Goal: Information Seeking & Learning: Find specific fact

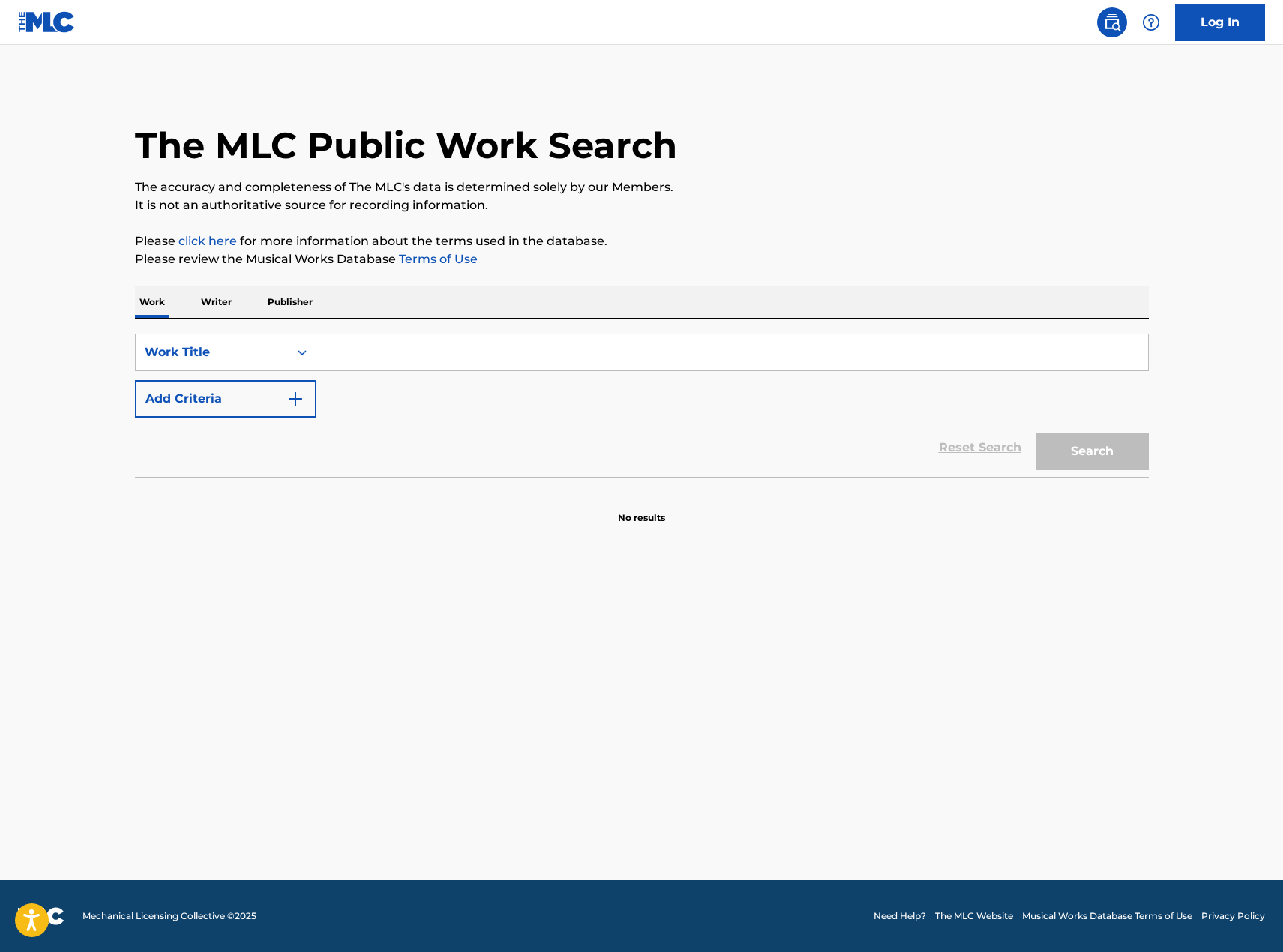
click at [364, 355] on input "Search Form" at bounding box center [732, 352] width 832 height 36
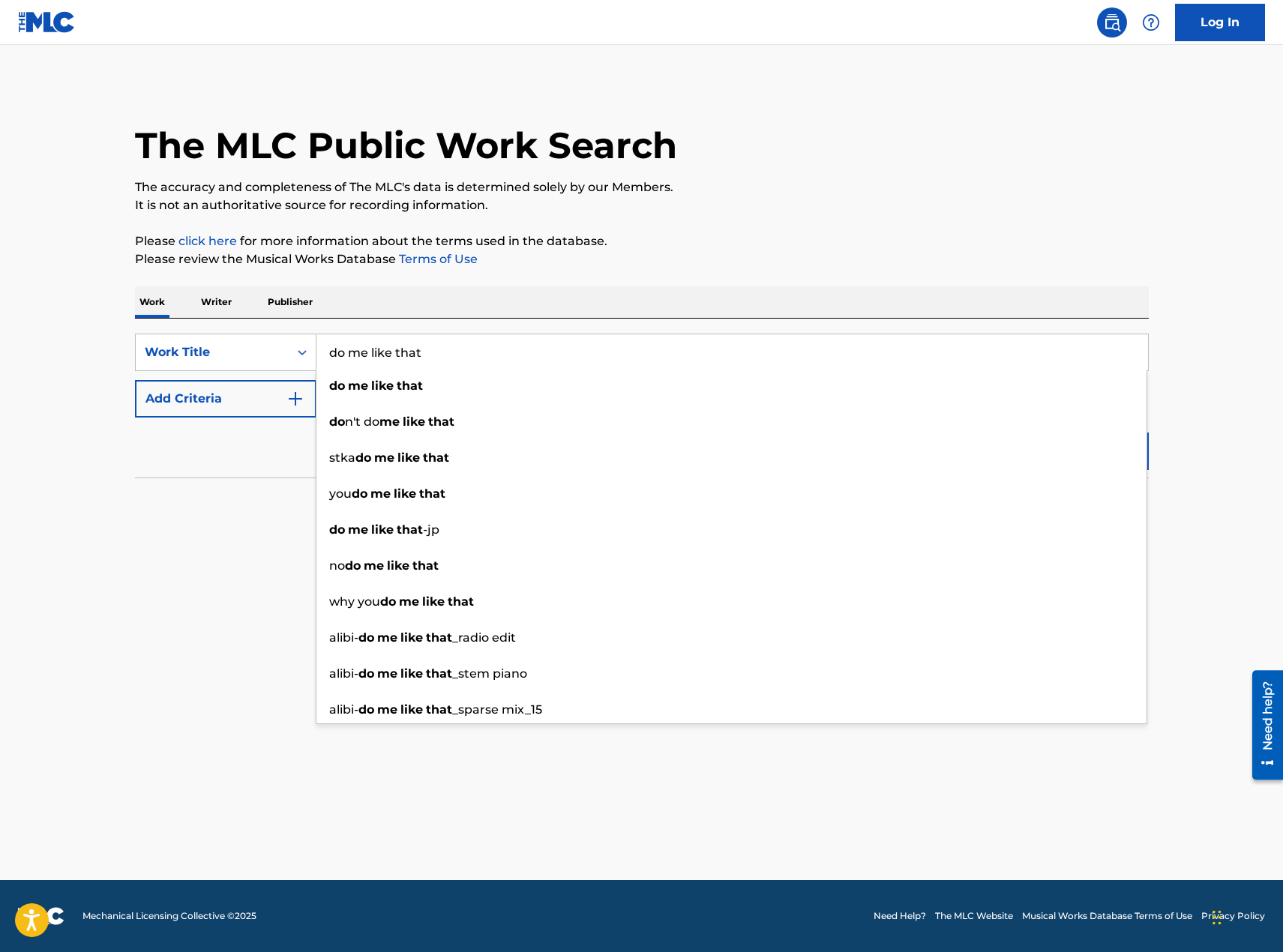
type input "do me like that"
click at [235, 476] on div "Reset Search Search" at bounding box center [642, 447] width 1014 height 60
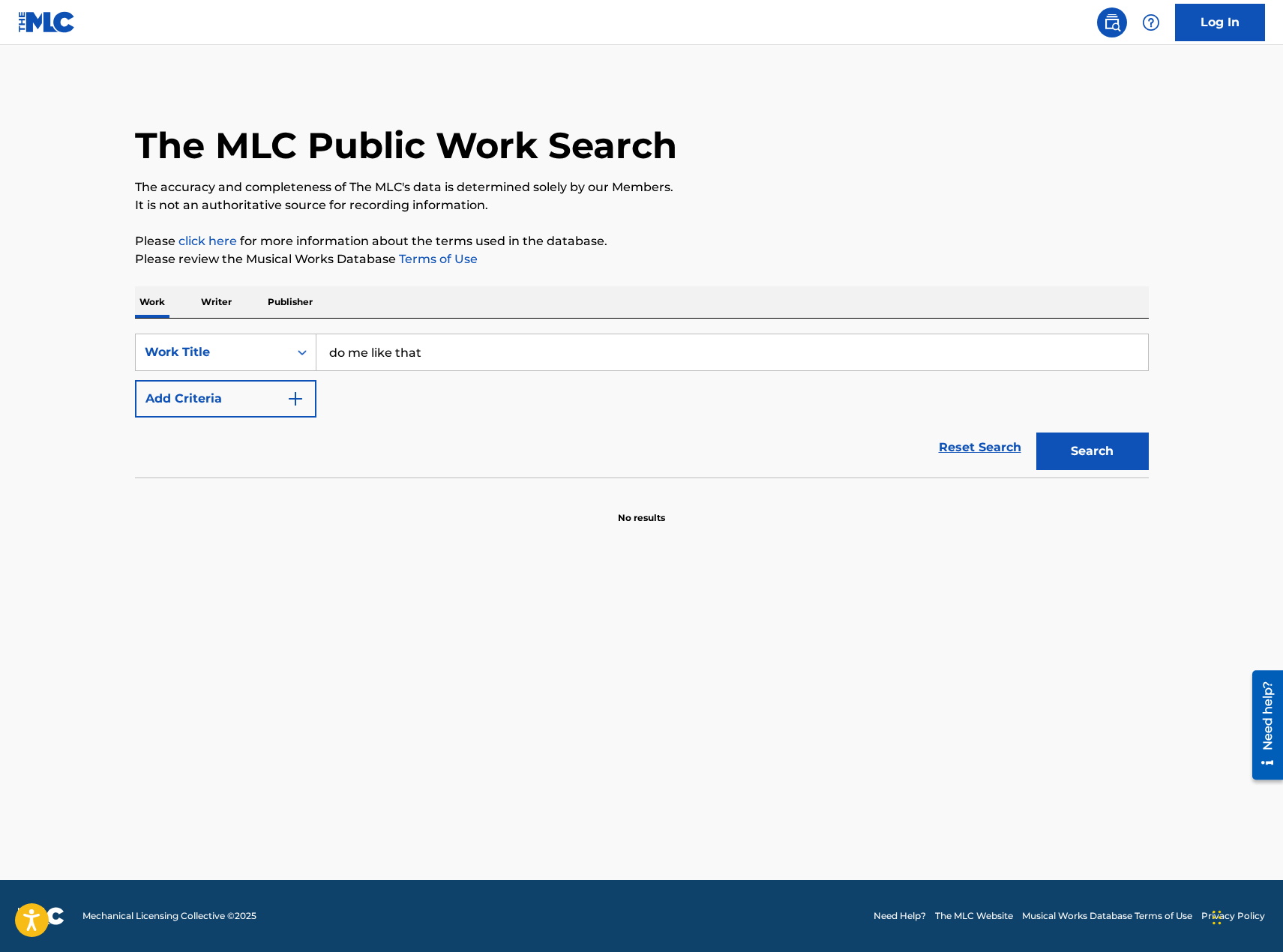
click at [263, 400] on button "Add Criteria" at bounding box center [226, 399] width 181 height 38
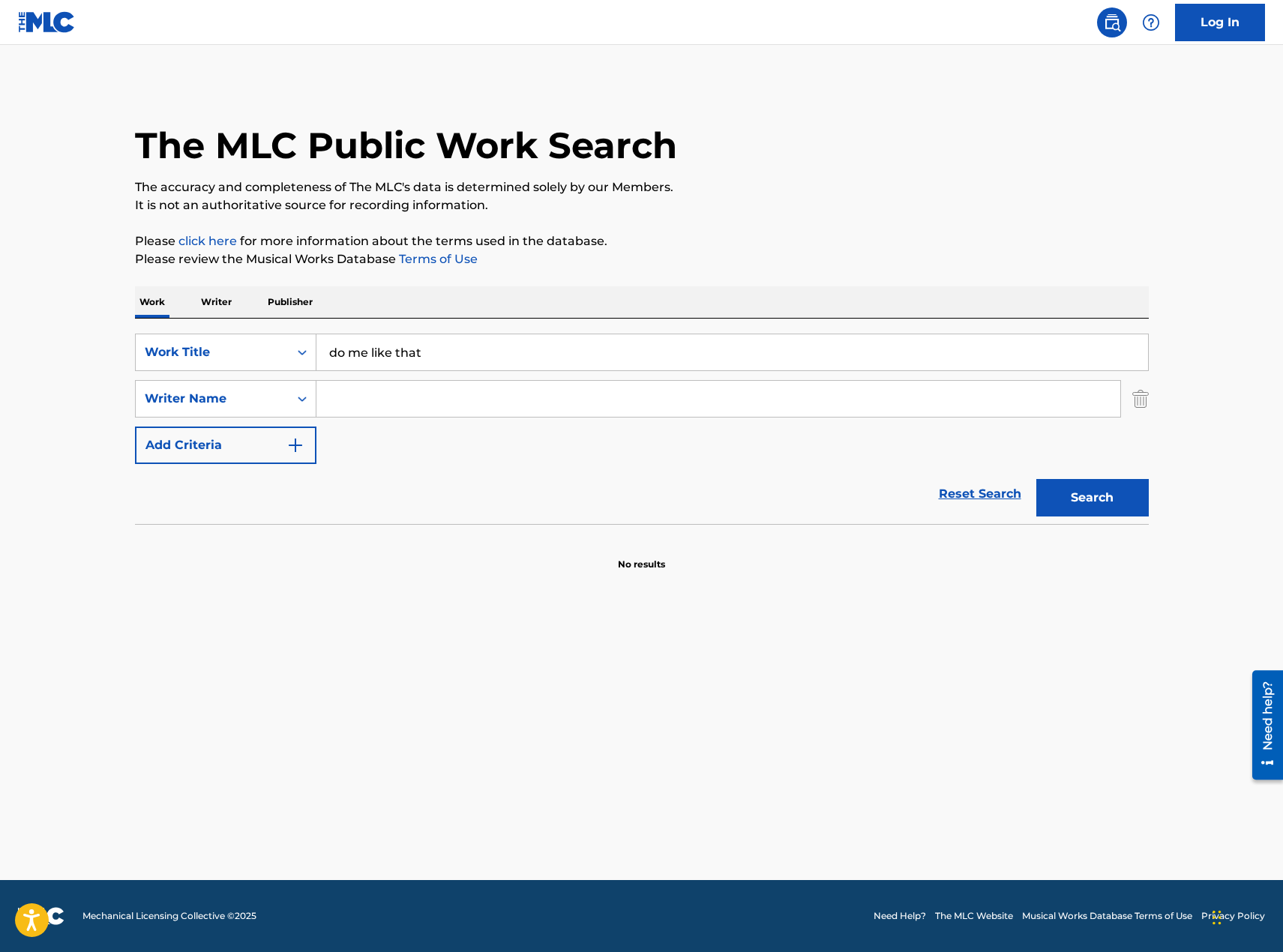
click at [496, 414] on input "Search Form" at bounding box center [718, 399] width 804 height 36
paste input "[PERSON_NAME]"
type input "[PERSON_NAME]"
click at [1105, 494] on button "Search" at bounding box center [1093, 498] width 113 height 38
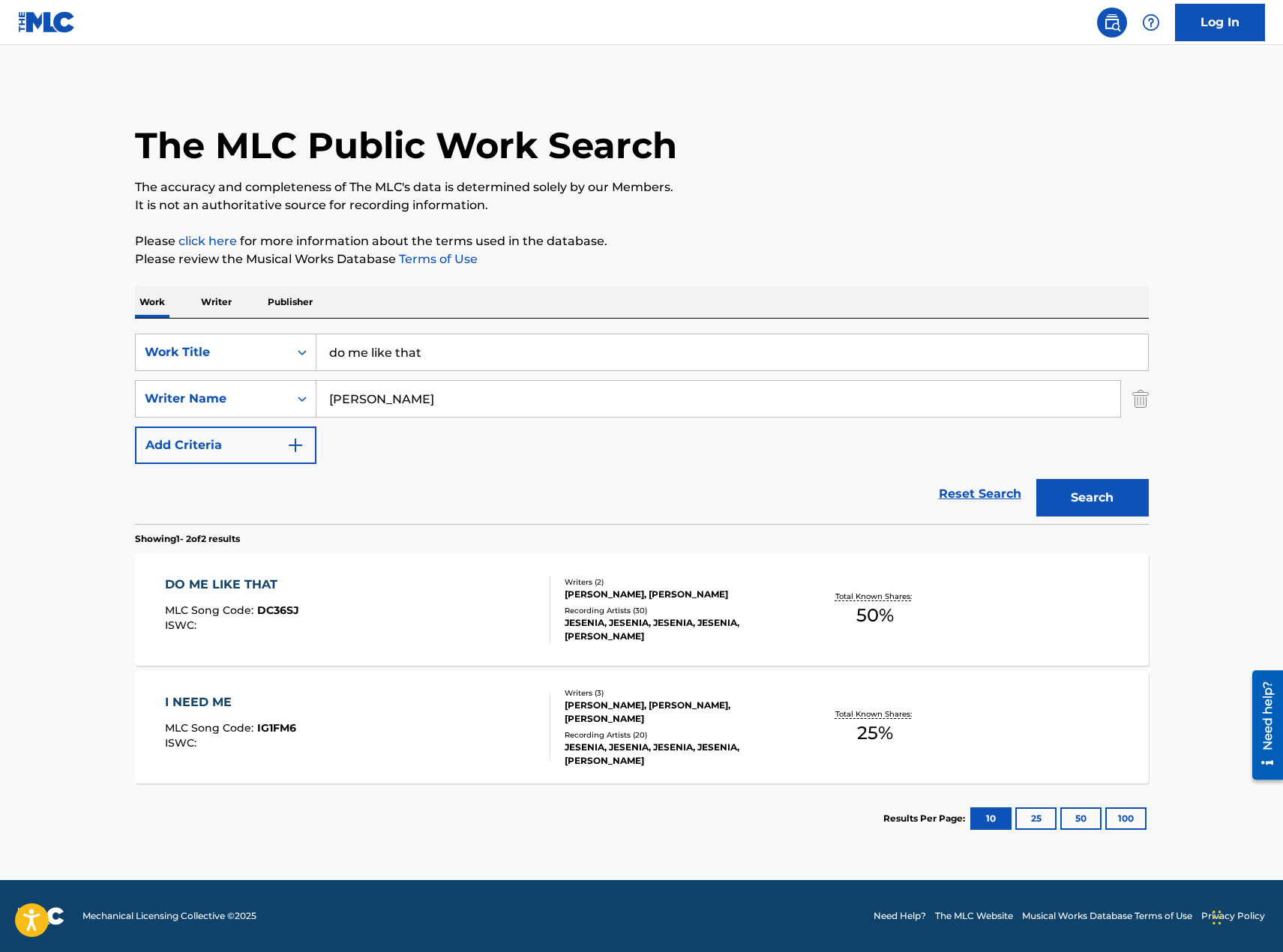
click at [419, 615] on div "DO ME LIKE THAT MLC Song Code : DC36SJ ISWC :" at bounding box center [358, 610] width 386 height 68
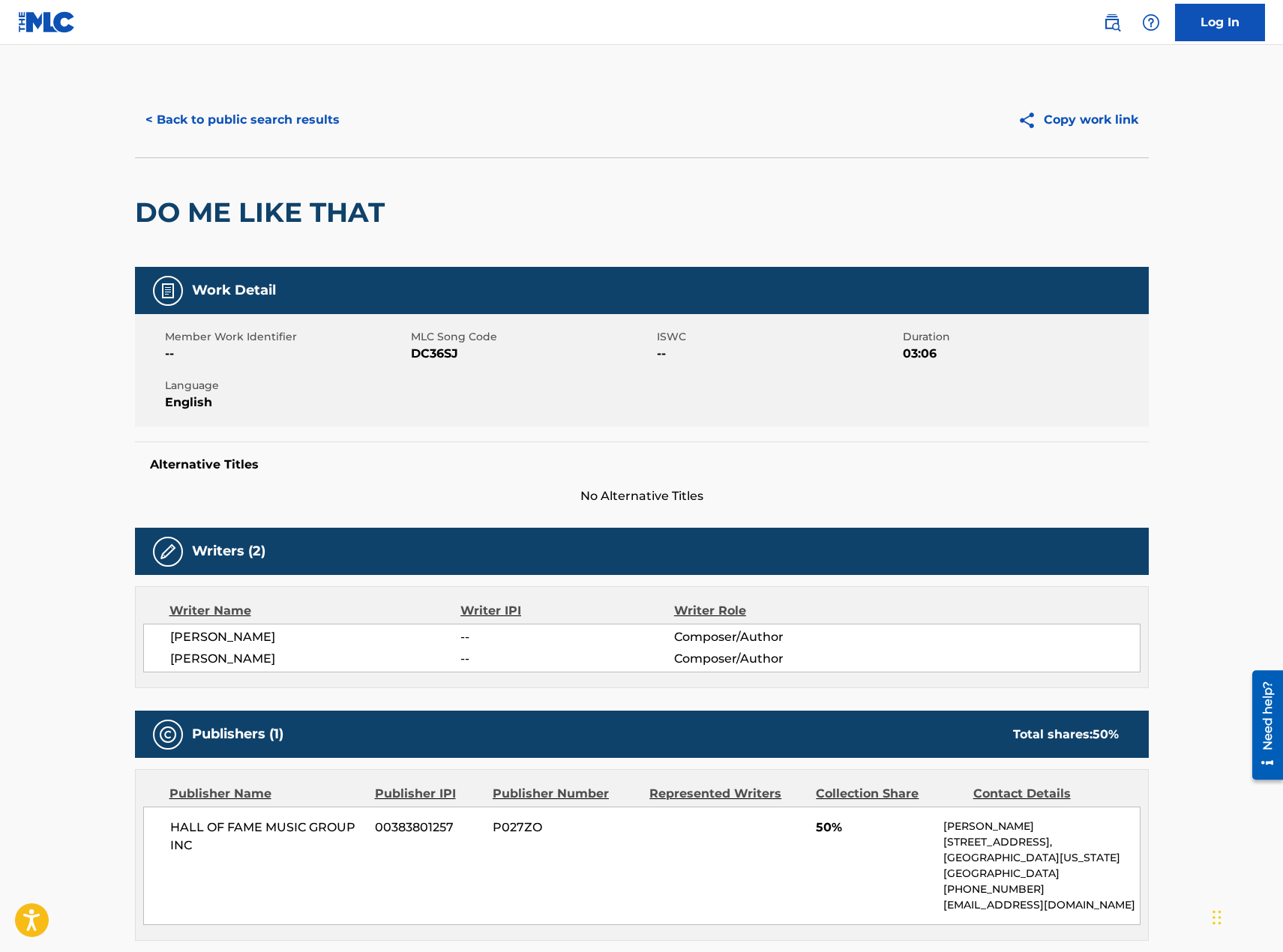
click at [241, 123] on button "< Back to public search results" at bounding box center [242, 120] width 215 height 38
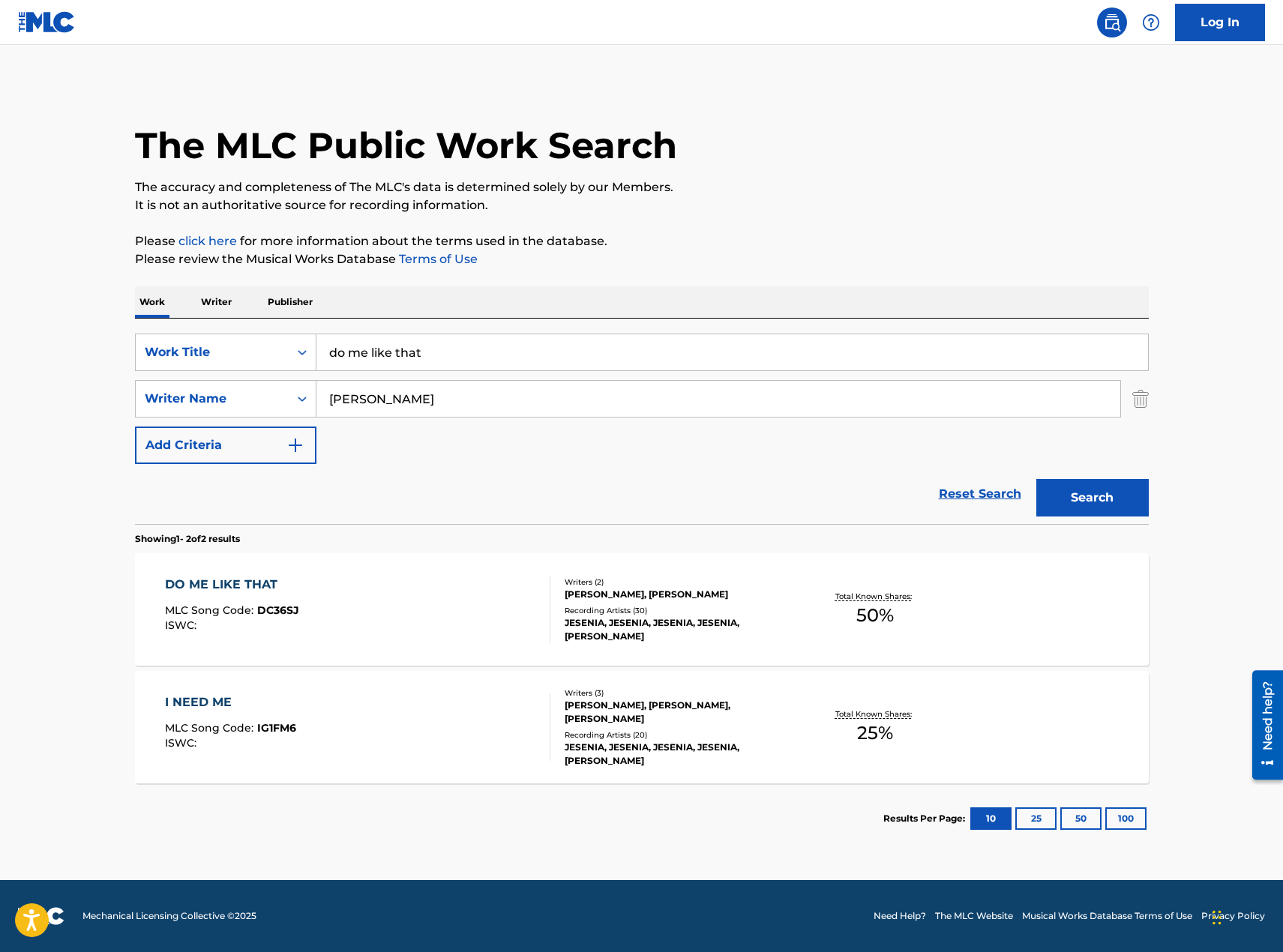
click at [414, 467] on div "Reset Search Search" at bounding box center [642, 494] width 1014 height 60
drag, startPoint x: 472, startPoint y: 358, endPoint x: 298, endPoint y: 355, distance: 174.0
click at [300, 356] on div "SearchWithCriteriaa7336f29-9644-4c85-a850-1b12f1963244 Work Title do me like th…" at bounding box center [642, 352] width 1014 height 38
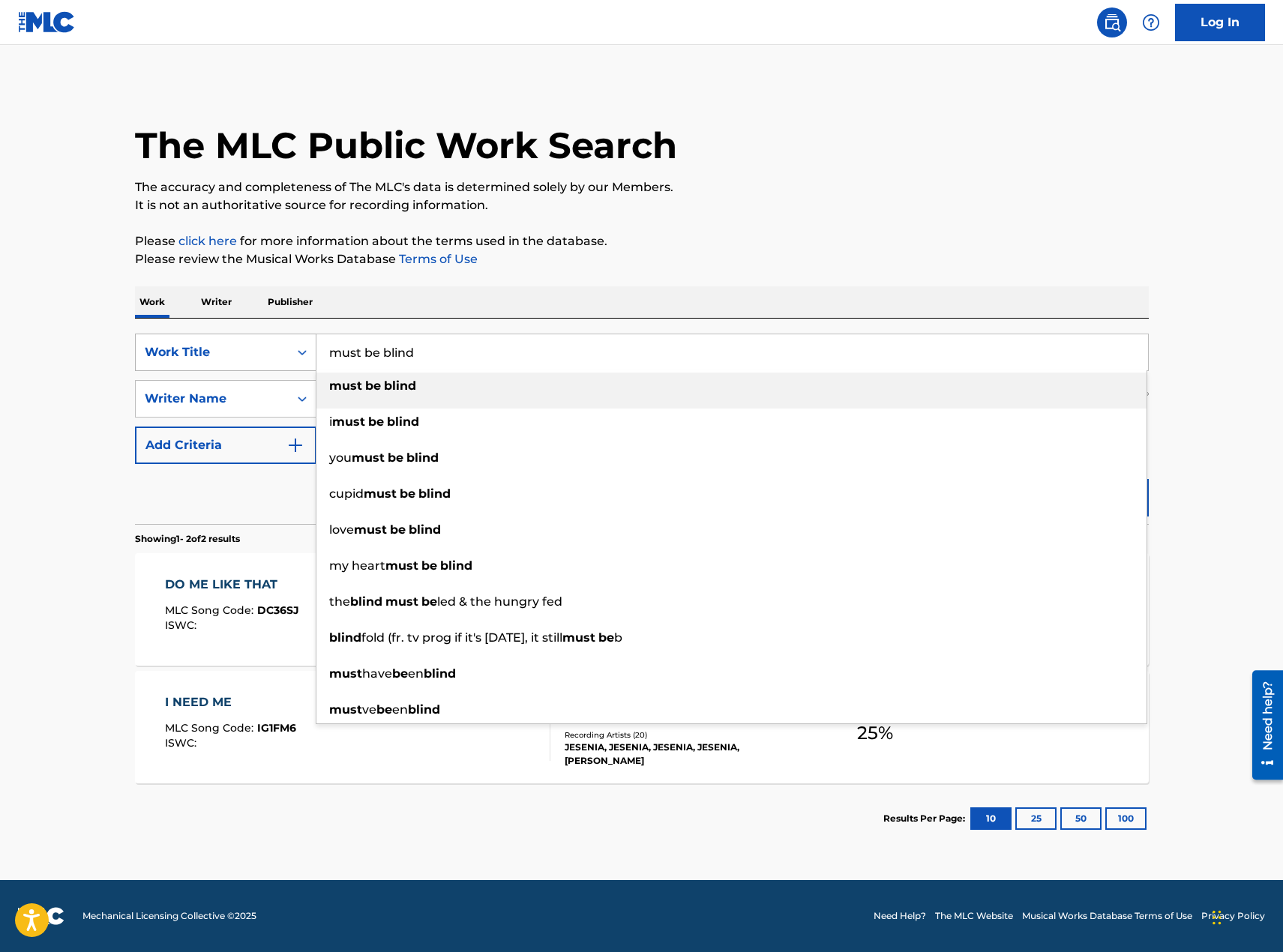
type input "must be blind"
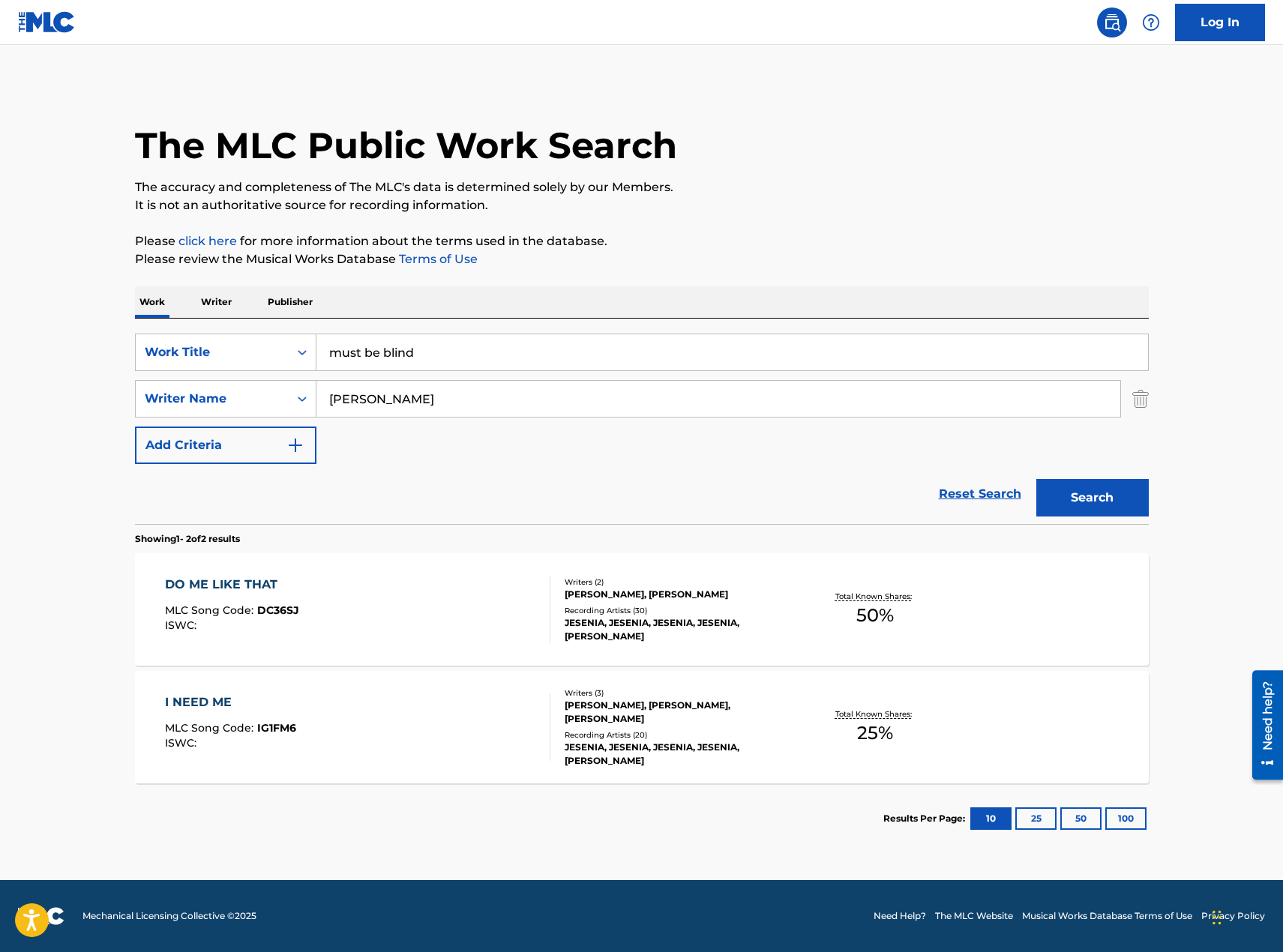
click at [391, 400] on input "[PERSON_NAME]" at bounding box center [718, 399] width 804 height 36
drag, startPoint x: 351, startPoint y: 395, endPoint x: 291, endPoint y: 389, distance: 60.3
click at [292, 389] on div "SearchWithCriteria2226b721-6349-41eb-89c3-be04496580fd Writer Name [PERSON_NAME]" at bounding box center [642, 399] width 1014 height 38
type input "[PERSON_NAME]"
click at [1036, 479] on button "Search" at bounding box center [1093, 498] width 113 height 38
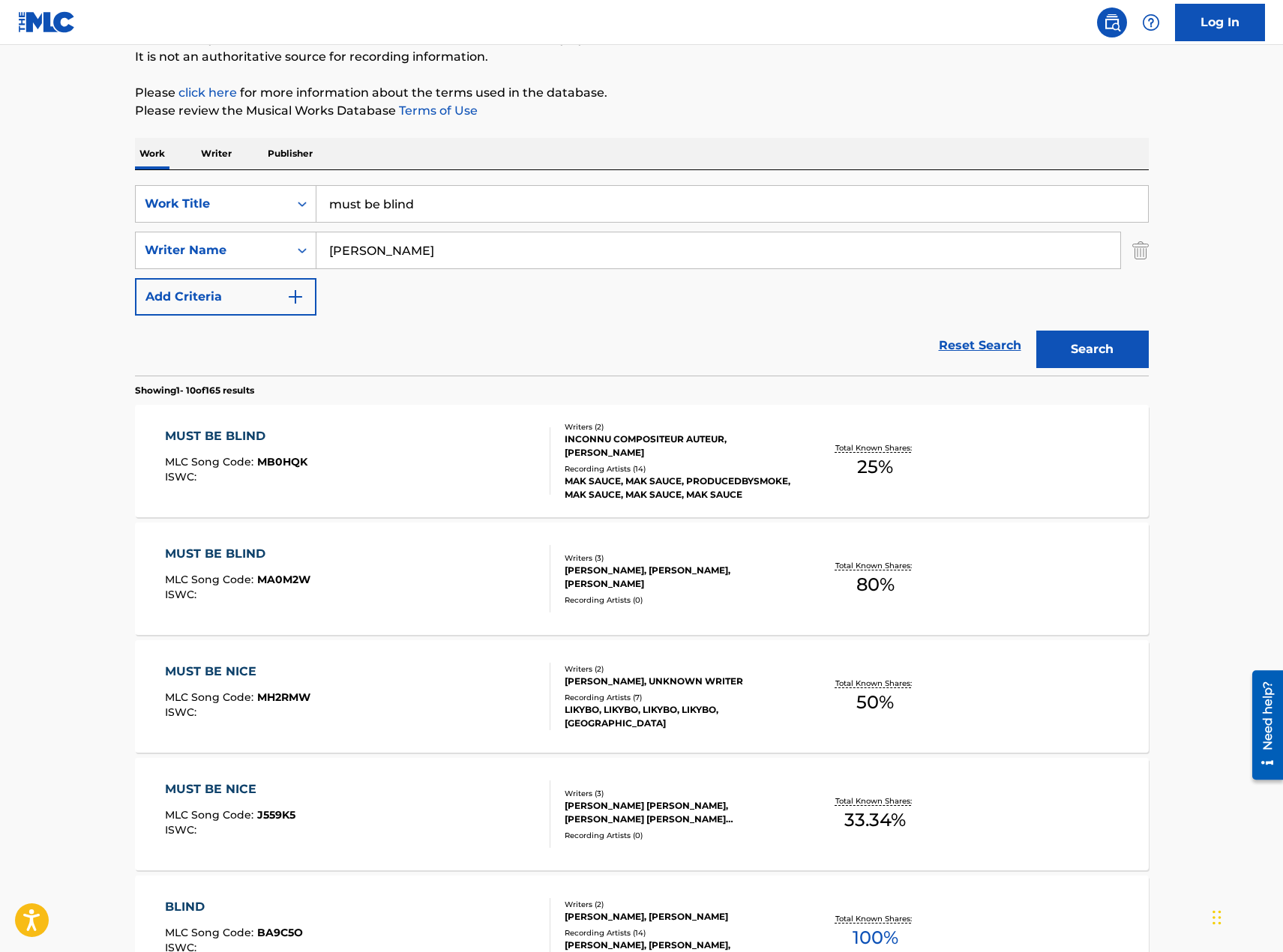
scroll to position [150, 0]
click at [408, 474] on div "MUST BE BLIND MLC Song Code : MB0HQK ISWC :" at bounding box center [358, 459] width 386 height 68
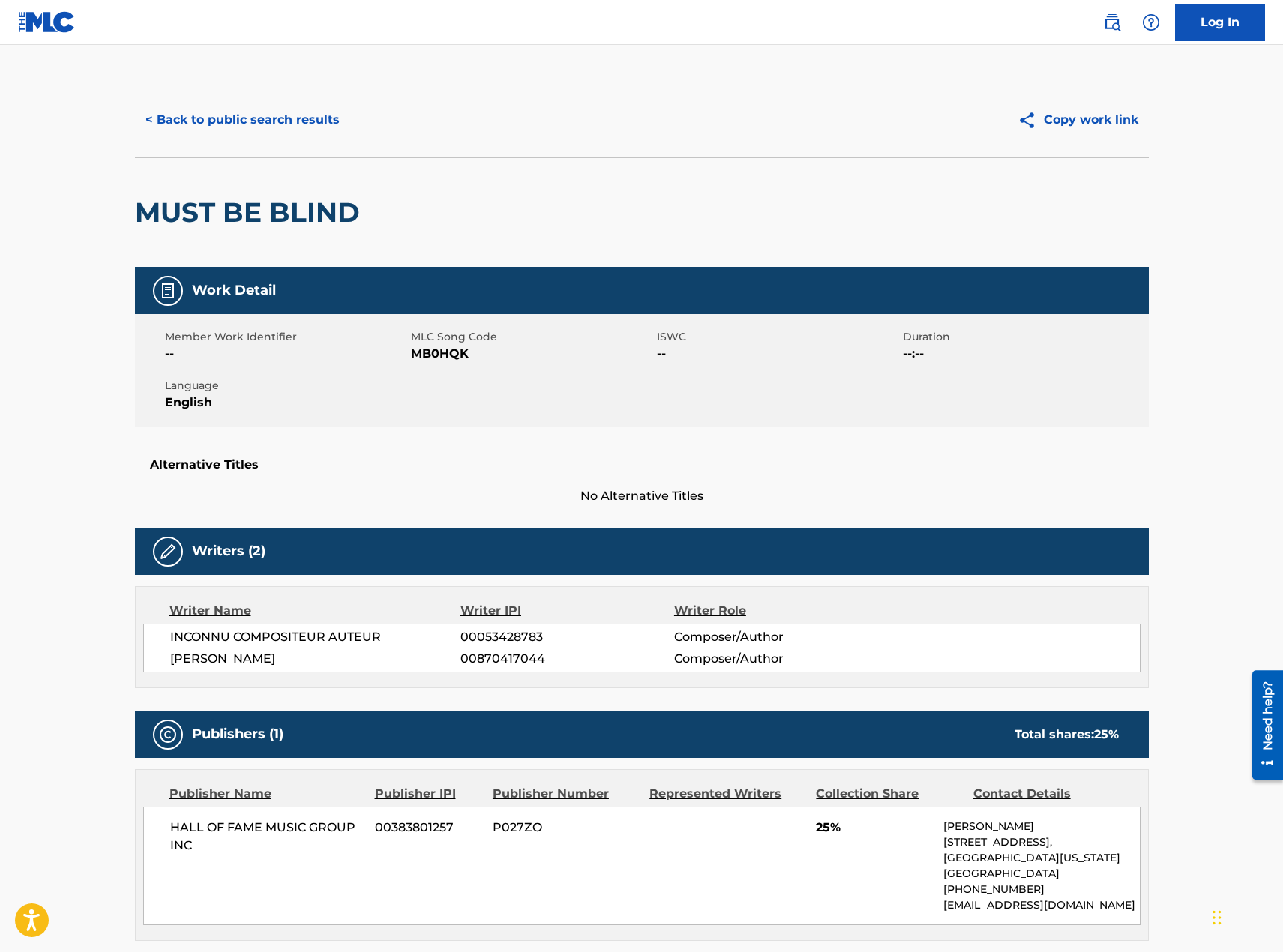
scroll to position [150, 0]
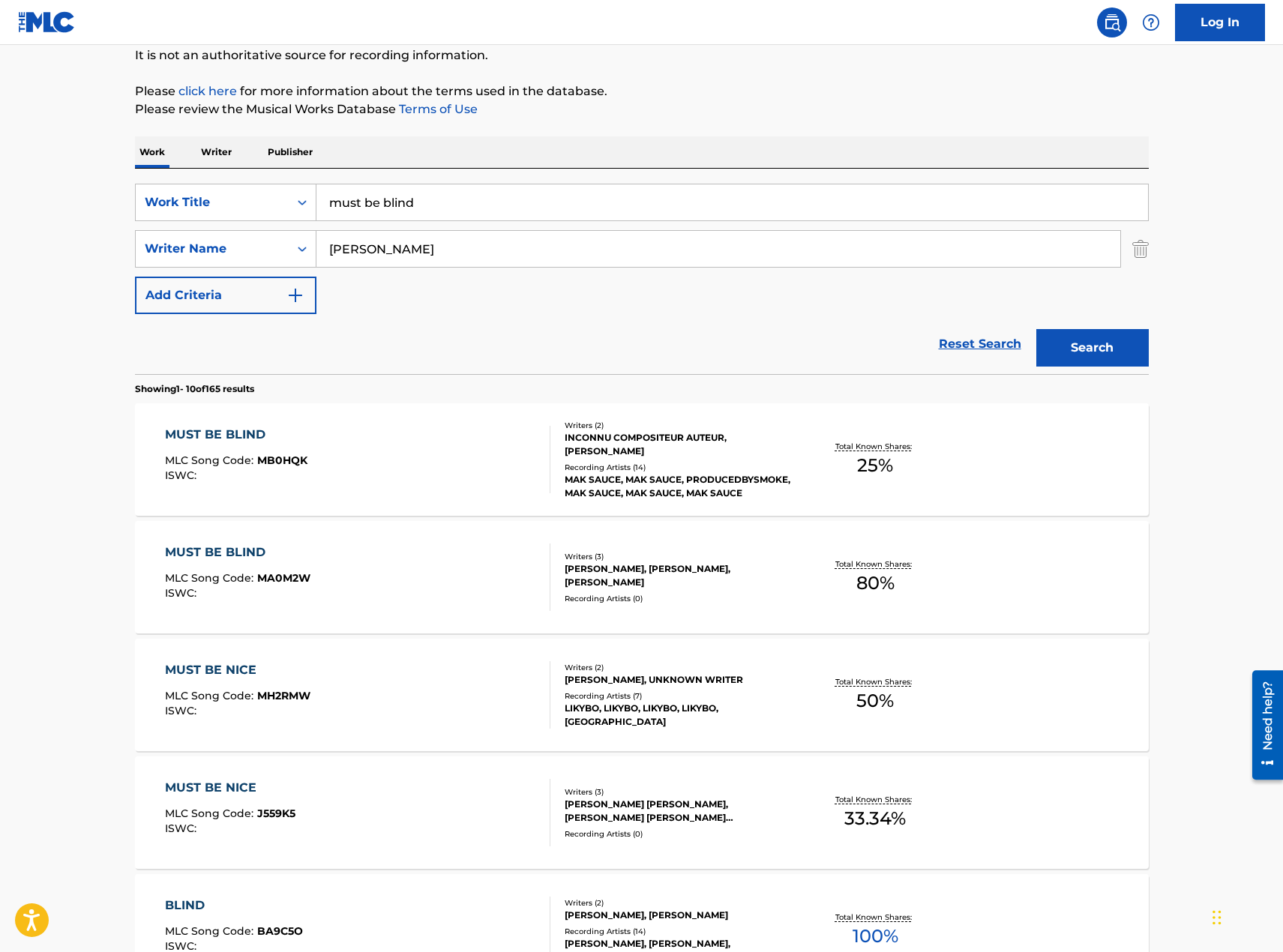
click at [423, 593] on div "MUST BE BLIND MLC Song Code : MA0M2W ISWC :" at bounding box center [358, 577] width 386 height 68
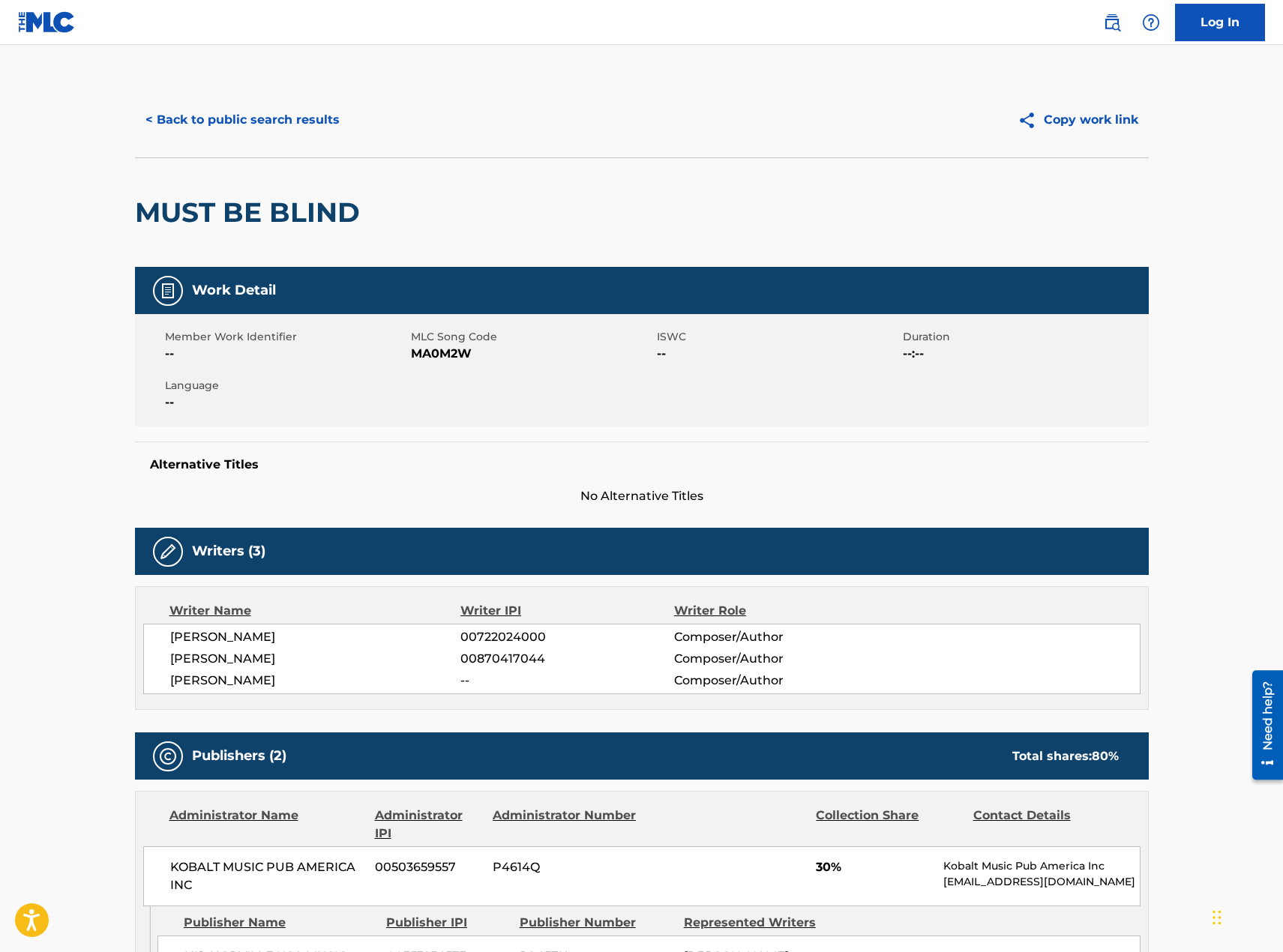
click at [225, 108] on button "< Back to public search results" at bounding box center [242, 120] width 215 height 38
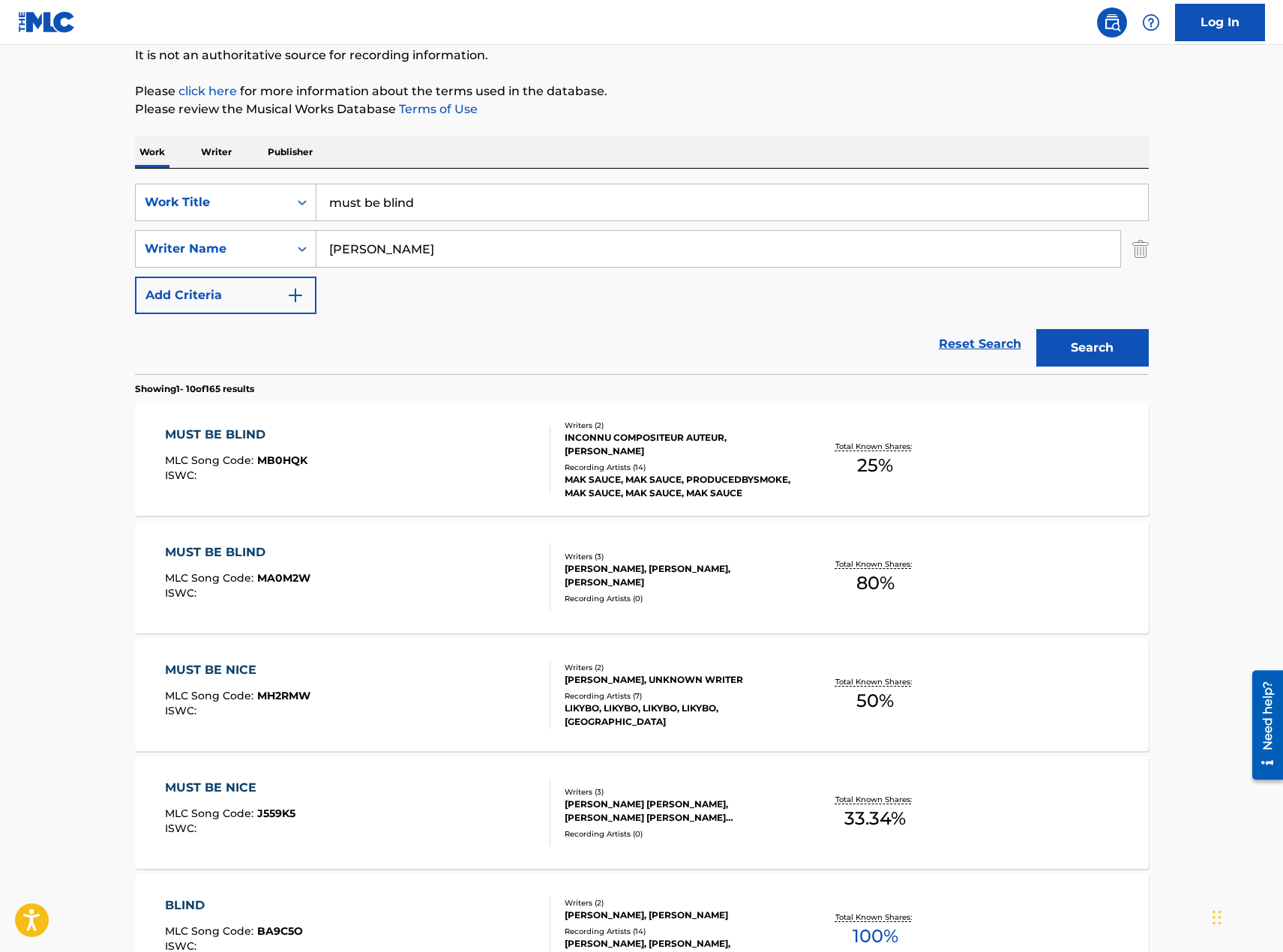
click at [479, 487] on div "MUST BE BLIND MLC Song Code : MB0HQK ISWC :" at bounding box center [358, 459] width 386 height 68
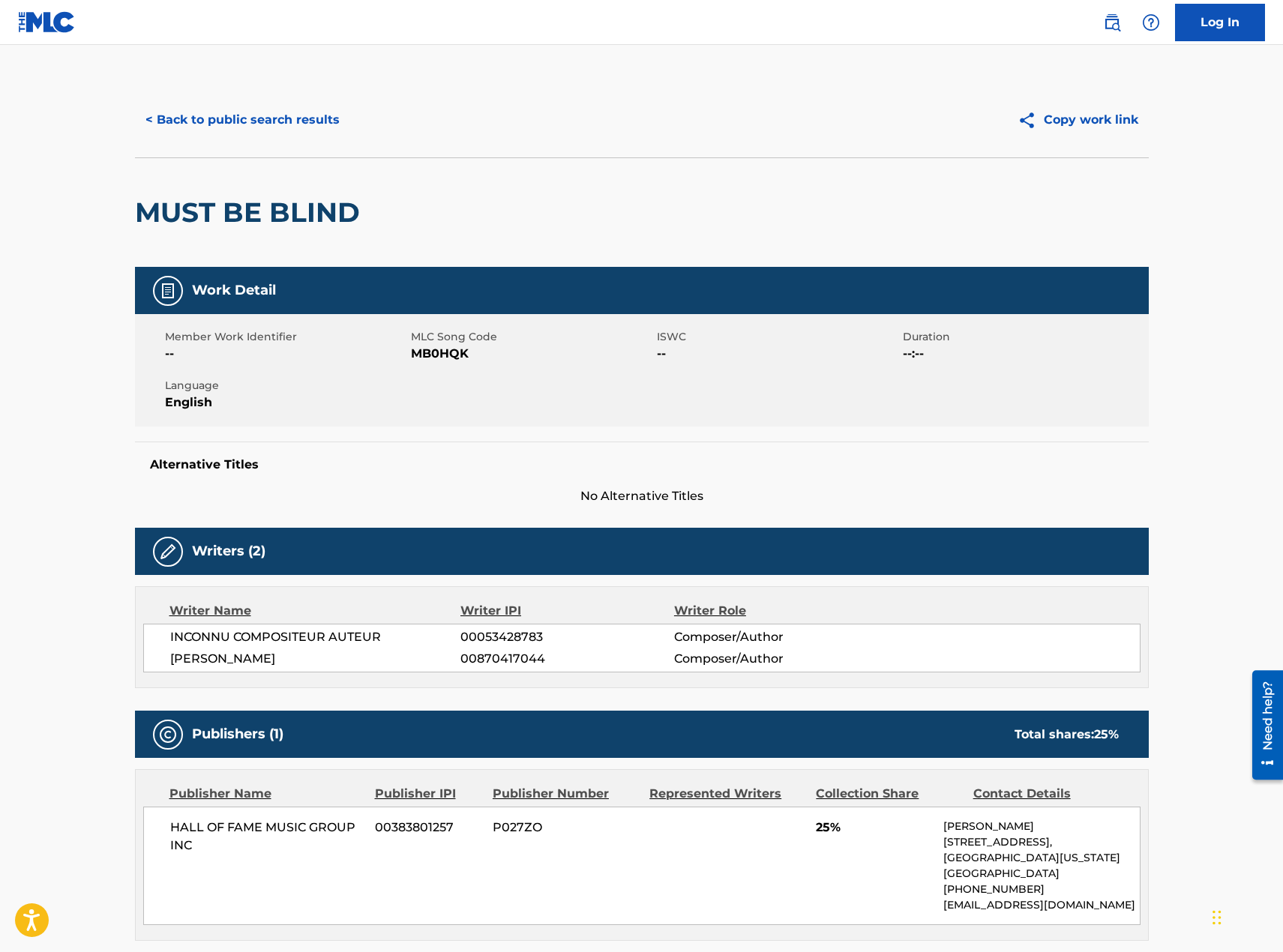
click at [221, 122] on button "< Back to public search results" at bounding box center [242, 120] width 215 height 38
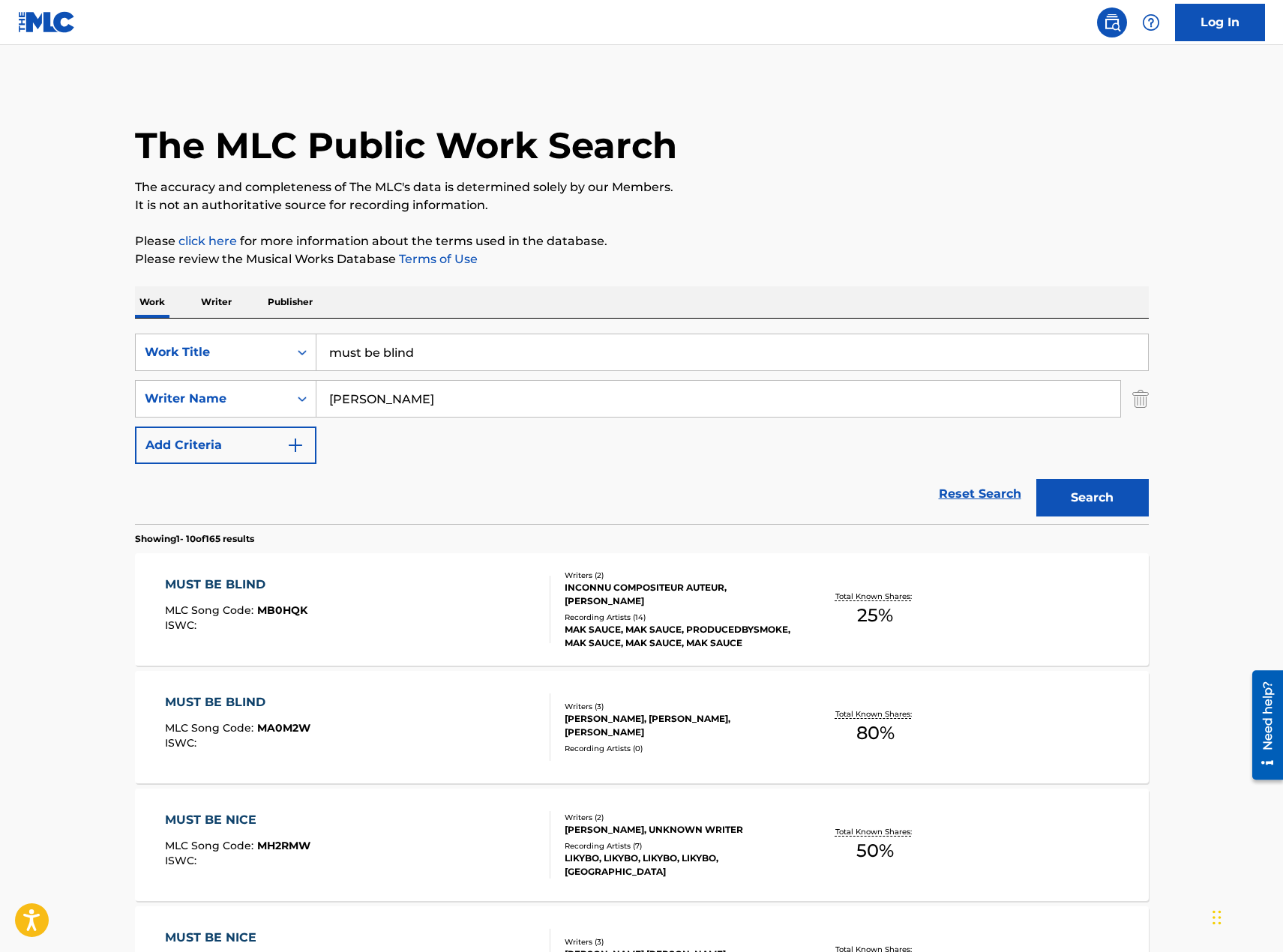
scroll to position [150, 0]
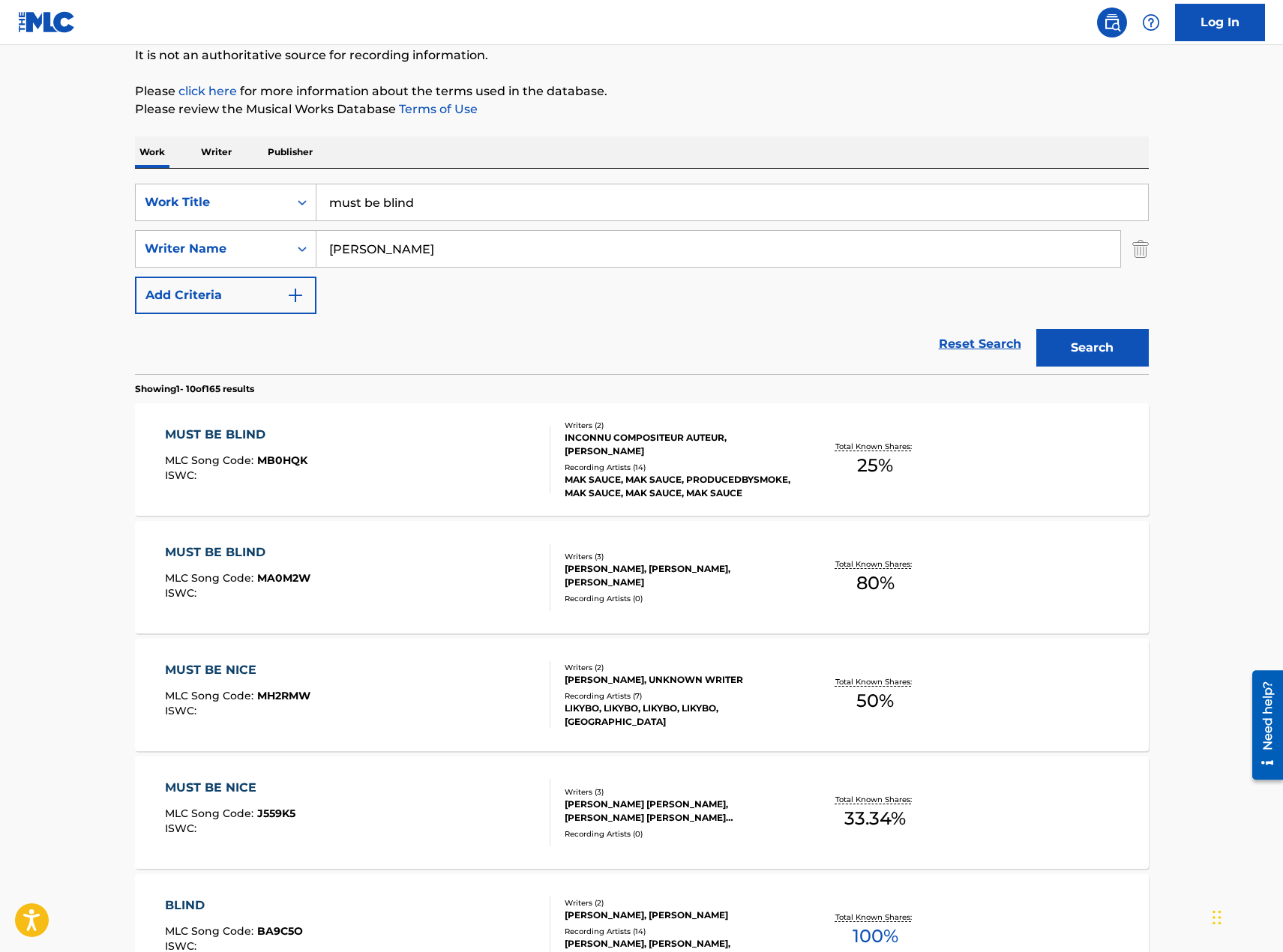
click at [426, 598] on div "MUST BE BLIND MLC Song Code : MA0M2W ISWC :" at bounding box center [358, 577] width 386 height 68
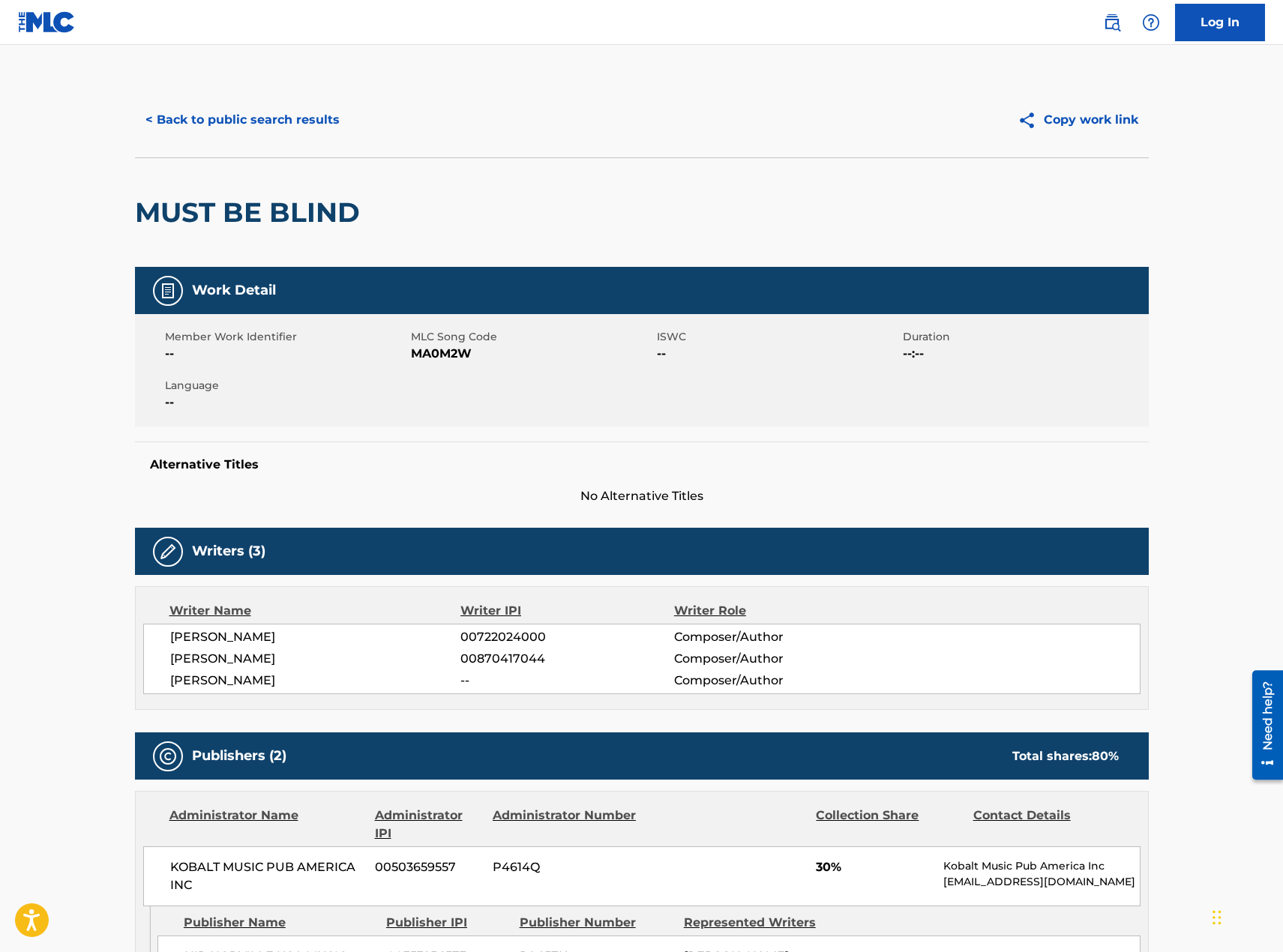
click at [244, 127] on button "< Back to public search results" at bounding box center [242, 120] width 215 height 38
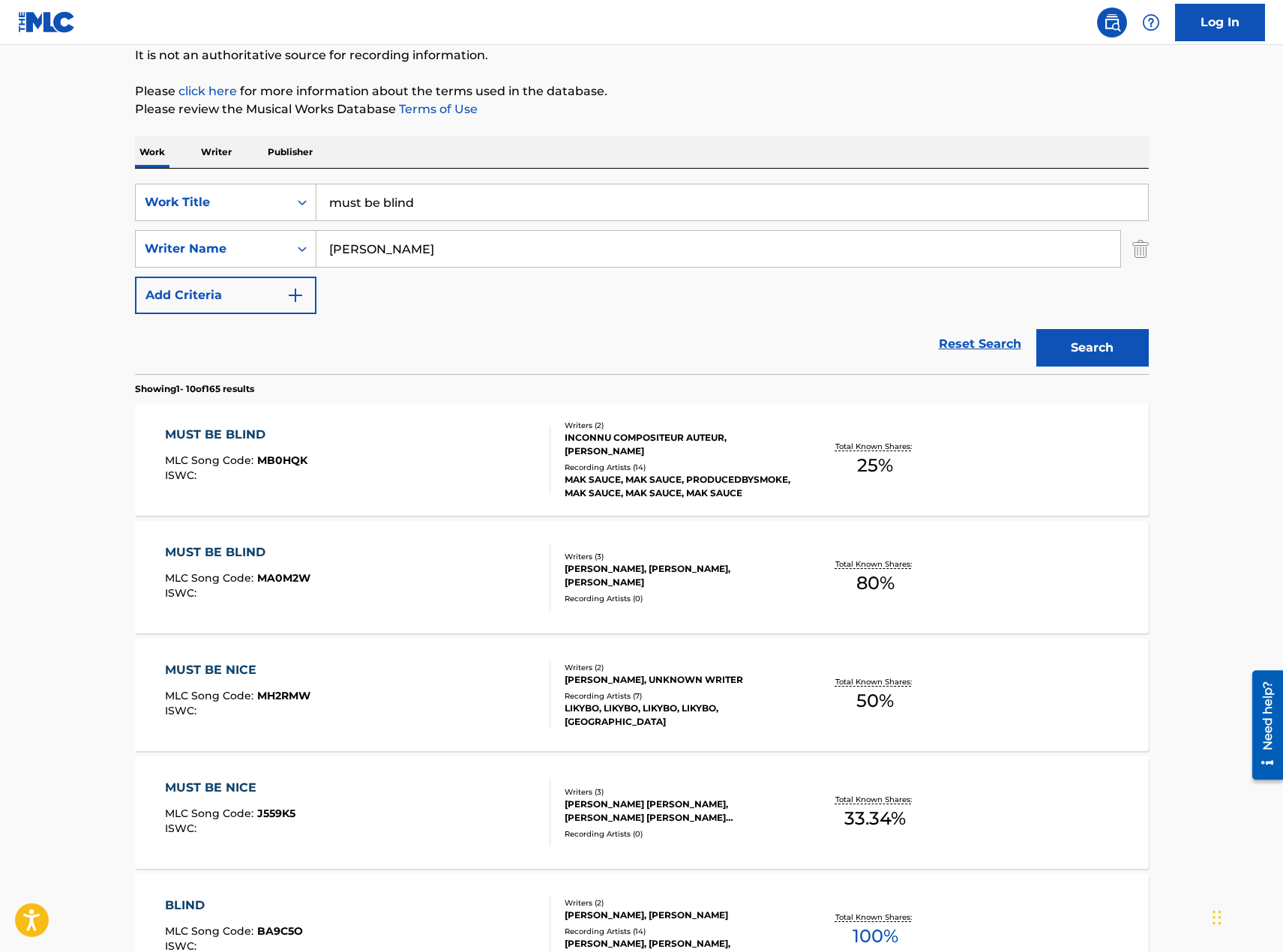
click at [427, 484] on div "MUST BE BLIND MLC Song Code : MB0HQK ISWC :" at bounding box center [358, 459] width 386 height 68
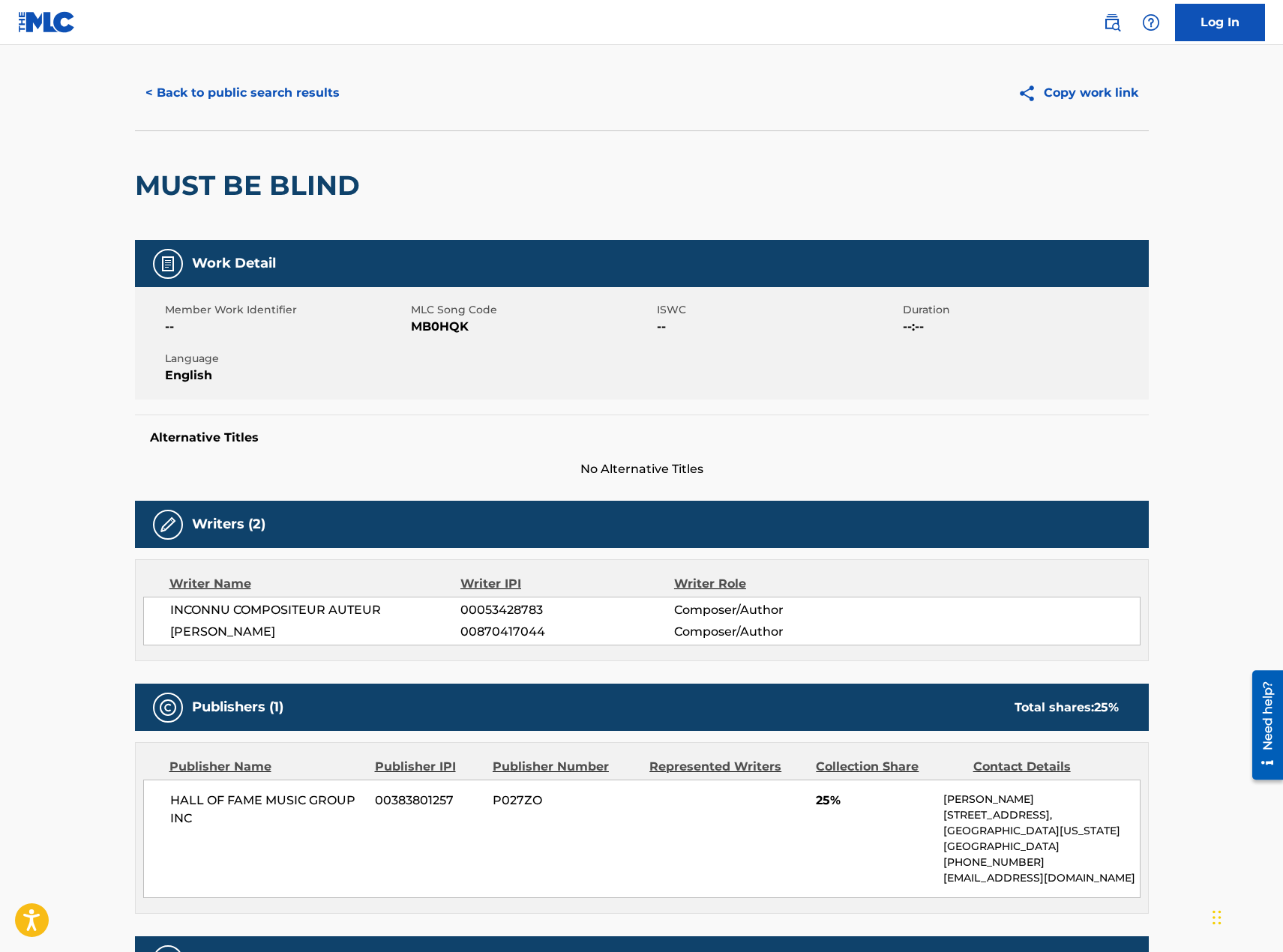
scroll to position [24, 0]
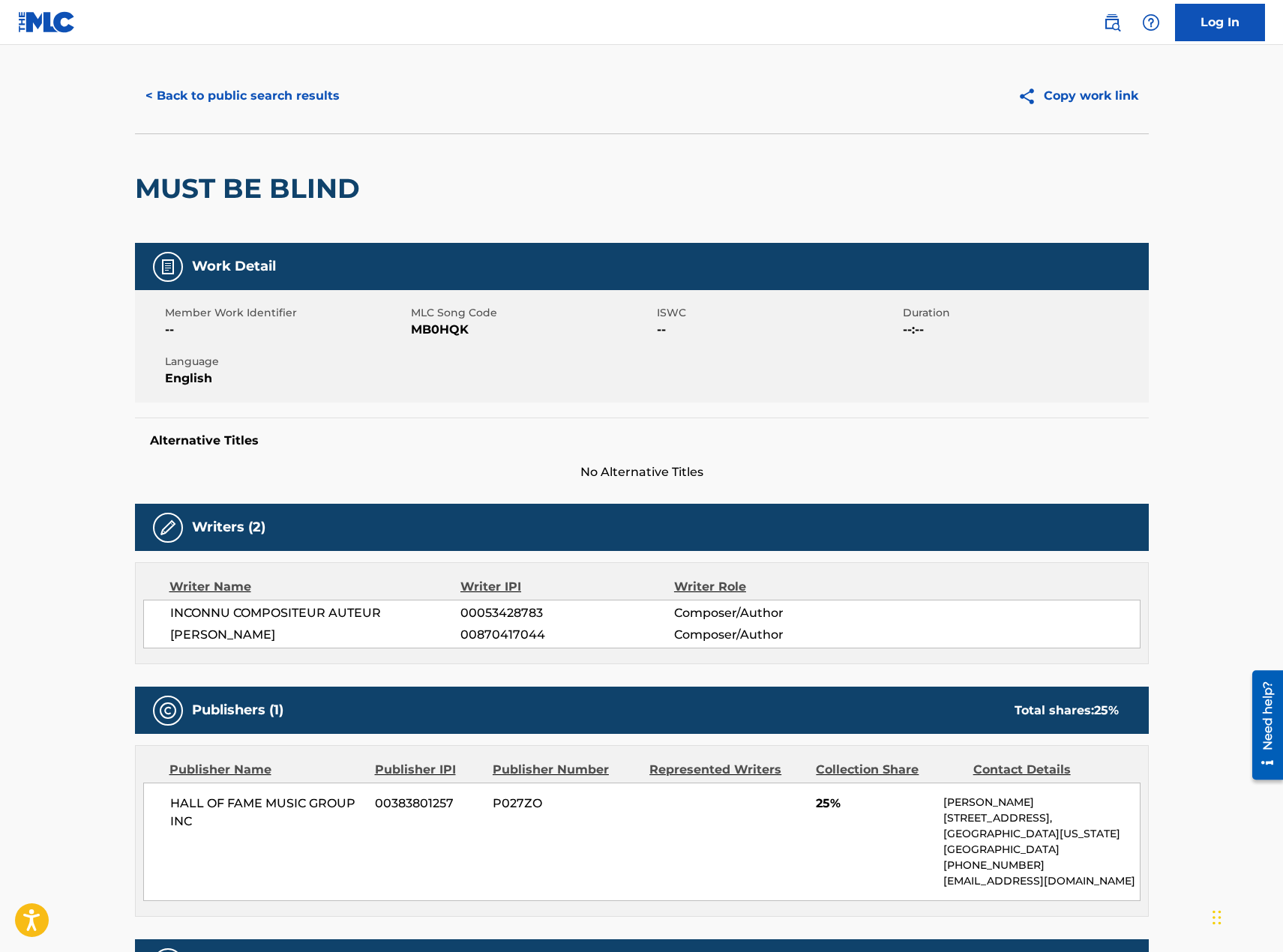
click at [238, 100] on button "< Back to public search results" at bounding box center [242, 96] width 215 height 38
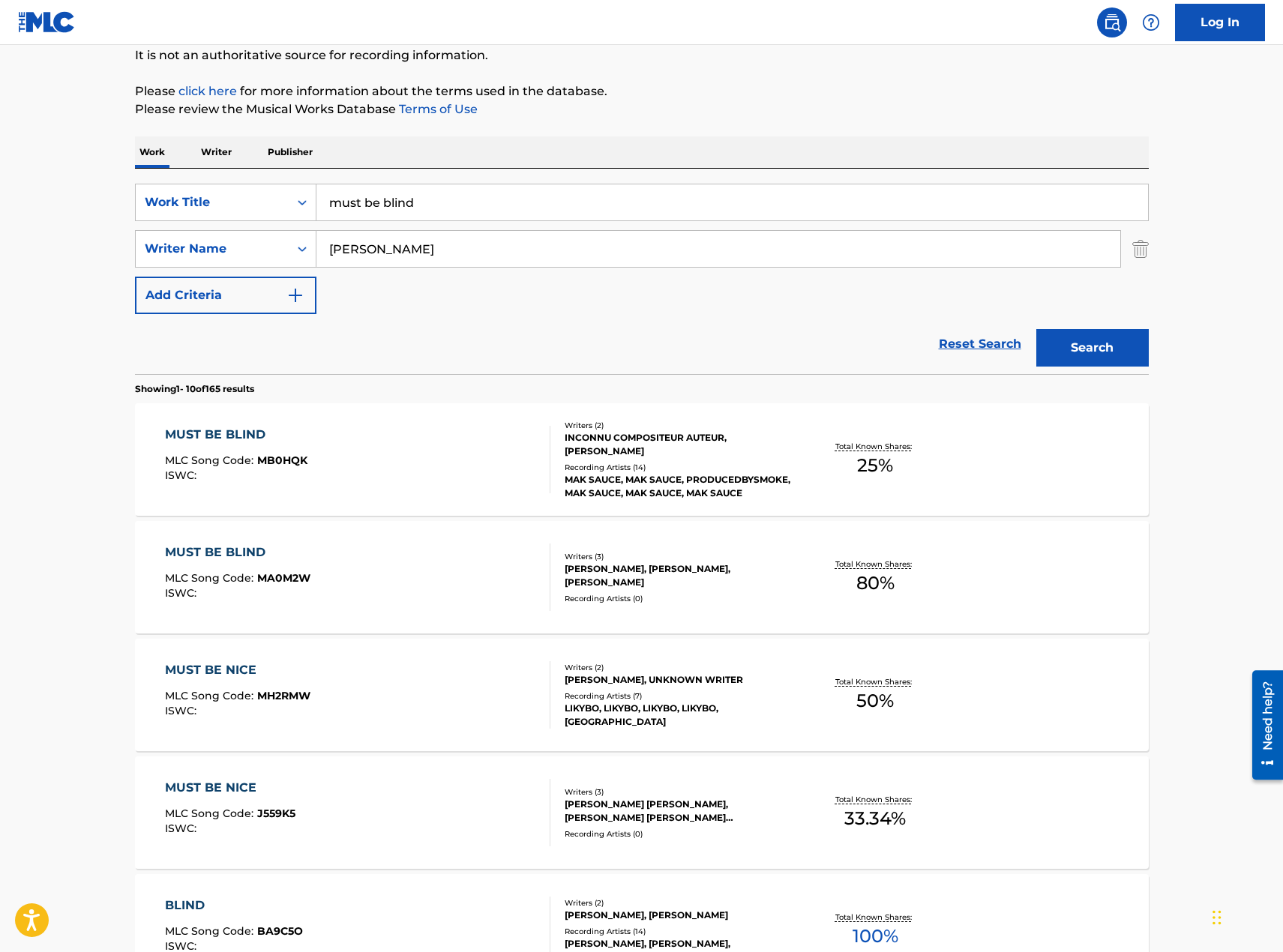
click at [352, 610] on div "MUST BE BLIND MLC Song Code : MA0M2W ISWC :" at bounding box center [358, 577] width 386 height 68
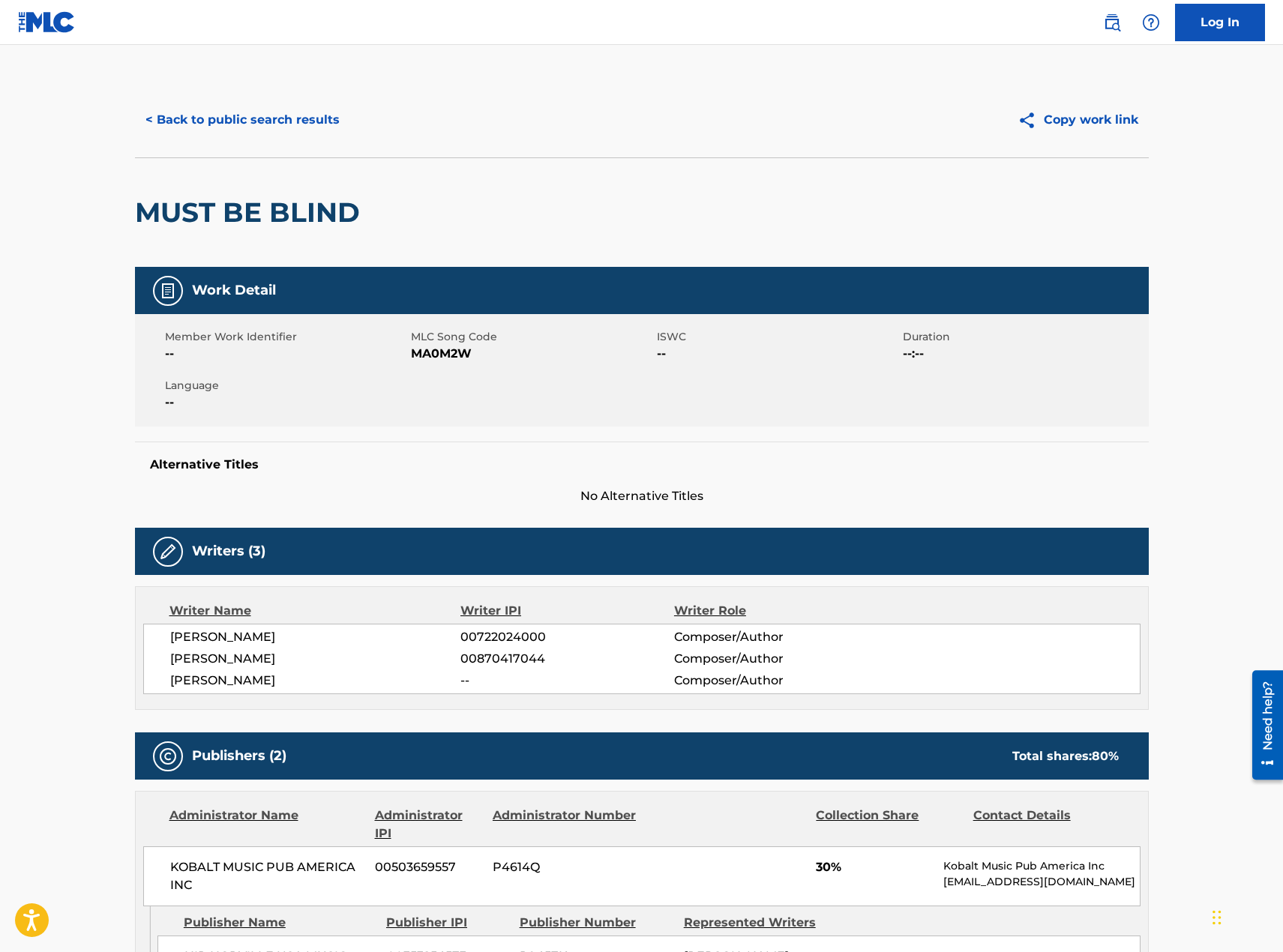
click at [261, 116] on button "< Back to public search results" at bounding box center [242, 120] width 215 height 38
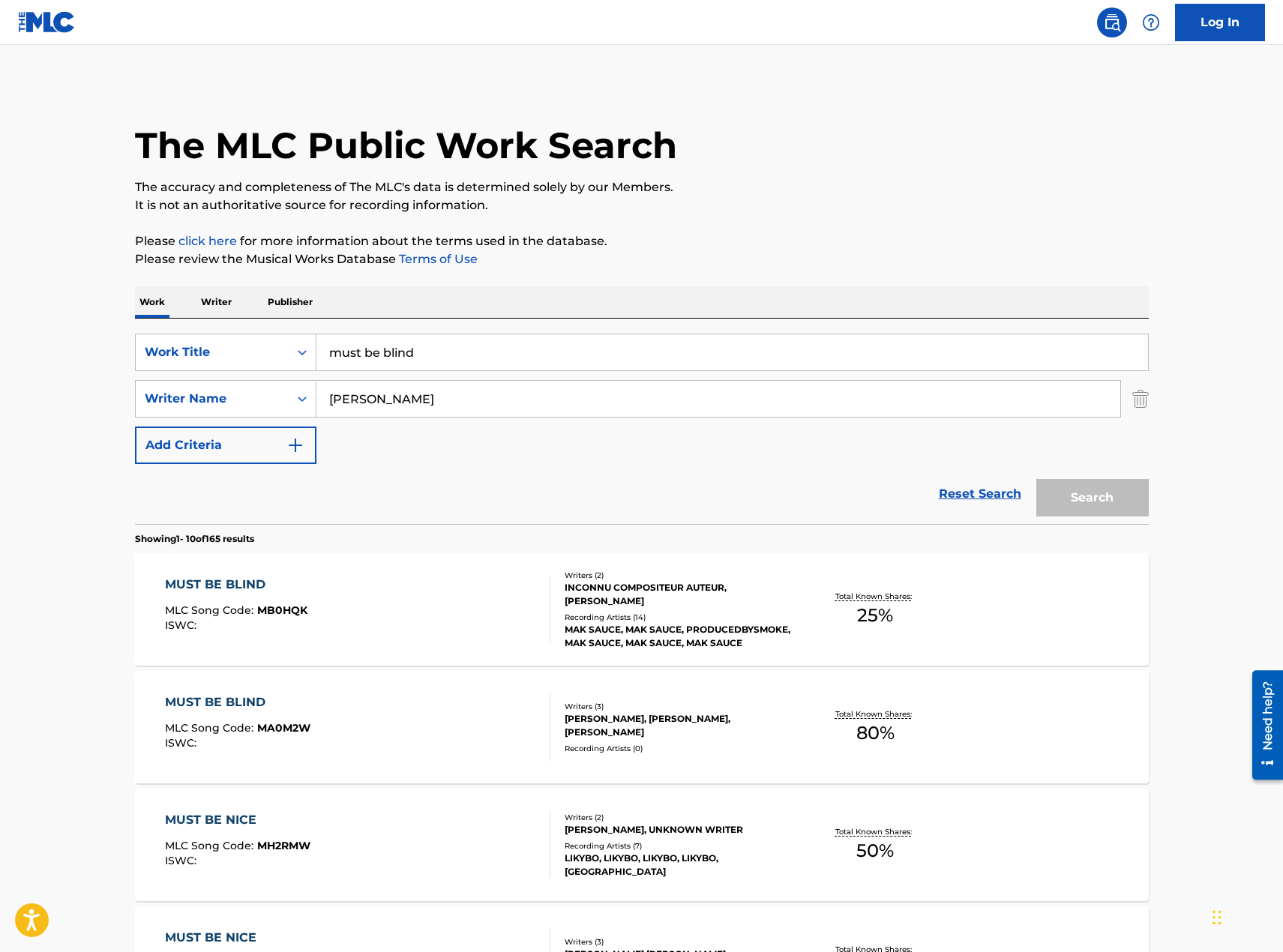
scroll to position [150, 0]
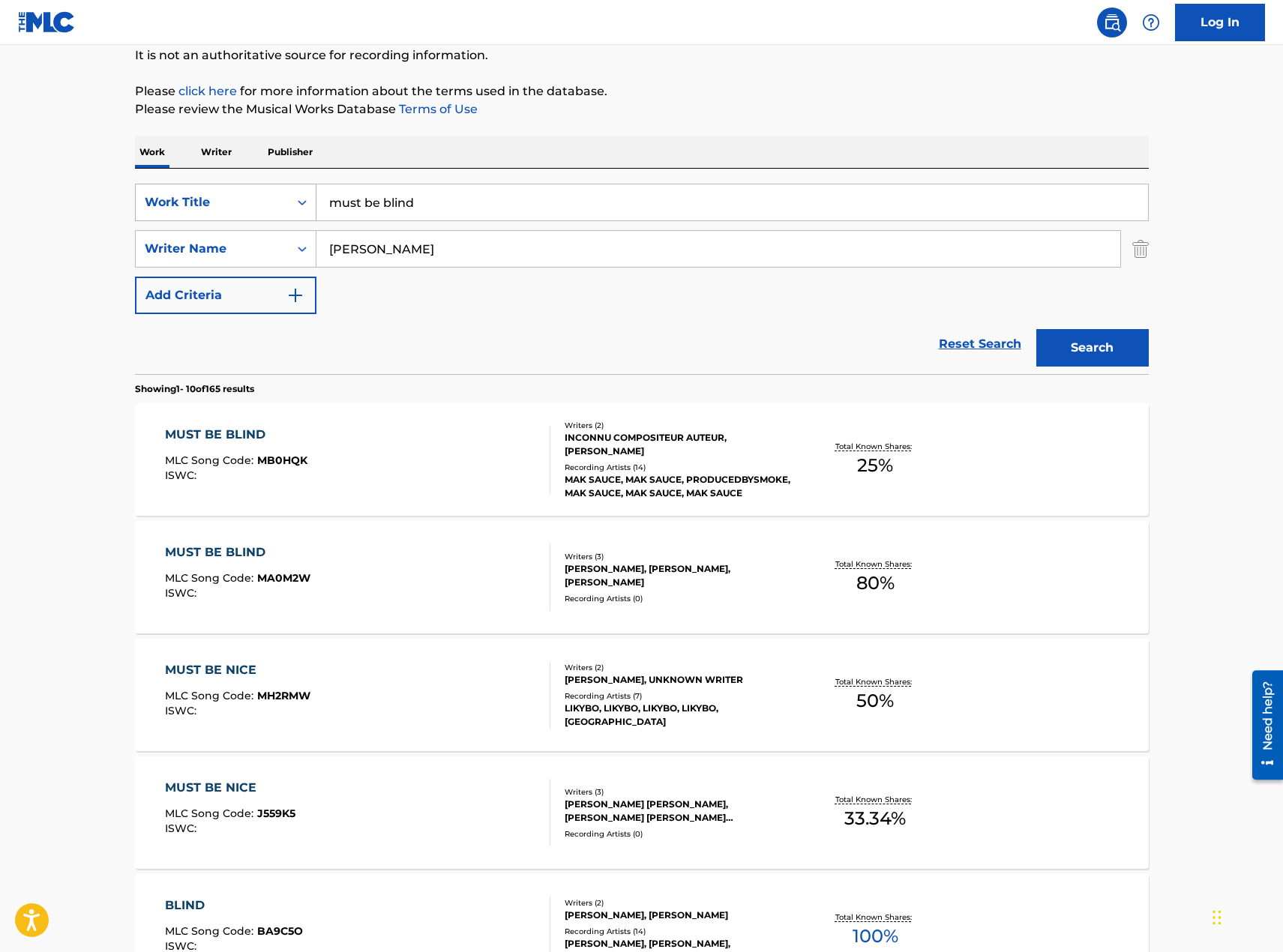
drag, startPoint x: 358, startPoint y: 196, endPoint x: 281, endPoint y: 194, distance: 77.0
click at [284, 196] on div "SearchWithCriteriaa7336f29-9644-4c85-a850-1b12f1963244 Work Title must be blind" at bounding box center [642, 203] width 1014 height 38
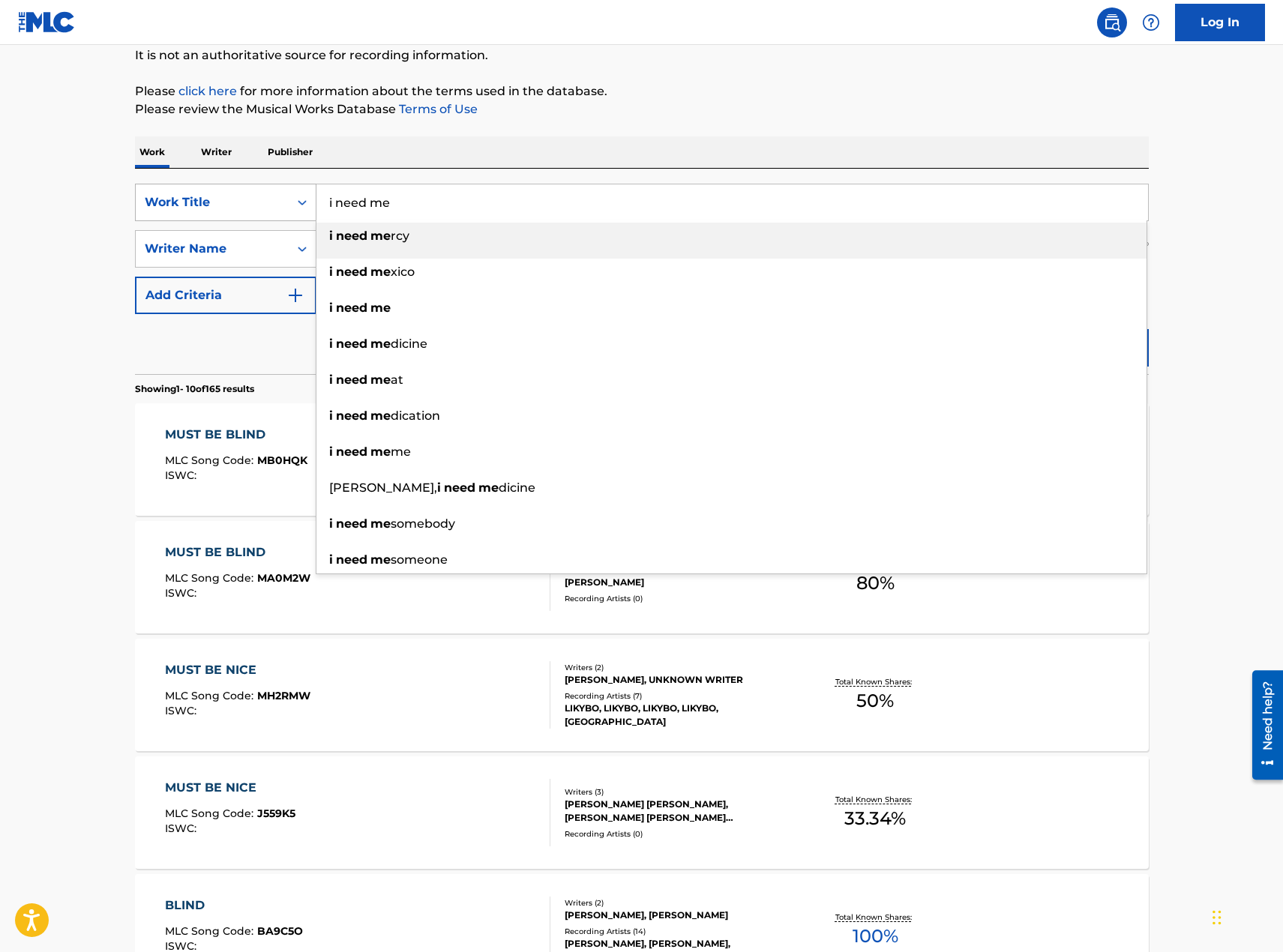
type input "i need me"
click at [1036, 329] on button "Search" at bounding box center [1093, 348] width 113 height 38
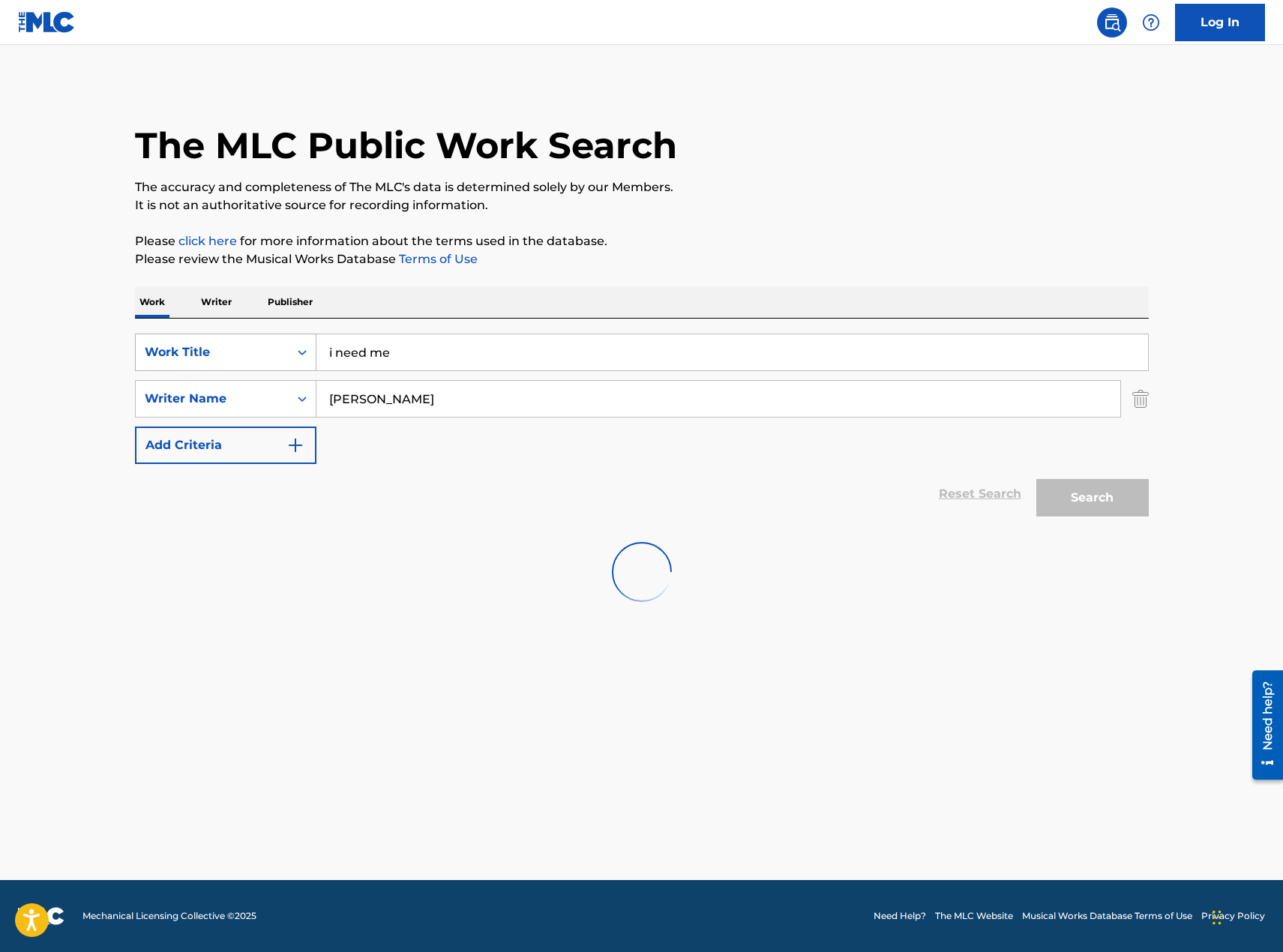
scroll to position [0, 0]
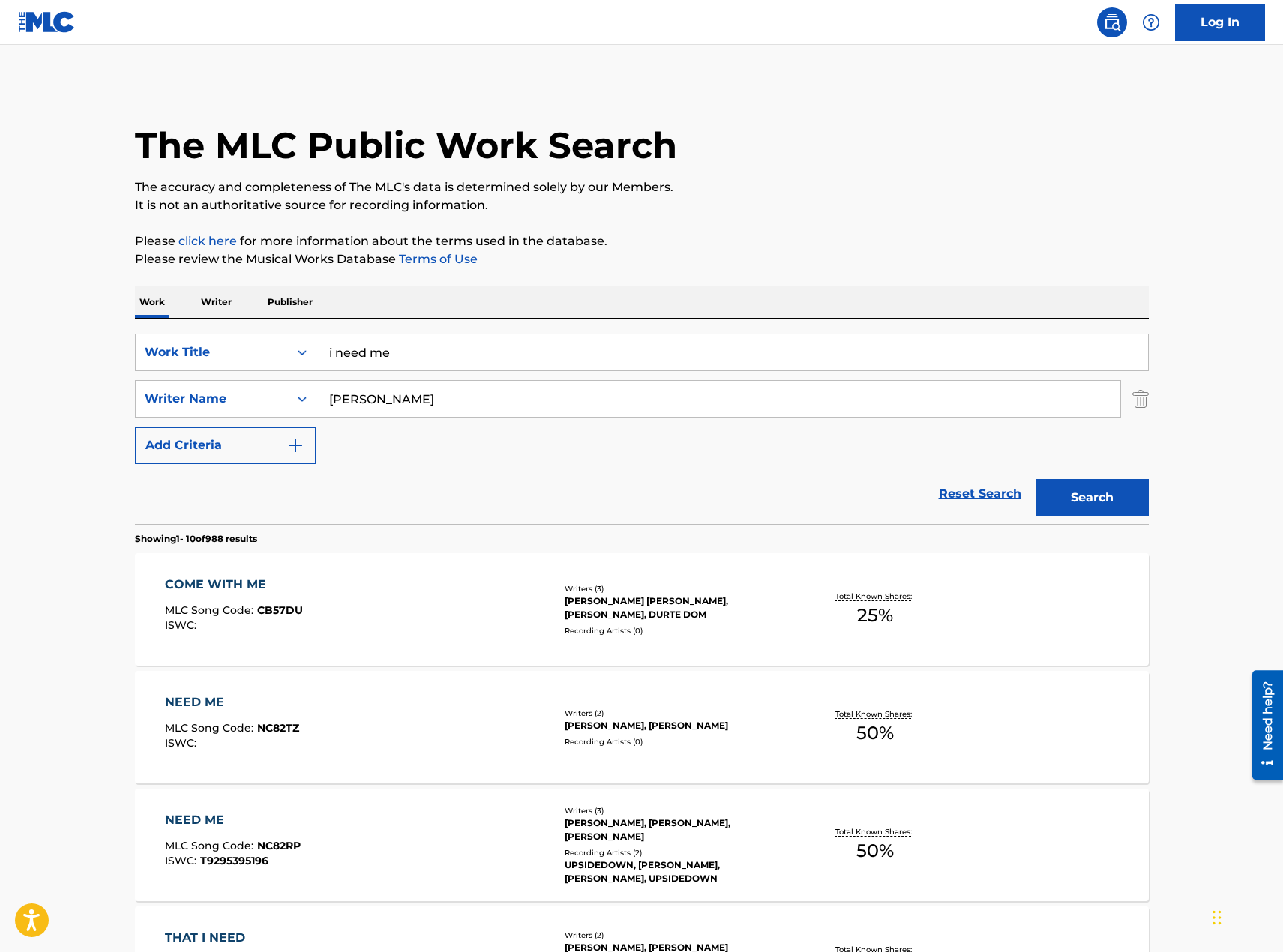
click at [389, 404] on input "[PERSON_NAME]" at bounding box center [718, 399] width 804 height 36
drag, startPoint x: 389, startPoint y: 400, endPoint x: 309, endPoint y: 382, distance: 82.0
click at [308, 387] on div "SearchWithCriteria2226b721-6349-41eb-89c3-be04496580fd Writer Name [PERSON_NAME]" at bounding box center [642, 399] width 1014 height 38
paste input "[PERSON_NAME]"
click at [1036, 479] on button "Search" at bounding box center [1093, 498] width 113 height 38
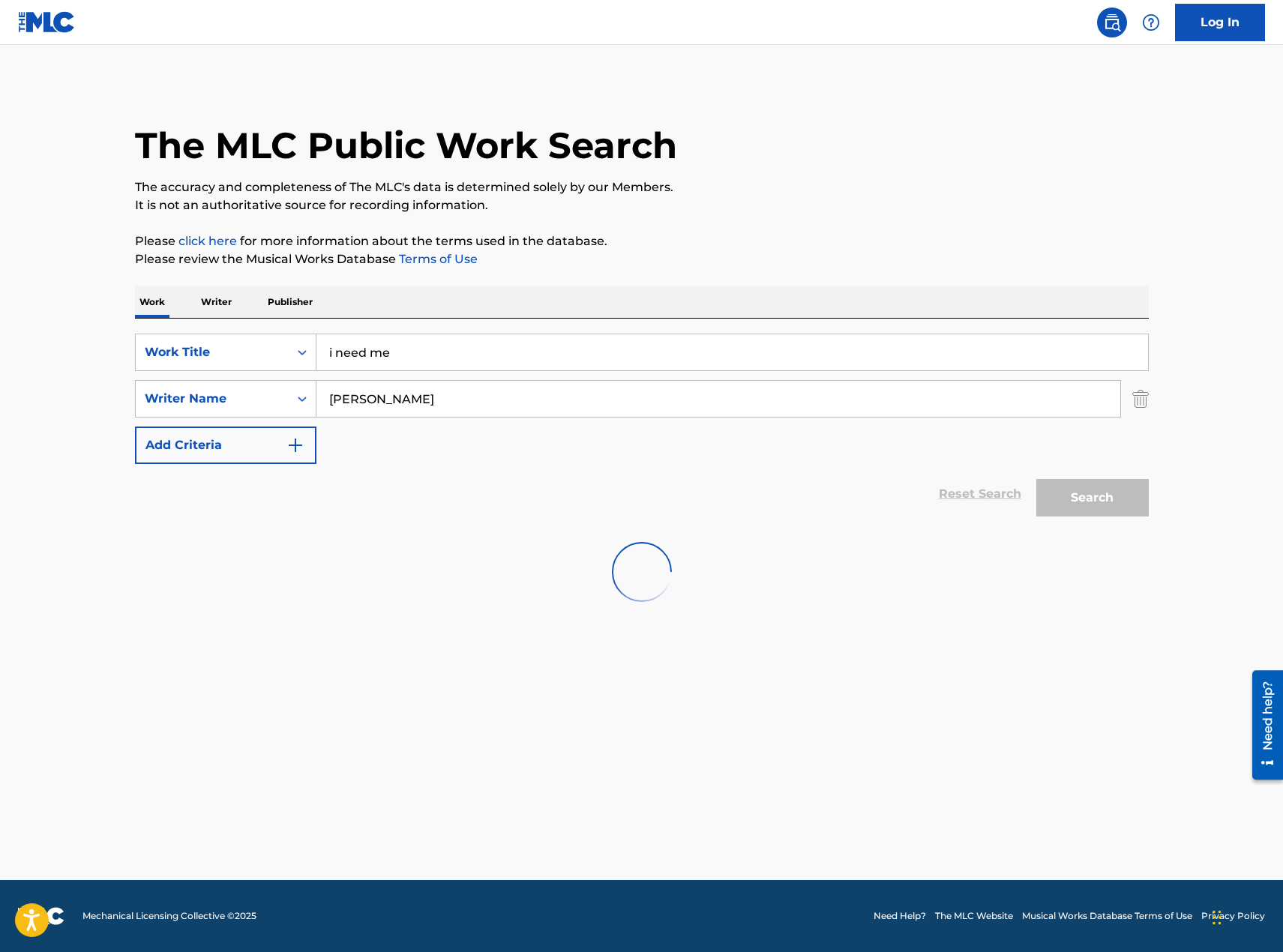
click at [266, 694] on main "The MLC Public Work Search The accuracy and completeness of The MLC's data is d…" at bounding box center [642, 463] width 1283 height 835
click at [326, 399] on input "[PERSON_NAME]" at bounding box center [718, 399] width 804 height 36
type input "[PERSON_NAME]"
click at [1036, 479] on button "Search" at bounding box center [1093, 498] width 113 height 38
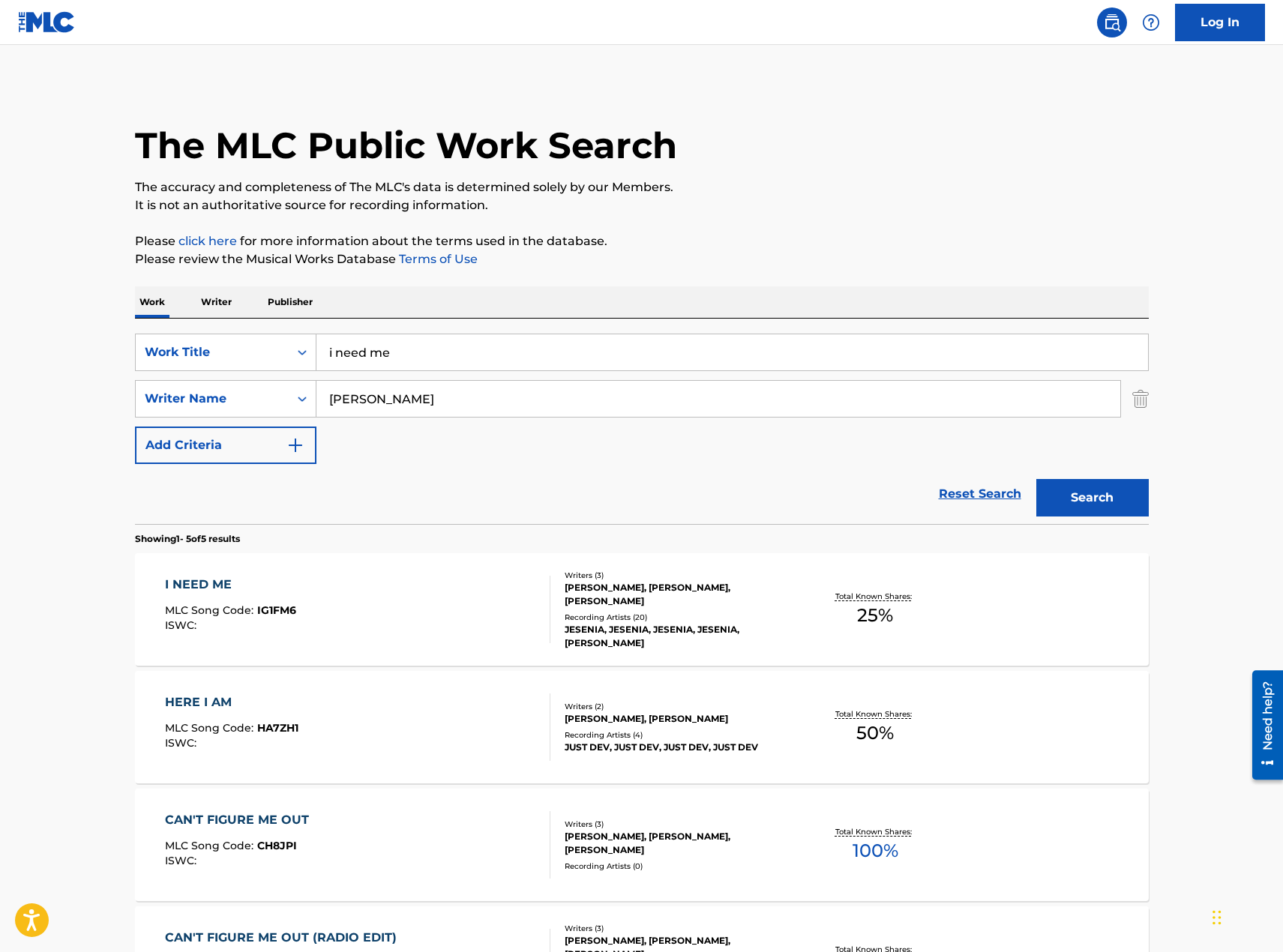
click at [425, 593] on div "I NEED ME MLC Song Code : IG1FM6 ISWC :" at bounding box center [358, 610] width 386 height 68
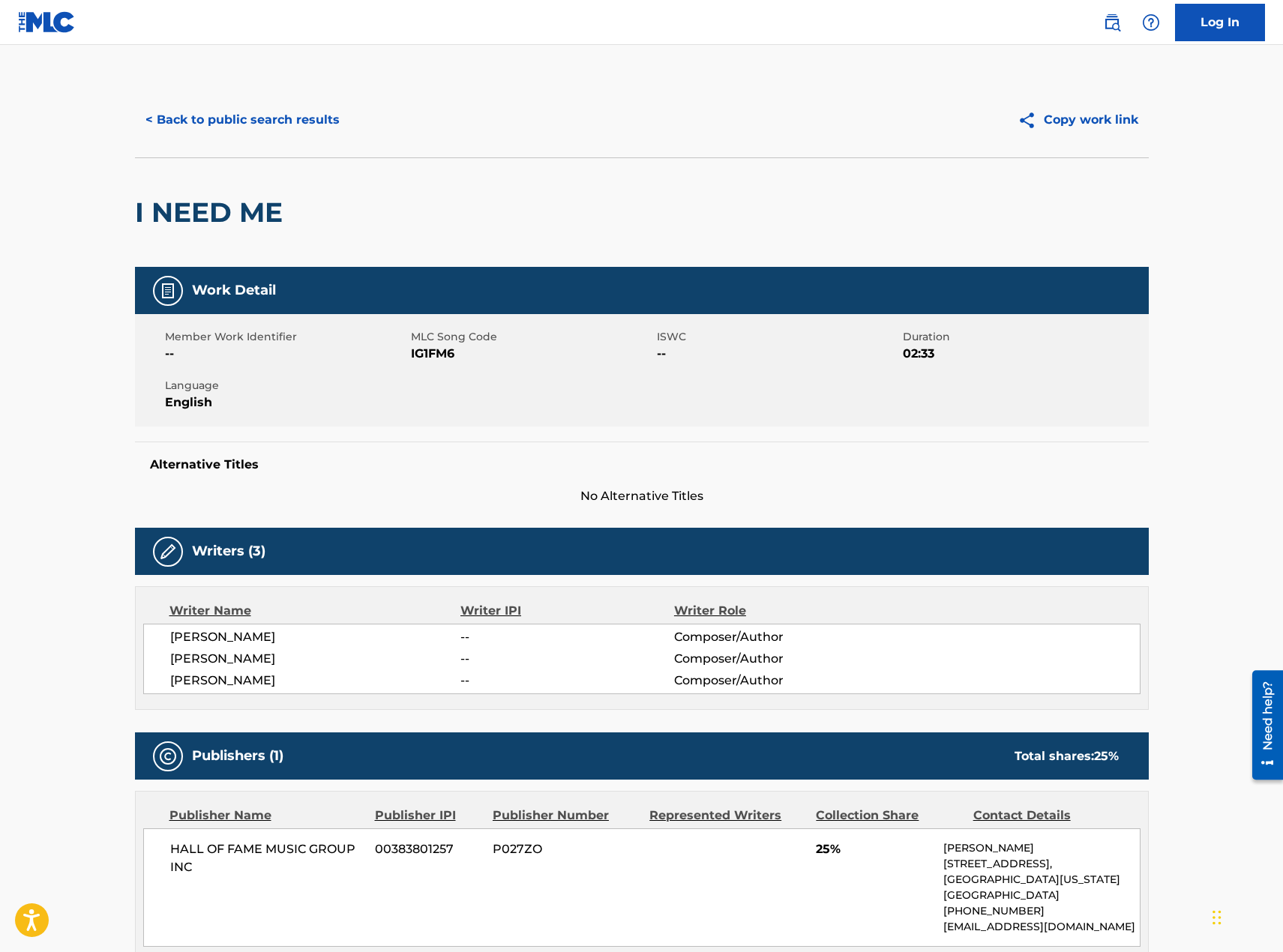
click at [226, 116] on button "< Back to public search results" at bounding box center [242, 120] width 215 height 38
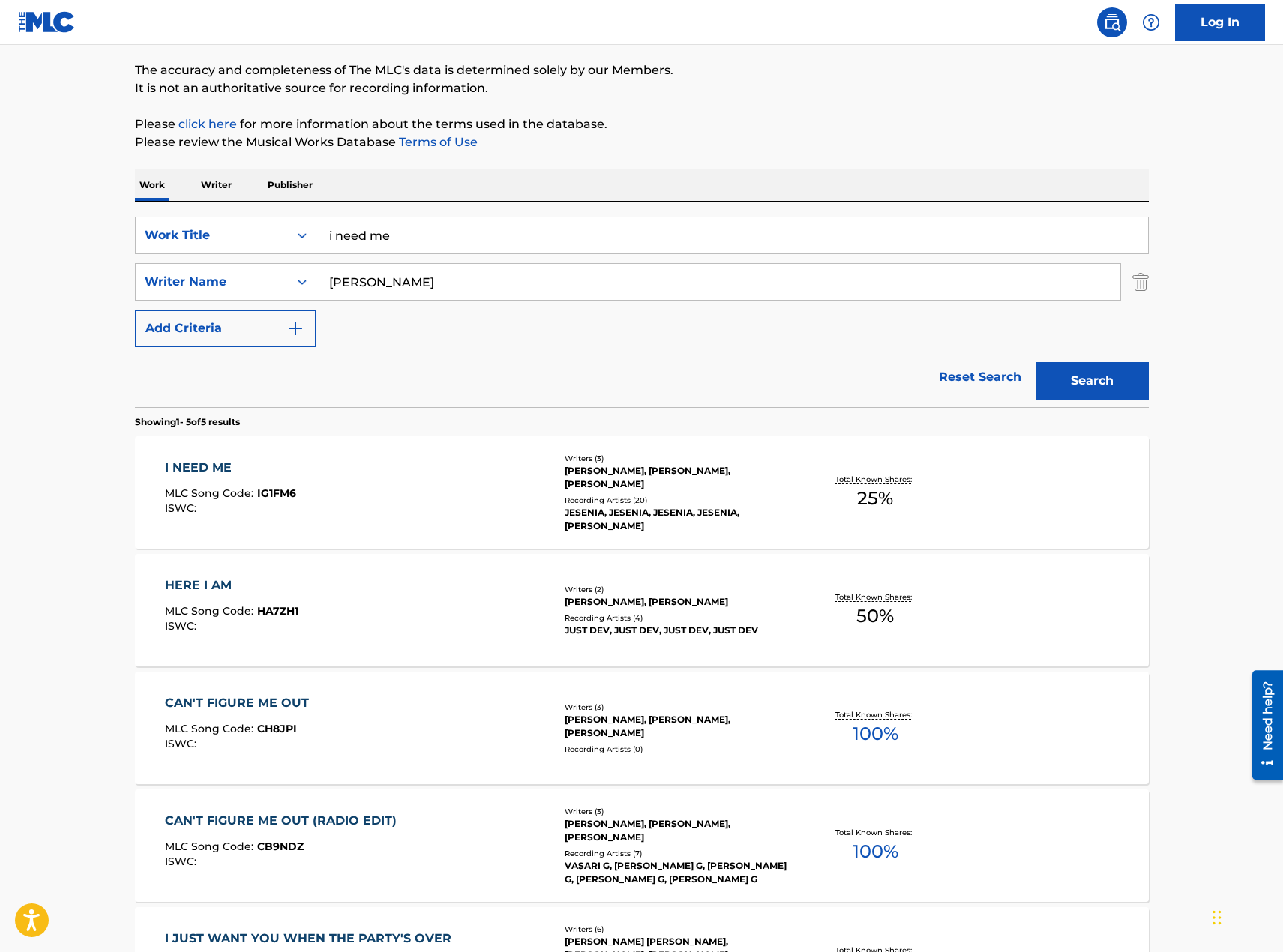
scroll to position [300, 0]
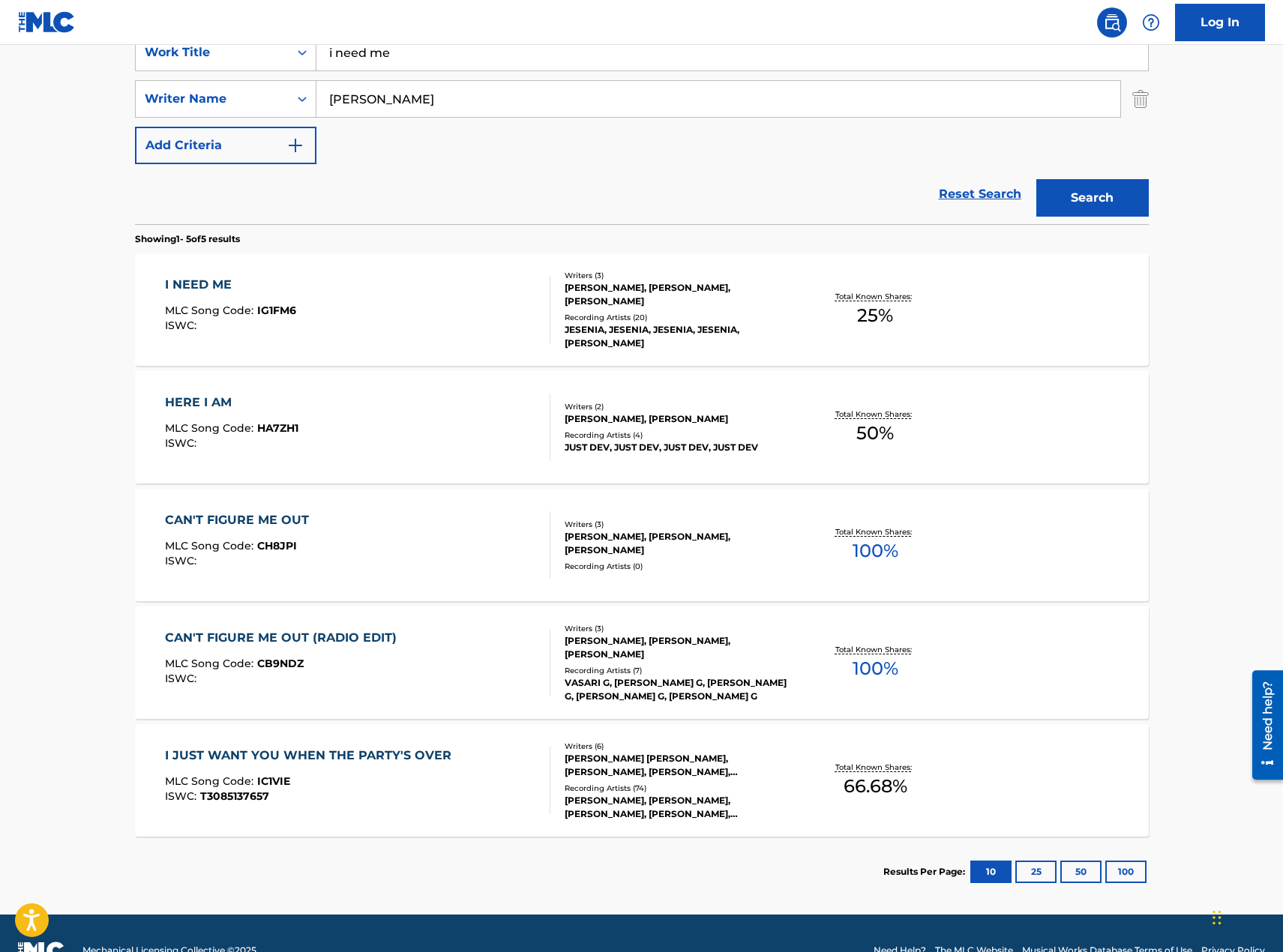
click at [400, 294] on div "I NEED ME MLC Song Code : IG1FM6 ISWC :" at bounding box center [358, 310] width 386 height 68
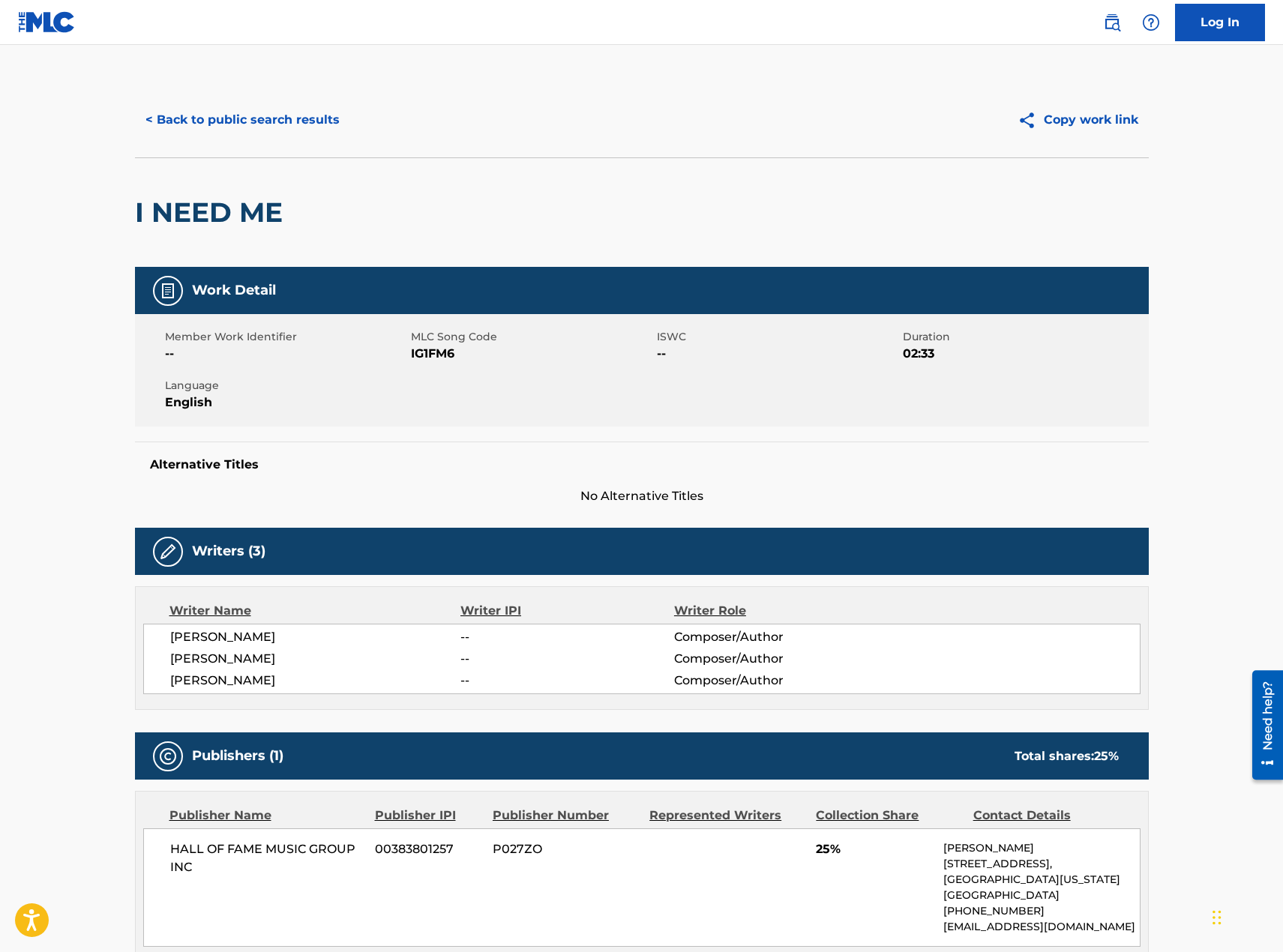
click at [214, 121] on button "< Back to public search results" at bounding box center [242, 120] width 215 height 38
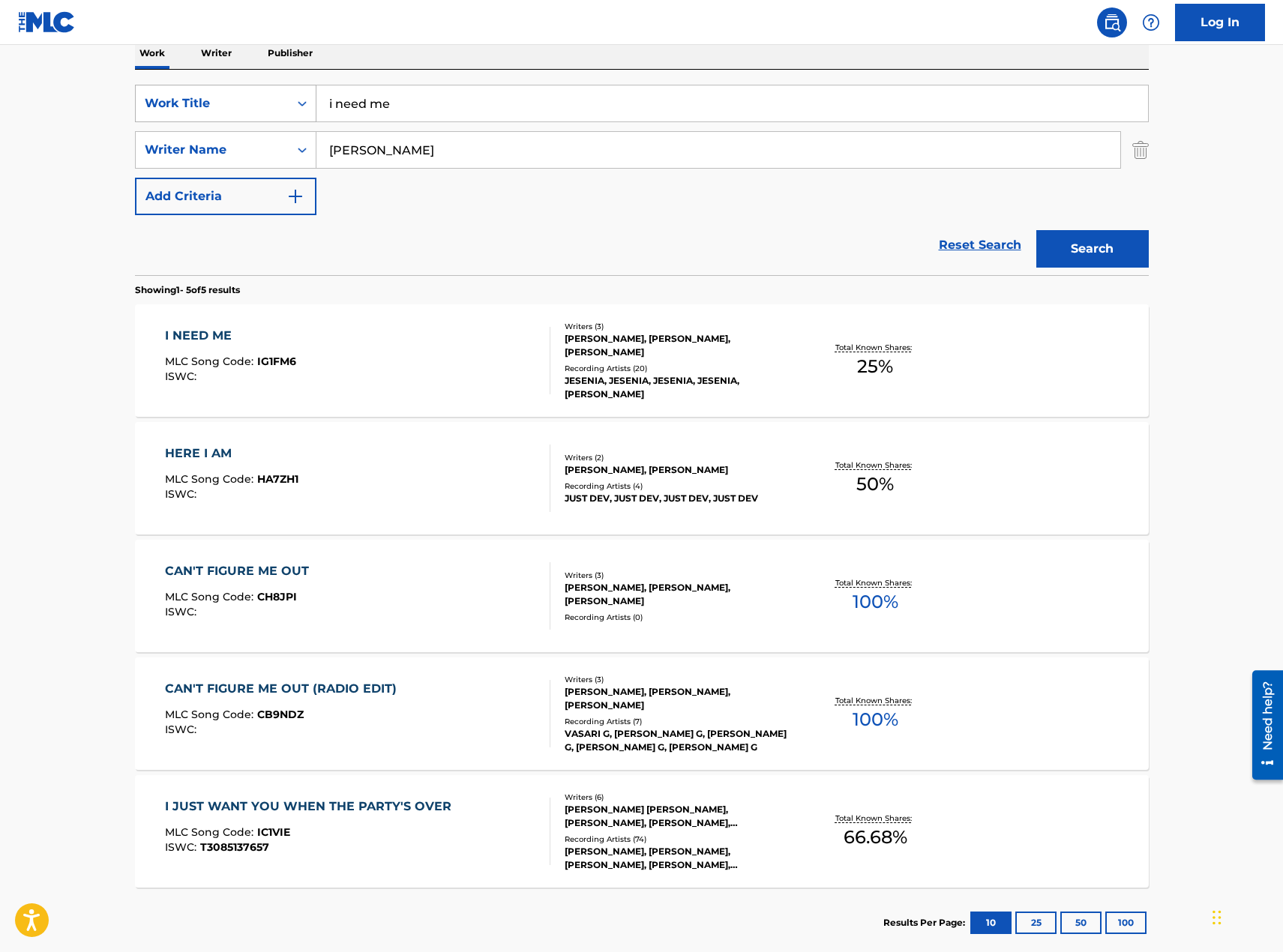
drag, startPoint x: 404, startPoint y: 100, endPoint x: 259, endPoint y: 96, distance: 145.1
click at [261, 96] on div "SearchWithCriteriaa7336f29-9644-4c85-a850-1b12f1963244 Work Title i need me" at bounding box center [642, 104] width 1014 height 38
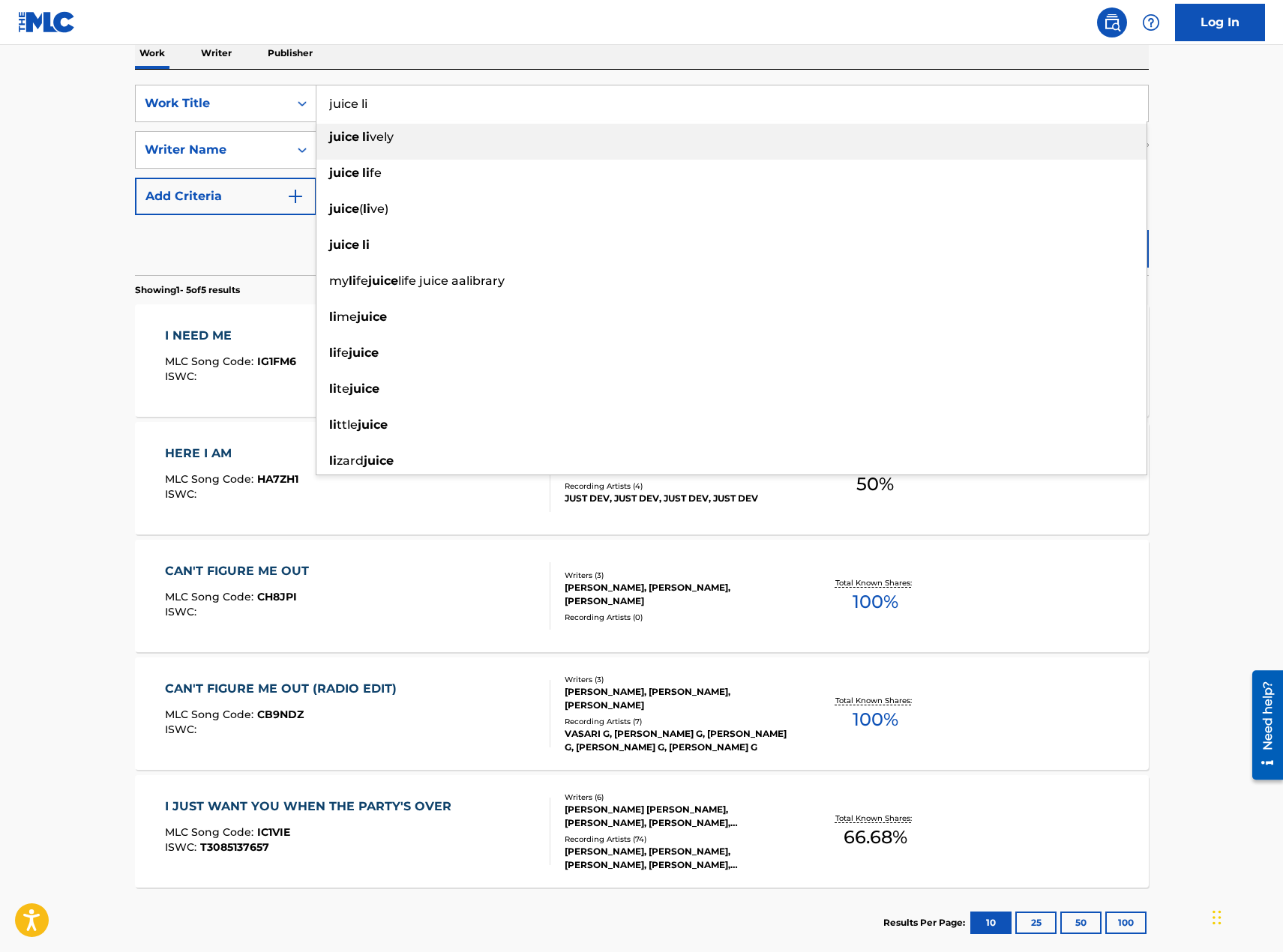
type input "juice li"
click at [253, 246] on div "Reset Search Search" at bounding box center [642, 244] width 1014 height 60
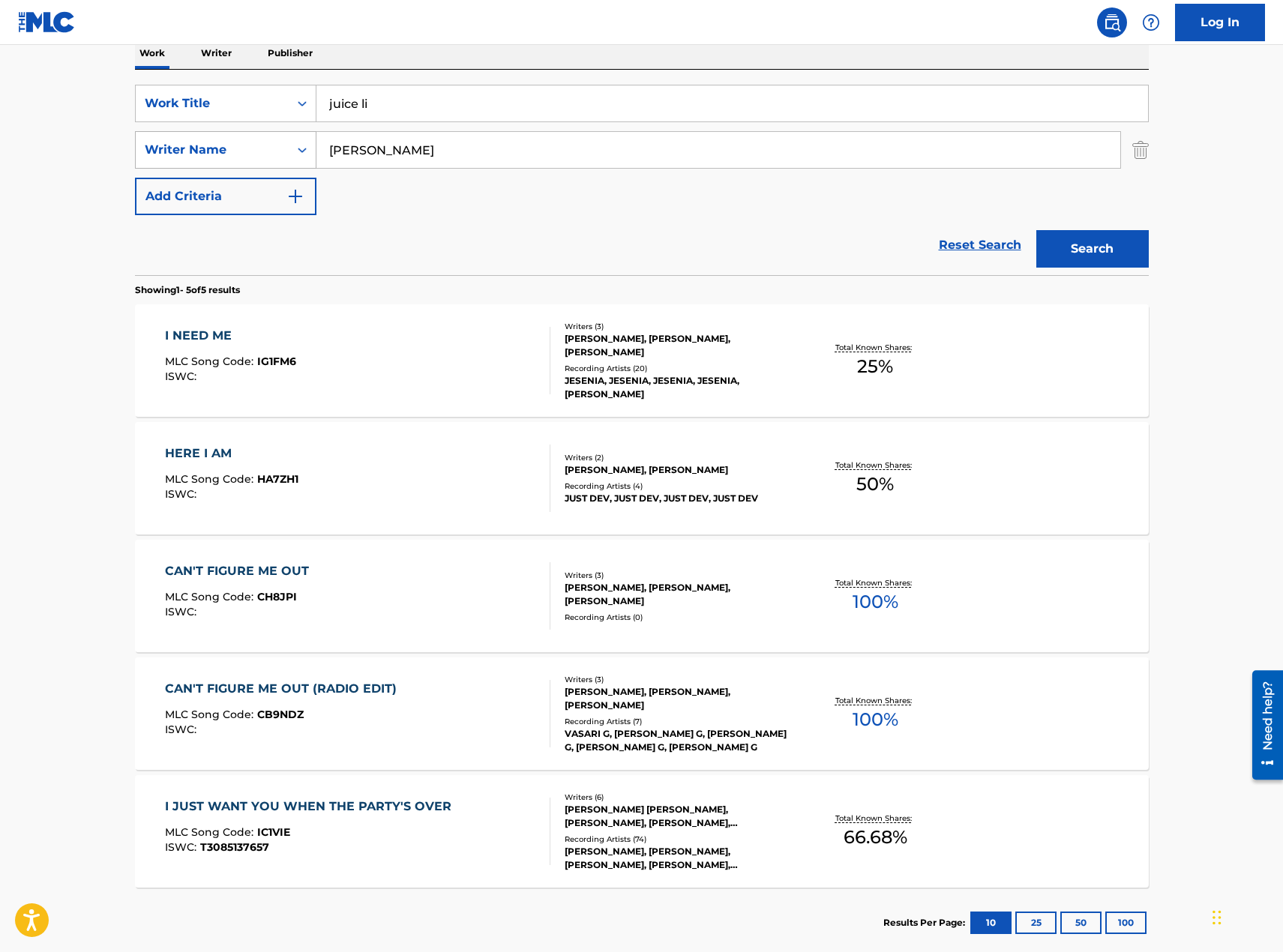
drag, startPoint x: 438, startPoint y: 149, endPoint x: 251, endPoint y: 148, distance: 187.0
click at [251, 148] on div "SearchWithCriteria2226b721-6349-41eb-89c3-be04496580fd Writer Name [PERSON_NAME]" at bounding box center [642, 150] width 1014 height 38
click at [1036, 230] on button "Search" at bounding box center [1093, 249] width 113 height 38
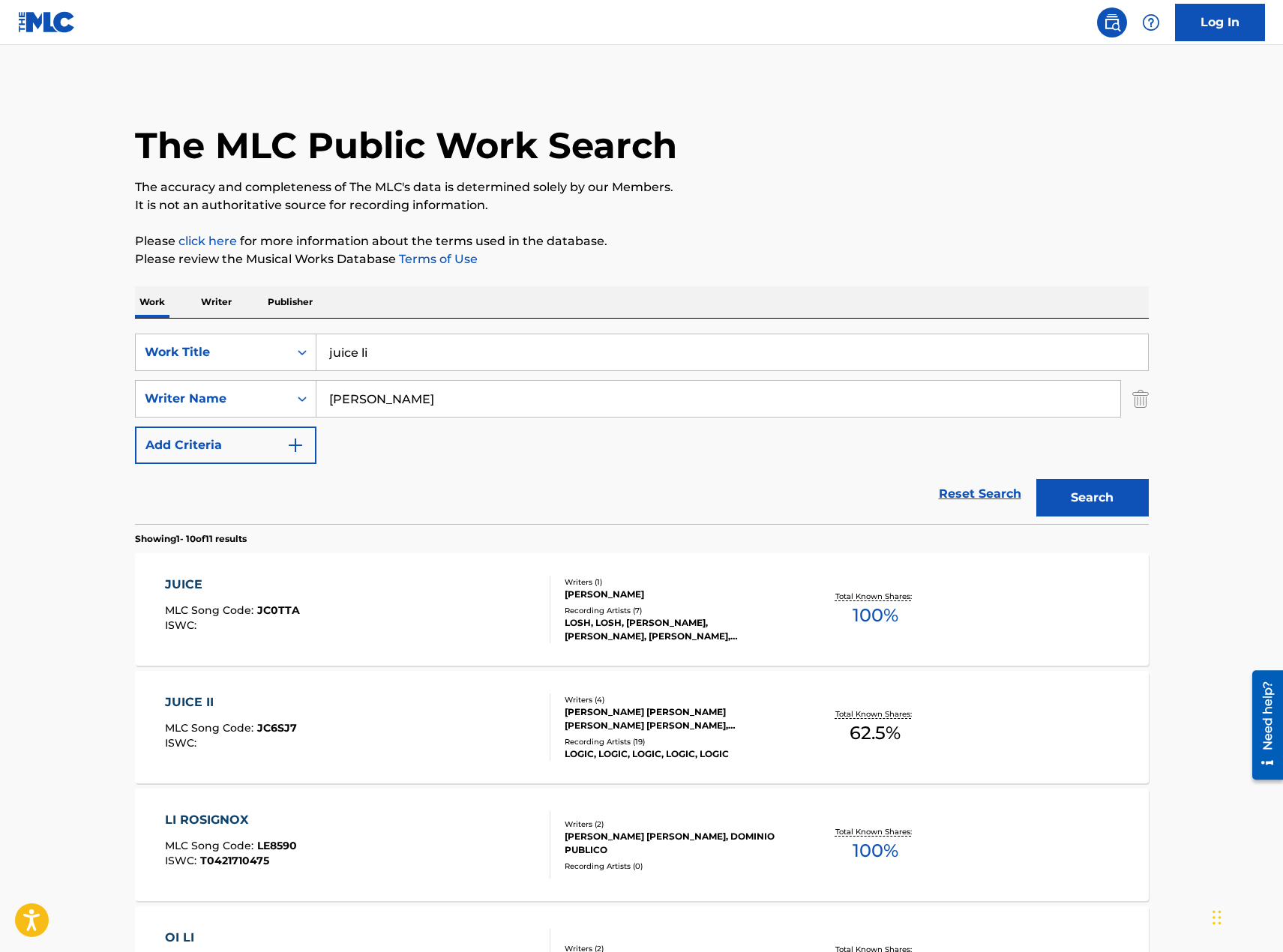
click at [430, 412] on input "[PERSON_NAME]" at bounding box center [718, 399] width 804 height 36
type input "[PERSON_NAME]"
click at [378, 747] on div "JUICE II MLC Song Code : JC6SJ7 ISWC :" at bounding box center [358, 727] width 386 height 68
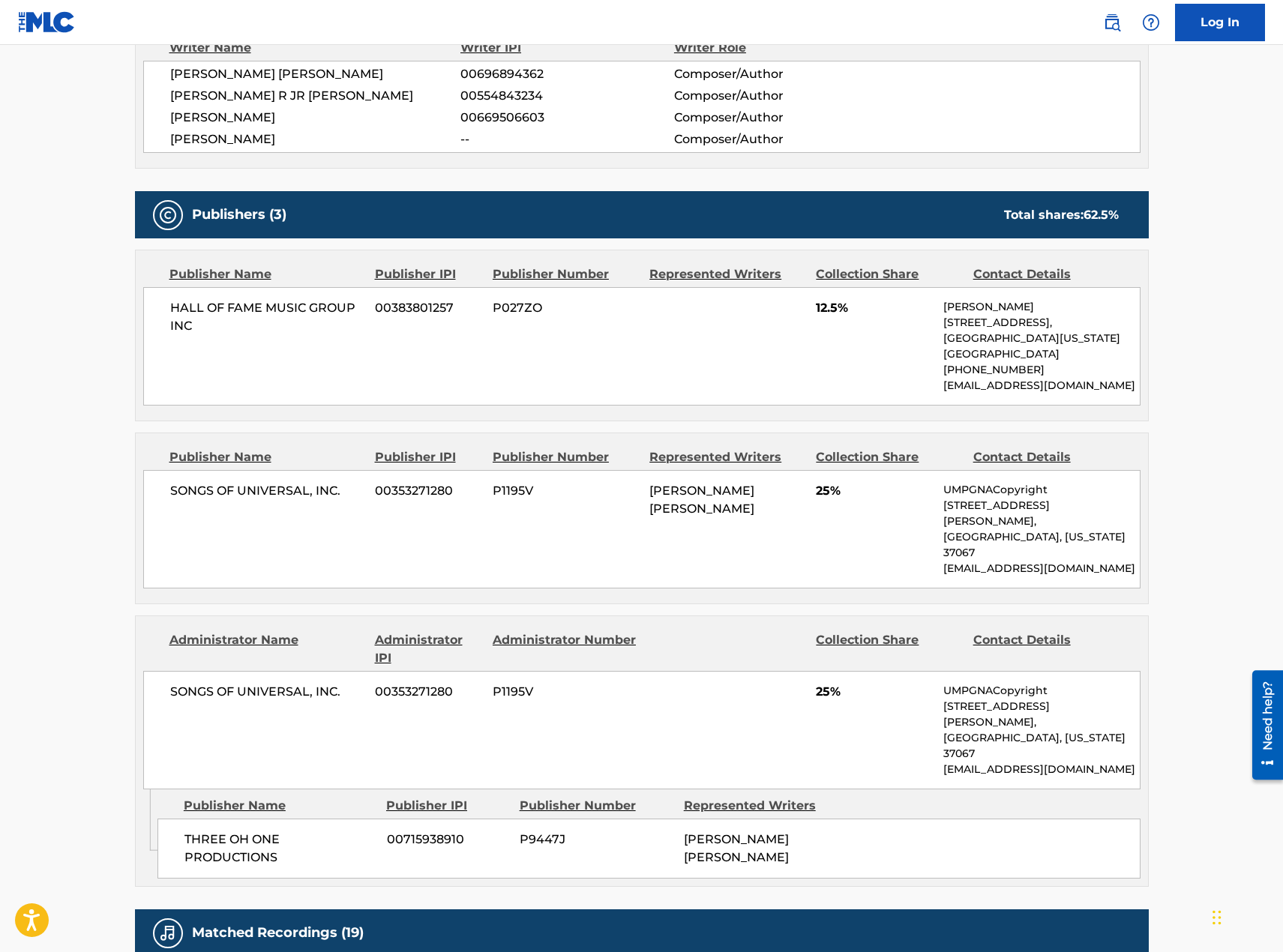
scroll to position [300, 0]
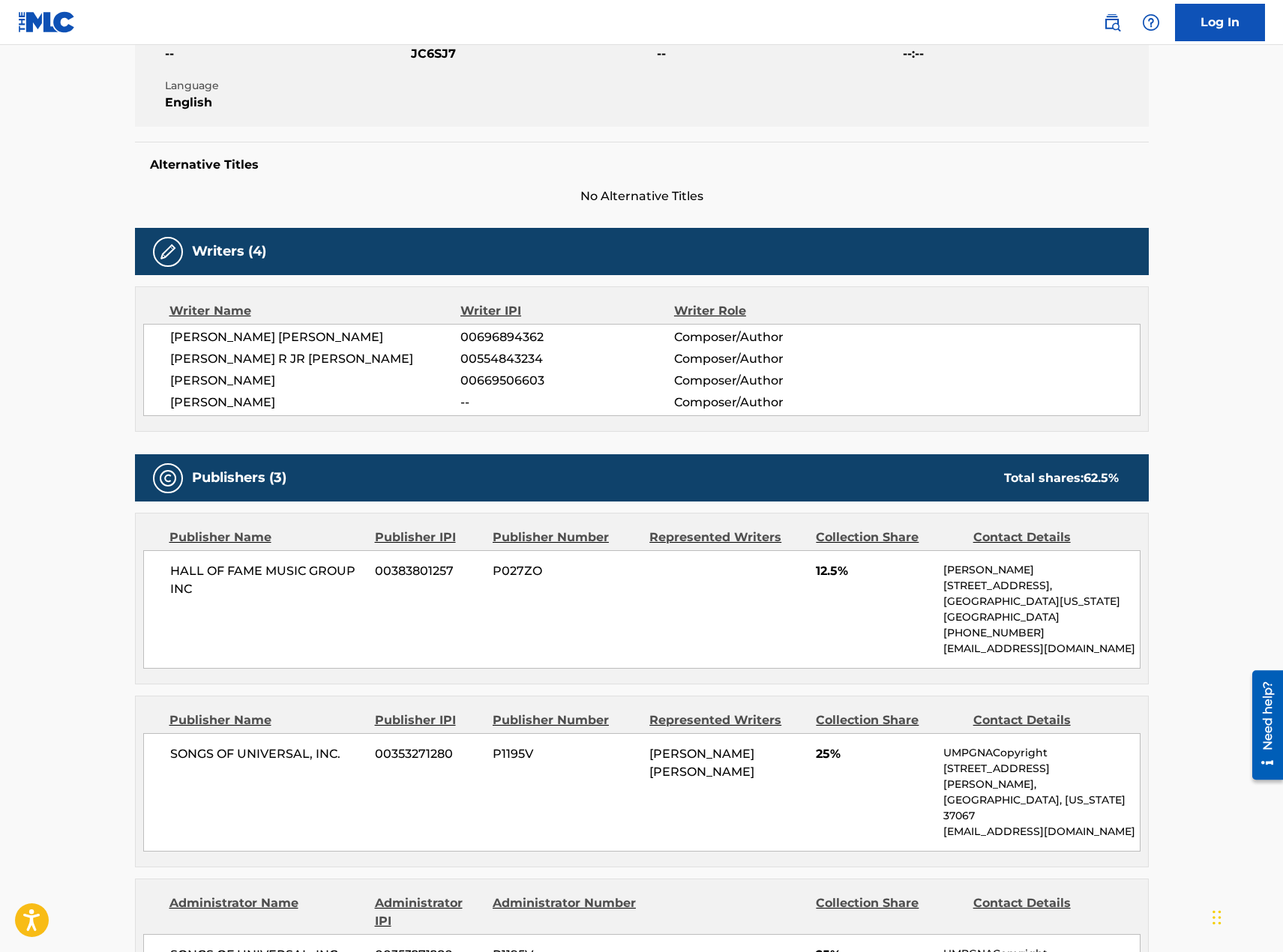
drag, startPoint x: 290, startPoint y: 402, endPoint x: 221, endPoint y: 402, distance: 69.0
click at [221, 402] on span "[PERSON_NAME]" at bounding box center [315, 403] width 291 height 18
copy span "[PERSON_NAME]"
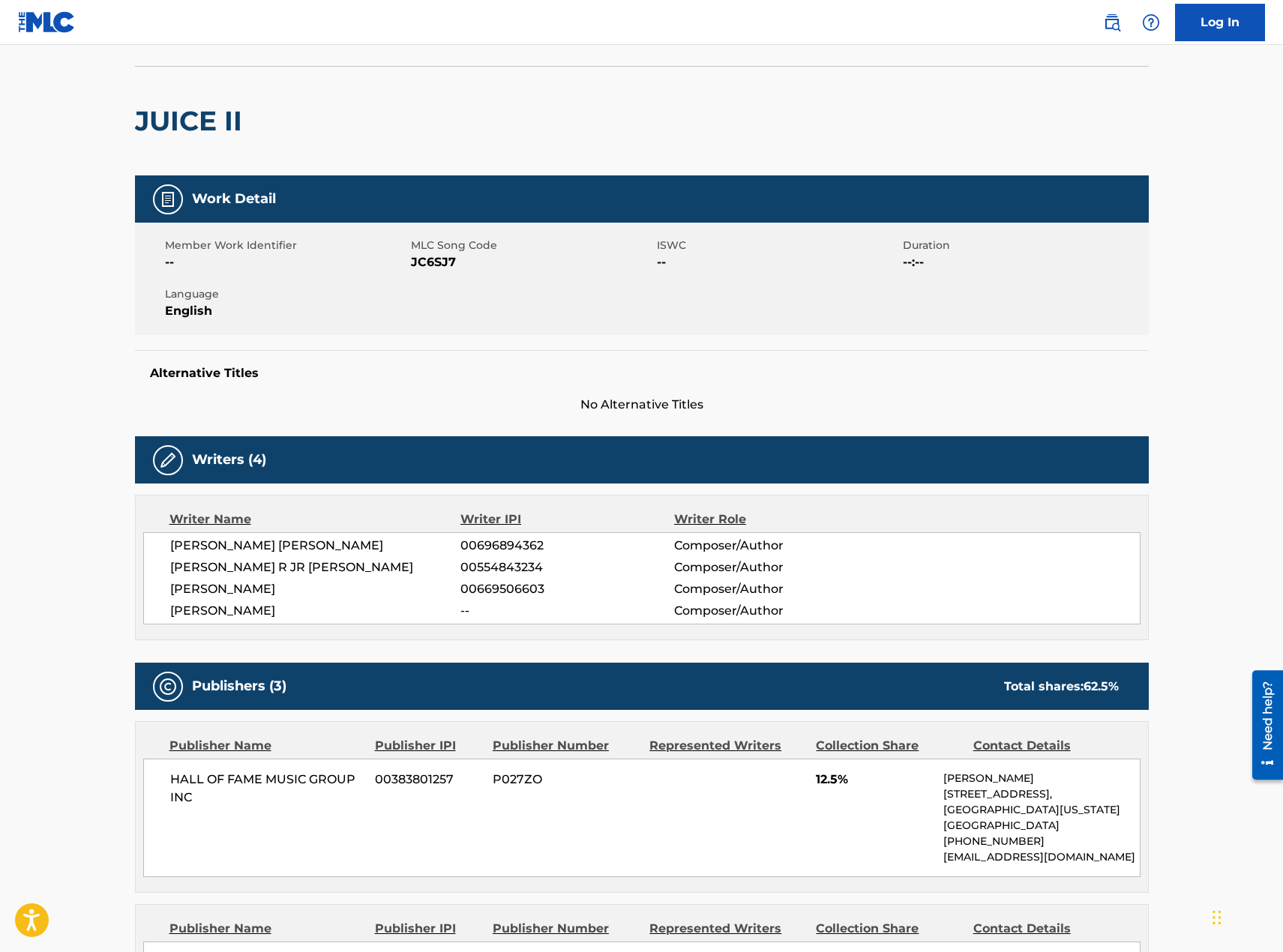
scroll to position [0, 0]
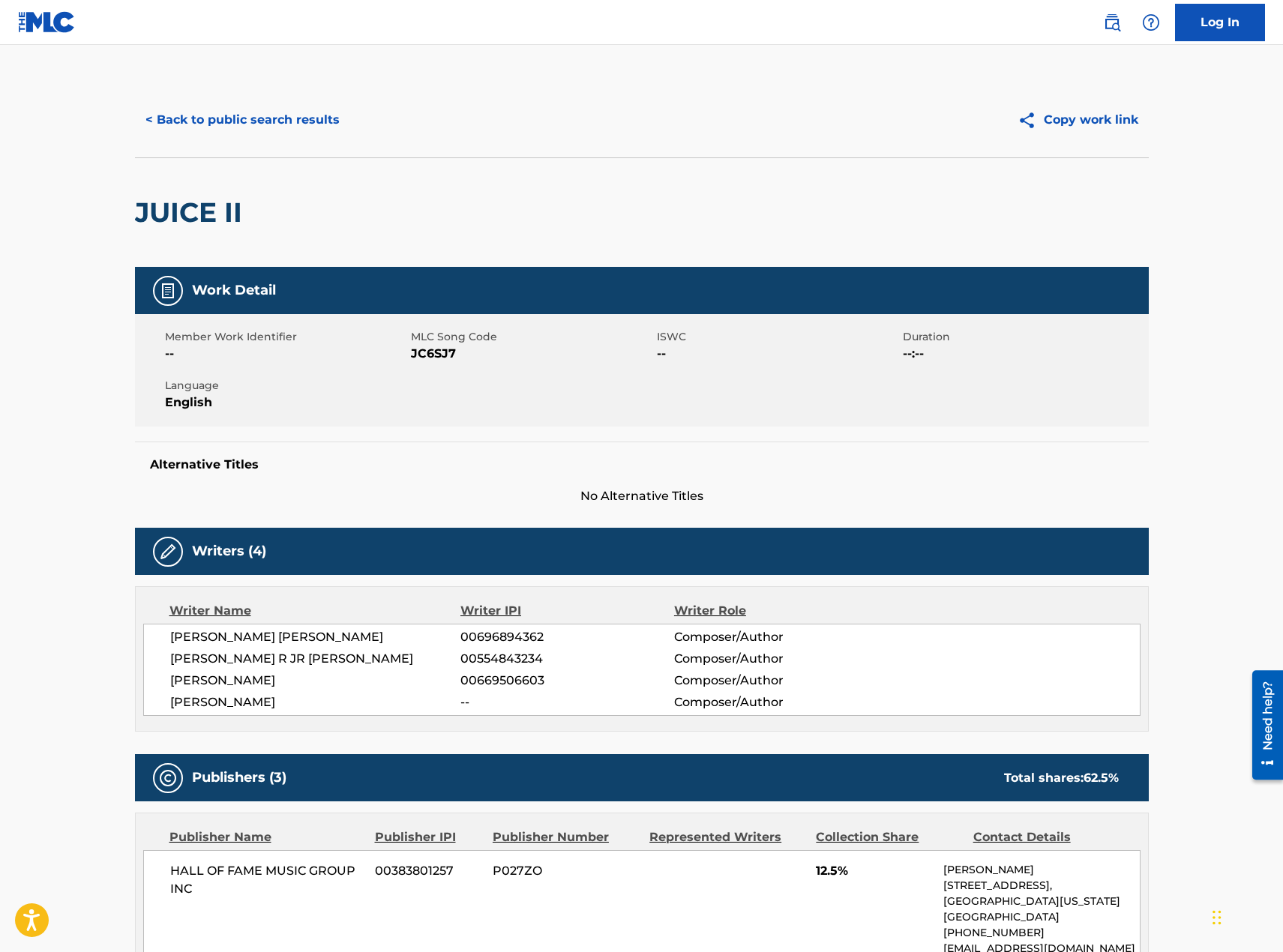
click at [226, 125] on button "< Back to public search results" at bounding box center [242, 120] width 215 height 38
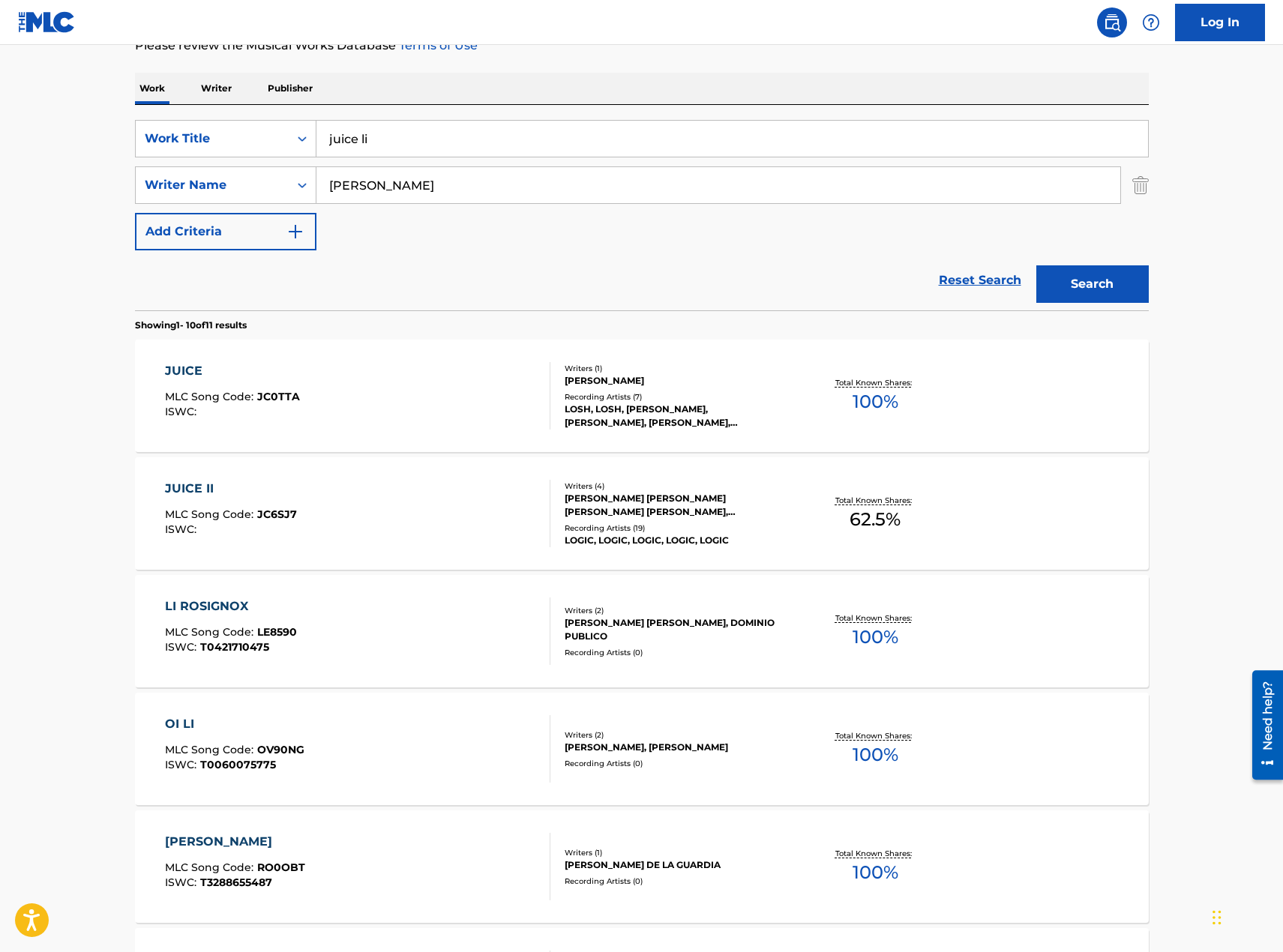
scroll to position [300, 0]
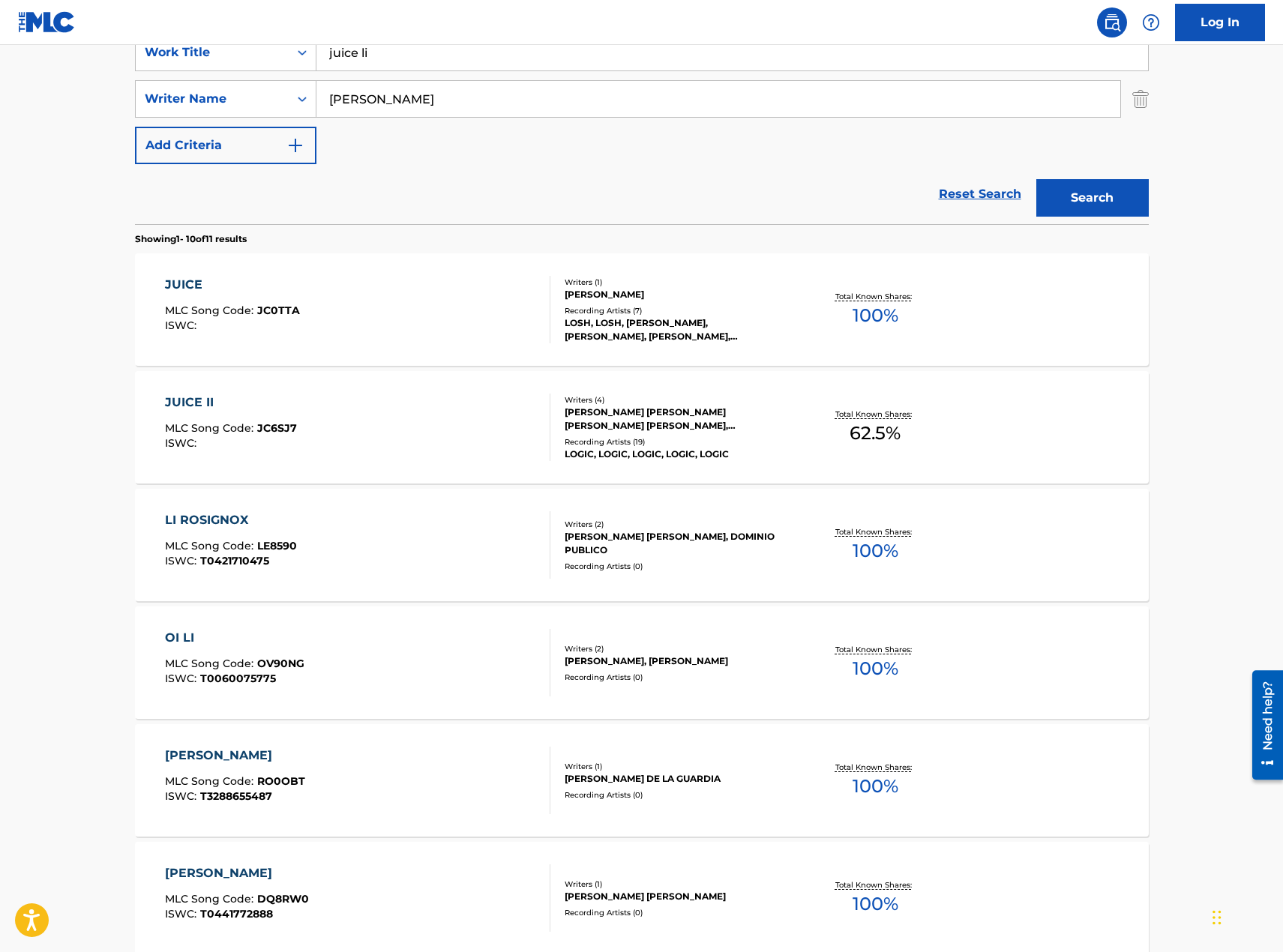
click at [390, 440] on div "JUICE II MLC Song Code : JC6SJ7 ISWC :" at bounding box center [358, 427] width 386 height 68
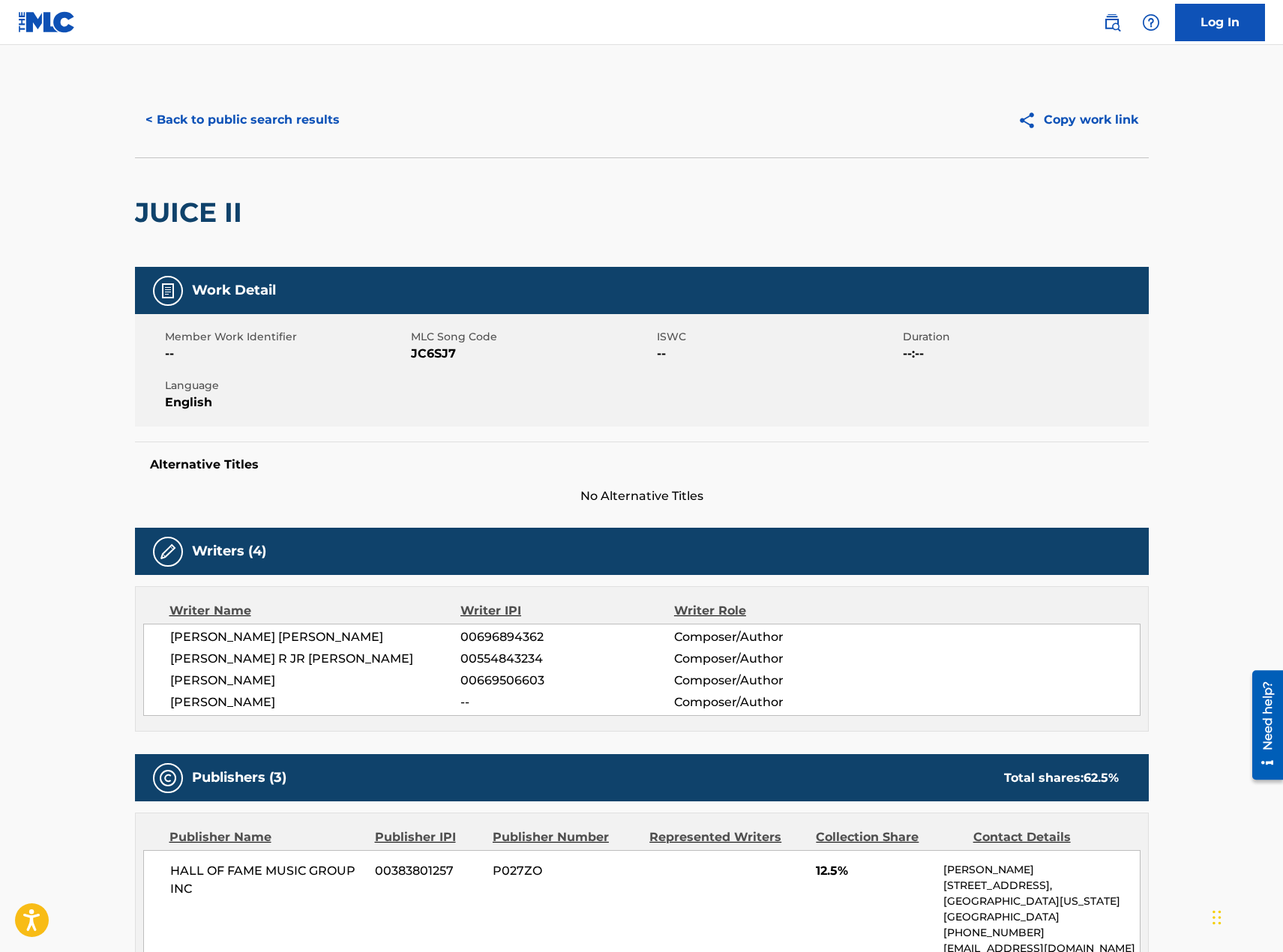
click at [220, 117] on button "< Back to public search results" at bounding box center [242, 120] width 215 height 38
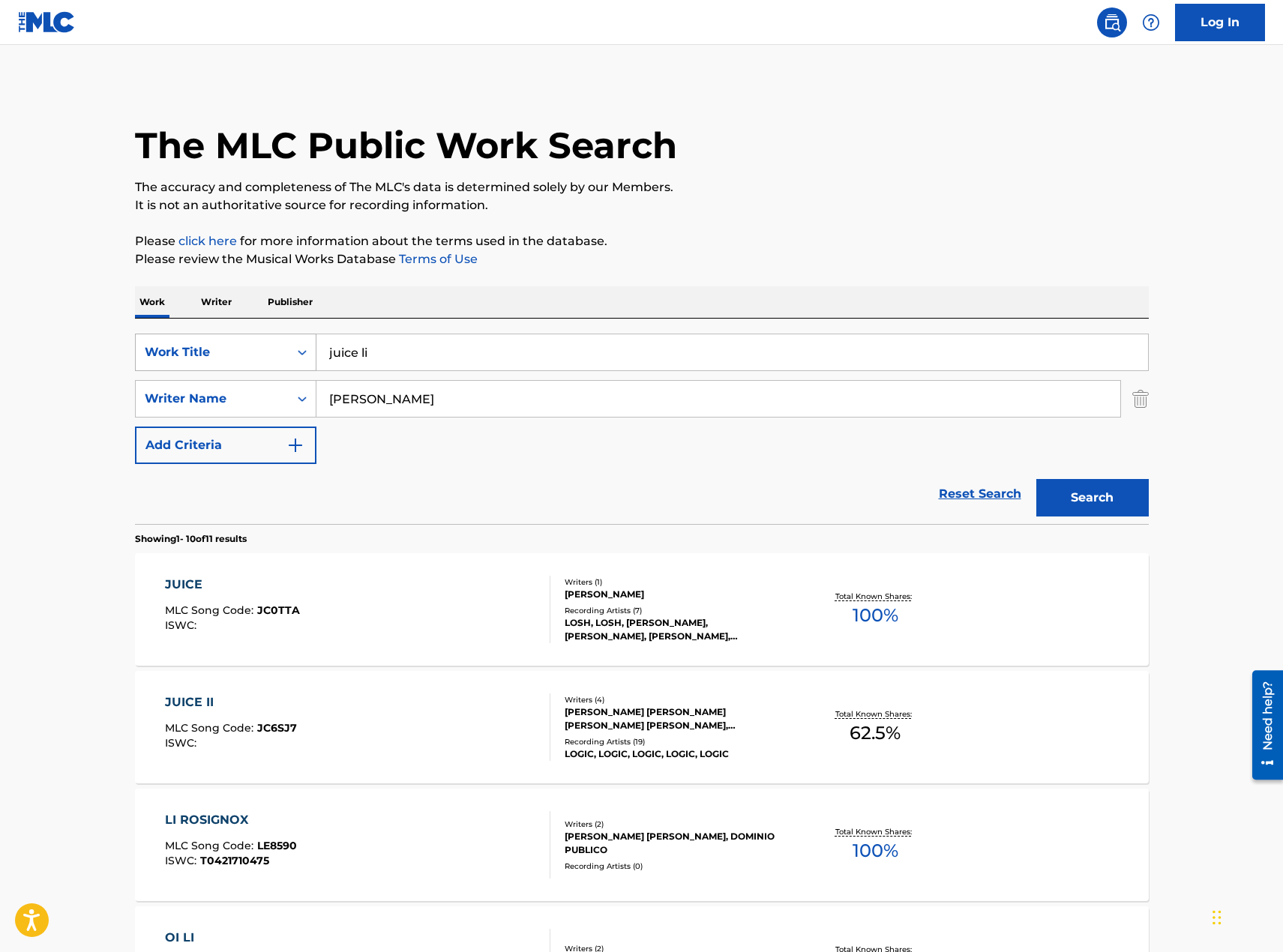
drag, startPoint x: 399, startPoint y: 358, endPoint x: 211, endPoint y: 345, distance: 188.4
click at [218, 354] on div "SearchWithCriteriaa7336f29-9644-4c85-a850-1b12f1963244 Work Title juice li" at bounding box center [642, 352] width 1014 height 38
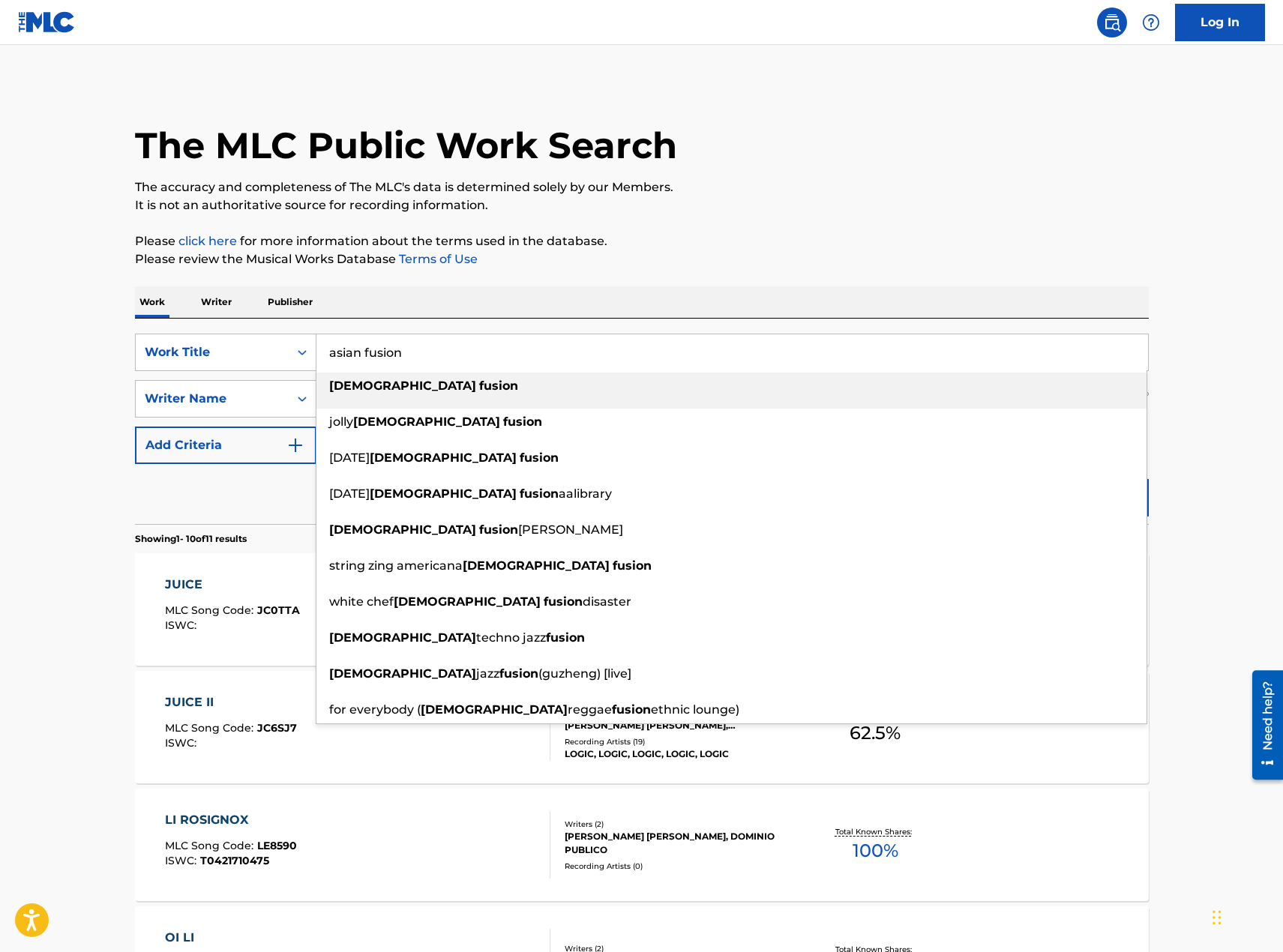
type input "asian fusion"
click at [1004, 214] on p "It is not an authoritative source for recording information." at bounding box center [642, 205] width 1014 height 18
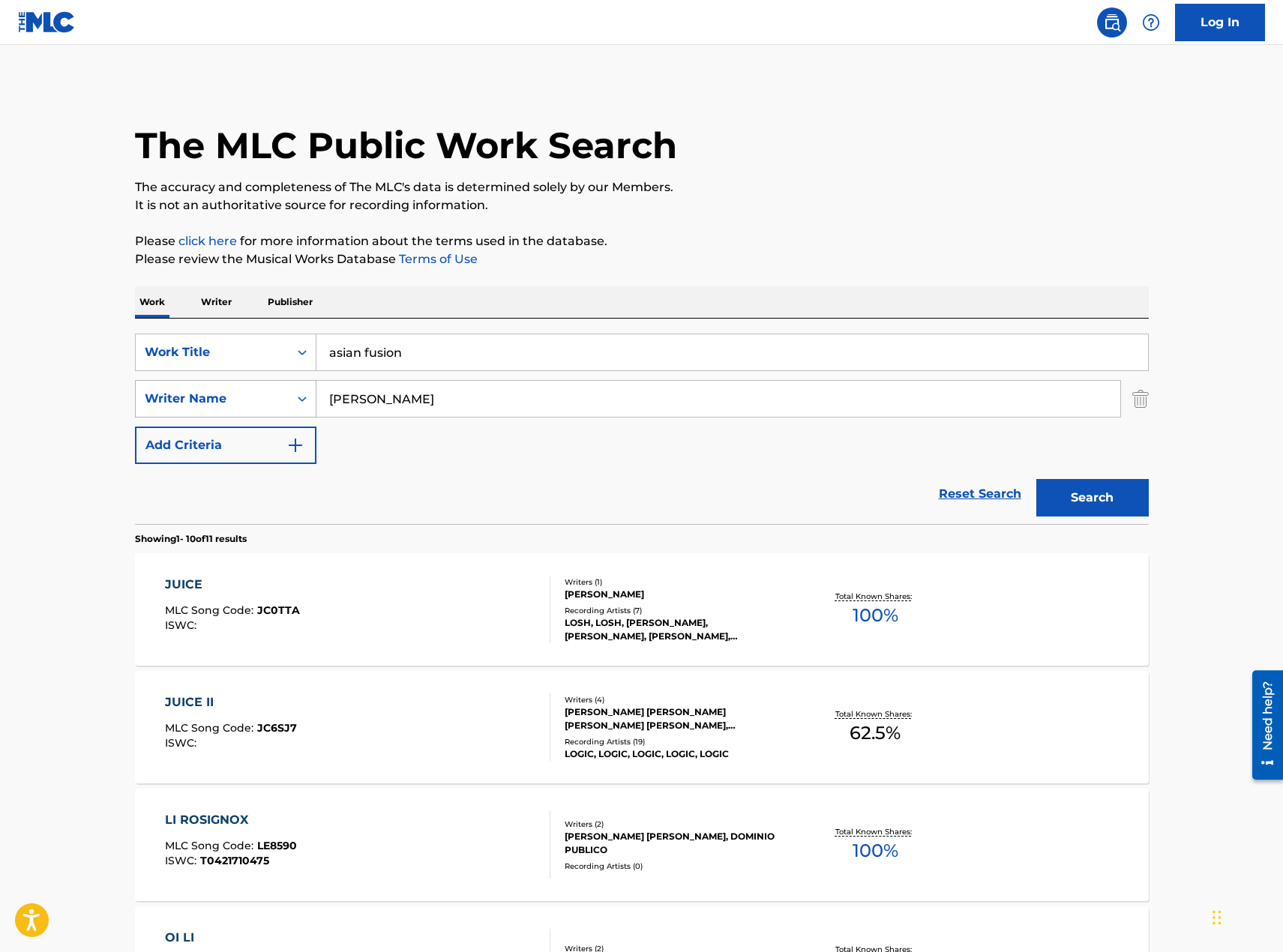
drag, startPoint x: 441, startPoint y: 400, endPoint x: 295, endPoint y: 401, distance: 146.0
click at [314, 401] on div "SearchWithCriteria2226b721-6349-41eb-89c3-be04496580fd Writer Name [PERSON_NAME]" at bounding box center [642, 399] width 1014 height 38
type input "[PERSON_NAME]"
click at [1090, 498] on button "Search" at bounding box center [1093, 498] width 113 height 38
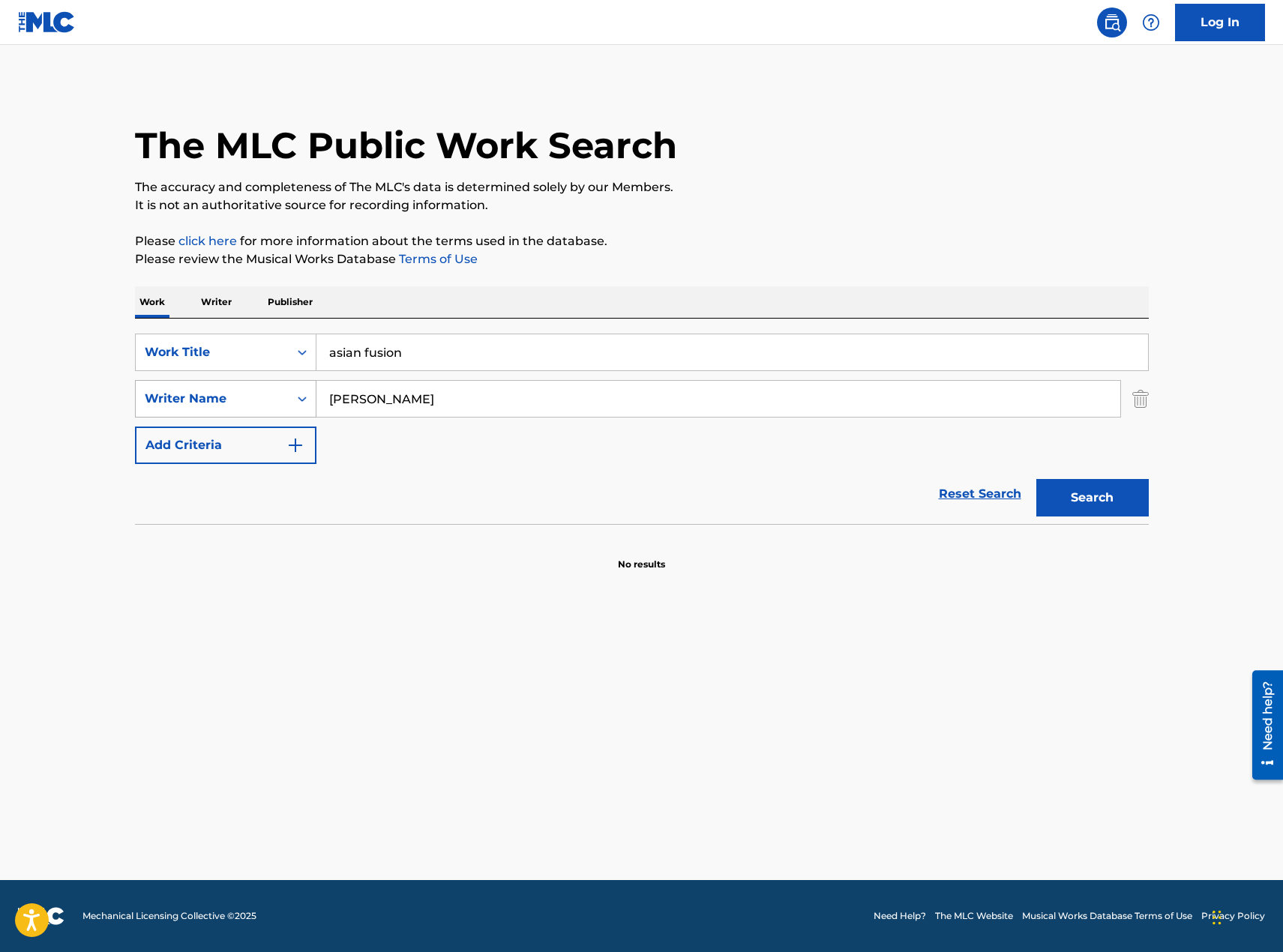
drag, startPoint x: 480, startPoint y: 396, endPoint x: 284, endPoint y: 388, distance: 196.2
click at [287, 388] on div "SearchWithCriteria2226b721-6349-41eb-89c3-be04496580fd Writer Name [PERSON_NAME]" at bounding box center [642, 399] width 1014 height 38
click at [401, 396] on input "[PERSON_NAME]" at bounding box center [718, 399] width 804 height 36
paste input "[PERSON_NAME]"
type input "[PERSON_NAME]"
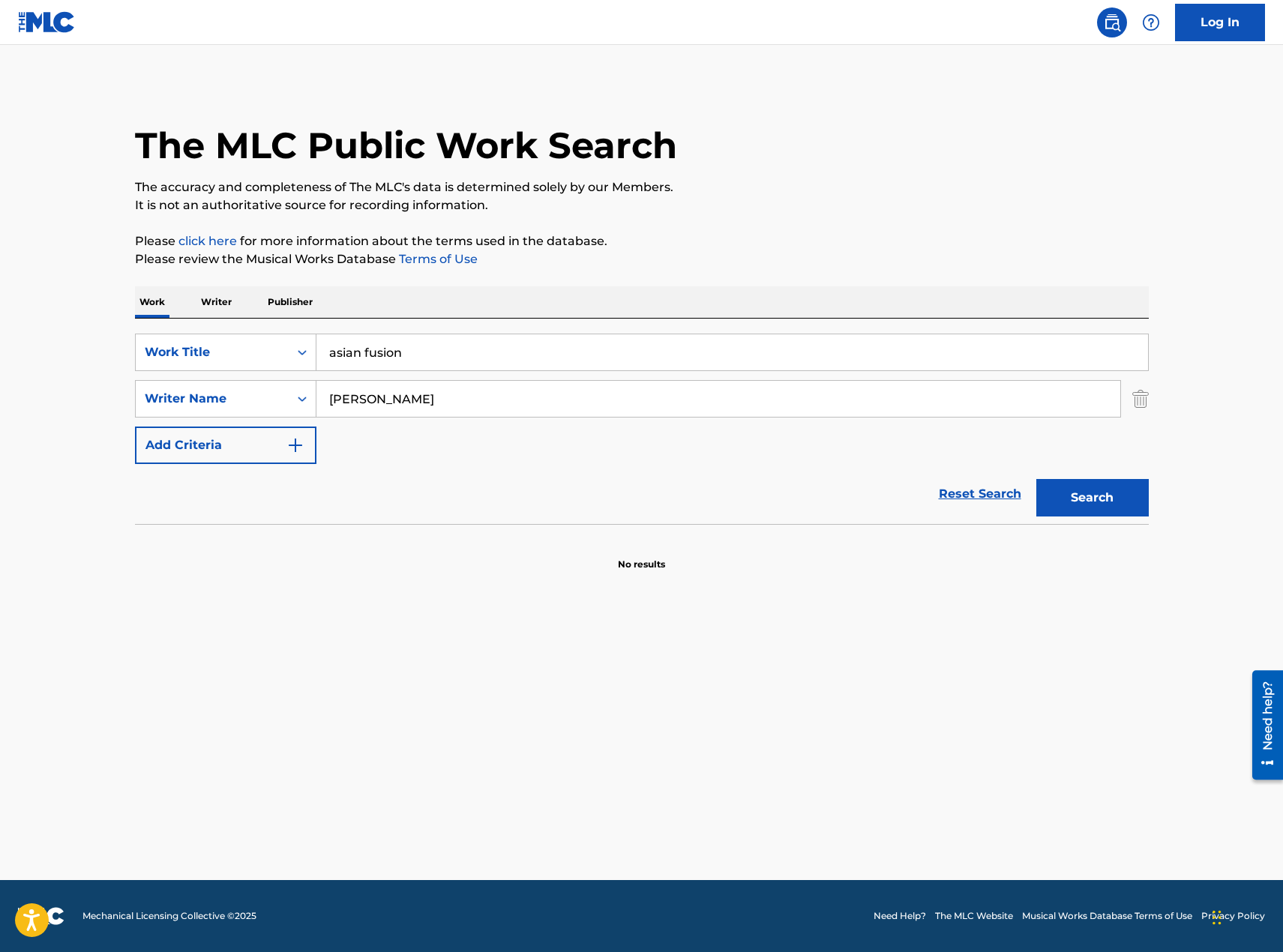
click at [1036, 479] on button "Search" at bounding box center [1093, 498] width 113 height 38
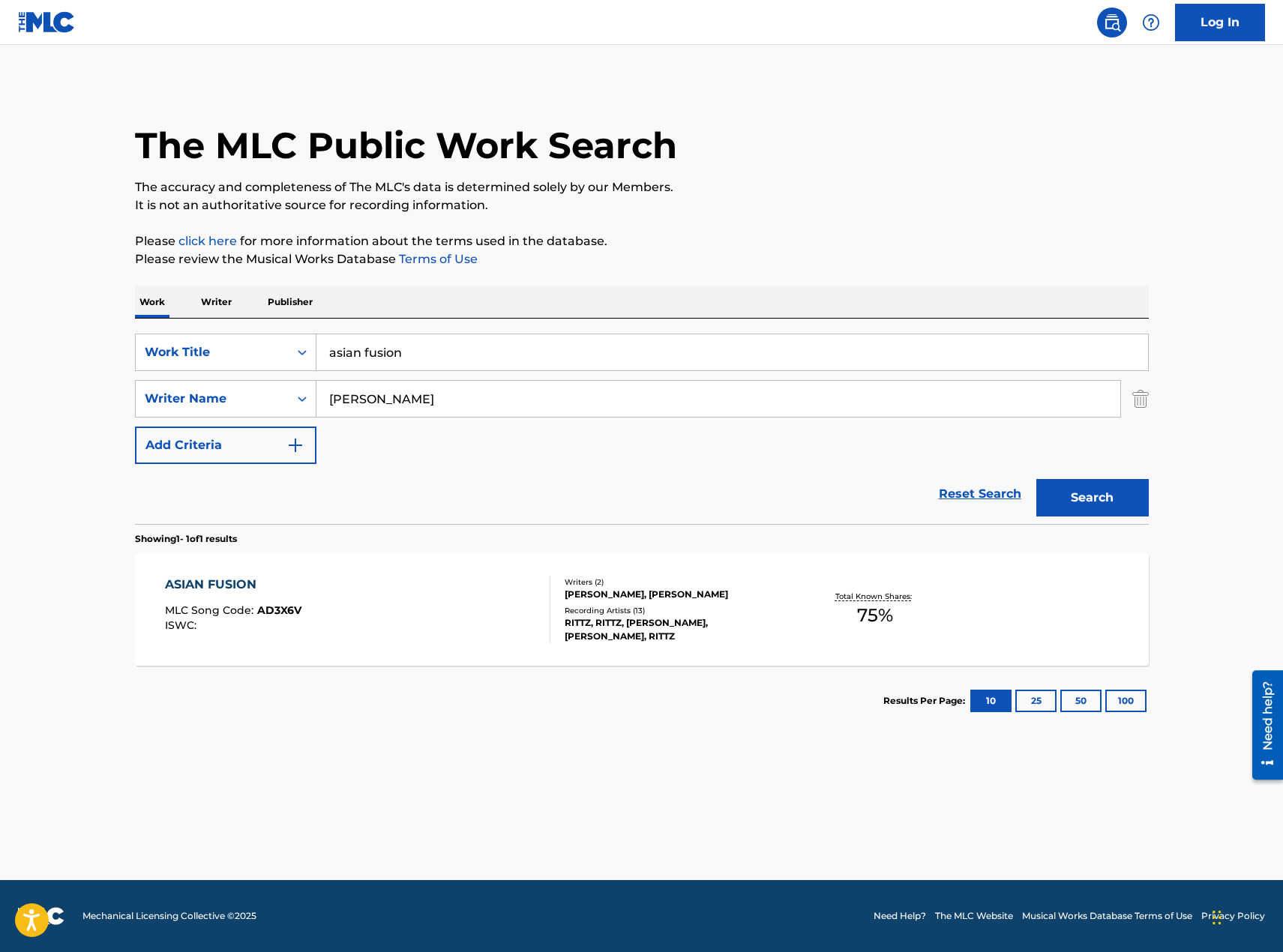
click at [431, 641] on div "ASIAN FUSION MLC Song Code : AD3X6V ISWC :" at bounding box center [358, 610] width 386 height 68
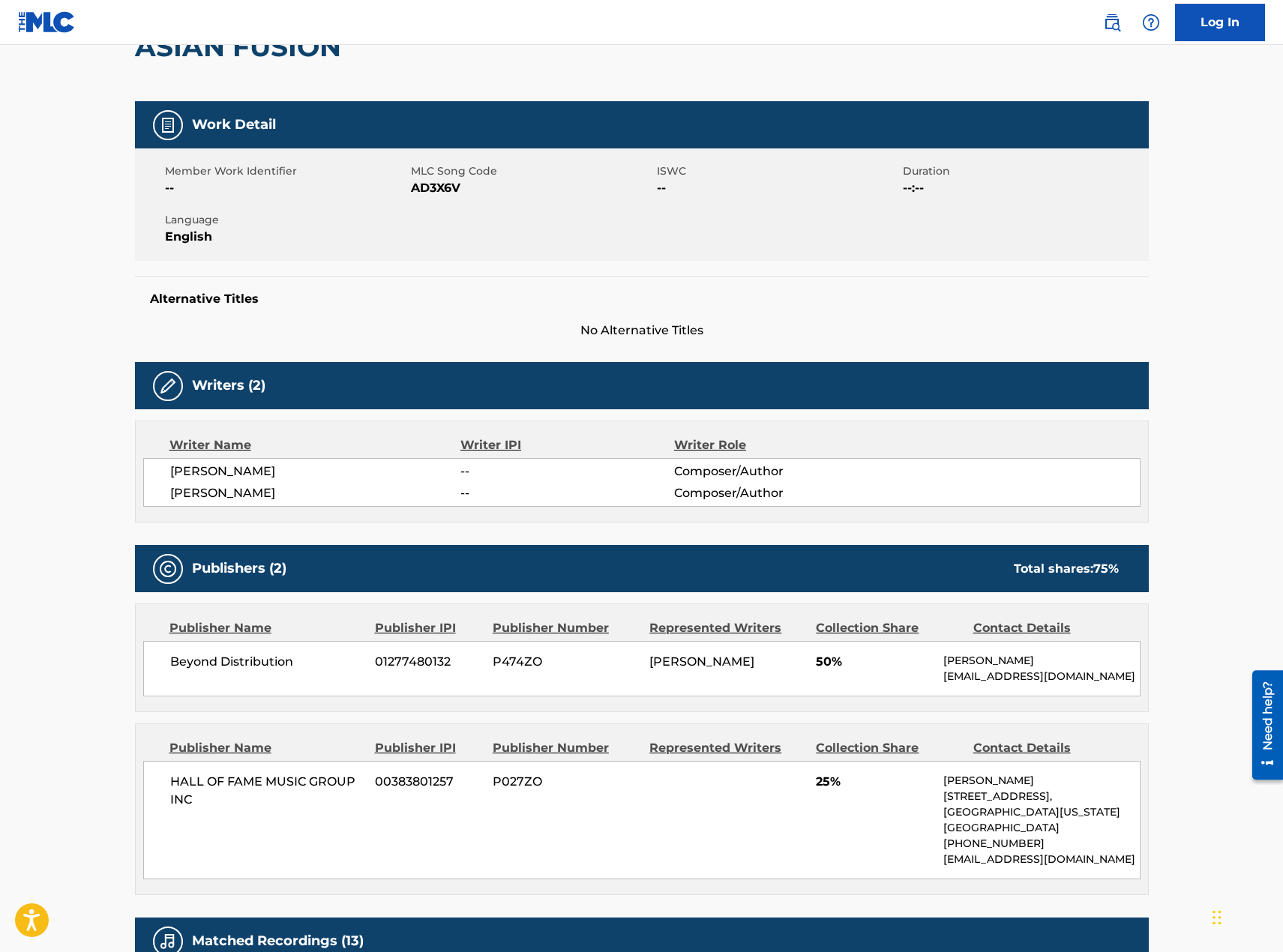
scroll to position [300, 0]
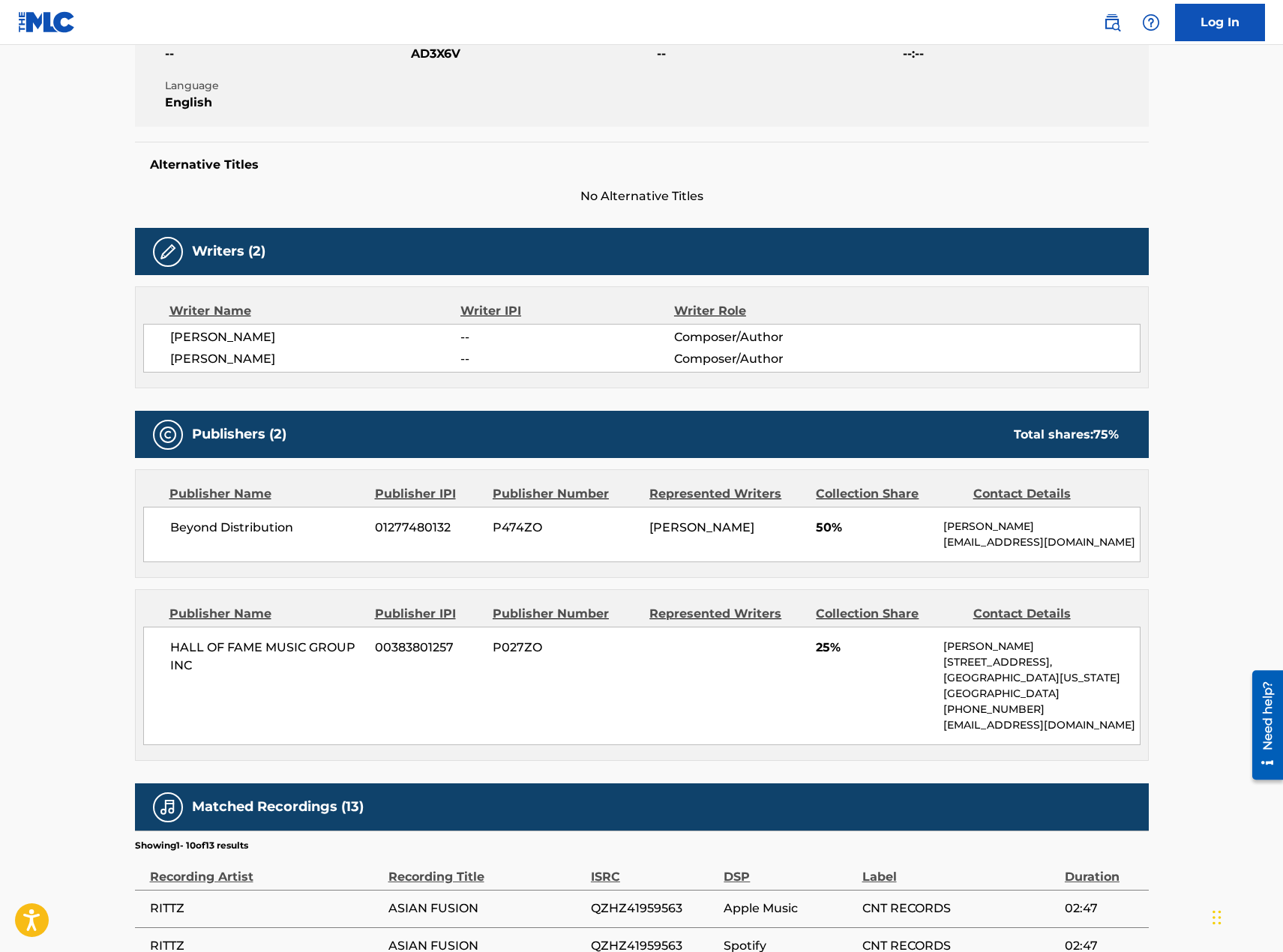
drag, startPoint x: 384, startPoint y: 358, endPoint x: 313, endPoint y: 354, distance: 71.1
click at [313, 354] on span "[PERSON_NAME]" at bounding box center [315, 360] width 291 height 18
click at [227, 363] on span "[PERSON_NAME]" at bounding box center [315, 360] width 291 height 18
drag, startPoint x: 239, startPoint y: 355, endPoint x: 171, endPoint y: 354, distance: 68.0
click at [171, 354] on span "[PERSON_NAME]" at bounding box center [315, 360] width 291 height 18
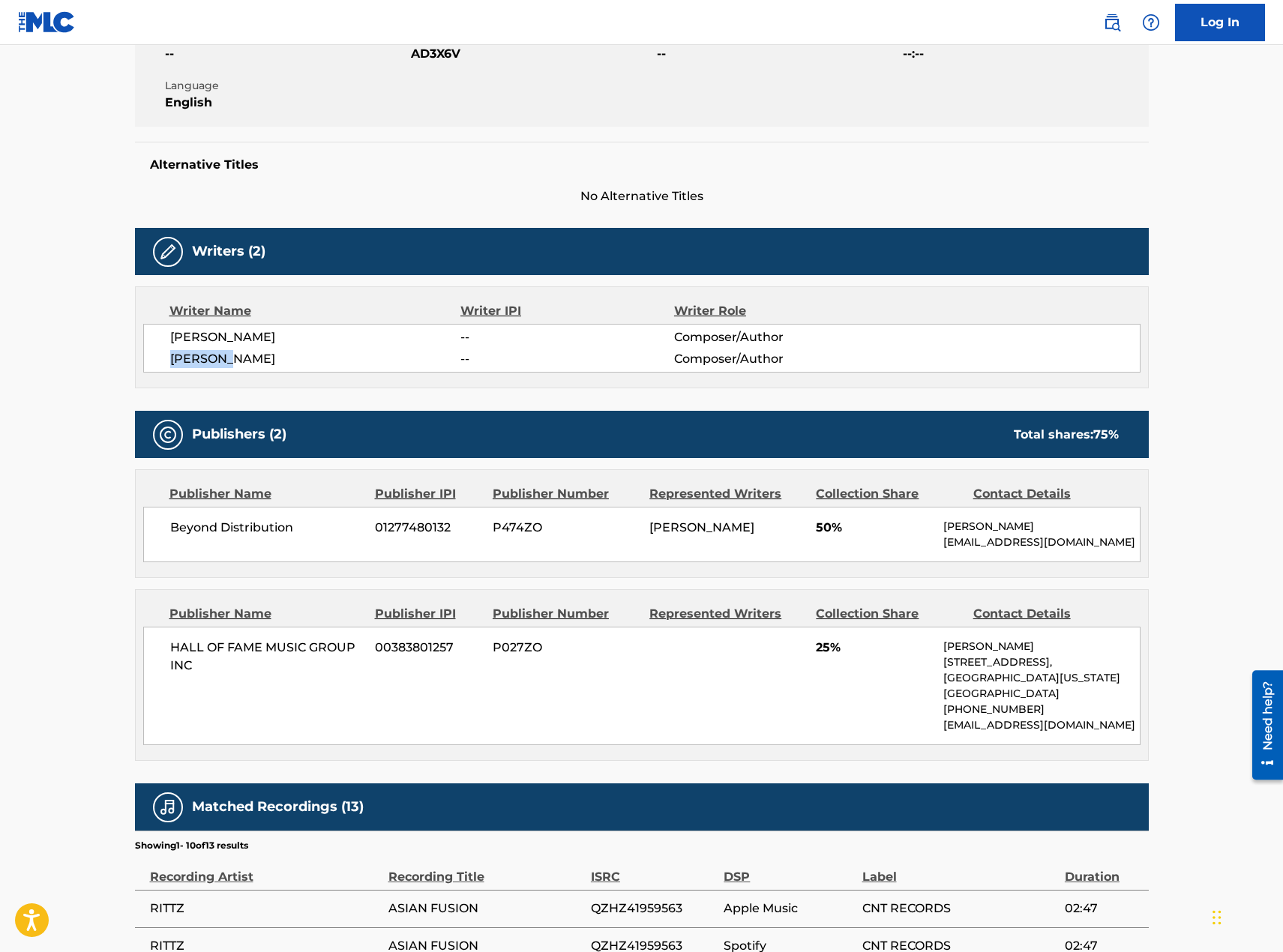
copy span "[PERSON_NAME]"
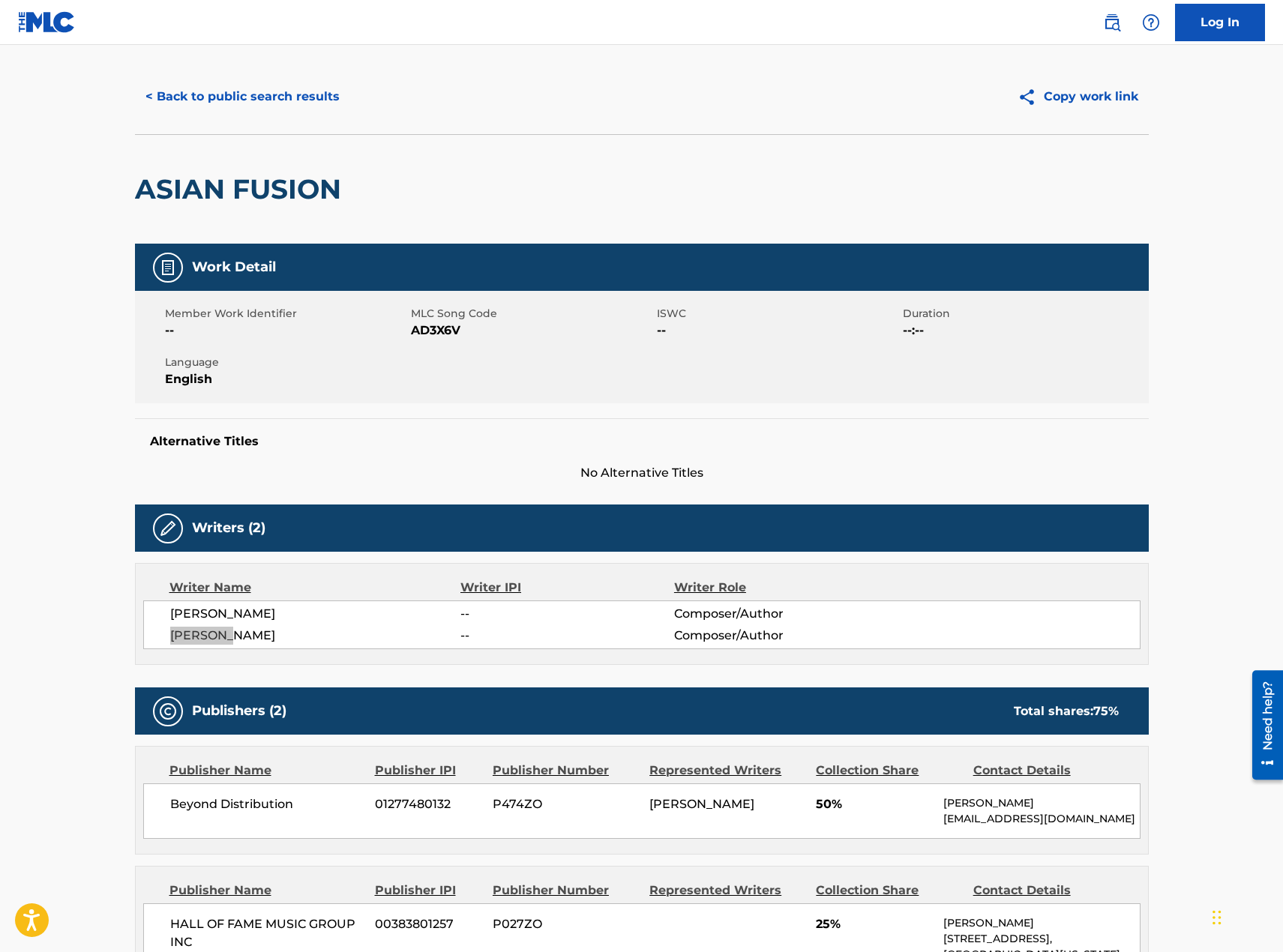
scroll to position [0, 0]
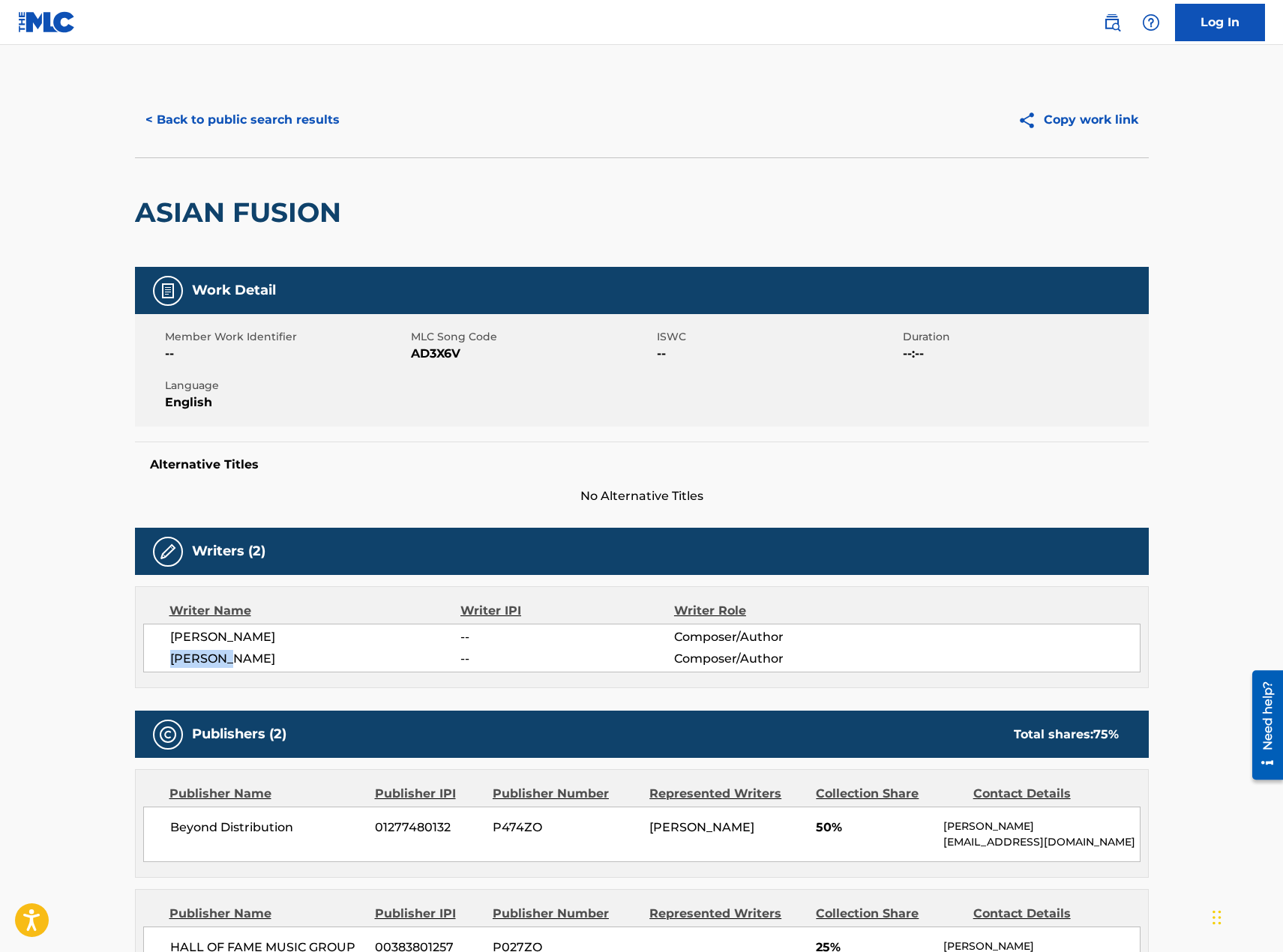
click at [290, 131] on button "< Back to public search results" at bounding box center [242, 120] width 215 height 38
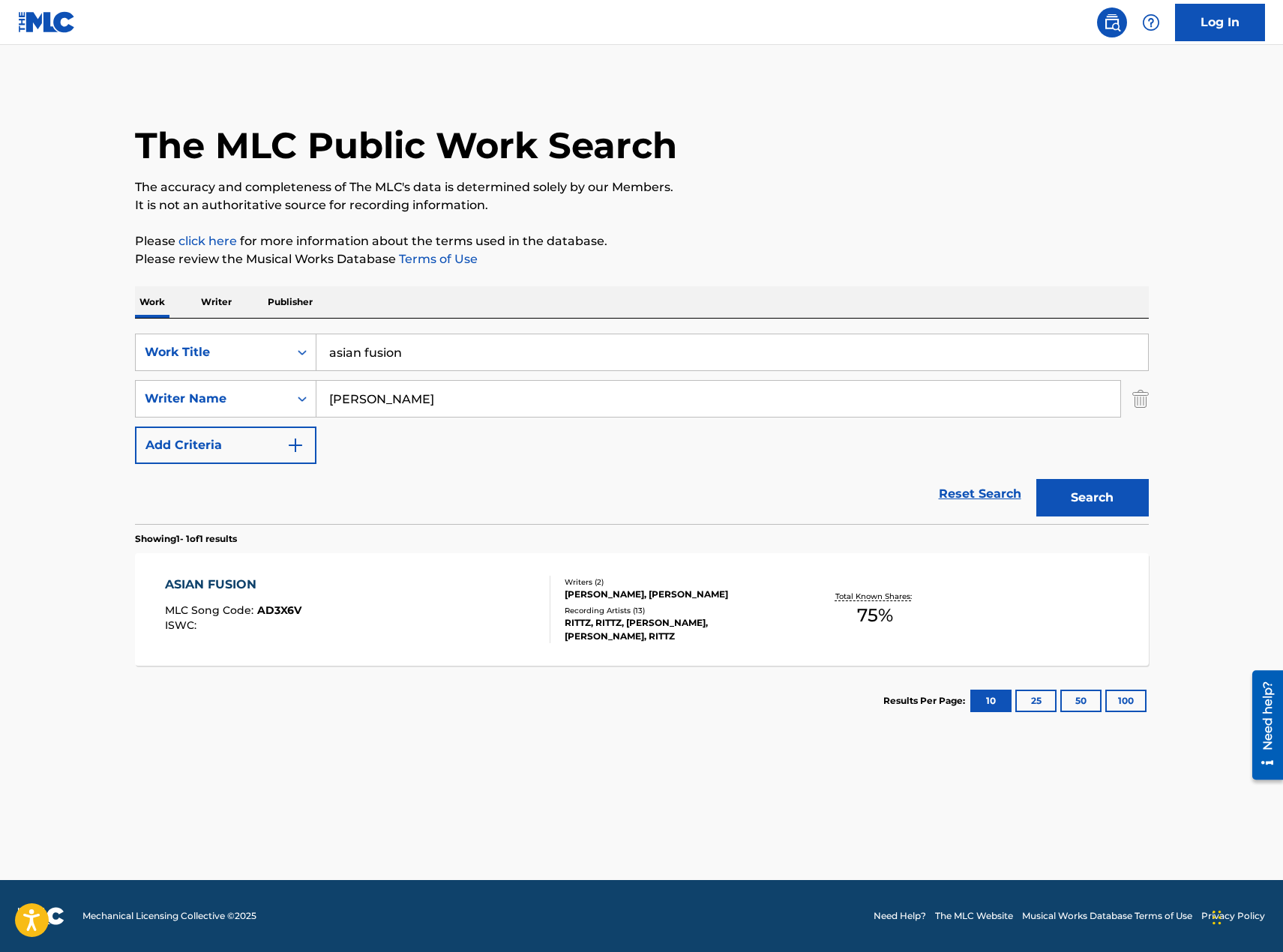
drag, startPoint x: 440, startPoint y: 345, endPoint x: 360, endPoint y: 341, distance: 80.1
click at [360, 341] on input "asian fusion" at bounding box center [732, 352] width 832 height 36
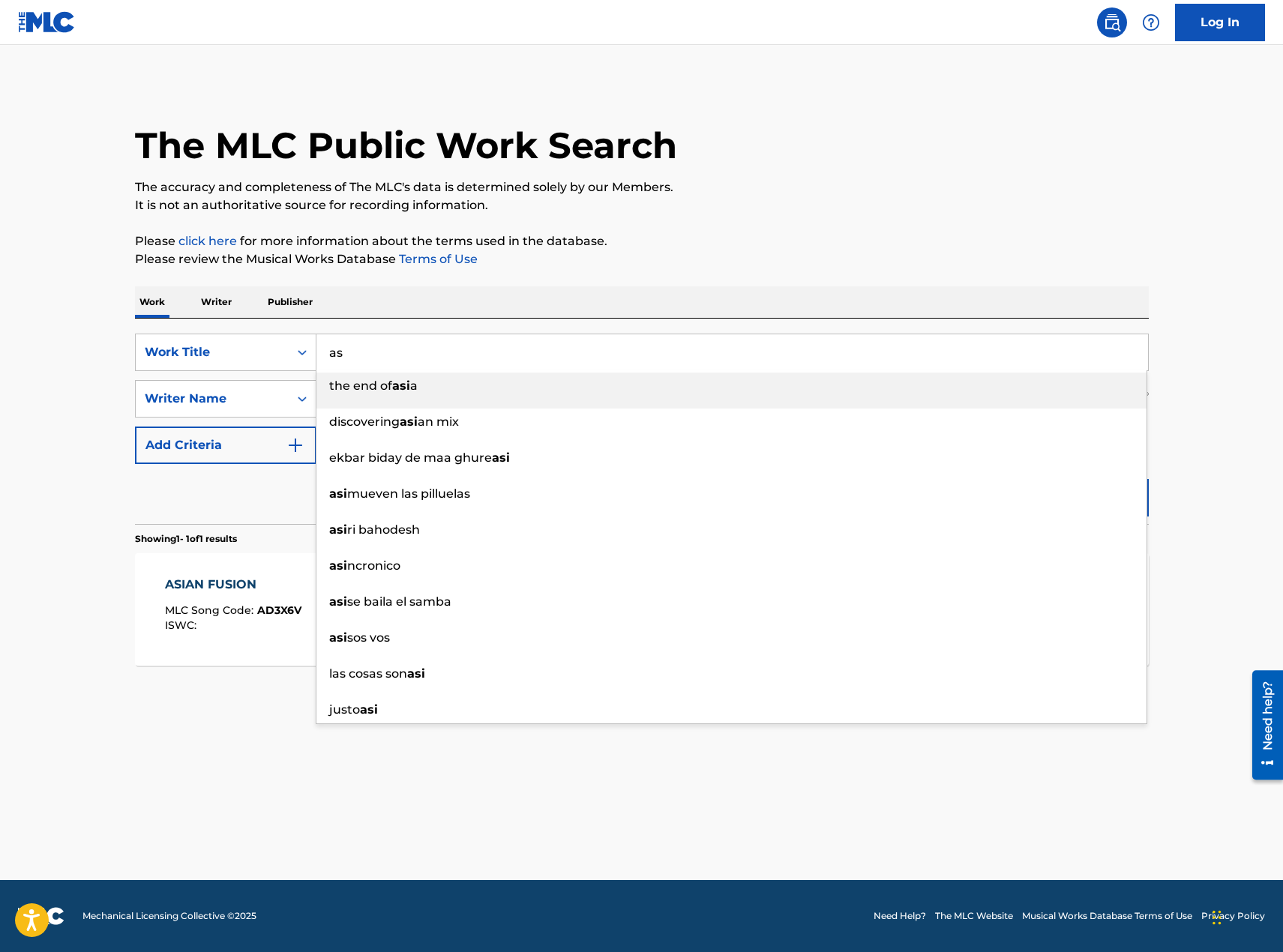
type input "a"
type input "check me out"
click at [479, 387] on div "check me out" at bounding box center [731, 386] width 830 height 27
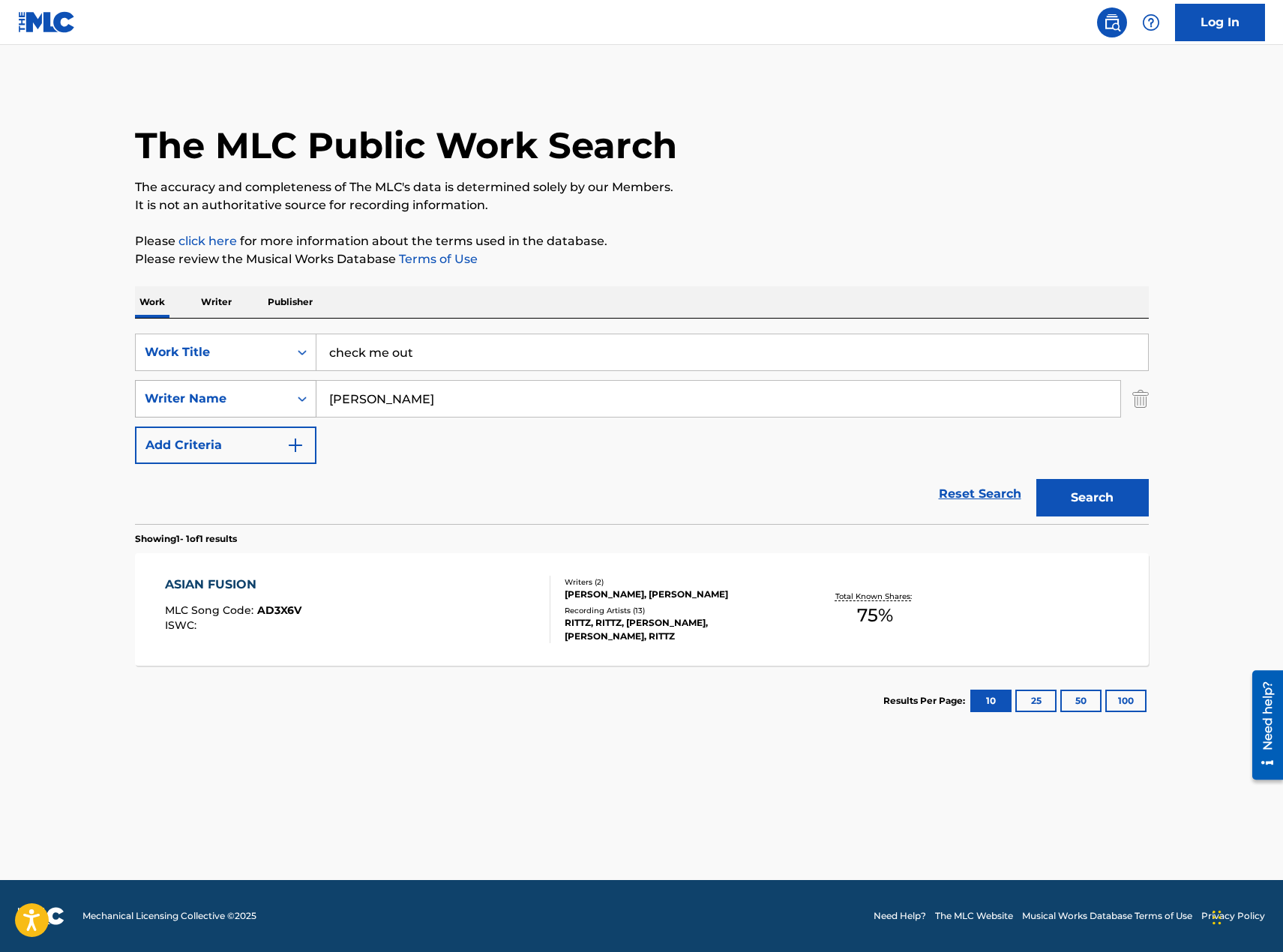
drag, startPoint x: 382, startPoint y: 401, endPoint x: 261, endPoint y: 386, distance: 121.9
click at [261, 386] on div "SearchWithCriteria2226b721-6349-41eb-89c3-be04496580fd Writer Name [PERSON_NAME]" at bounding box center [642, 399] width 1014 height 38
type input "[PERSON_NAME] la tour"
click at [1036, 479] on button "Search" at bounding box center [1093, 498] width 113 height 38
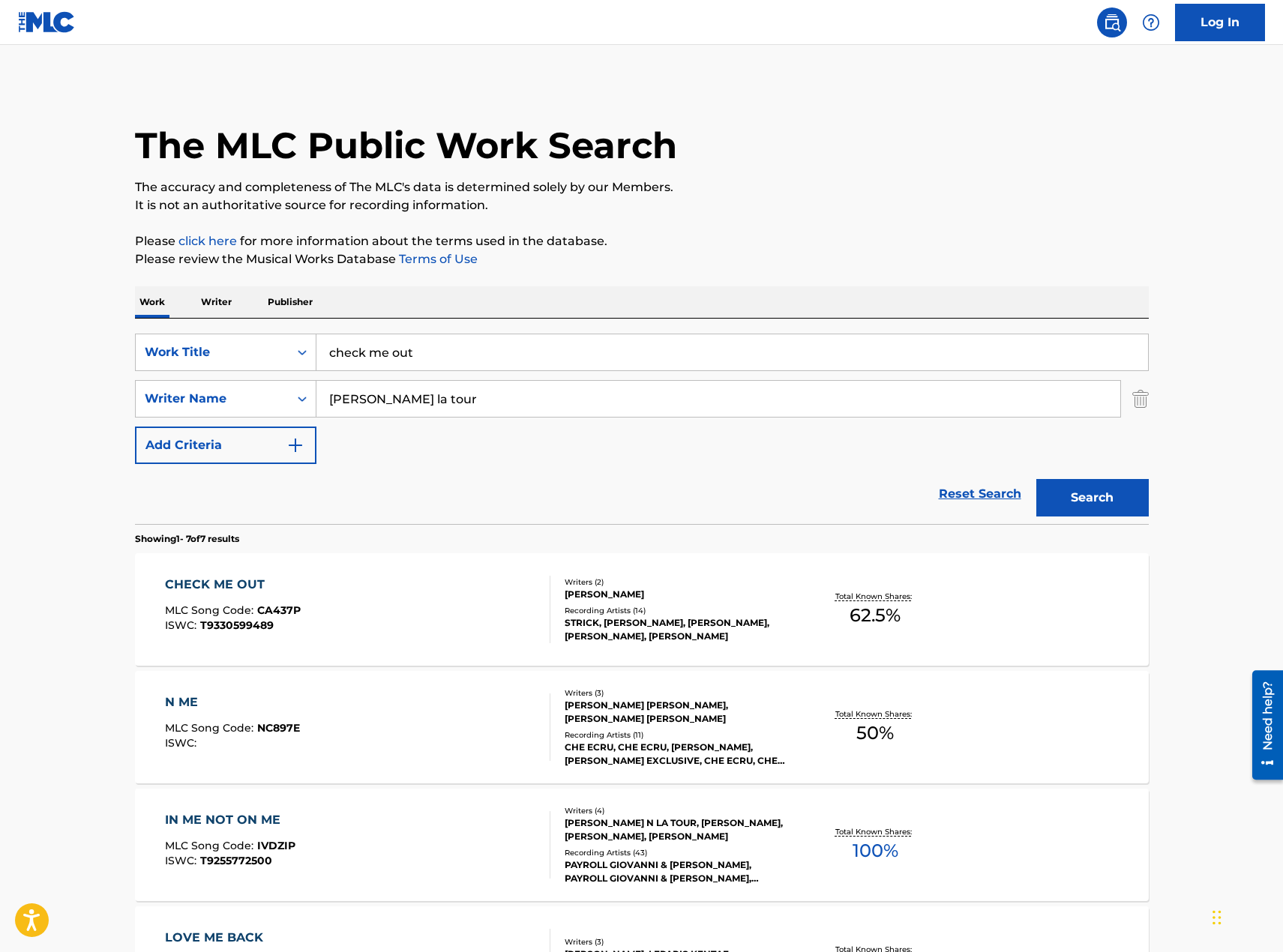
click at [436, 623] on div "CHECK ME OUT MLC Song Code : CA437P ISWC : T9330599489" at bounding box center [358, 610] width 386 height 68
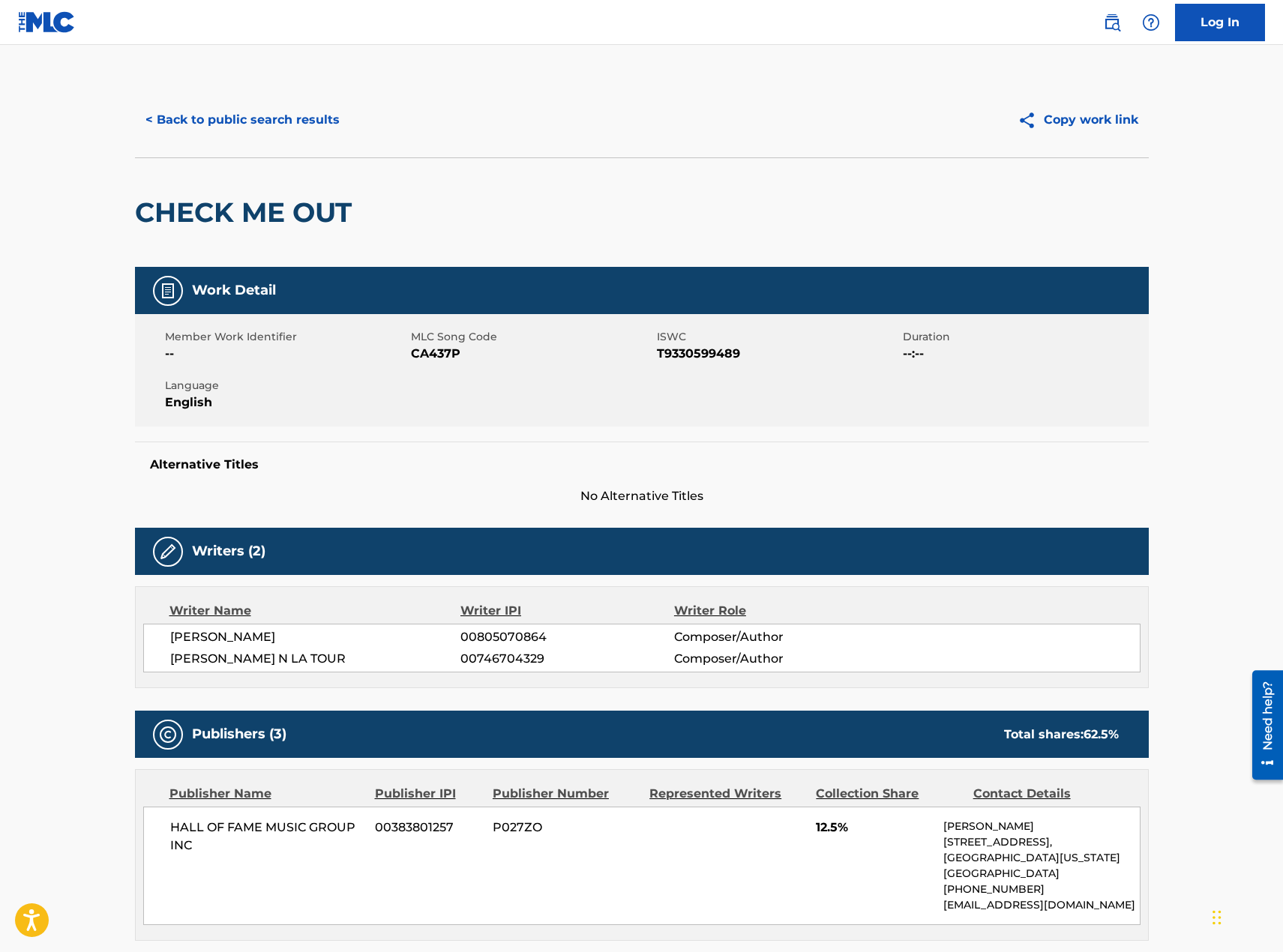
click at [284, 121] on button "< Back to public search results" at bounding box center [242, 120] width 215 height 38
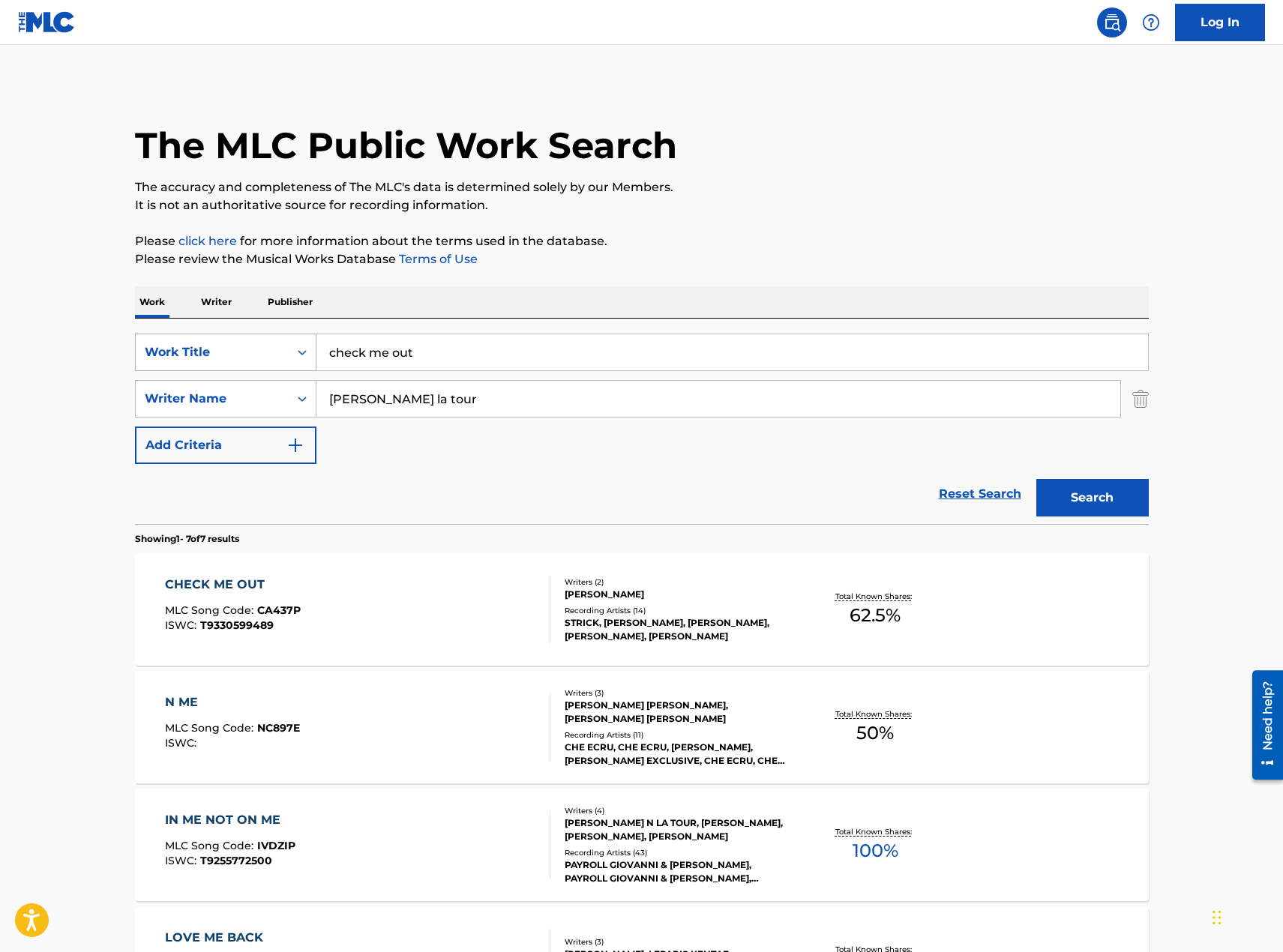
drag, startPoint x: 328, startPoint y: 344, endPoint x: 270, endPoint y: 336, distance: 58.5
click at [274, 337] on div "SearchWithCriteriaa7336f29-9644-4c85-a850-1b12f1963244 Work Title check me out" at bounding box center [642, 352] width 1014 height 38
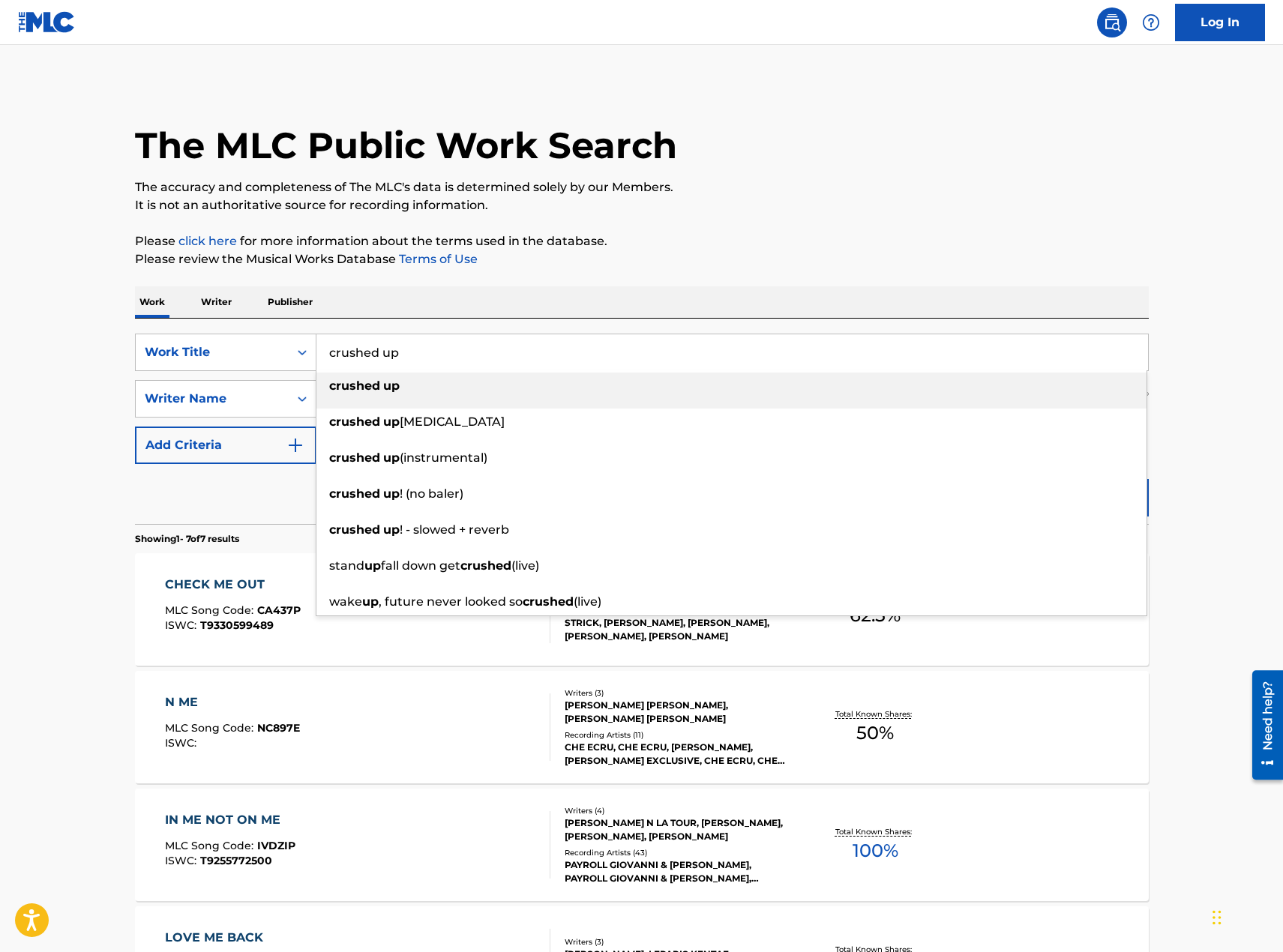
type input "crushed up"
click at [469, 391] on div "crushed up" at bounding box center [731, 386] width 830 height 27
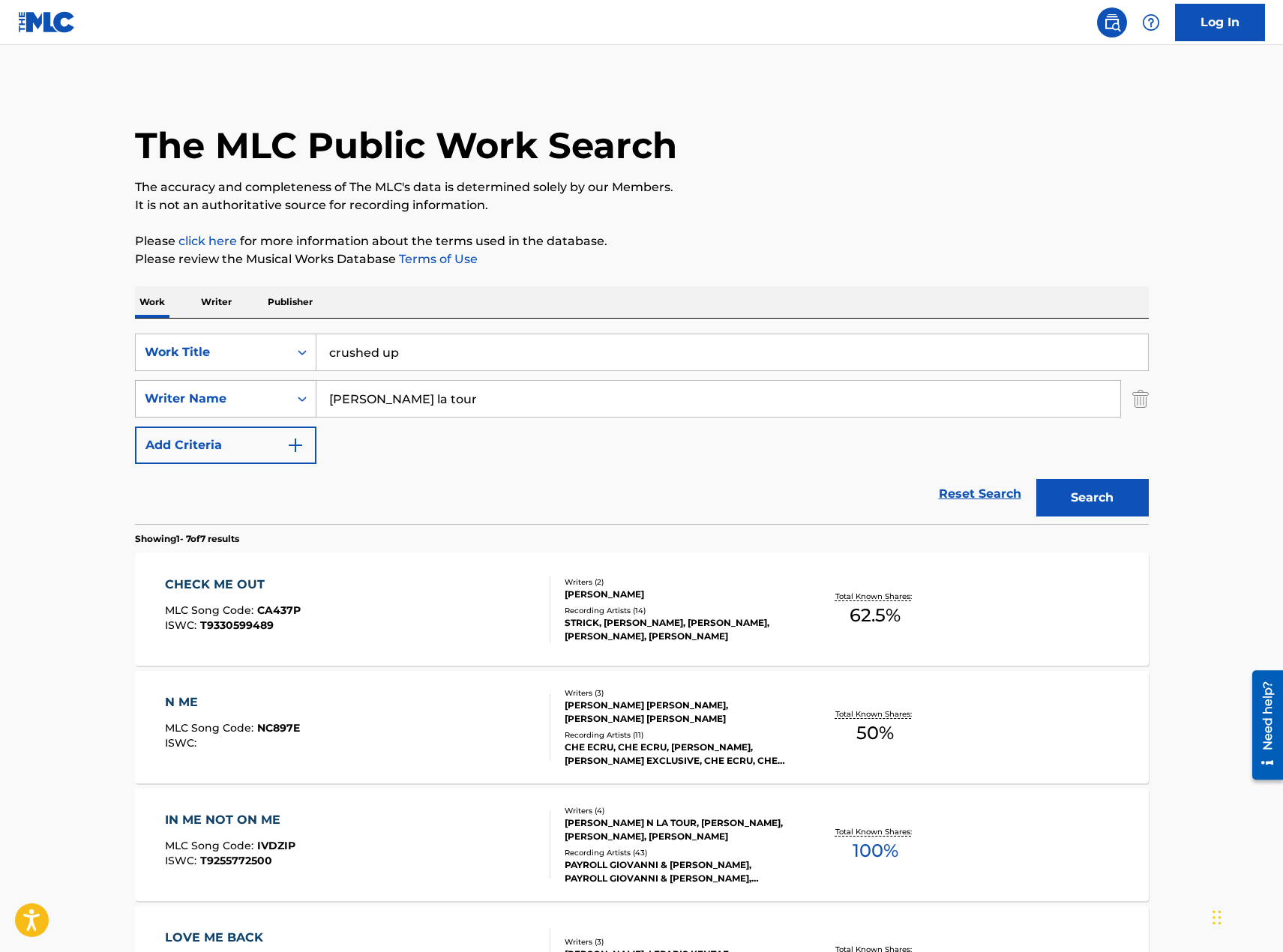
drag, startPoint x: 348, startPoint y: 407, endPoint x: 260, endPoint y: 404, distance: 88.1
click at [259, 405] on div "SearchWithCriteria2226b721-6349-41eb-89c3-be04496580fd Writer Name [PERSON_NAME…" at bounding box center [642, 399] width 1014 height 38
drag, startPoint x: 392, startPoint y: 394, endPoint x: 400, endPoint y: 391, distance: 8.5
click at [392, 394] on input "Search Form" at bounding box center [718, 399] width 804 height 36
type input "[PERSON_NAME]"
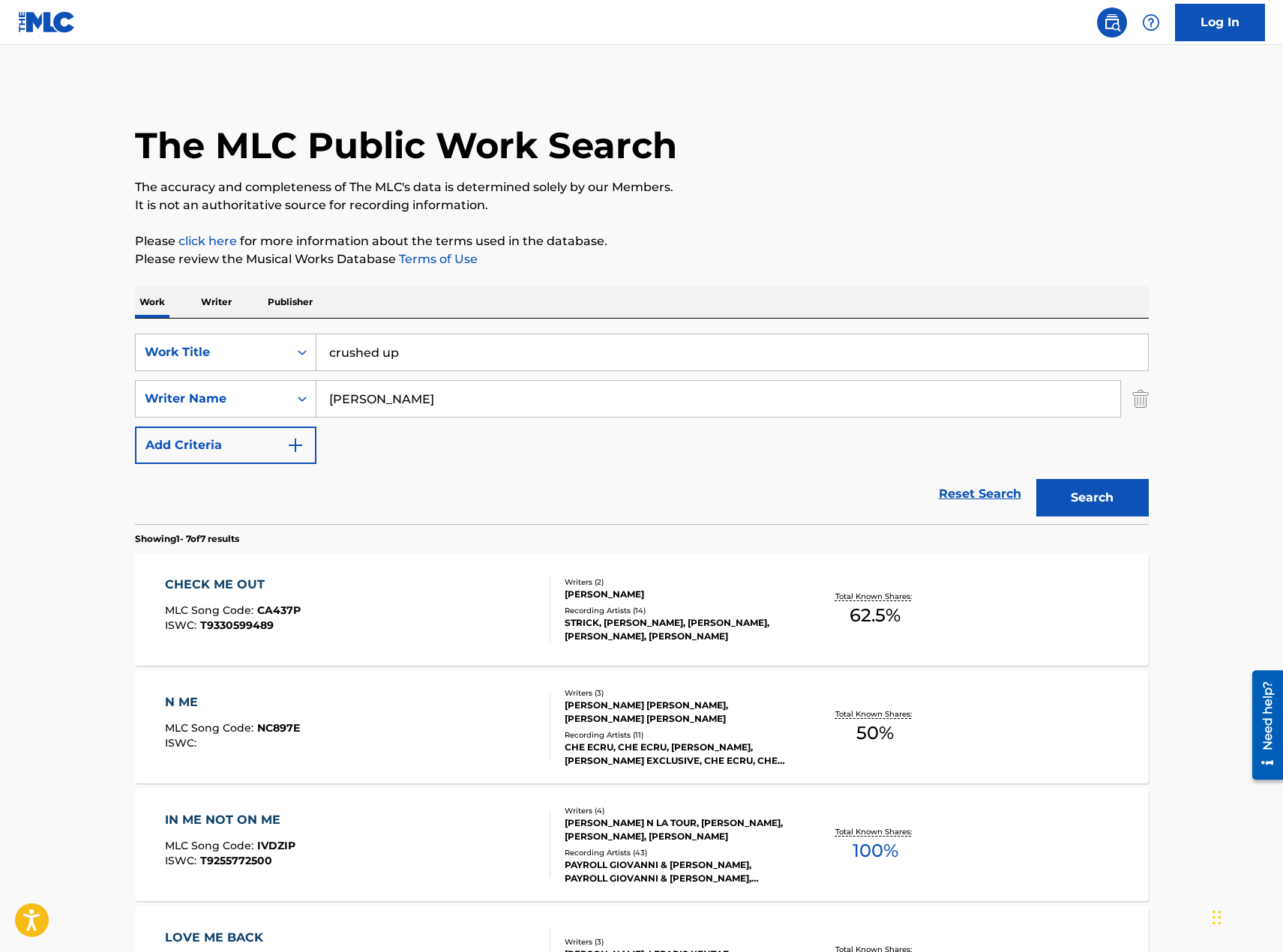
click at [1036, 479] on button "Search" at bounding box center [1093, 498] width 113 height 38
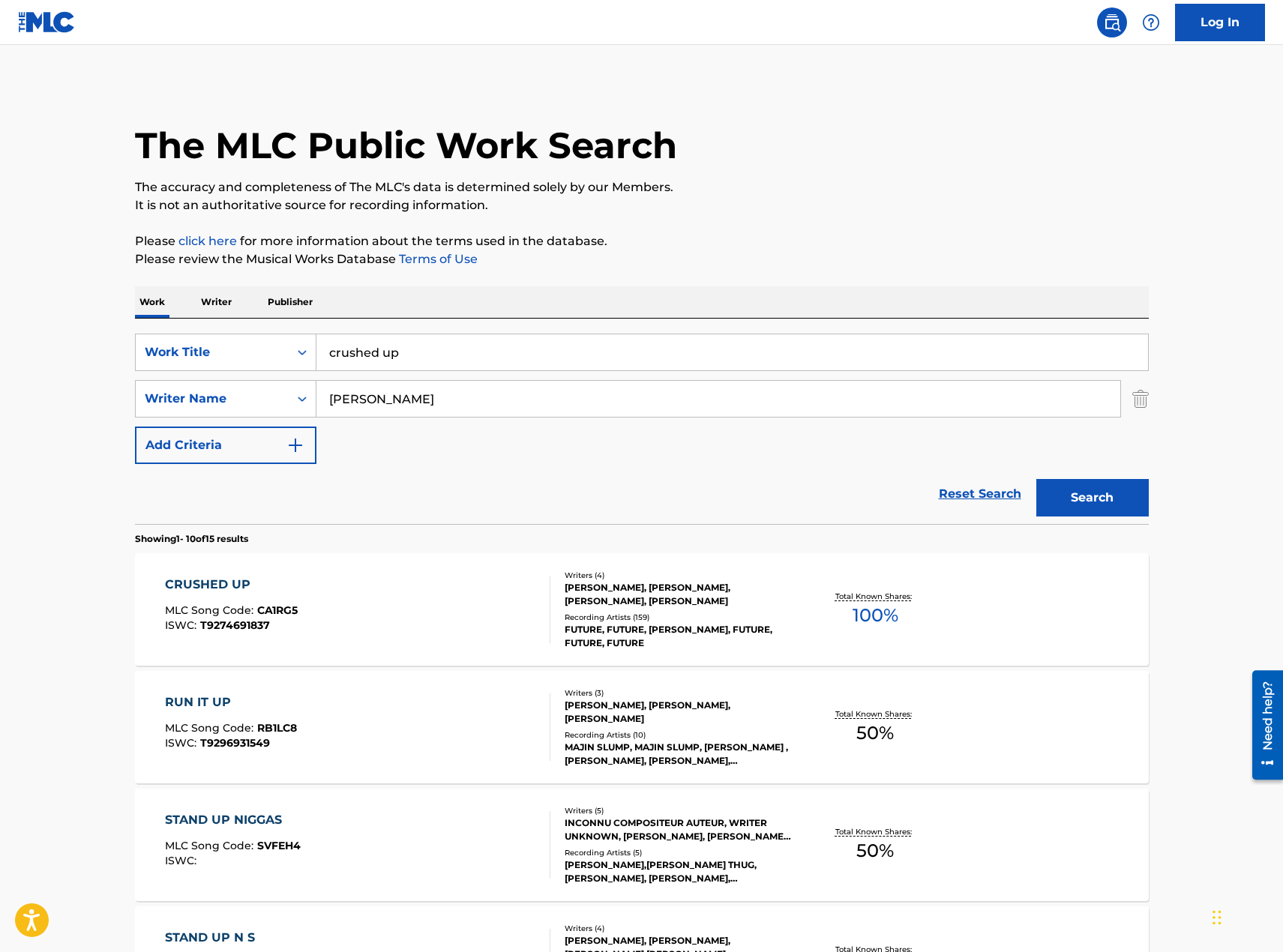
click at [431, 624] on div "CRUSHED UP MLC Song Code : CA1RG5 ISWC : T9274691837" at bounding box center [358, 610] width 386 height 68
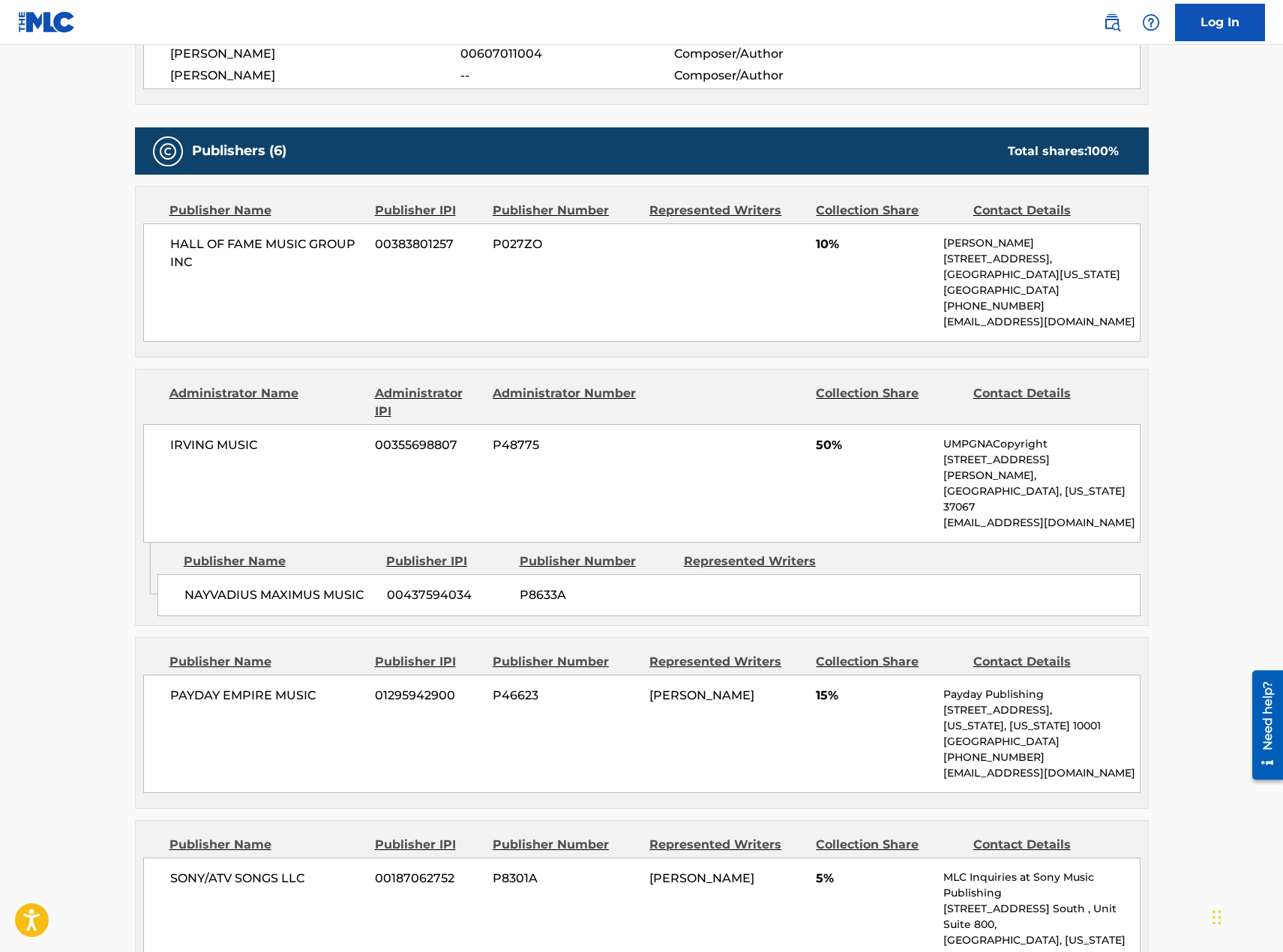
scroll to position [600, 0]
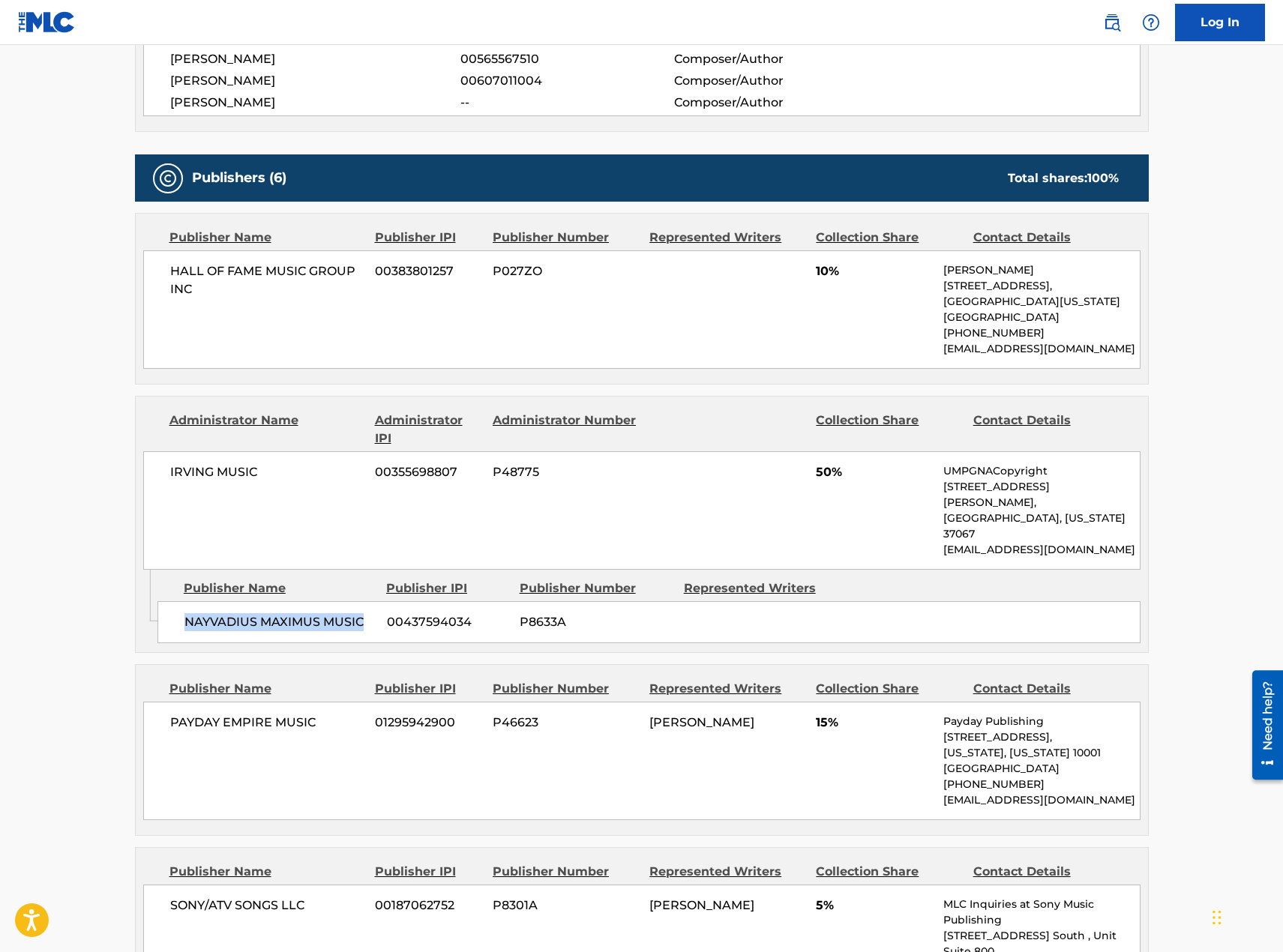
drag, startPoint x: 364, startPoint y: 593, endPoint x: 186, endPoint y: 593, distance: 178.0
click at [186, 614] on span "NAYVADIUS MAXIMUS MUSIC" at bounding box center [280, 623] width 191 height 18
copy span "NAYVADIUS MAXIMUS MUSIC"
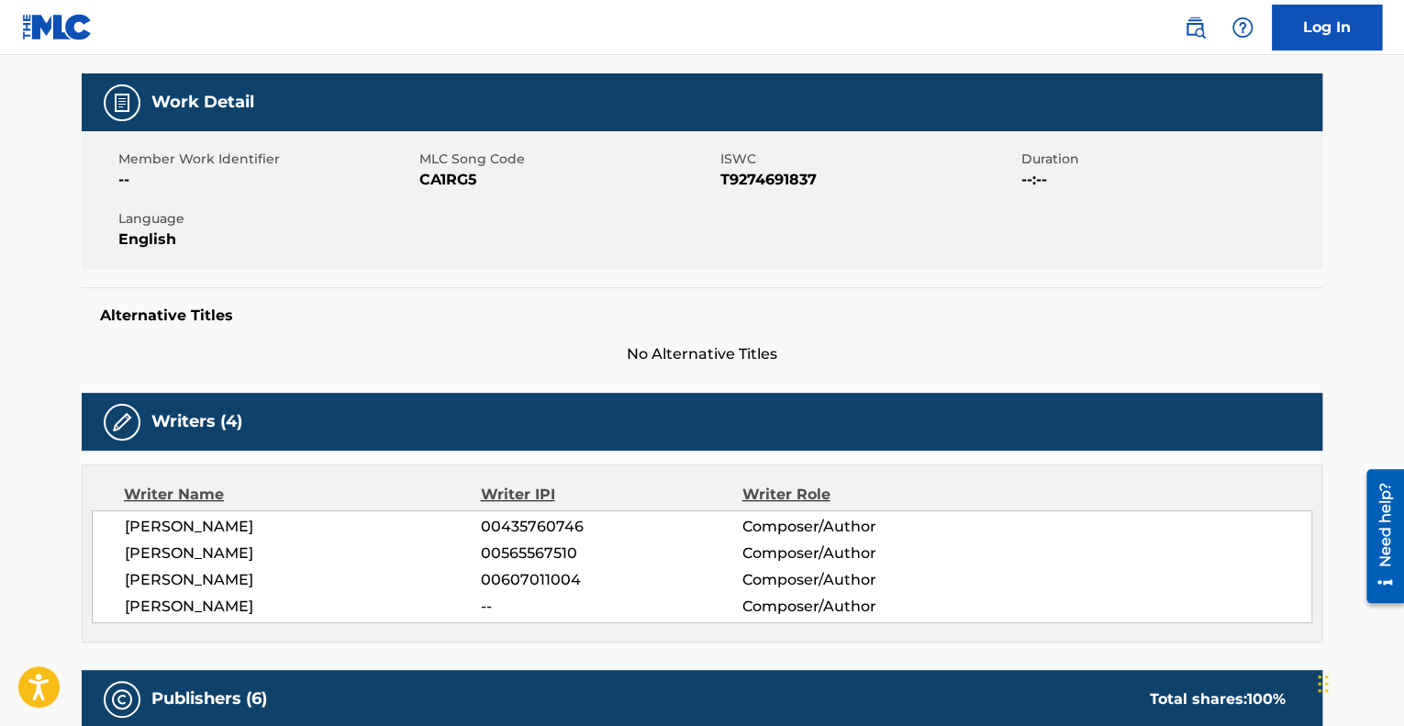
scroll to position [0, 0]
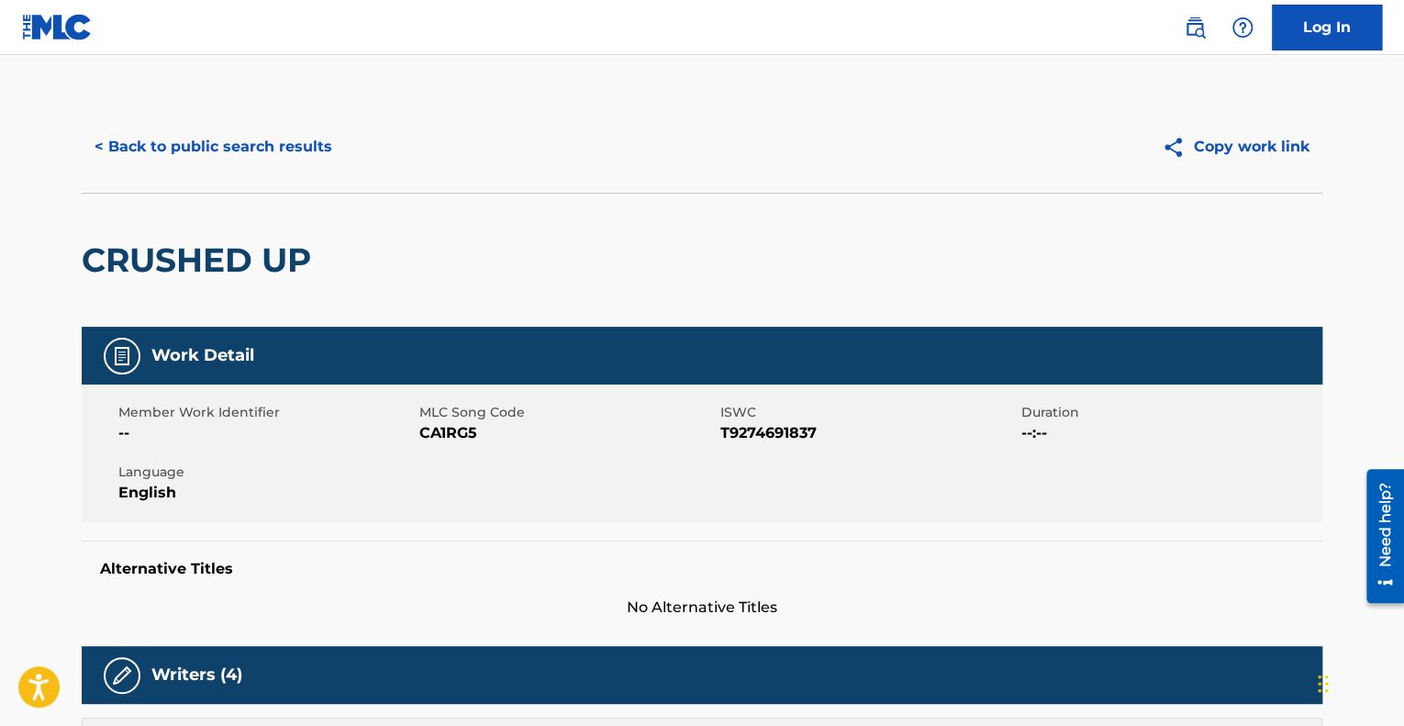
click at [241, 152] on button "< Back to public search results" at bounding box center [213, 147] width 263 height 46
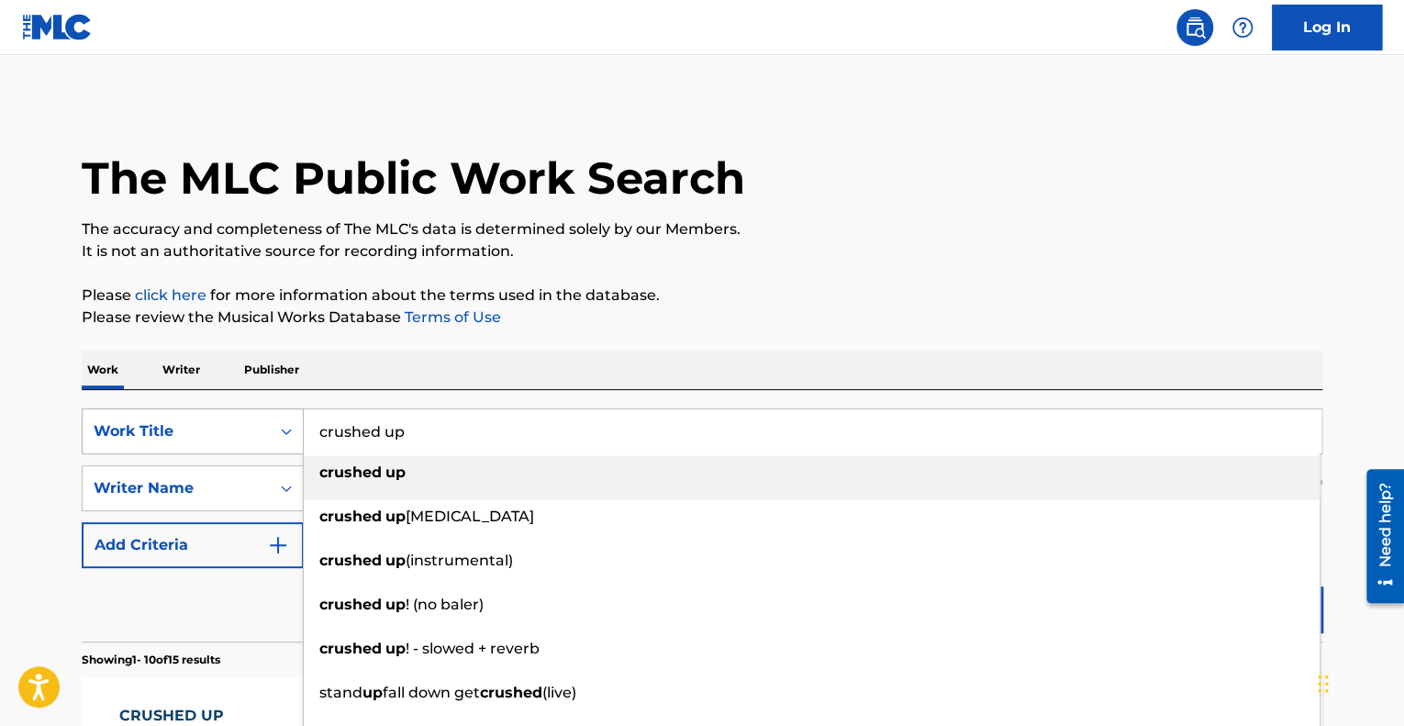
drag, startPoint x: 466, startPoint y: 438, endPoint x: 218, endPoint y: 418, distance: 248.6
click at [218, 418] on div "SearchWithCriteriaa7336f29-9644-4c85-a850-1b12f1963244 Work Title crushed up cr…" at bounding box center [702, 431] width 1241 height 46
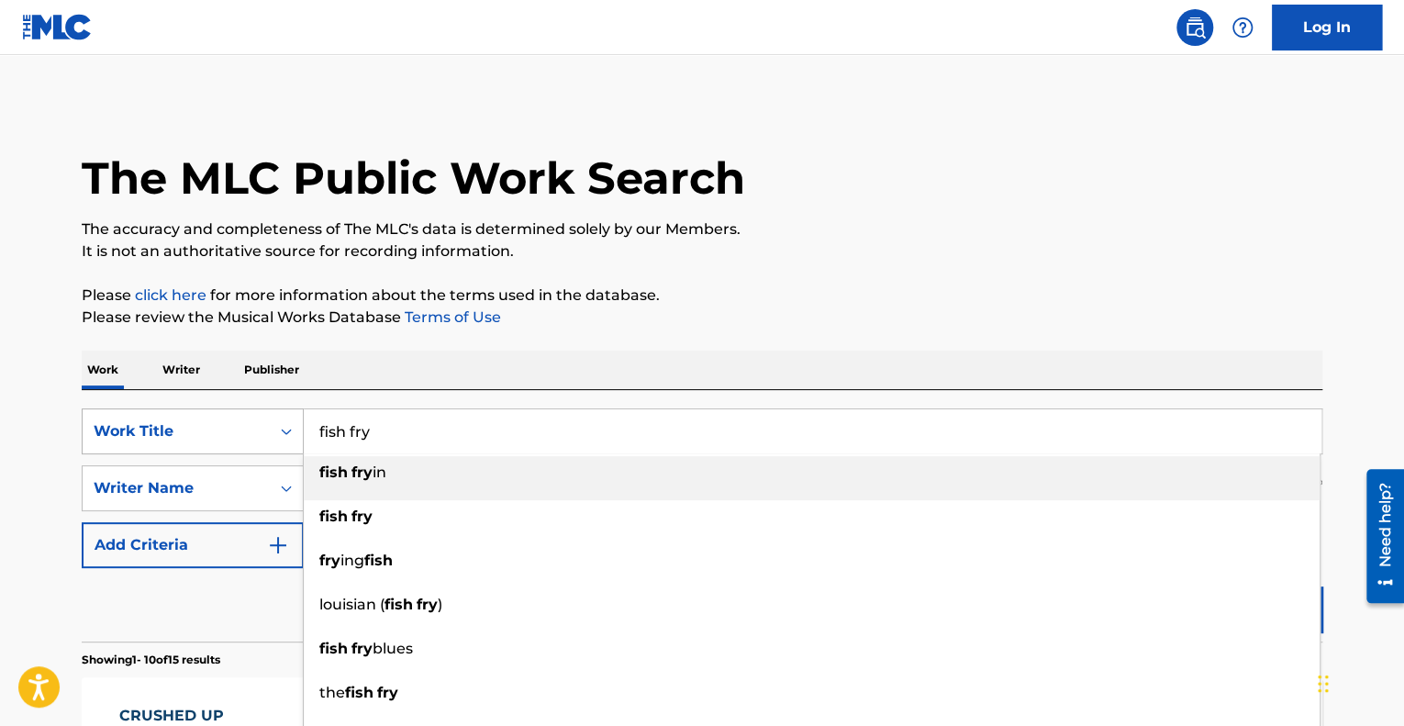
type input "fish fry"
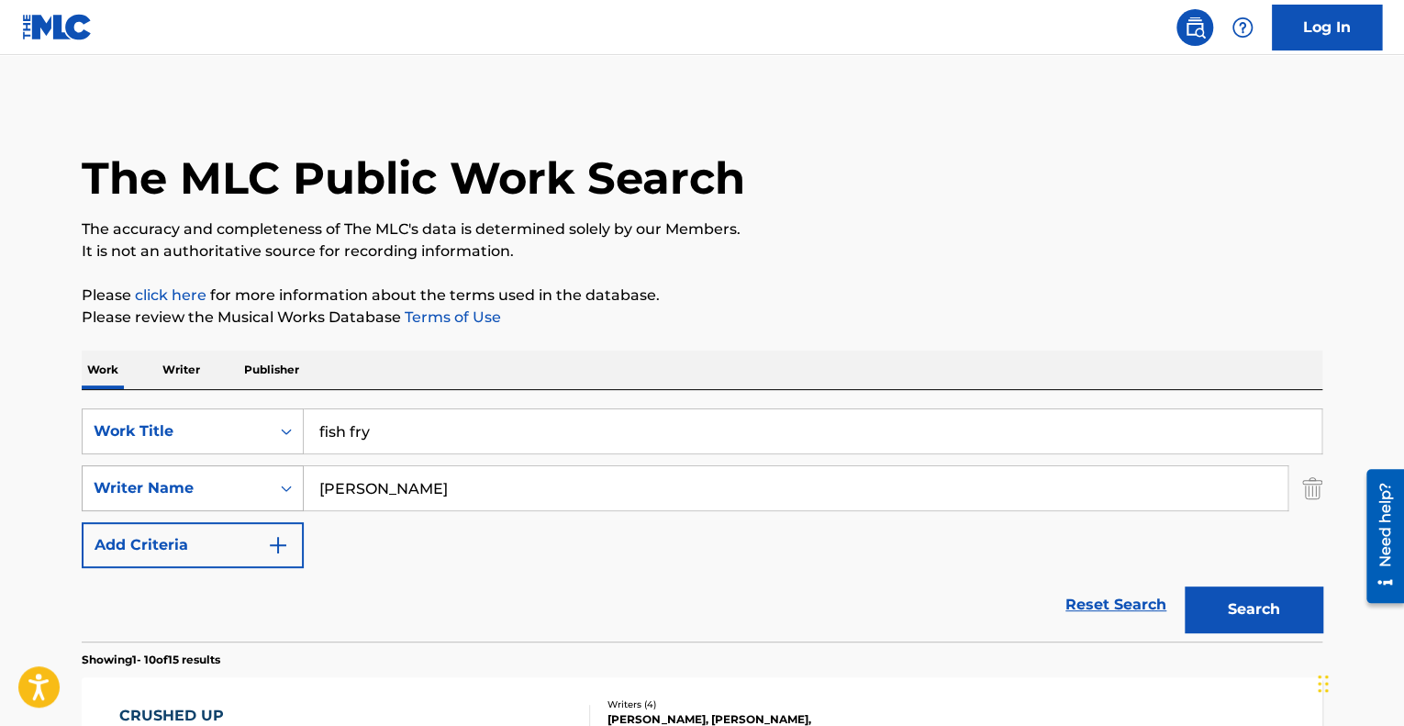
drag, startPoint x: 451, startPoint y: 507, endPoint x: 280, endPoint y: 469, distance: 175.9
click at [280, 469] on div "SearchWithCriteria2226b721-6349-41eb-89c3-be04496580fd Writer Name [PERSON_NAME]" at bounding box center [702, 488] width 1241 height 46
type input "[PERSON_NAME]"
click at [1255, 612] on button "Search" at bounding box center [1254, 609] width 138 height 46
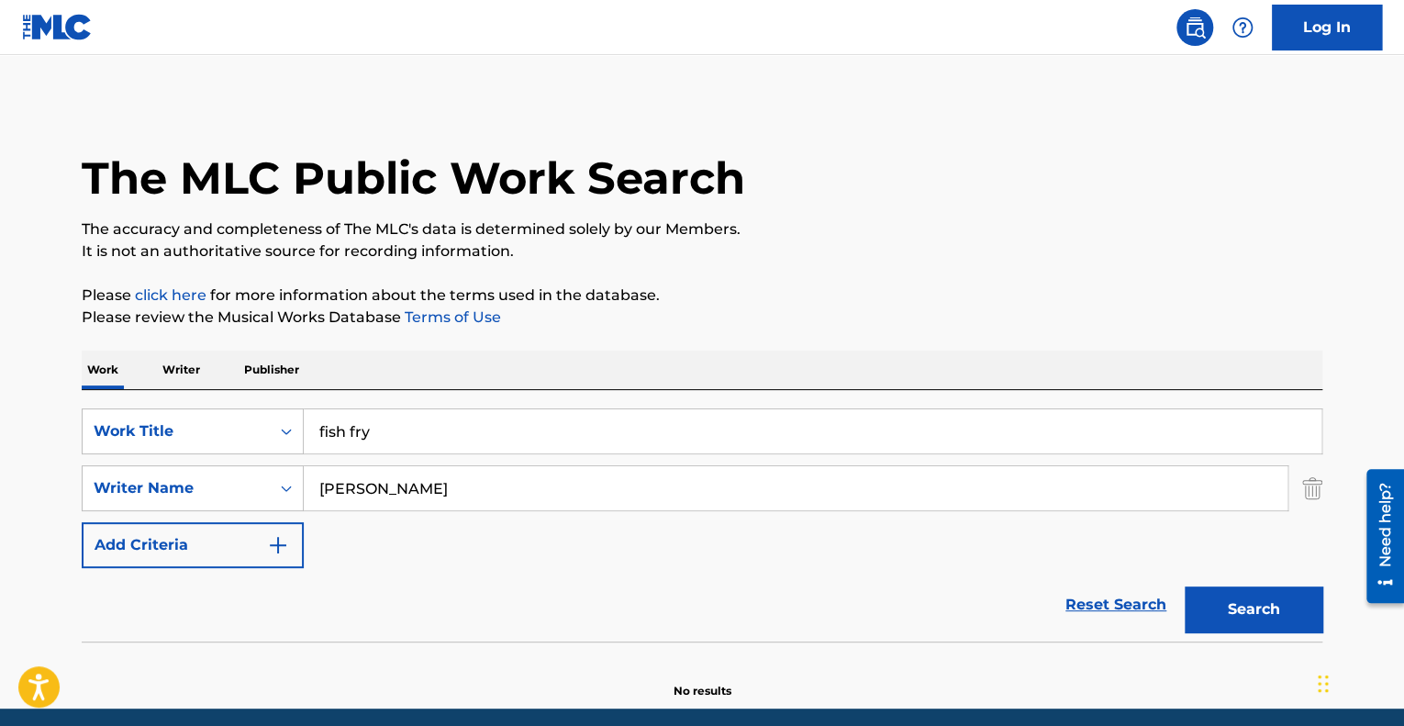
click at [1043, 73] on main "The MLC Public Work Search The accuracy and completeness of The MLC's data is d…" at bounding box center [702, 381] width 1404 height 653
drag, startPoint x: 440, startPoint y: 473, endPoint x: 312, endPoint y: 449, distance: 130.7
click at [312, 449] on div "SearchWithCriteriaa7336f29-9644-4c85-a850-1b12f1963244 Work Title fish fry Sear…" at bounding box center [702, 488] width 1241 height 160
paste input "KENTAVIOUS"
type input "KENTAVIOUS"
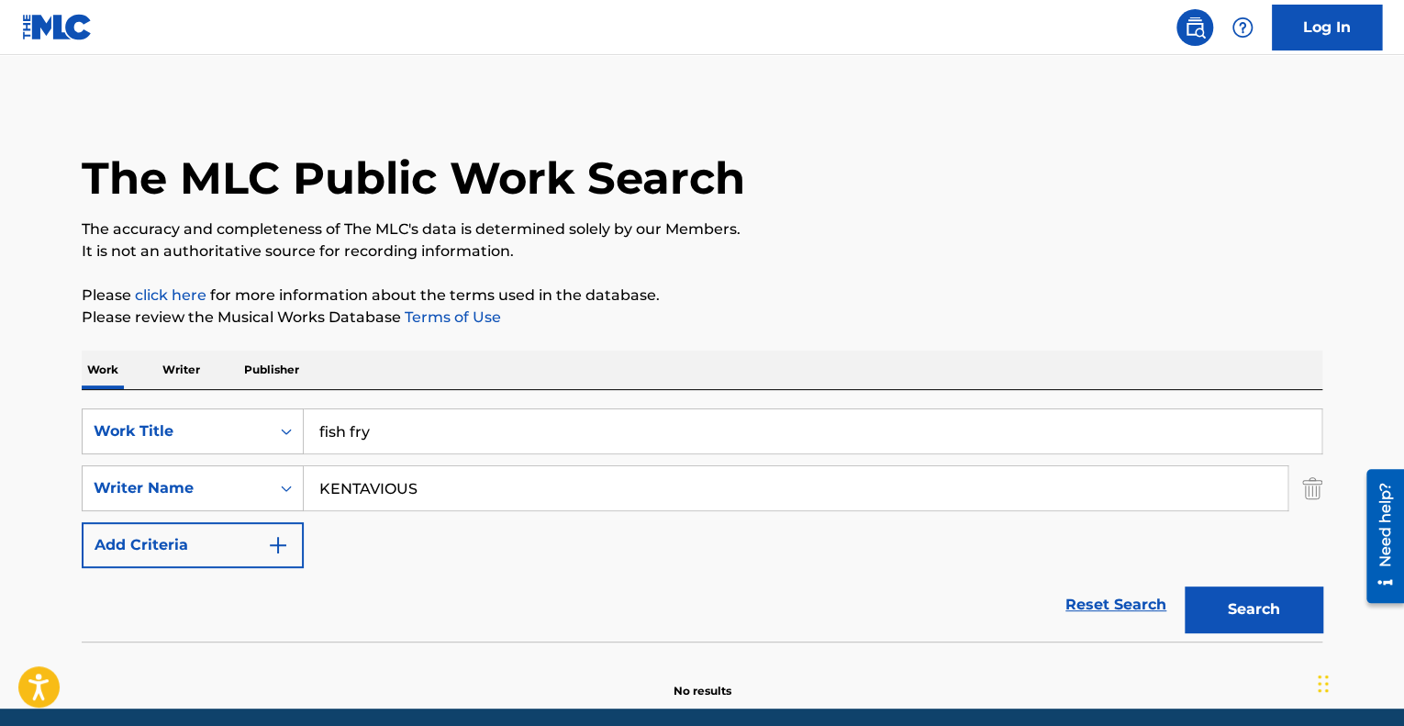
click at [1185, 586] on button "Search" at bounding box center [1254, 609] width 138 height 46
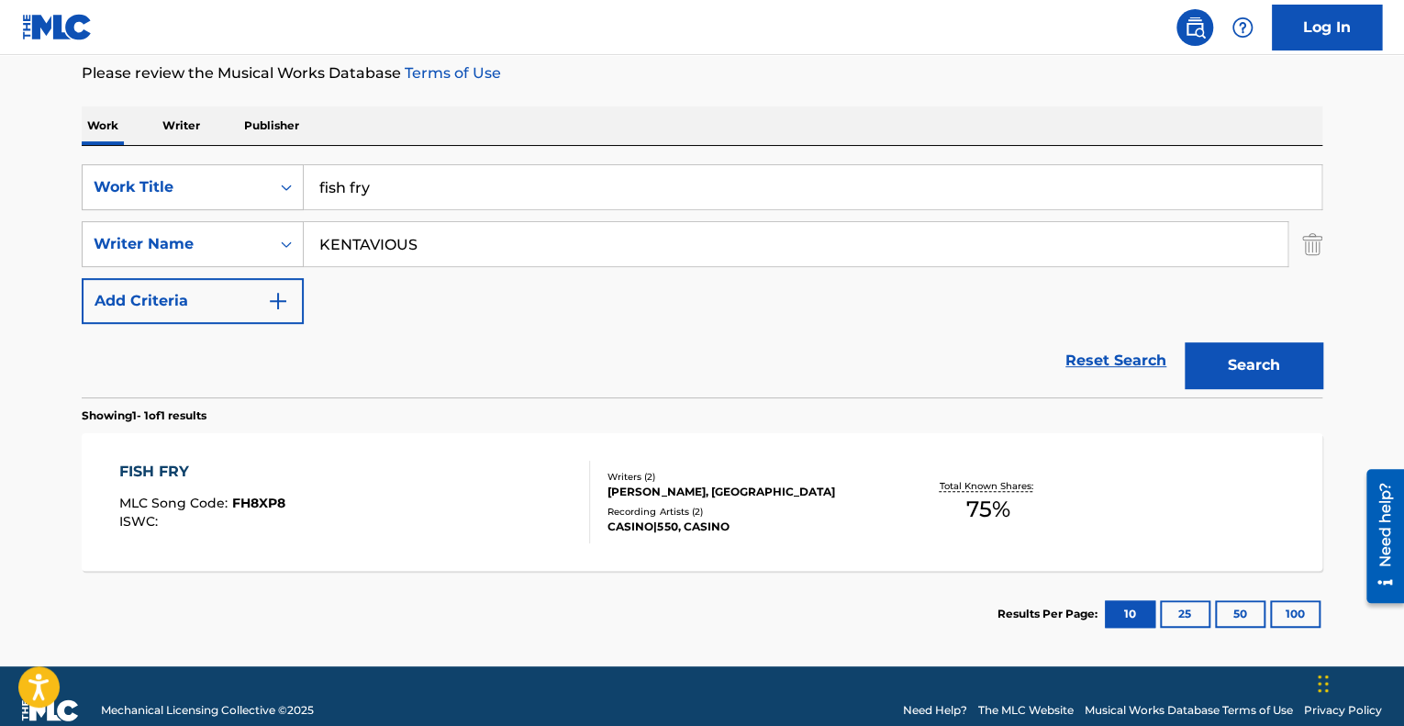
scroll to position [250, 0]
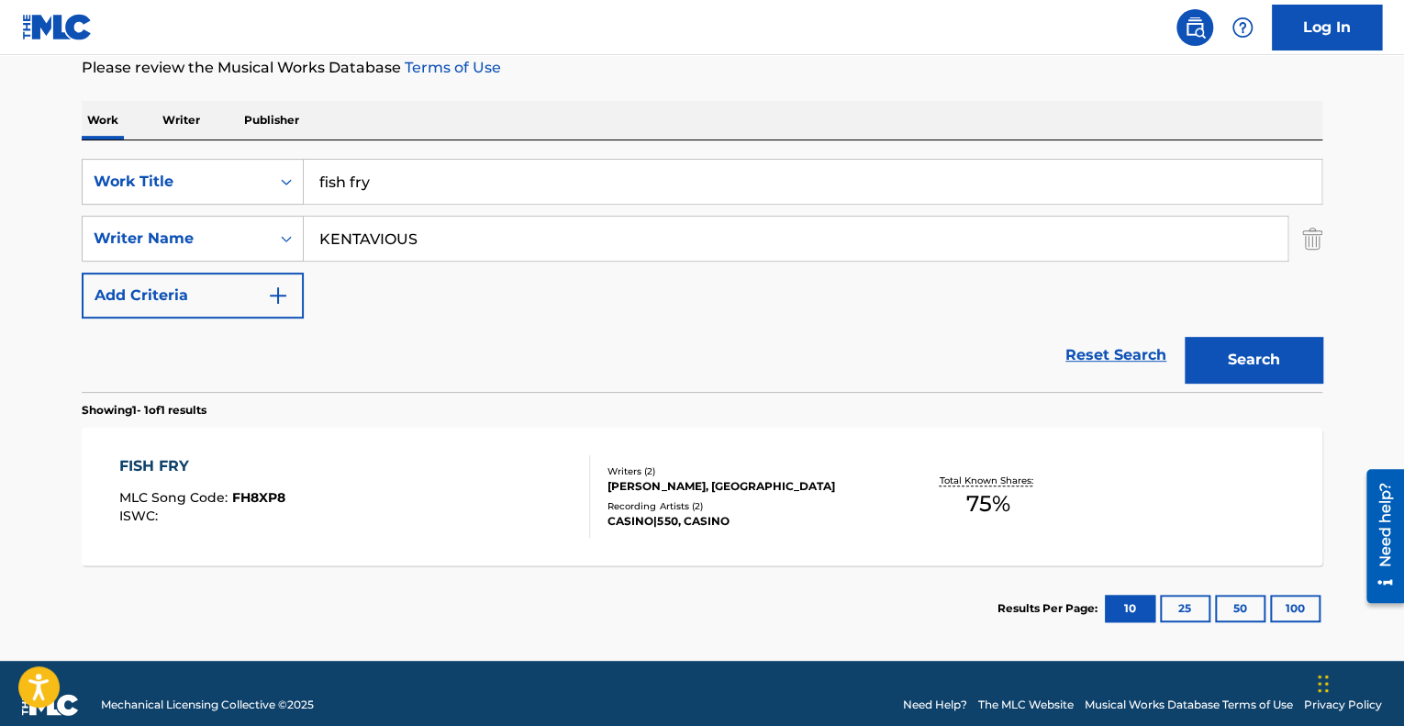
click at [341, 501] on div "FISH FRY MLC Song Code : FH8XP8 ISWC :" at bounding box center [355, 496] width 472 height 83
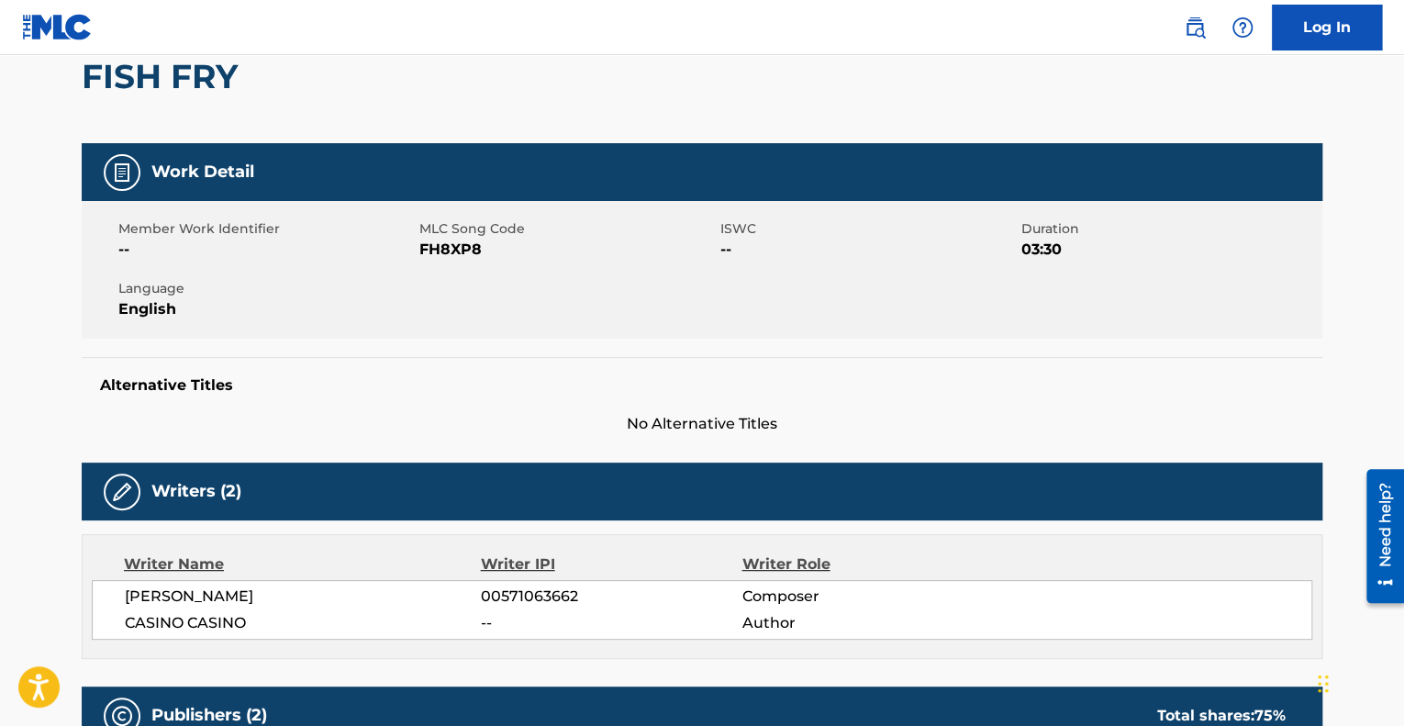
scroll to position [72, 0]
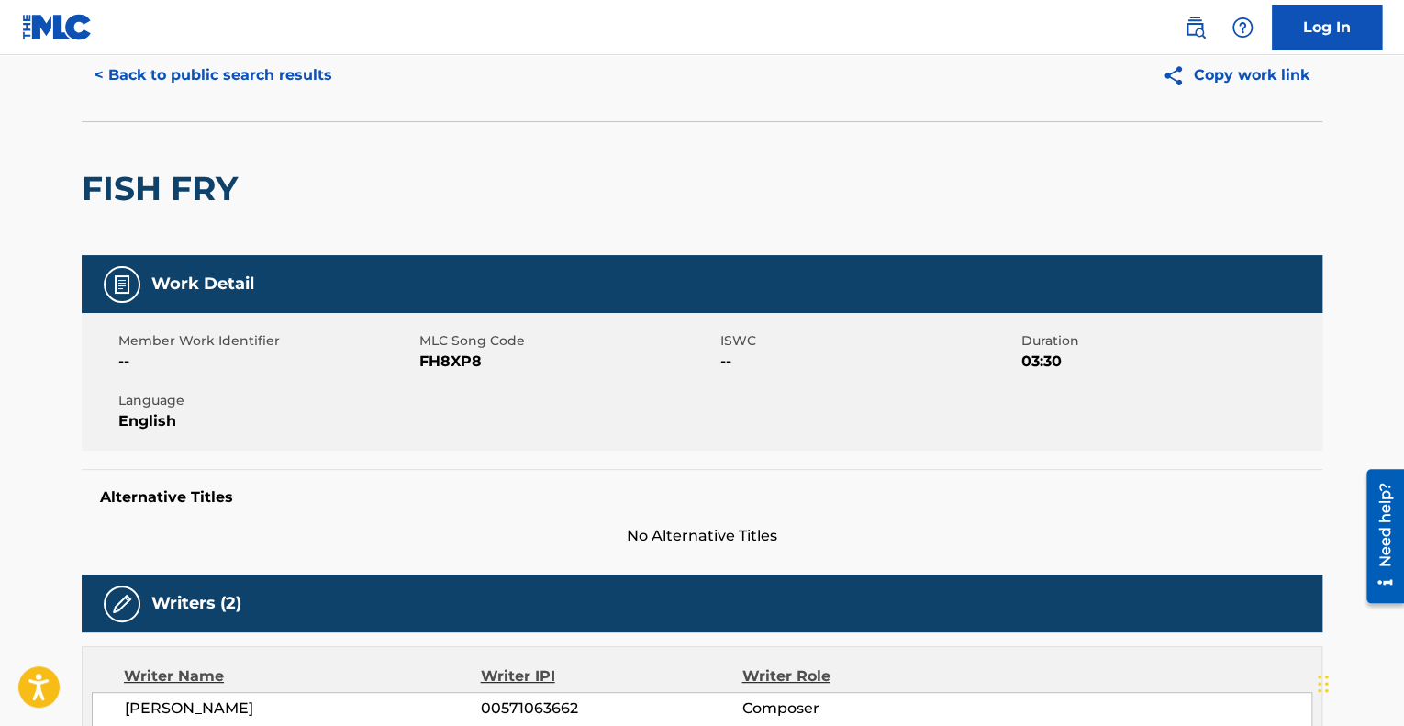
click at [229, 71] on button "< Back to public search results" at bounding box center [213, 75] width 263 height 46
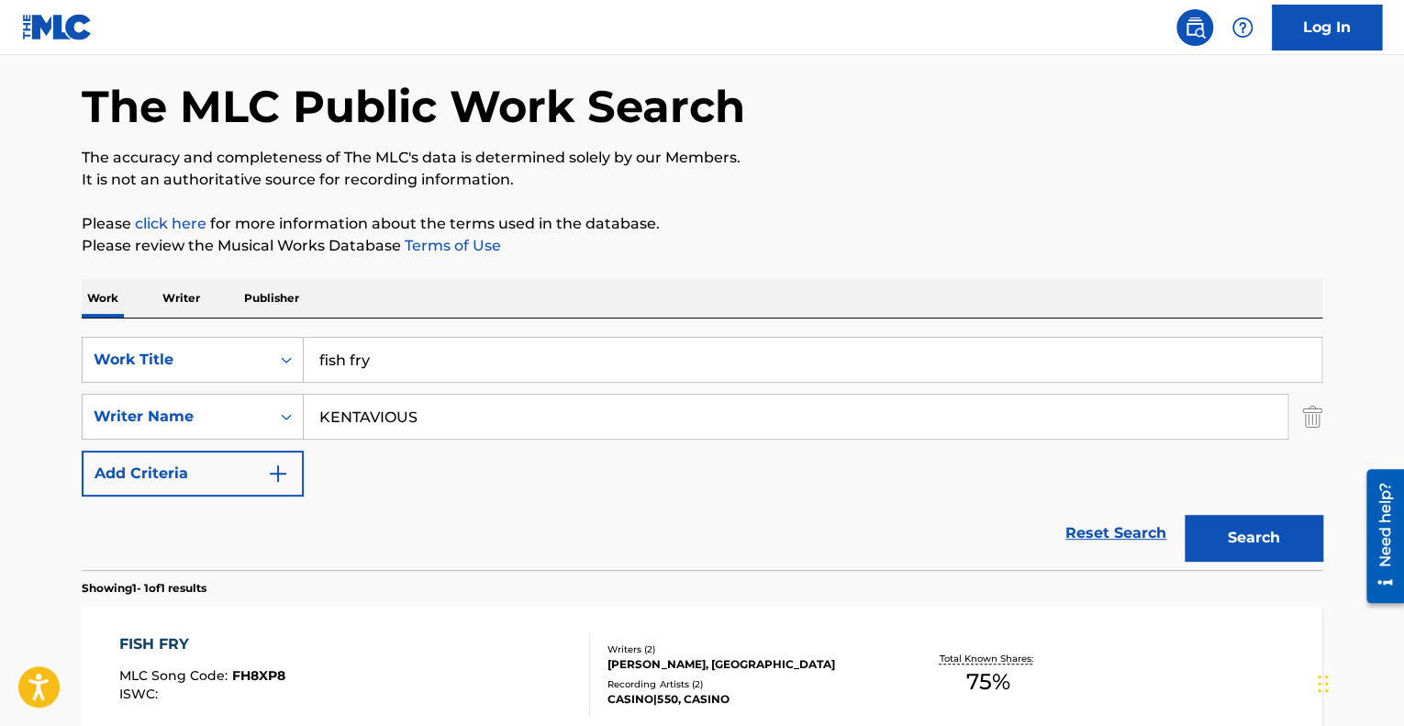
scroll to position [167, 0]
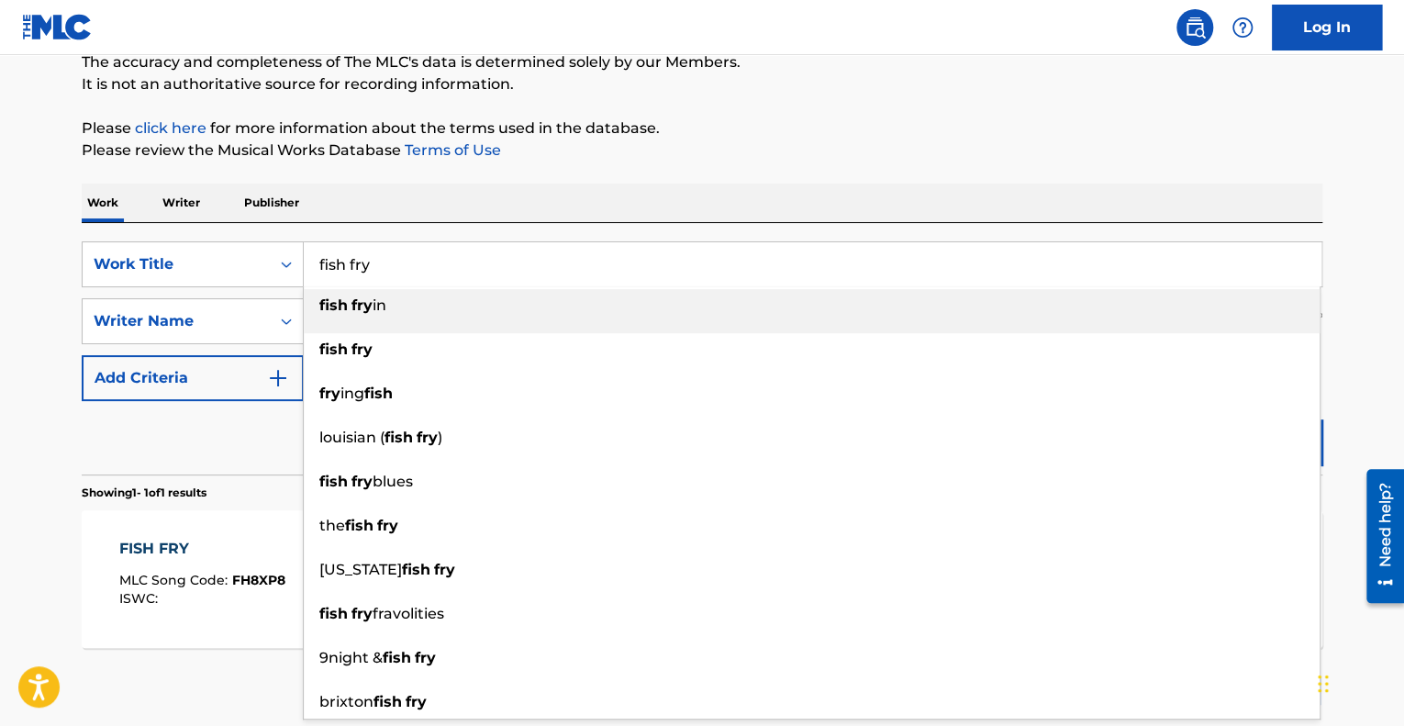
drag, startPoint x: 377, startPoint y: 260, endPoint x: 303, endPoint y: 247, distance: 75.4
click at [304, 247] on input "fish fry" at bounding box center [813, 264] width 1018 height 44
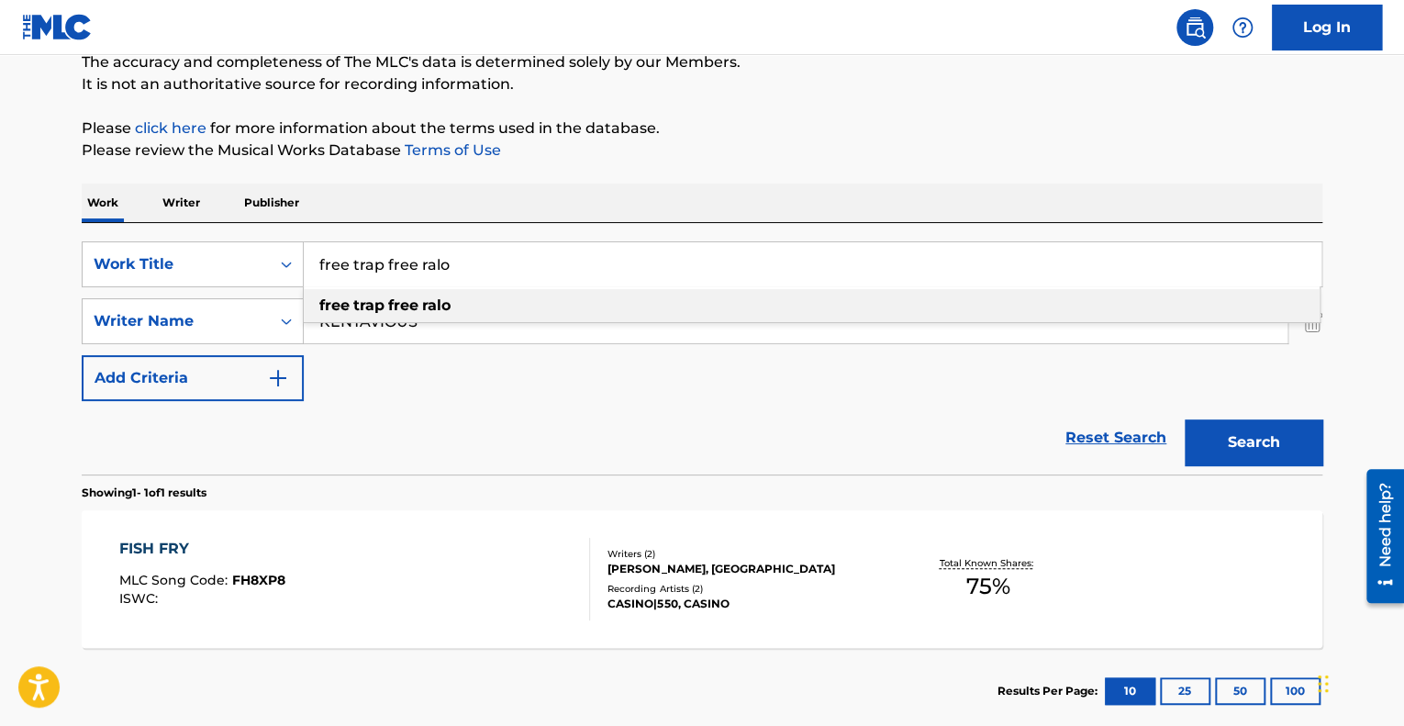
type input "free trap free ralo"
click at [420, 305] on span "Search Form" at bounding box center [420, 304] width 4 height 17
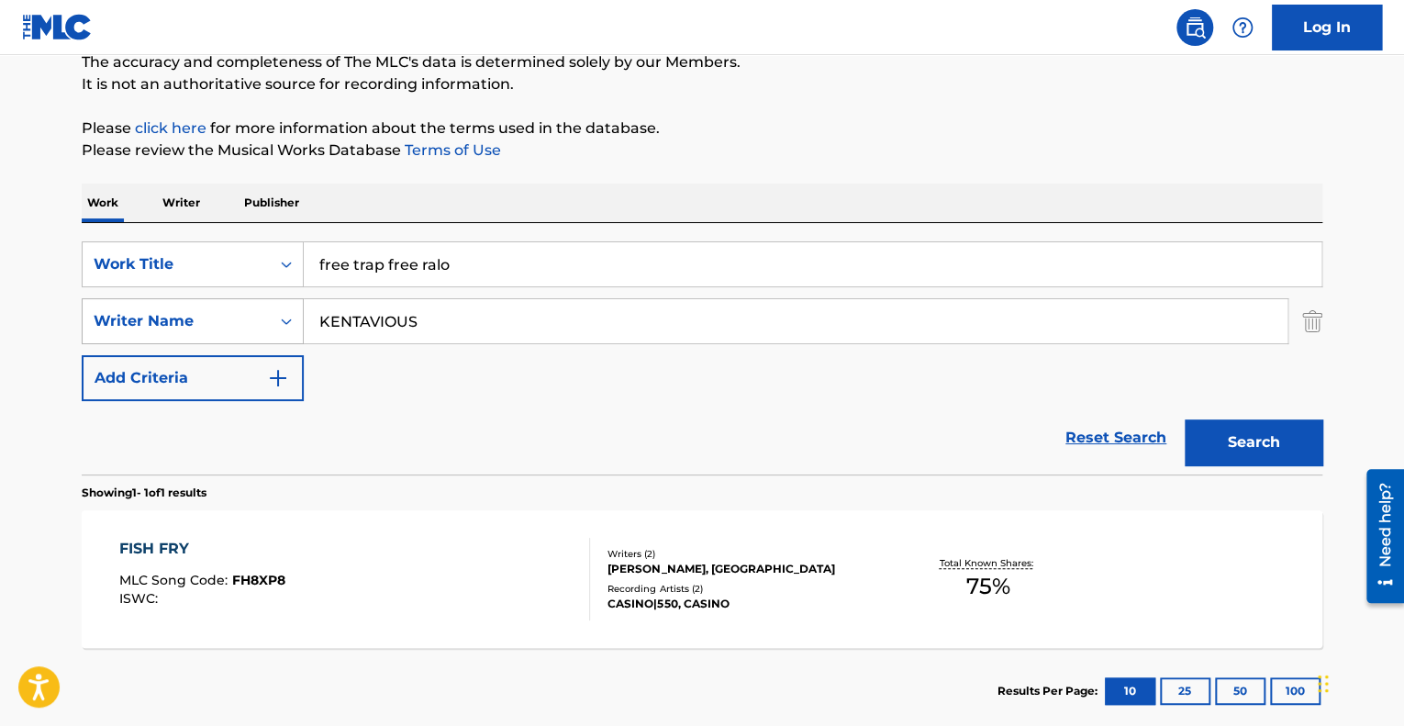
drag, startPoint x: 458, startPoint y: 311, endPoint x: 240, endPoint y: 304, distance: 218.5
click at [240, 304] on div "SearchWithCriteria2226b721-6349-41eb-89c3-be04496580fd Writer Name [PERSON_NAME]" at bounding box center [702, 321] width 1241 height 46
click at [1316, 318] on img "Search Form" at bounding box center [1312, 321] width 20 height 46
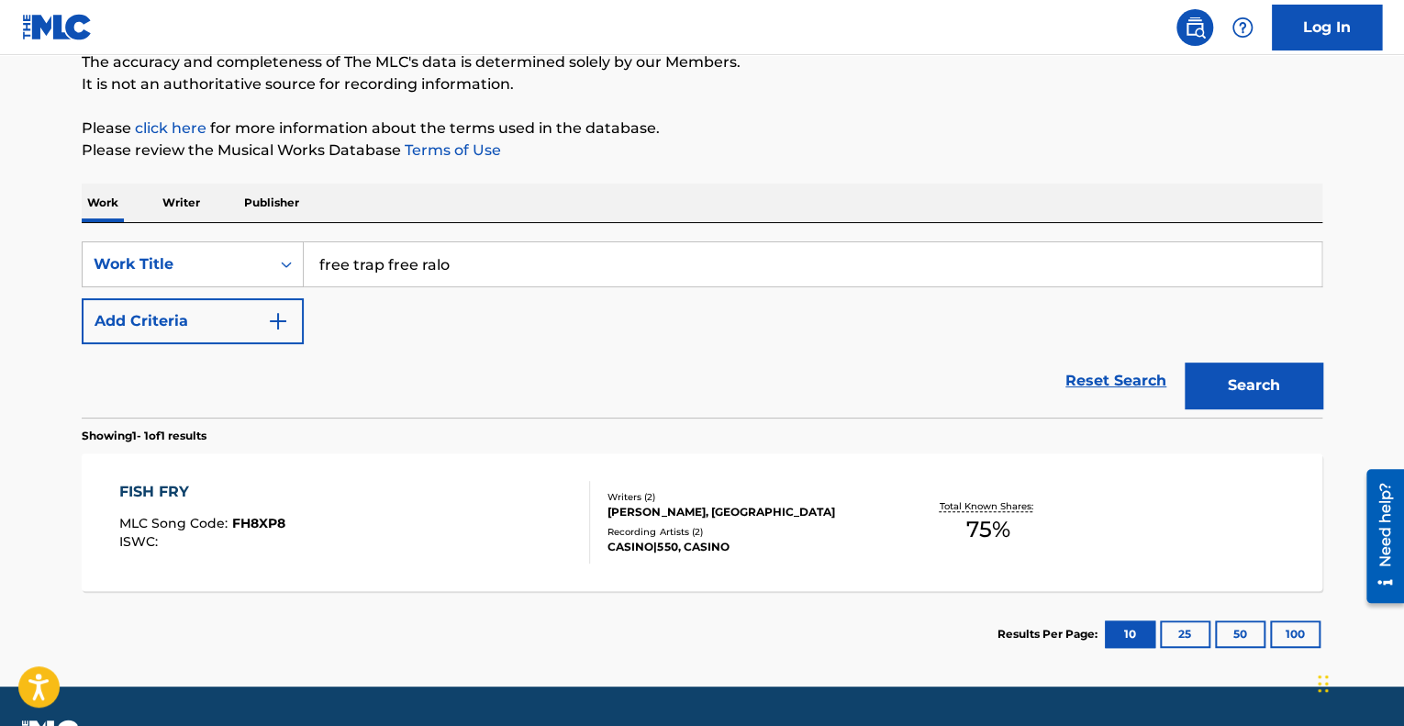
click at [1266, 388] on button "Search" at bounding box center [1254, 385] width 138 height 46
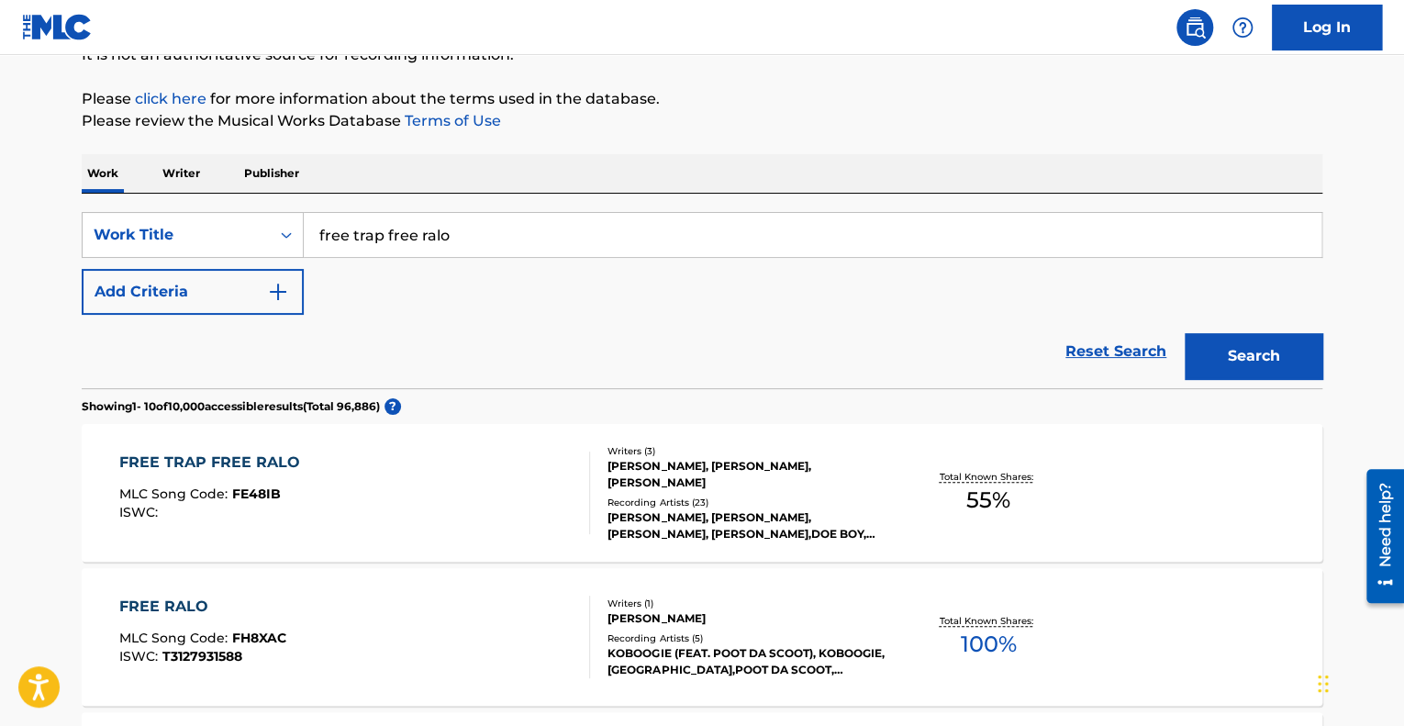
scroll to position [197, 0]
click at [453, 497] on div "FREE TRAP FREE RALO MLC Song Code : FE48IB ISWC :" at bounding box center [355, 492] width 472 height 83
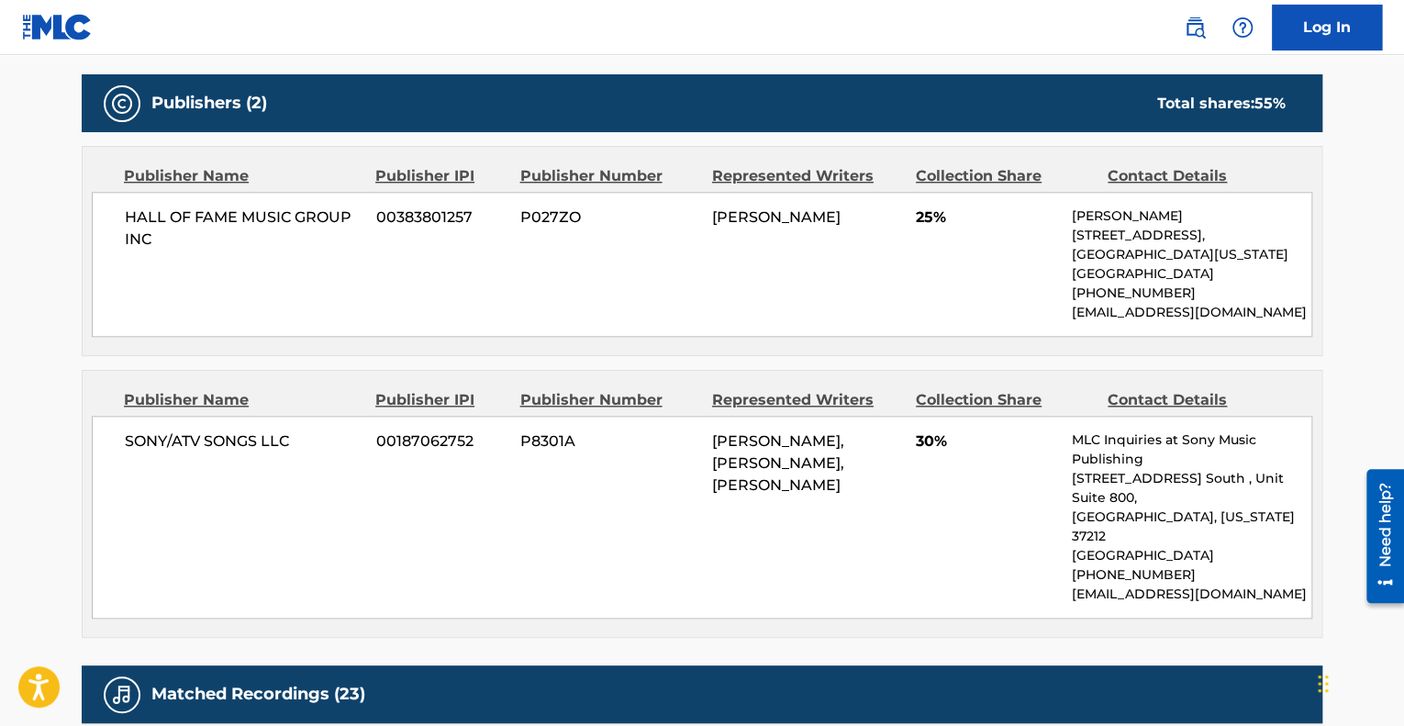
scroll to position [789, 0]
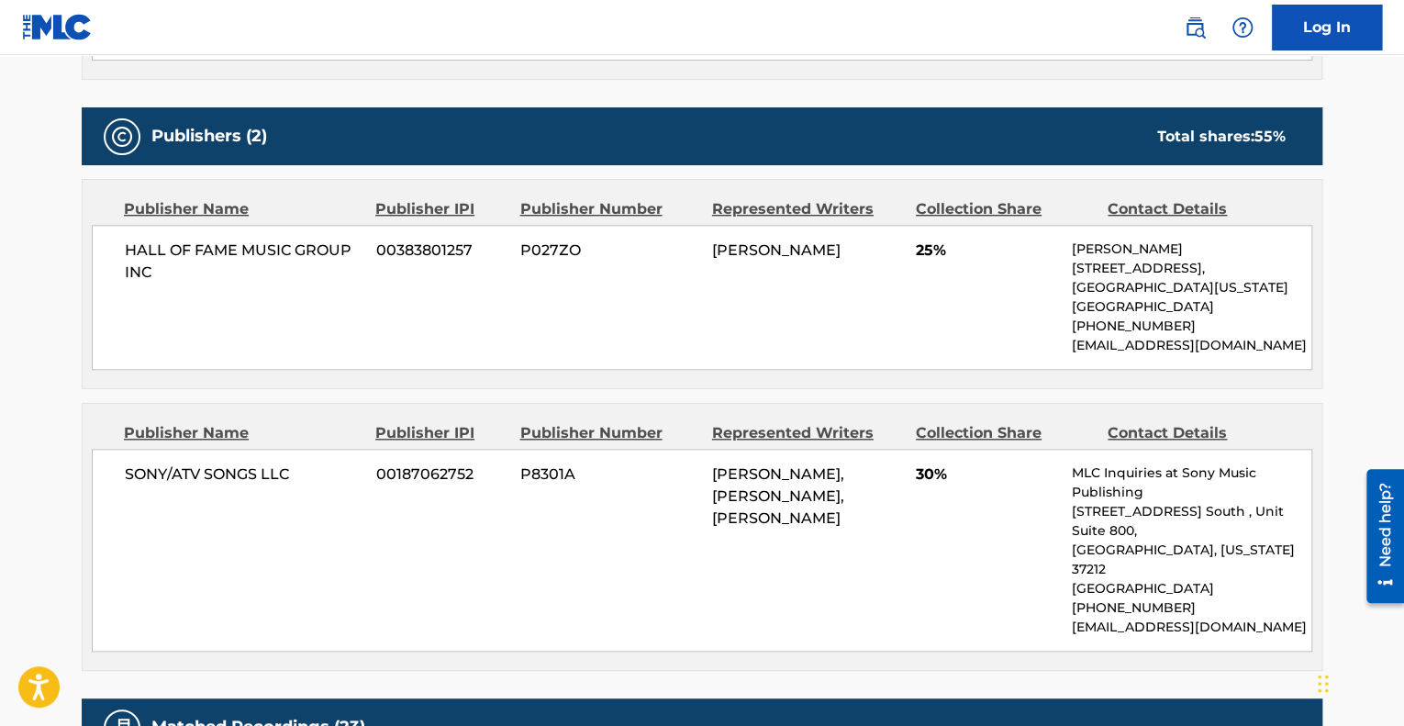
click at [921, 552] on div "SONY/ATV SONGS LLC 00187062752 P8301A [PERSON_NAME], [PERSON_NAME], [PERSON_NAM…" at bounding box center [702, 550] width 1221 height 203
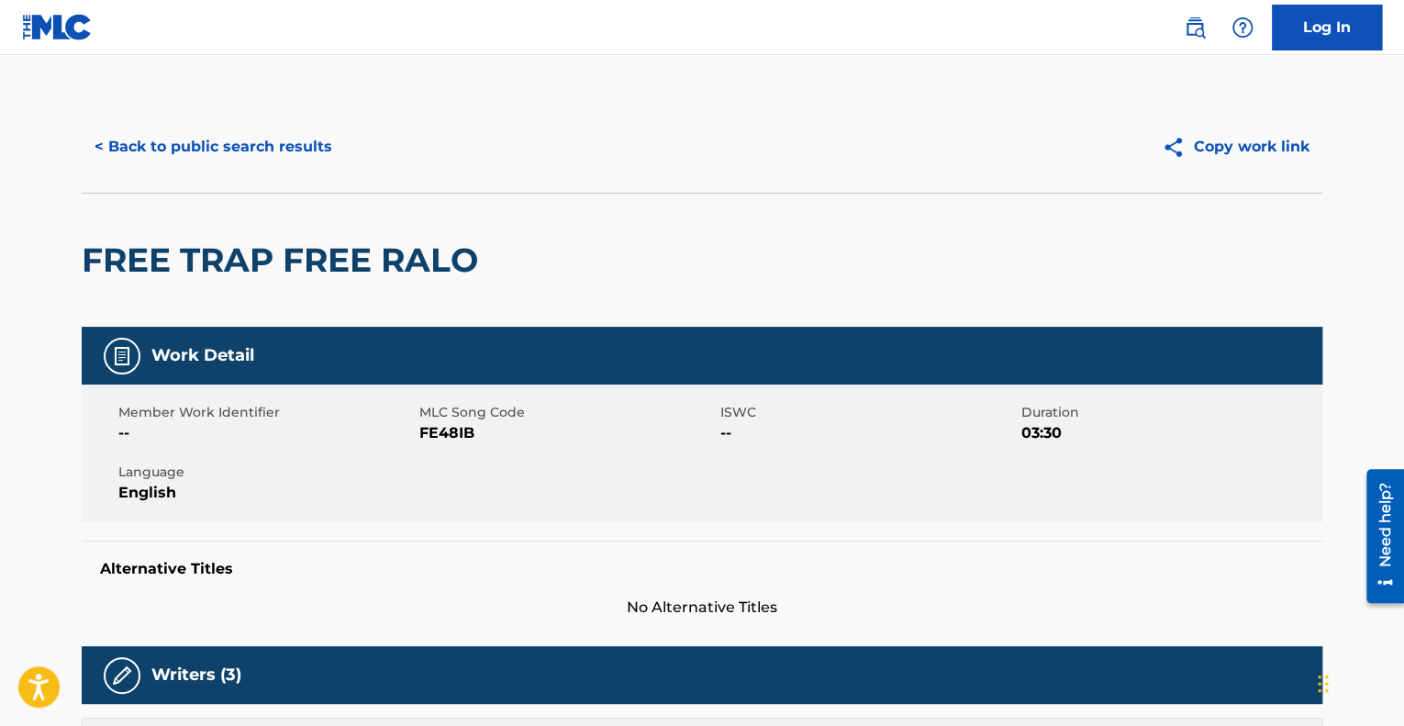
scroll to position [0, 0]
click at [244, 131] on button "< Back to public search results" at bounding box center [213, 147] width 263 height 46
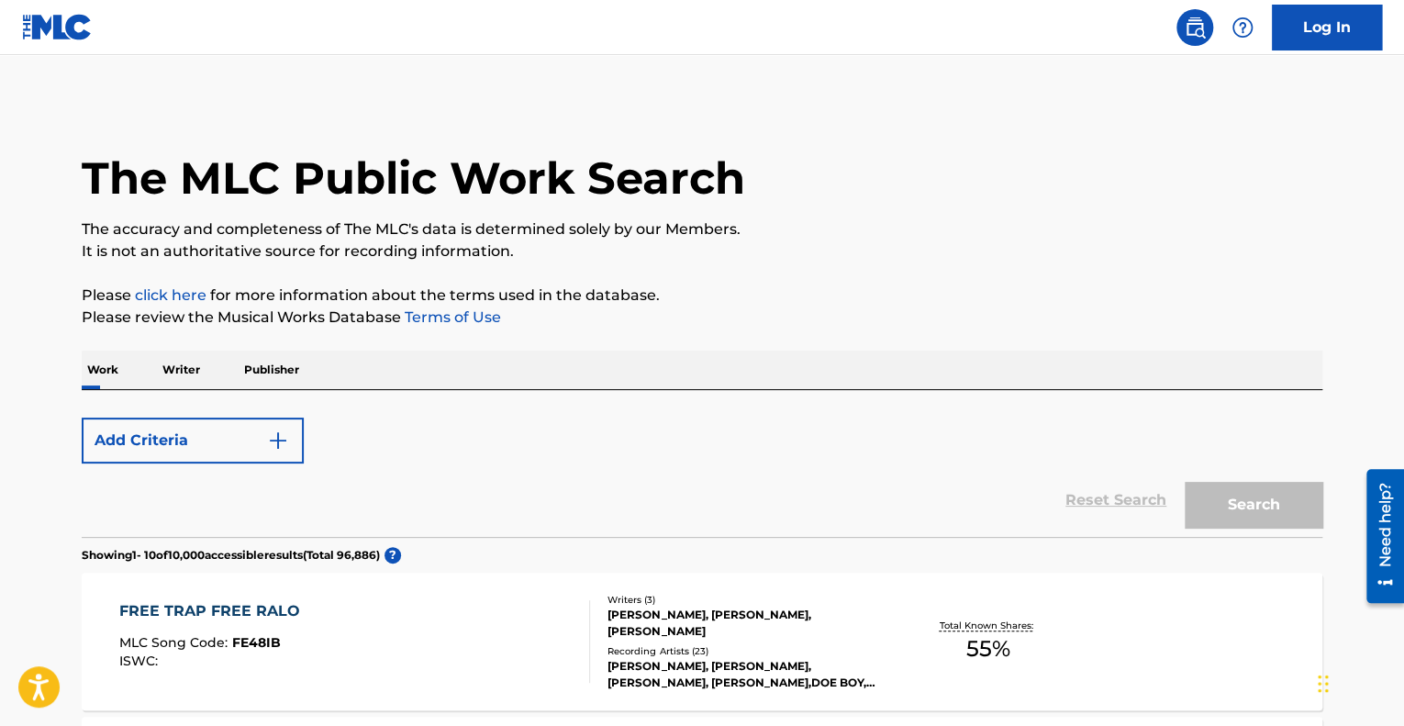
scroll to position [197, 0]
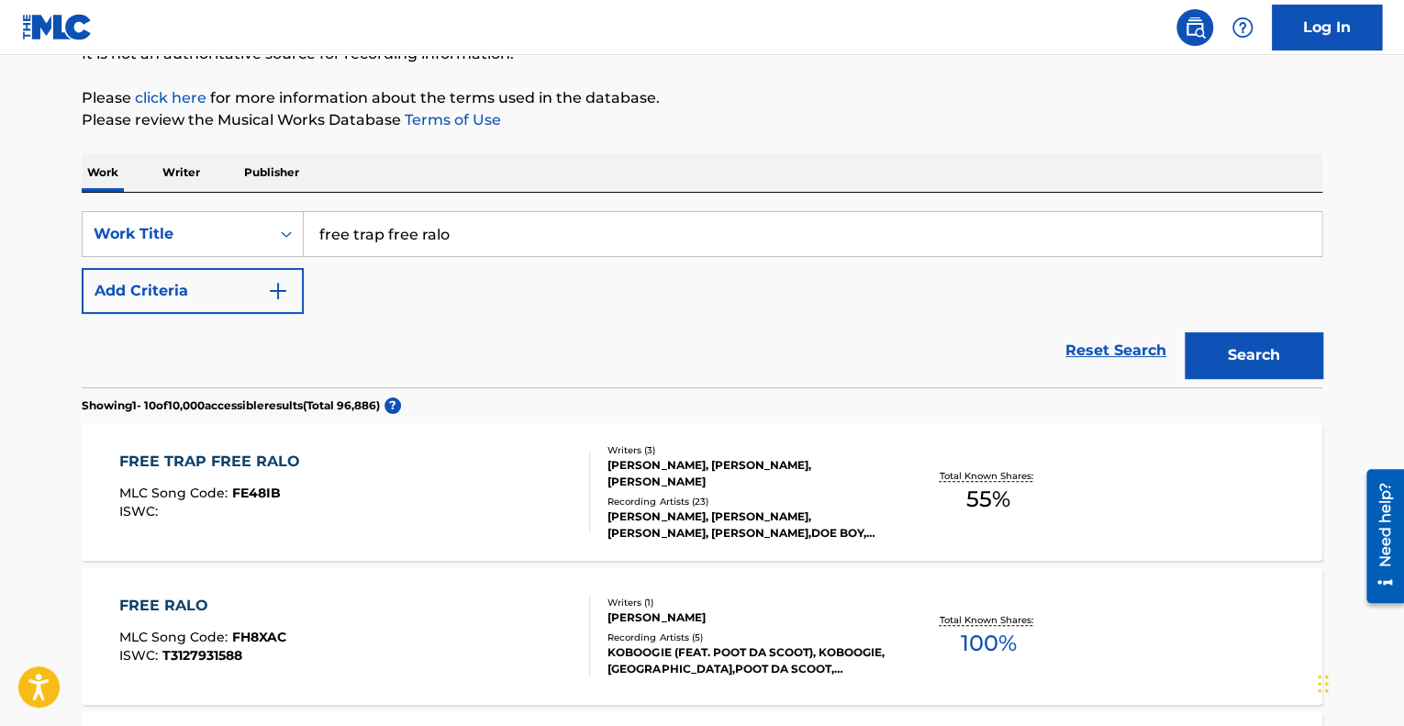
drag, startPoint x: 530, startPoint y: 232, endPoint x: 279, endPoint y: 256, distance: 252.6
click at [279, 256] on div "SearchWithCriteriaa7336f29-9644-4c85-a850-1b12f1963244 Work Title free trap fre…" at bounding box center [702, 262] width 1241 height 103
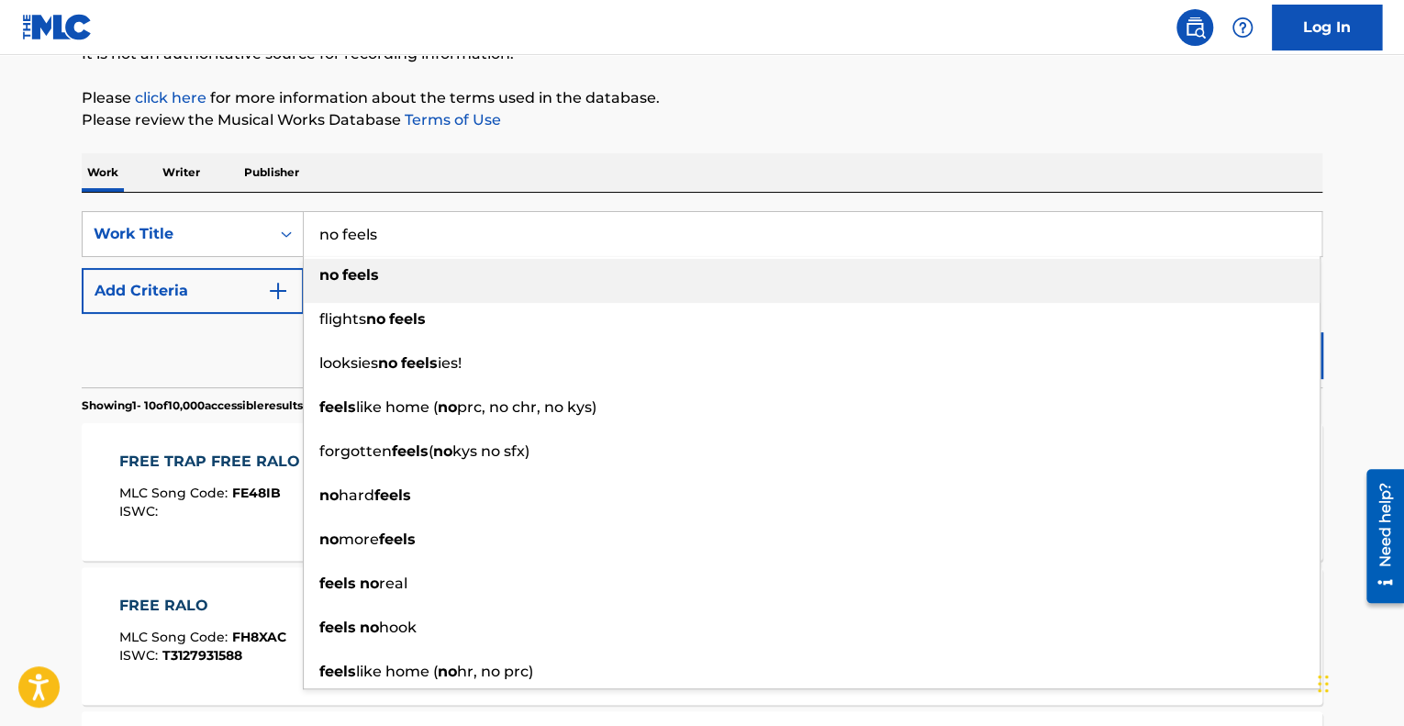
type input "no feels"
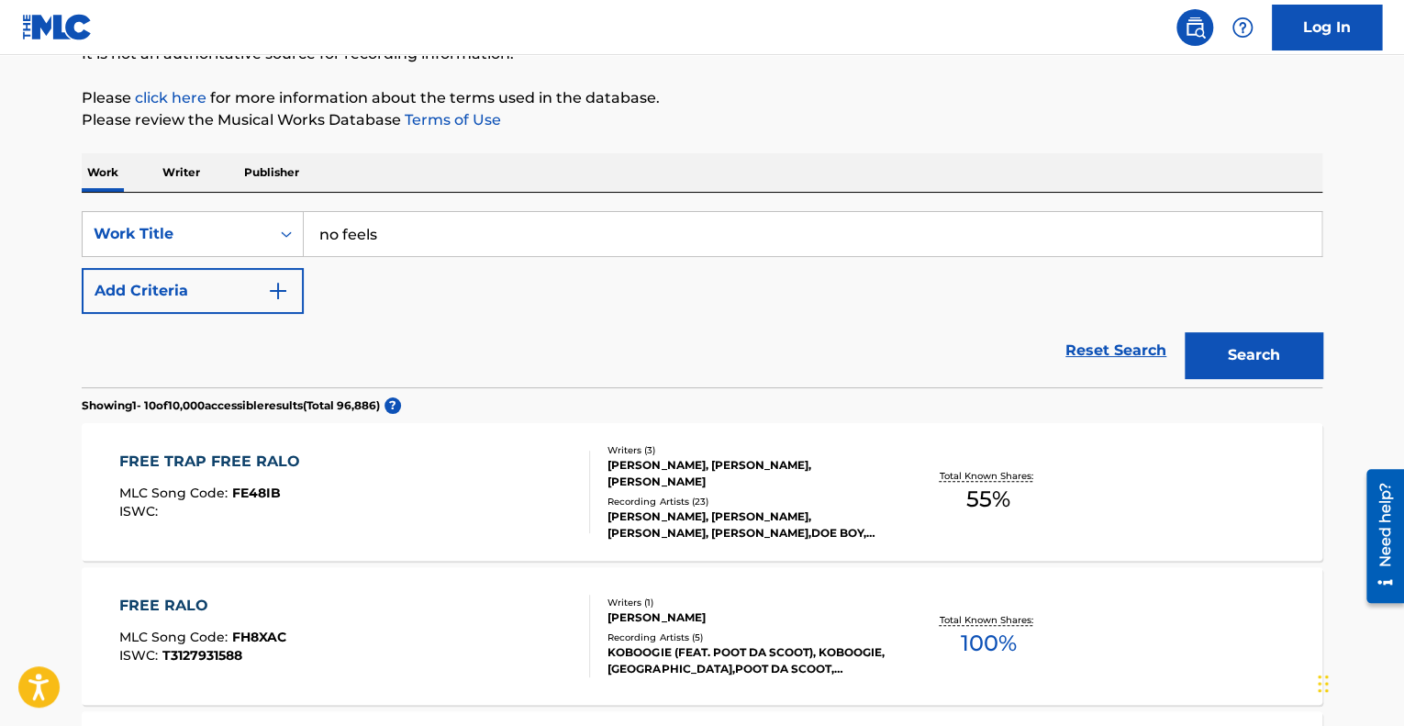
click at [279, 256] on div "SearchWithCriteriaa7336f29-9644-4c85-a850-1b12f1963244 Work Title no feels Add …" at bounding box center [702, 262] width 1241 height 103
click at [295, 287] on button "Add Criteria" at bounding box center [193, 291] width 222 height 46
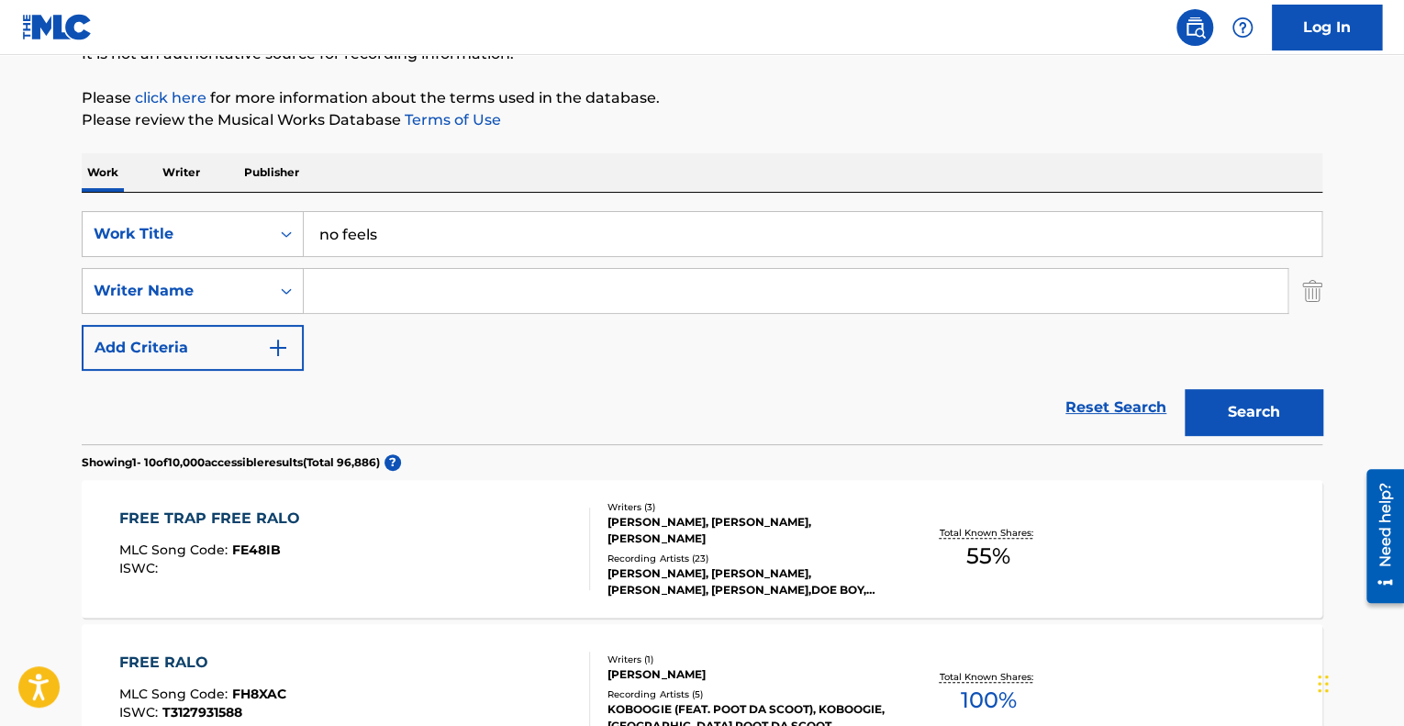
click at [385, 290] on input "Search Form" at bounding box center [796, 291] width 984 height 44
type input "[PERSON_NAME]"
click at [1260, 404] on button "Search" at bounding box center [1254, 412] width 138 height 46
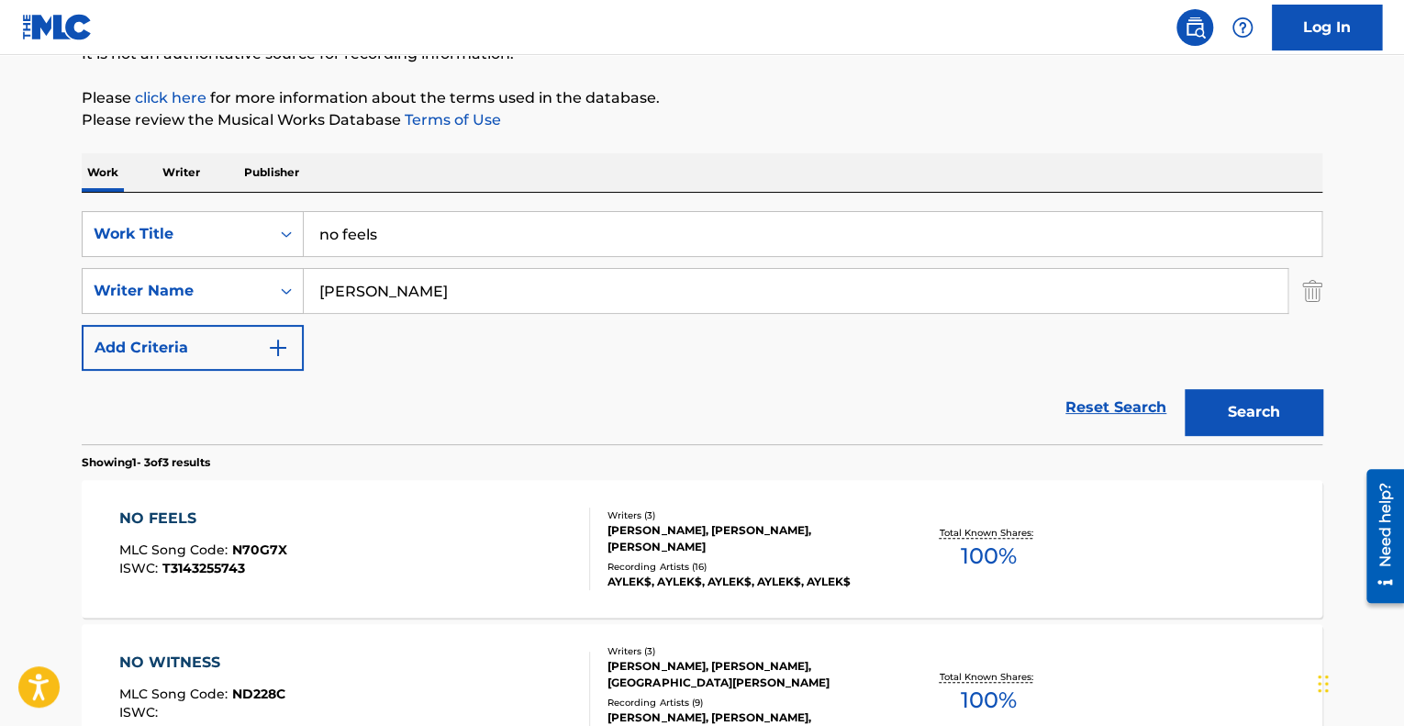
scroll to position [396, 0]
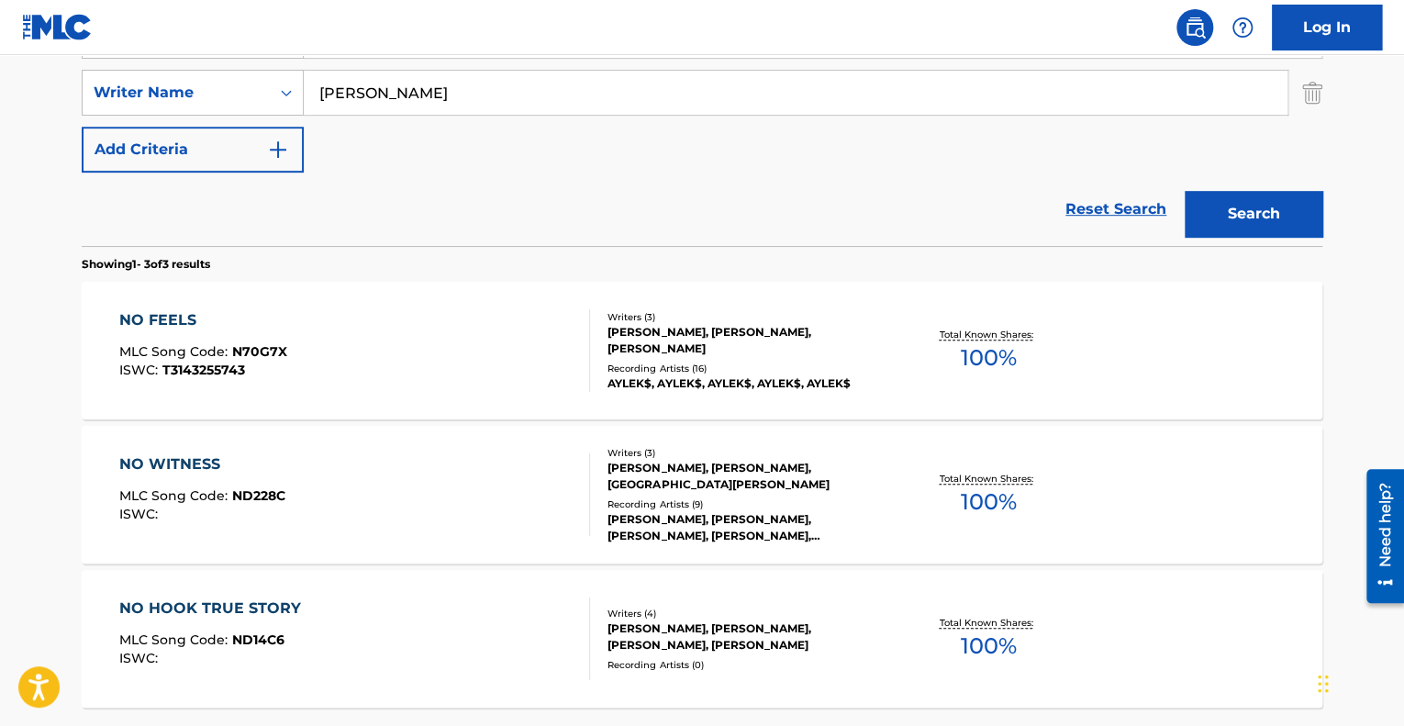
click at [426, 340] on div "NO FEELS MLC Song Code : N70G7X ISWC : T3143255743" at bounding box center [355, 350] width 472 height 83
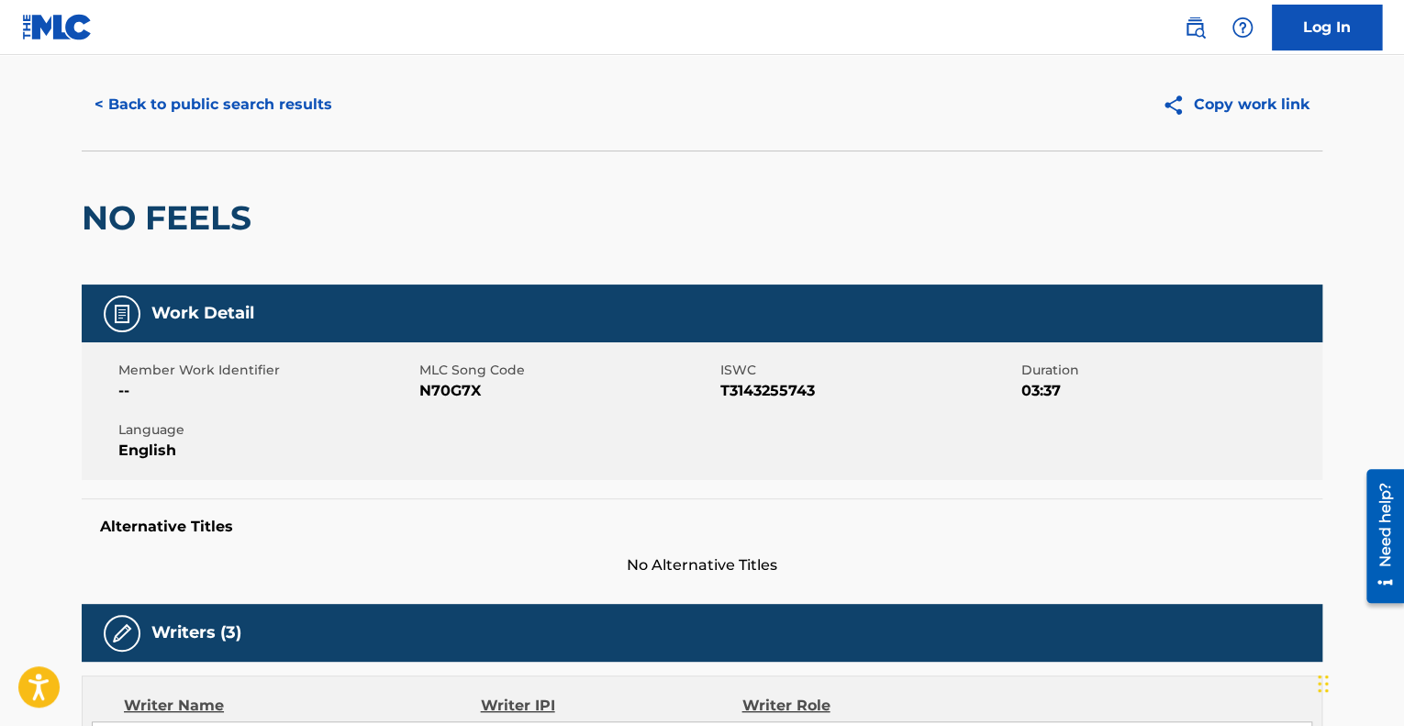
scroll to position [4, 0]
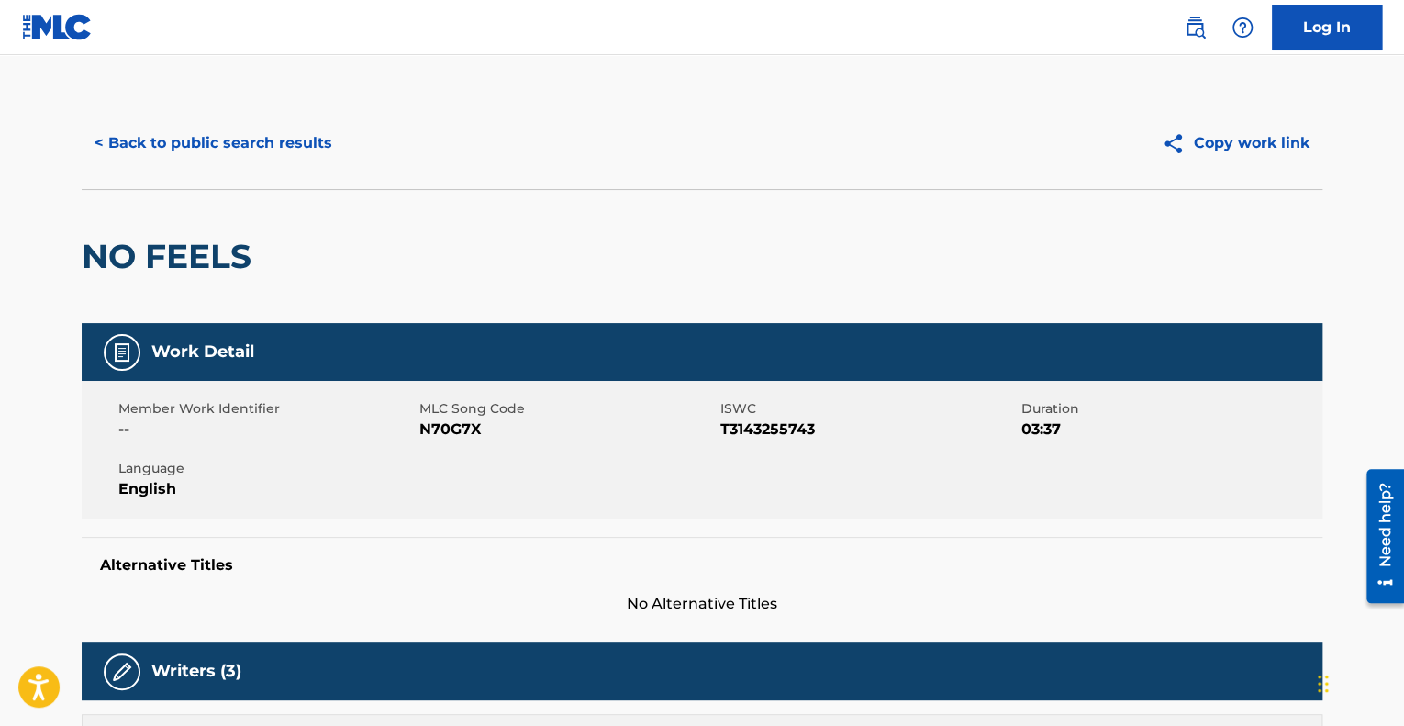
click at [231, 115] on div "< Back to public search results Copy work link" at bounding box center [702, 143] width 1241 height 92
click at [234, 133] on button "< Back to public search results" at bounding box center [213, 143] width 263 height 46
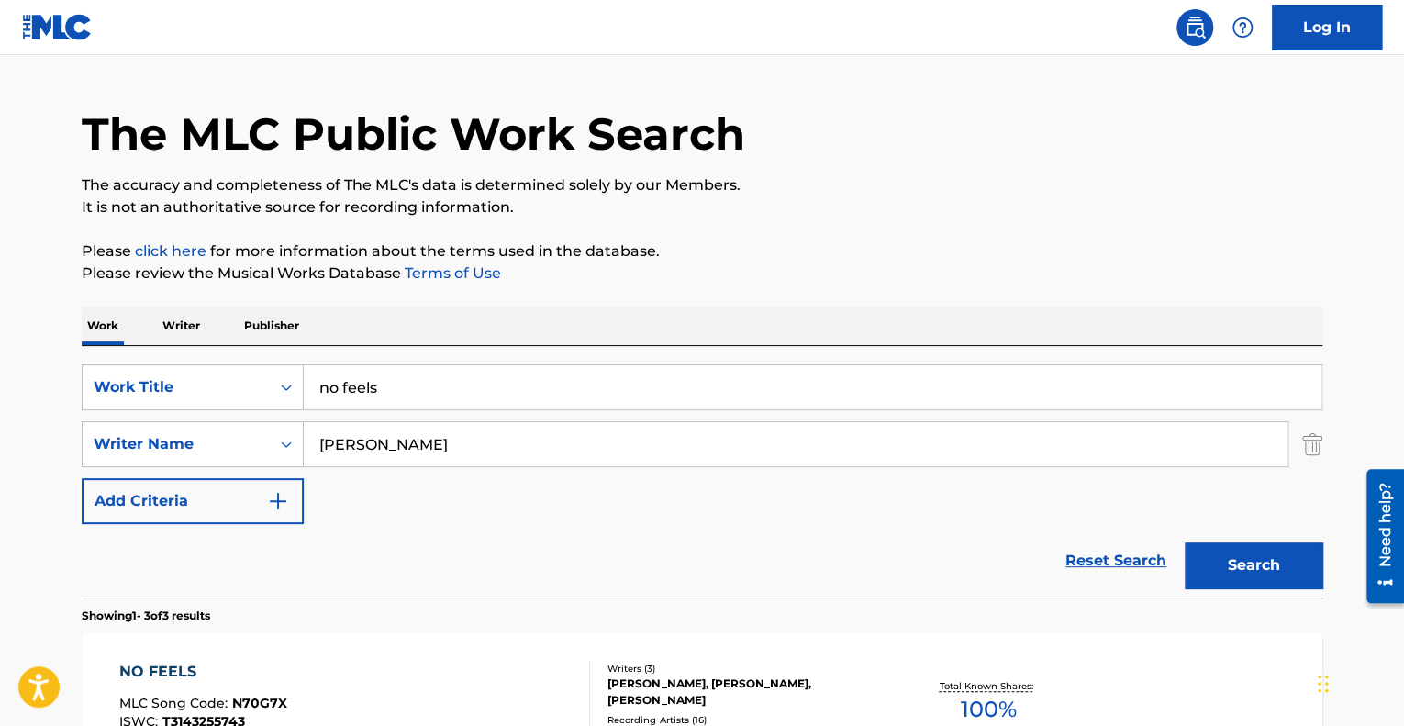
scroll to position [7, 0]
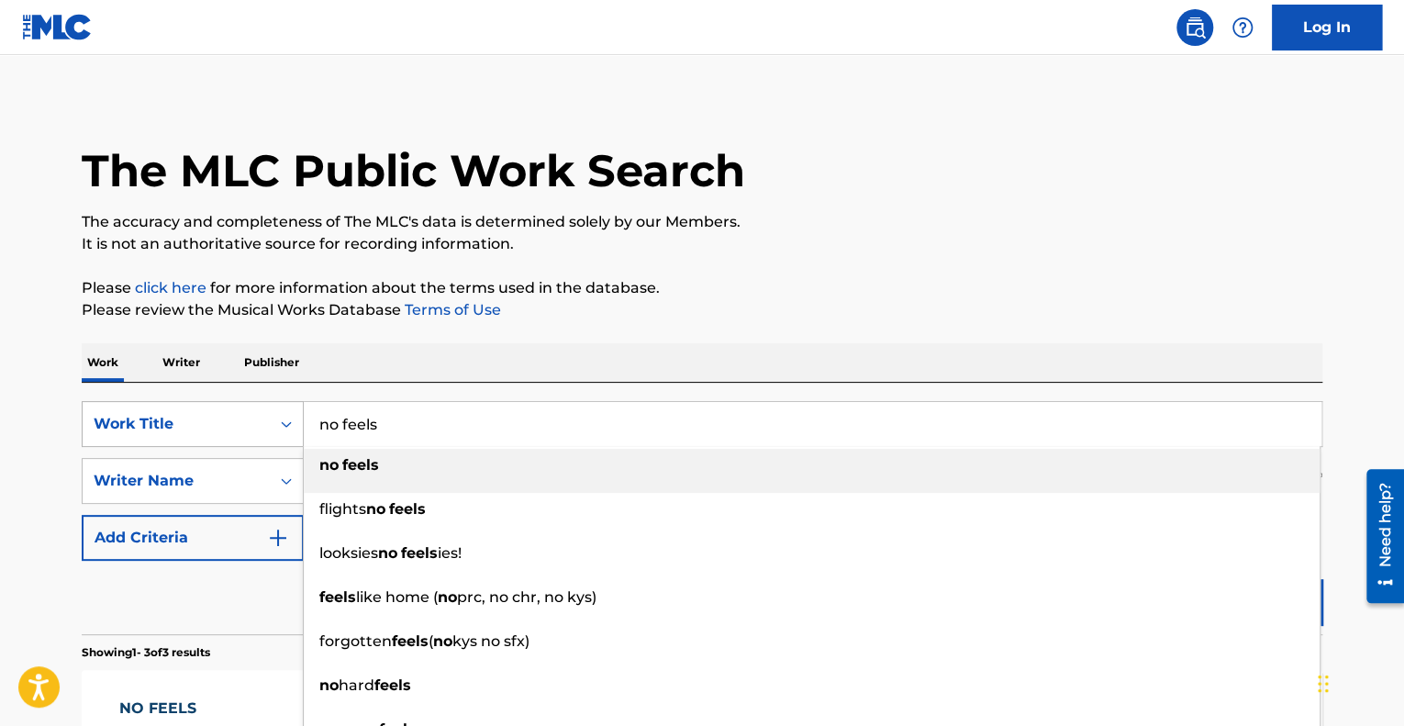
drag, startPoint x: 403, startPoint y: 433, endPoint x: 295, endPoint y: 429, distance: 107.4
click at [295, 429] on div "SearchWithCriteriaa7336f29-9644-4c85-a850-1b12f1963244 Work Title no feels no f…" at bounding box center [702, 424] width 1241 height 46
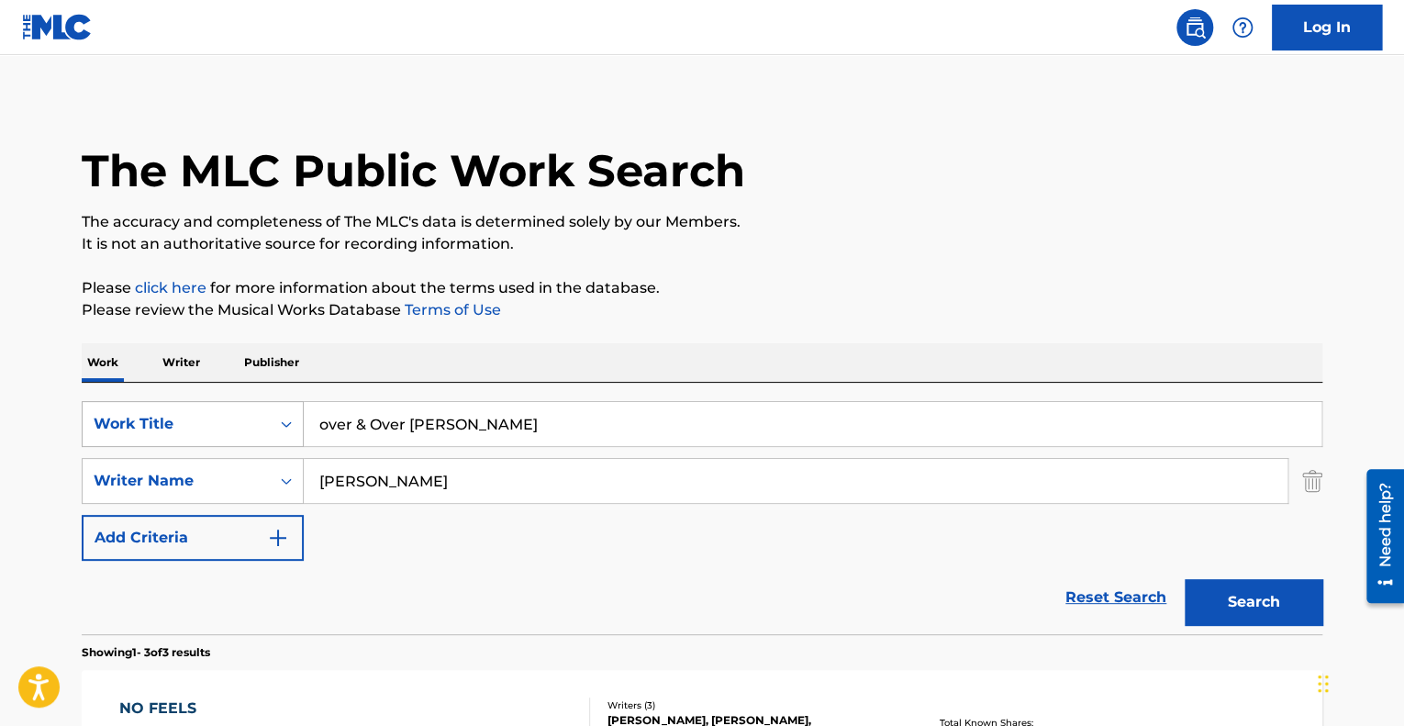
click at [1185, 579] on button "Search" at bounding box center [1254, 602] width 138 height 46
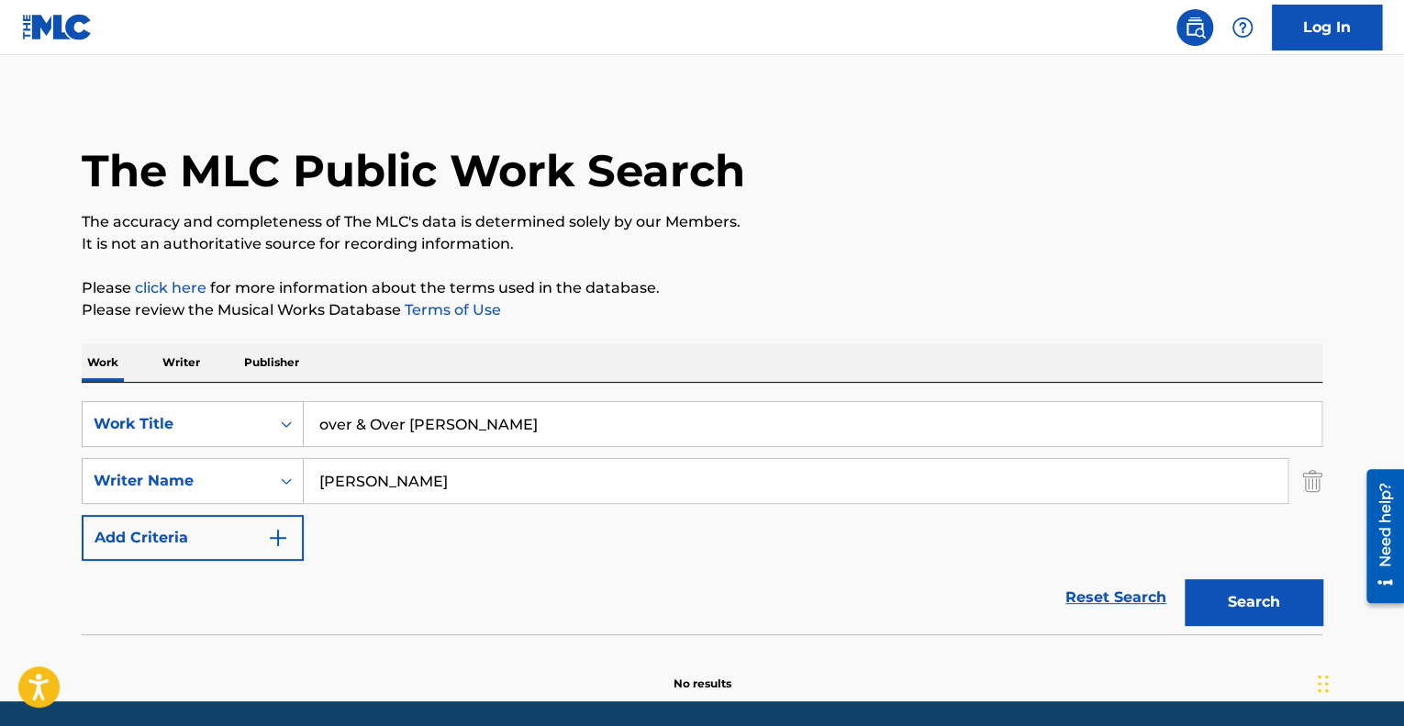
drag, startPoint x: 562, startPoint y: 412, endPoint x: 405, endPoint y: 446, distance: 160.6
click at [405, 446] on div "SearchWithCriteriaa7336f29-9644-4c85-a850-1b12f1963244 Work Title over & Over […" at bounding box center [702, 481] width 1241 height 160
type input "over & Over"
drag, startPoint x: 435, startPoint y: 472, endPoint x: 239, endPoint y: 474, distance: 196.4
click at [239, 474] on div "SearchWithCriteria2226b721-6349-41eb-89c3-be04496580fd Writer Name [PERSON_NAME]" at bounding box center [702, 481] width 1241 height 46
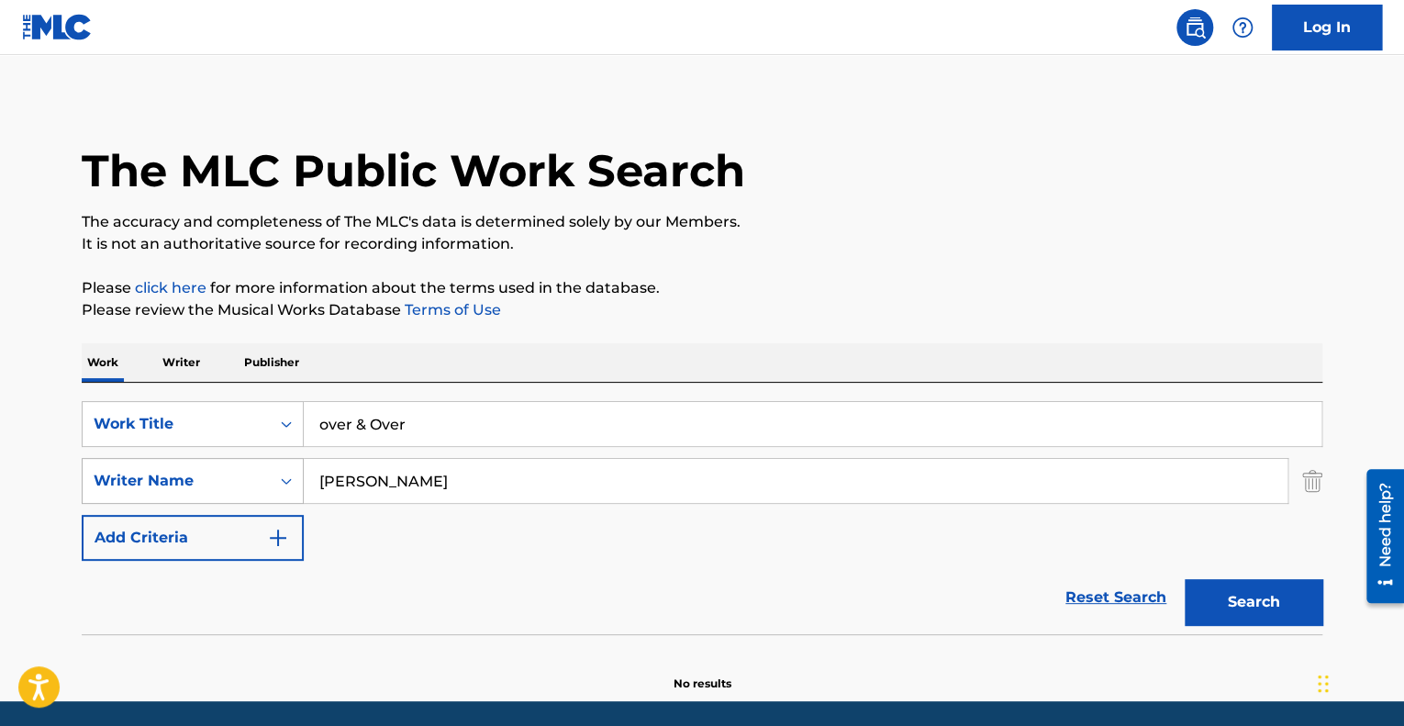
type input "[PERSON_NAME]"
click at [1185, 579] on button "Search" at bounding box center [1254, 602] width 138 height 46
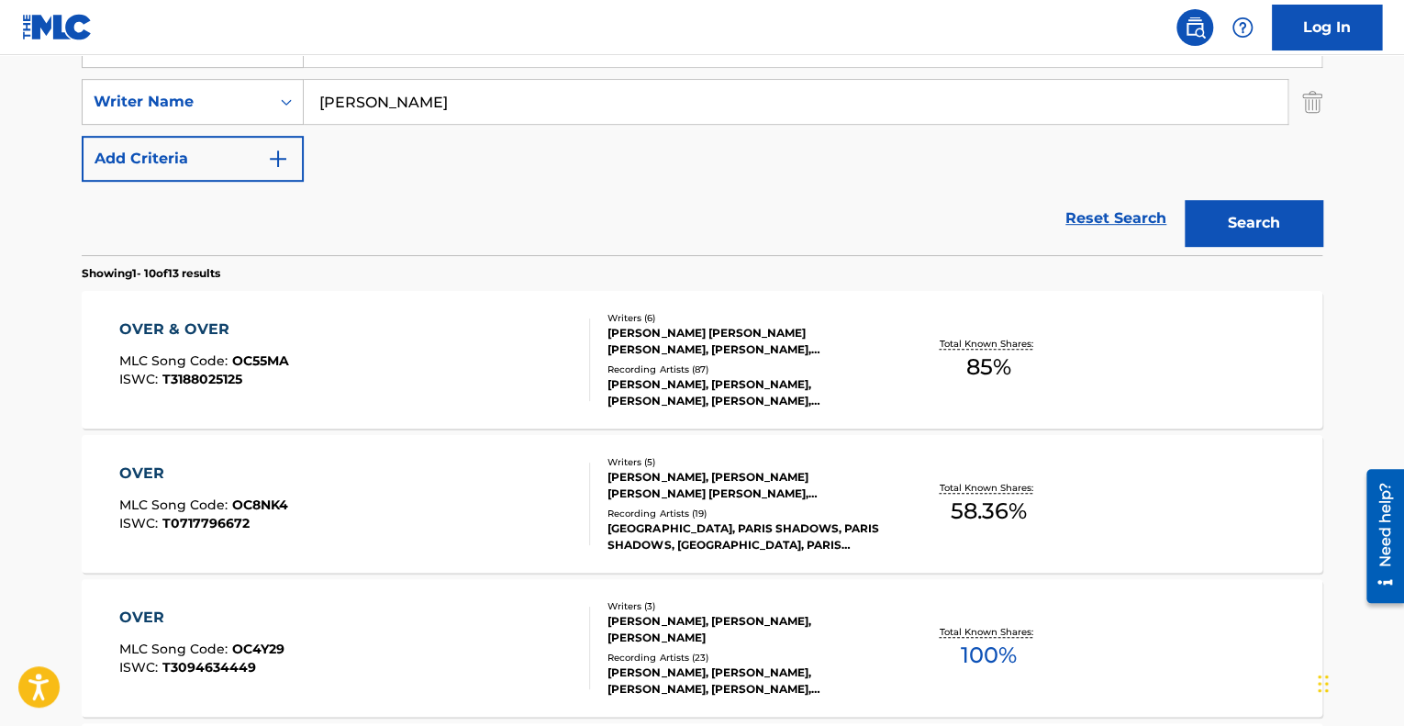
scroll to position [385, 0]
click at [465, 391] on div "OVER & OVER MLC Song Code : OC55MA ISWC : T3188025125" at bounding box center [355, 360] width 472 height 83
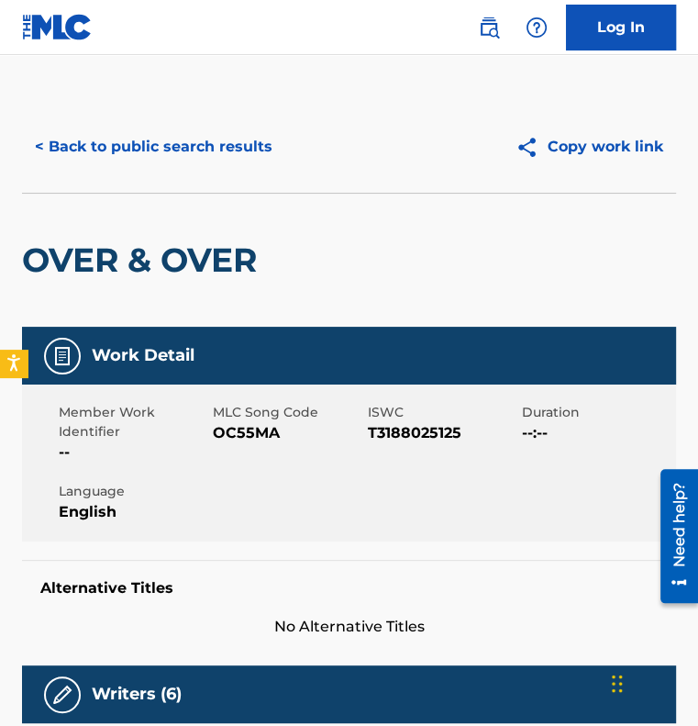
click at [248, 136] on button "< Back to public search results" at bounding box center [153, 147] width 263 height 46
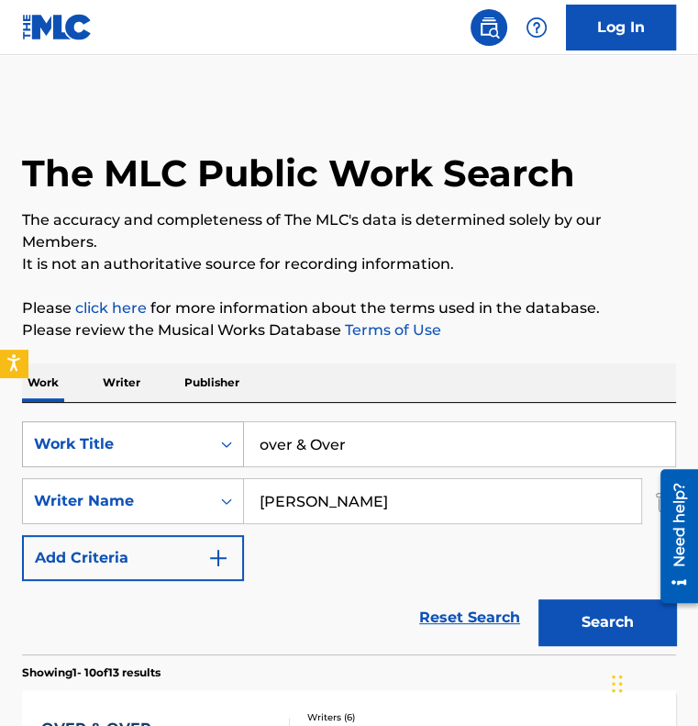
drag, startPoint x: 353, startPoint y: 449, endPoint x: 213, endPoint y: 435, distance: 141.1
click at [213, 435] on div "SearchWithCriteriaa7336f29-9644-4c85-a850-1b12f1963244 Work Title over & Over" at bounding box center [349, 444] width 654 height 46
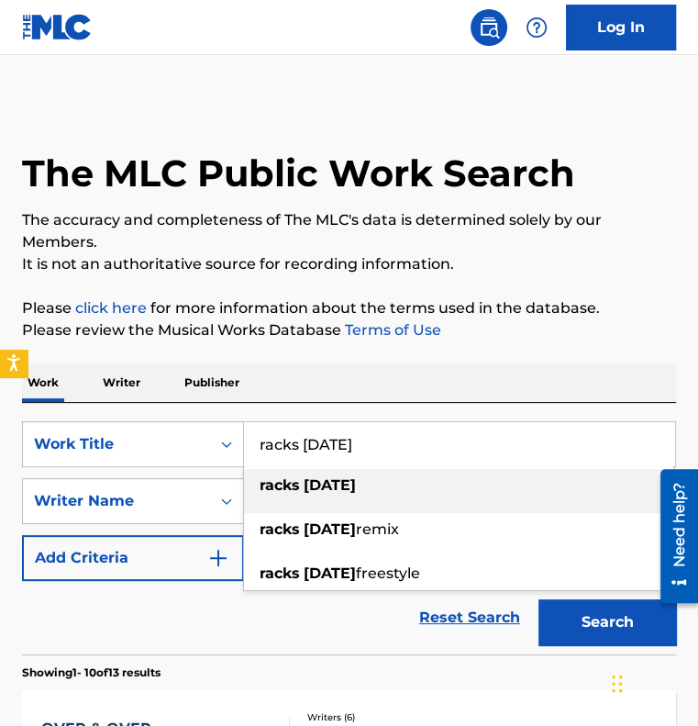
type input "racks [DATE]"
click at [285, 484] on strong "racks" at bounding box center [280, 484] width 40 height 17
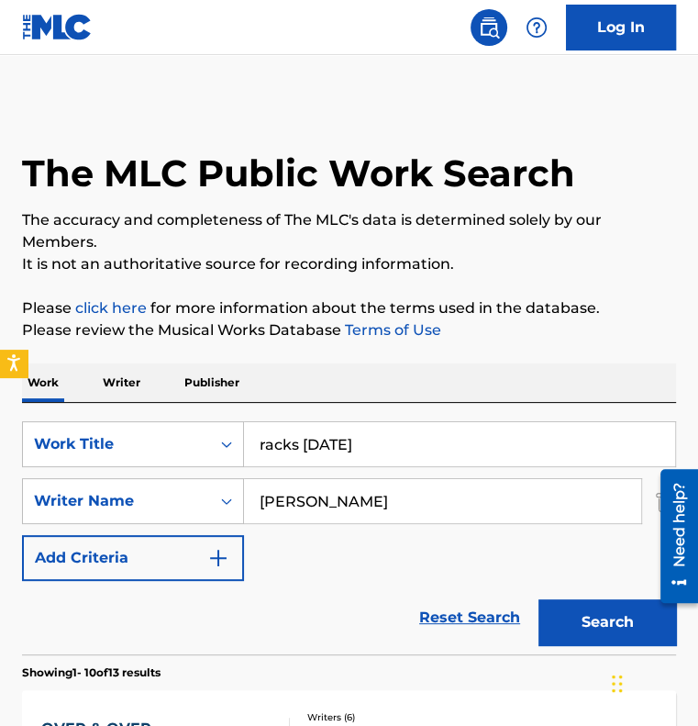
click at [576, 618] on button "Search" at bounding box center [608, 622] width 138 height 46
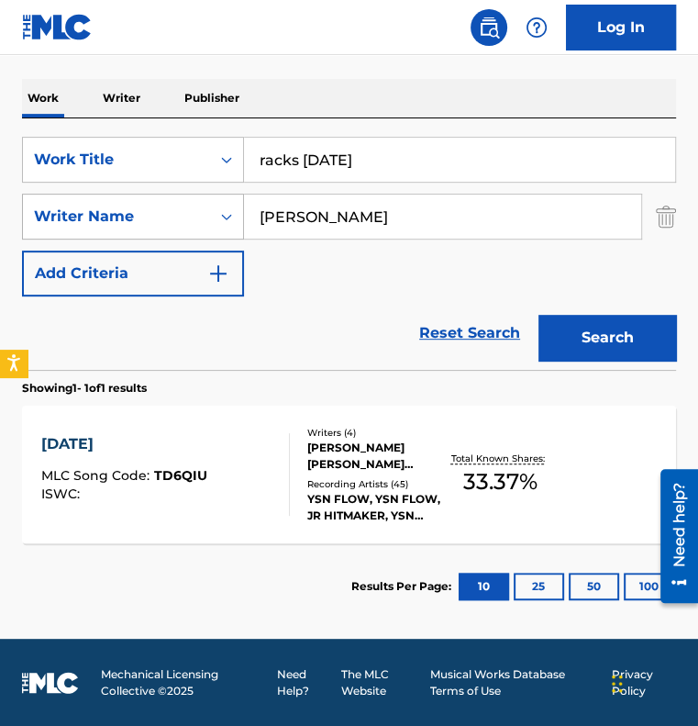
drag, startPoint x: 393, startPoint y: 223, endPoint x: 176, endPoint y: 214, distance: 216.8
click at [176, 214] on div "SearchWithCriteria2226b721-6349-41eb-89c3-be04496580fd Writer Name [PERSON_NAME]" at bounding box center [349, 217] width 654 height 46
type input "[PERSON_NAME]"
click at [539, 315] on button "Search" at bounding box center [608, 338] width 138 height 46
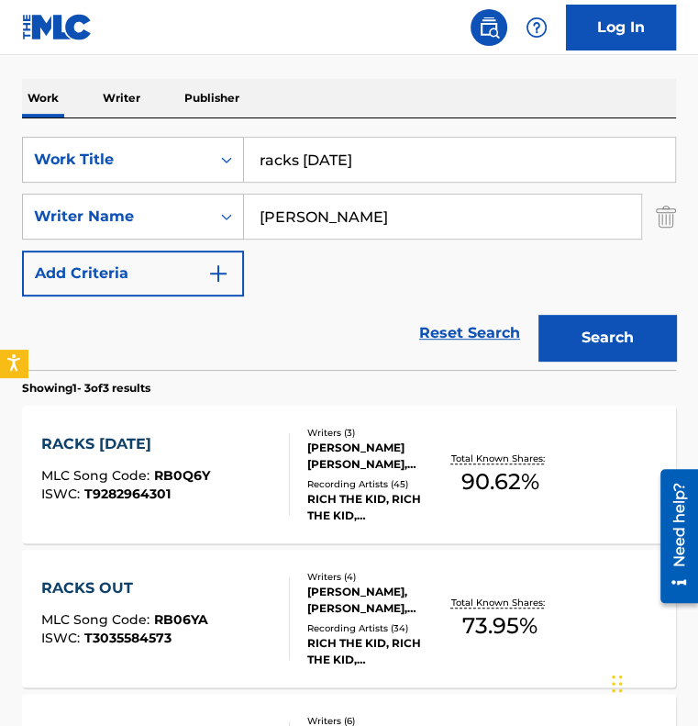
click at [228, 453] on div "RACKS [DATE] MLC Song Code : RB0Q6Y ISWC : T9282964301" at bounding box center [165, 474] width 249 height 83
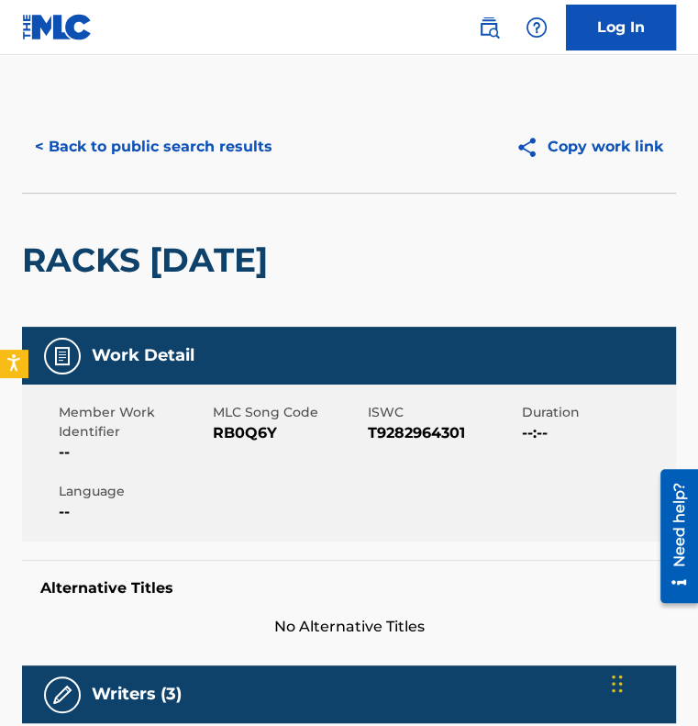
click at [135, 144] on button "< Back to public search results" at bounding box center [153, 147] width 263 height 46
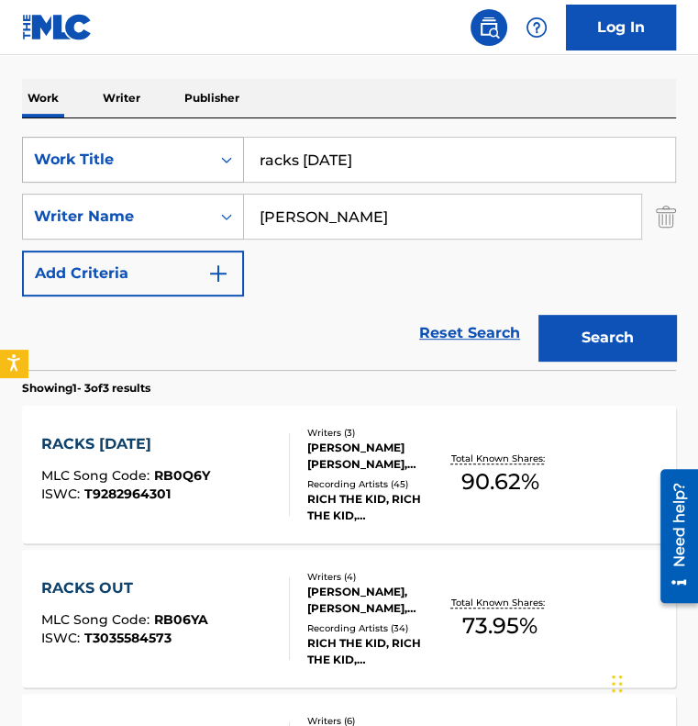
drag, startPoint x: 347, startPoint y: 164, endPoint x: 112, endPoint y: 162, distance: 234.9
click at [112, 162] on div "SearchWithCriteriaa7336f29-9644-4c85-a850-1b12f1963244 Work Title racks [DATE]" at bounding box center [349, 160] width 654 height 46
type input "d"
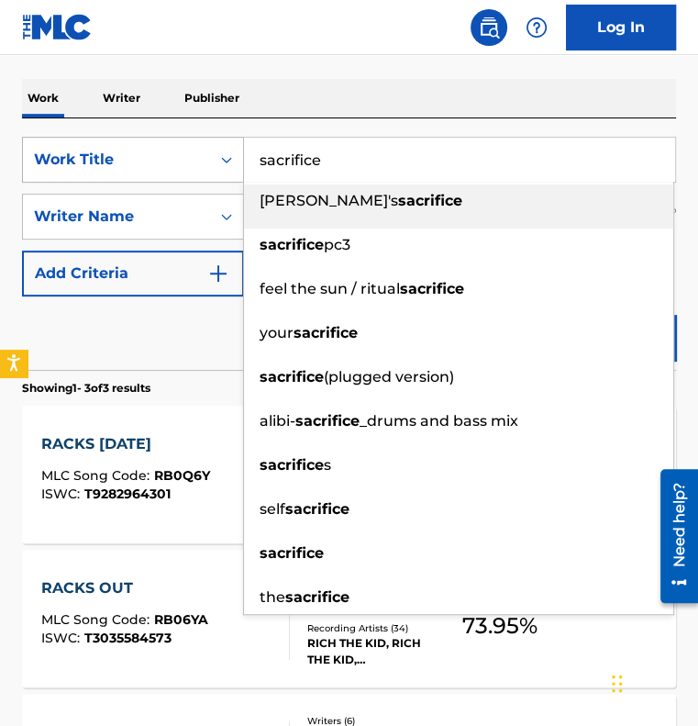
type input "sacrifice"
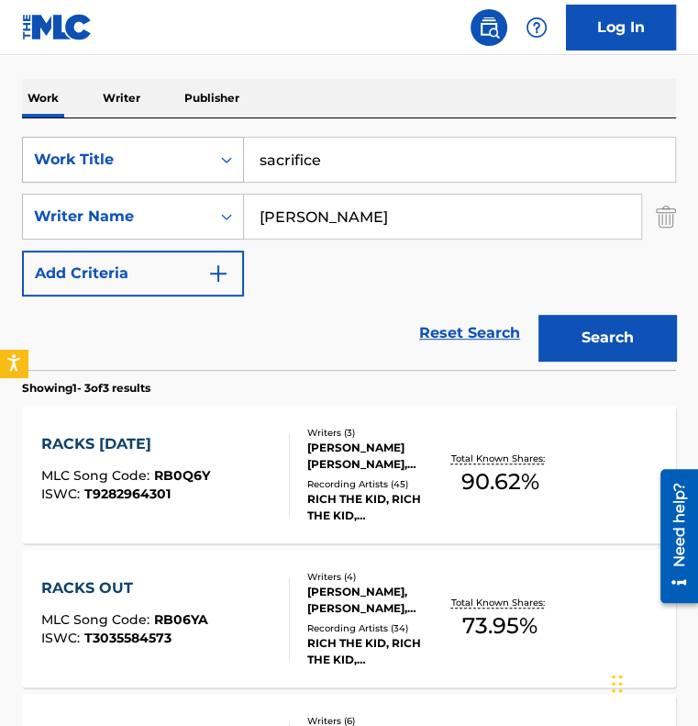
click at [539, 315] on button "Search" at bounding box center [608, 338] width 138 height 46
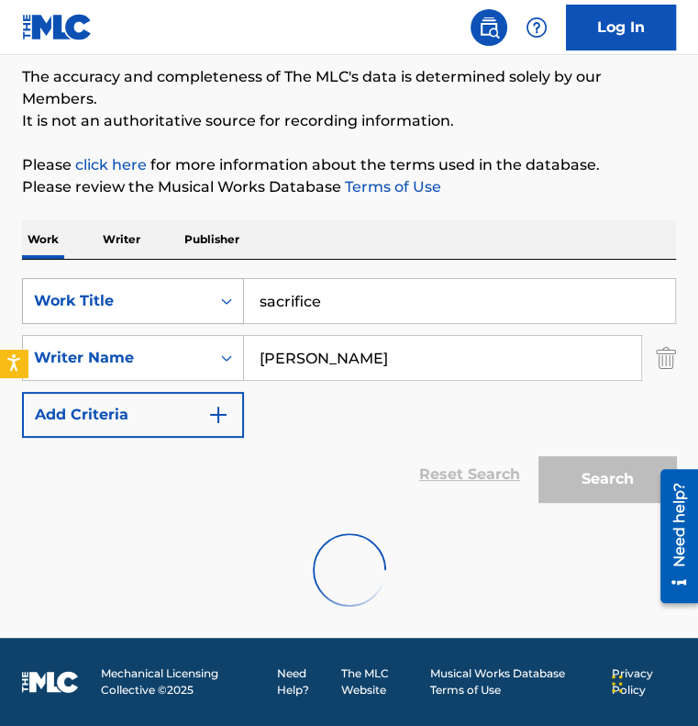
scroll to position [83, 0]
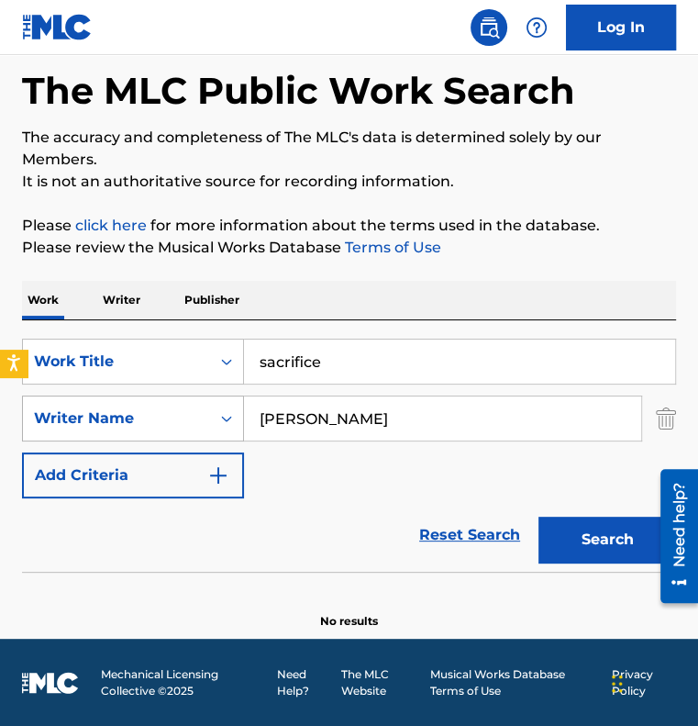
drag, startPoint x: 441, startPoint y: 409, endPoint x: 229, endPoint y: 439, distance: 214.0
click at [229, 439] on div "SearchWithCriteria2226b721-6349-41eb-89c3-be04496580fd Writer Name [PERSON_NAME]" at bounding box center [349, 419] width 654 height 46
type input "[PERSON_NAME]"
click at [617, 542] on button "Search" at bounding box center [608, 540] width 138 height 46
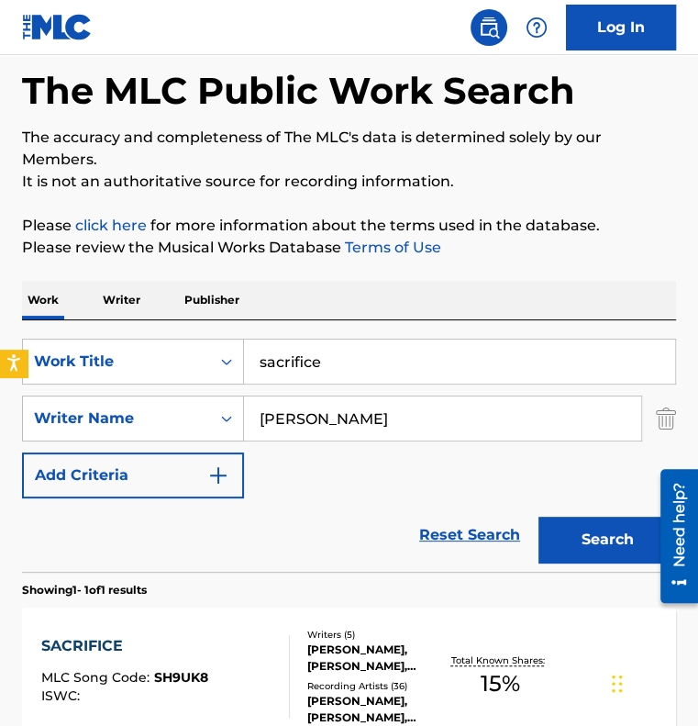
scroll to position [284, 0]
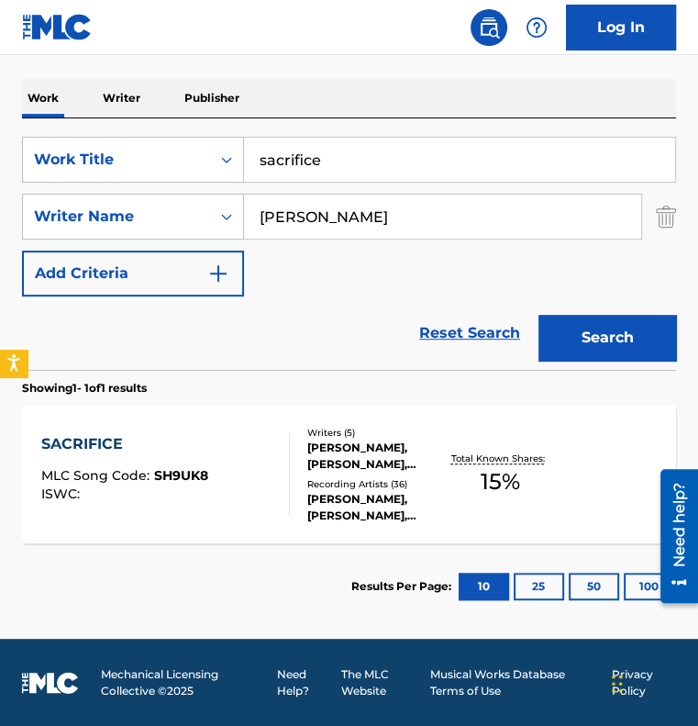
click at [293, 506] on div "Writers ( 5 ) [PERSON_NAME], [PERSON_NAME], [PERSON_NAME], [PERSON_NAME], [PERS…" at bounding box center [367, 475] width 155 height 98
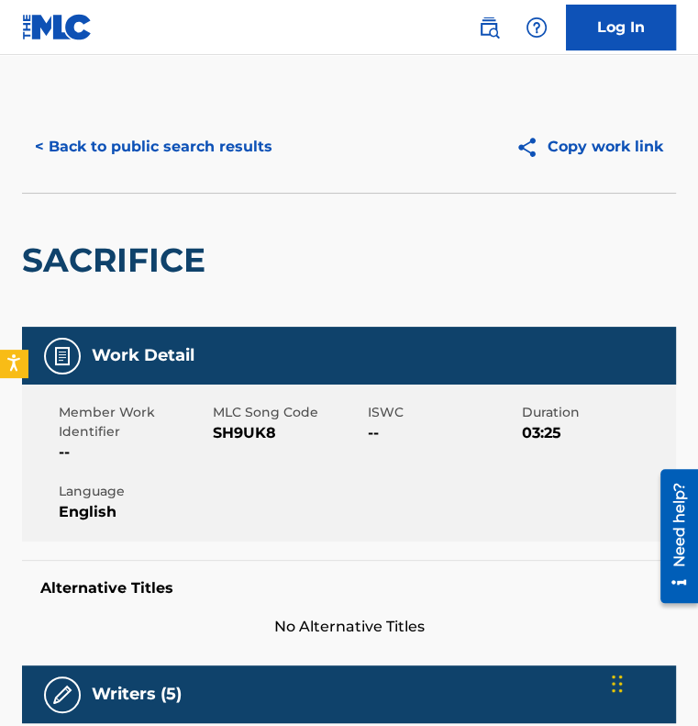
click at [162, 142] on button "< Back to public search results" at bounding box center [153, 147] width 263 height 46
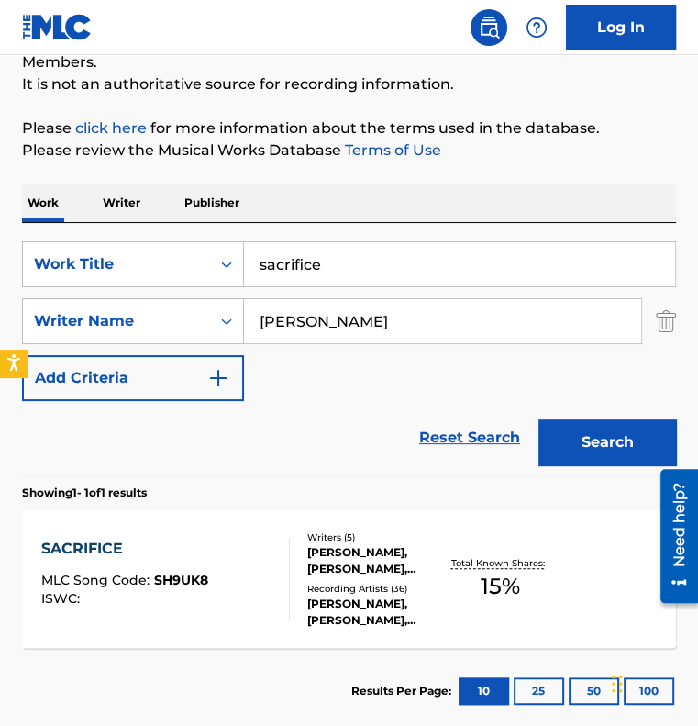
scroll to position [284, 0]
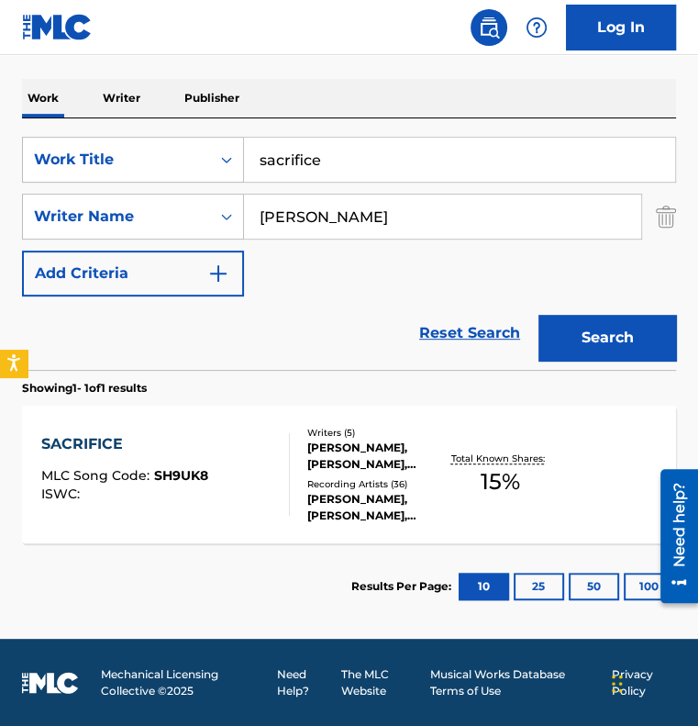
click at [99, 449] on div "SACRIFICE" at bounding box center [124, 444] width 167 height 22
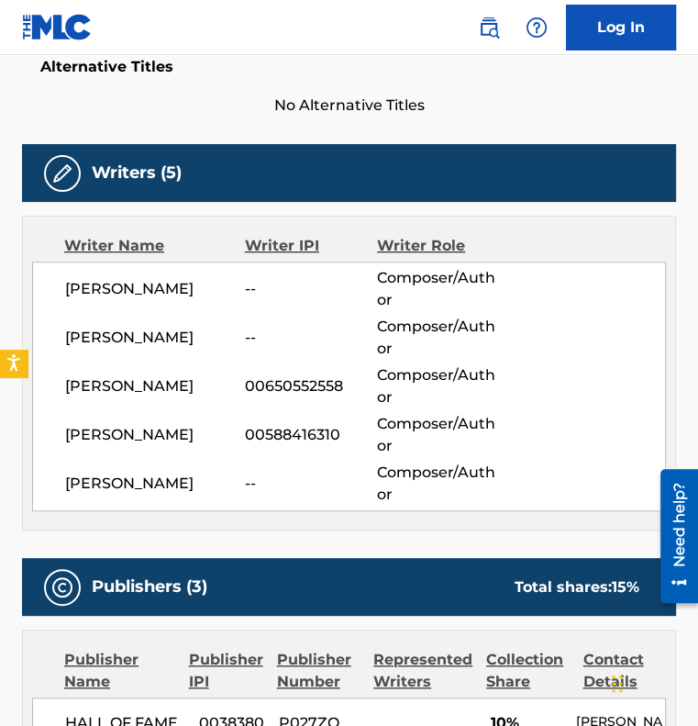
scroll to position [562, 0]
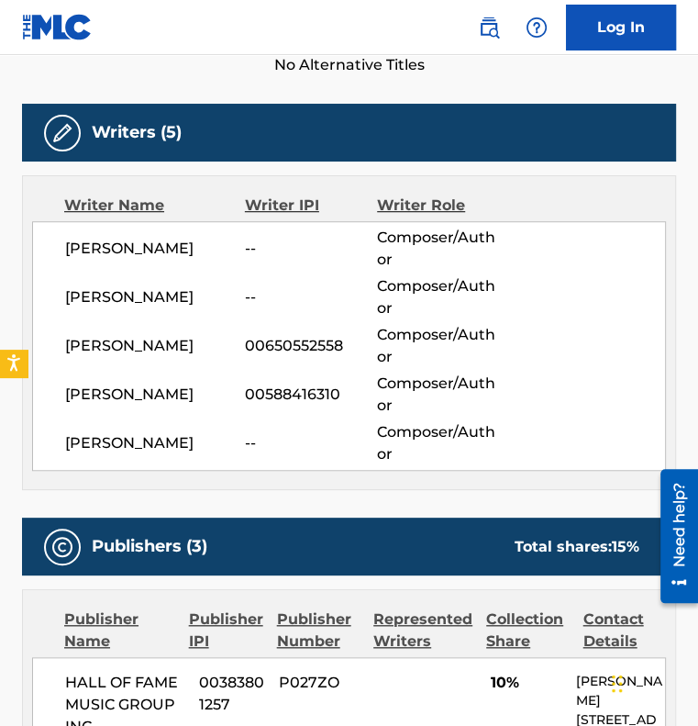
drag, startPoint x: 197, startPoint y: 245, endPoint x: 61, endPoint y: 241, distance: 136.8
click at [61, 241] on div "[PERSON_NAME] -- Composer/Author [PERSON_NAME] -- Composer/Author [PERSON_NAME]…" at bounding box center [349, 346] width 634 height 250
copy span "[PERSON_NAME]"
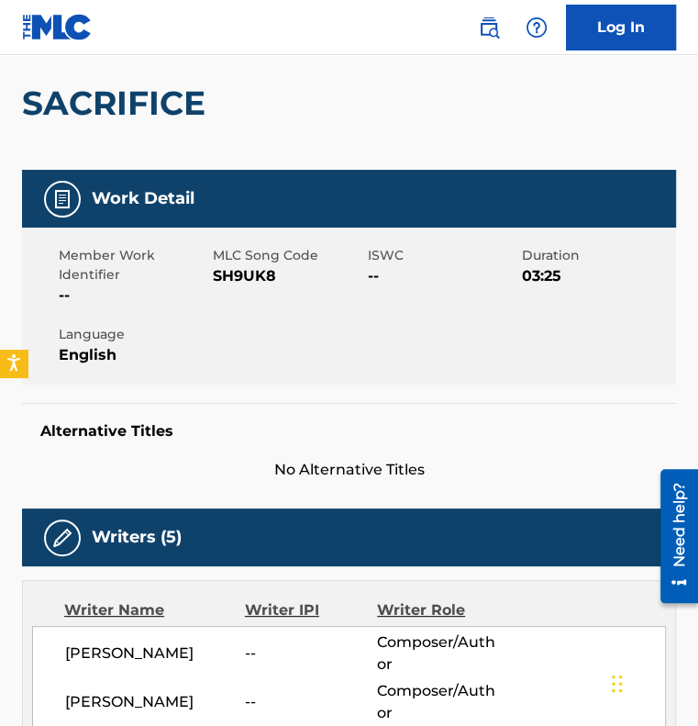
scroll to position [0, 0]
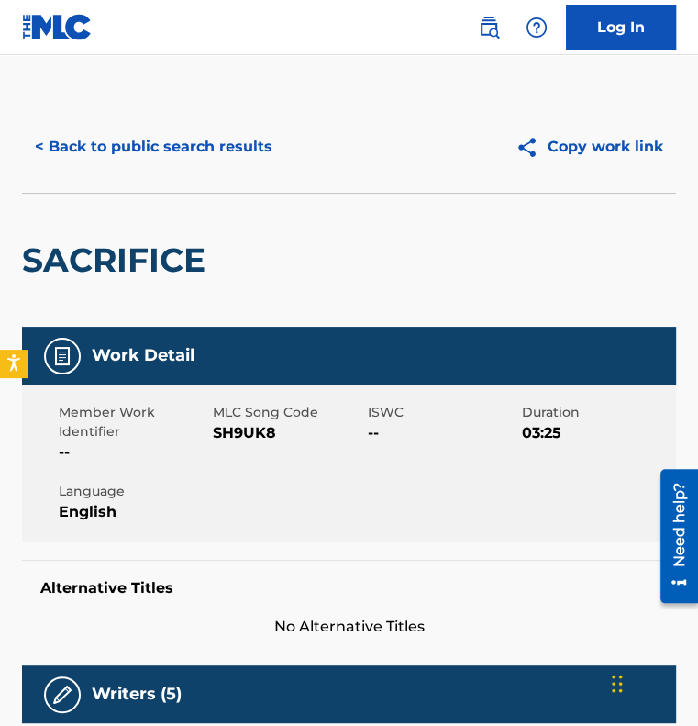
click at [194, 153] on button "< Back to public search results" at bounding box center [153, 147] width 263 height 46
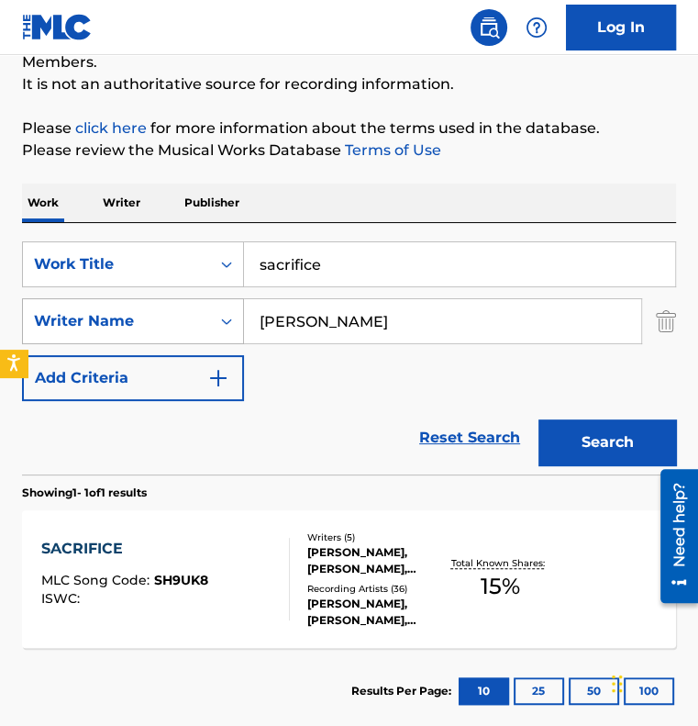
drag, startPoint x: 365, startPoint y: 315, endPoint x: 210, endPoint y: 308, distance: 155.2
click at [210, 308] on div "SearchWithCriteria2226b721-6349-41eb-89c3-be04496580fd Writer Name [PERSON_NAME]" at bounding box center [349, 321] width 654 height 46
paste input "[PERSON_NAME]"
type input "[PERSON_NAME]"
click at [539, 419] on button "Search" at bounding box center [608, 442] width 138 height 46
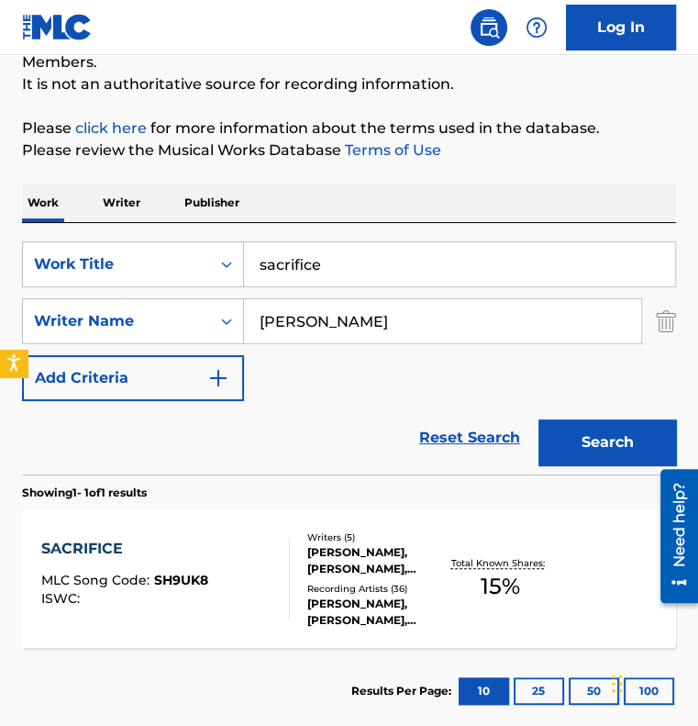
click at [230, 563] on div "SACRIFICE MLC Song Code : SH9UK8 ISWC :" at bounding box center [165, 579] width 249 height 83
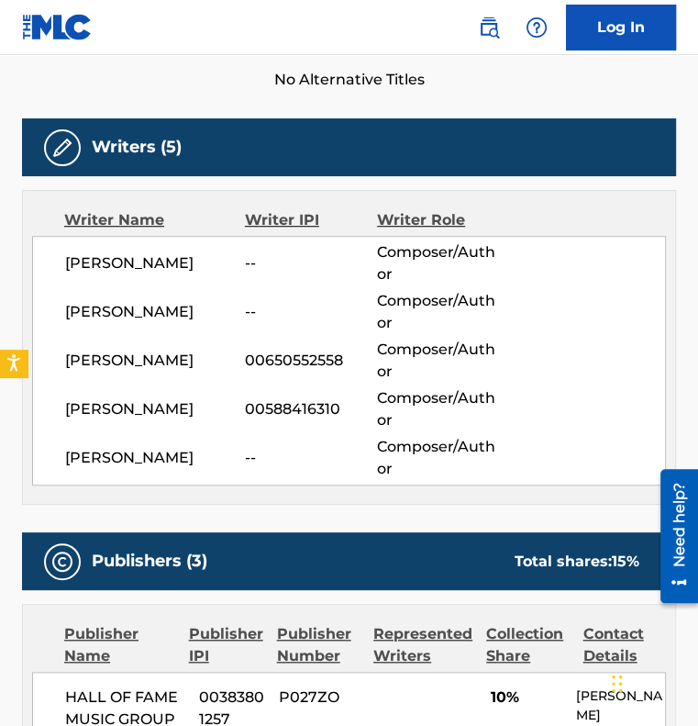
scroll to position [549, 0]
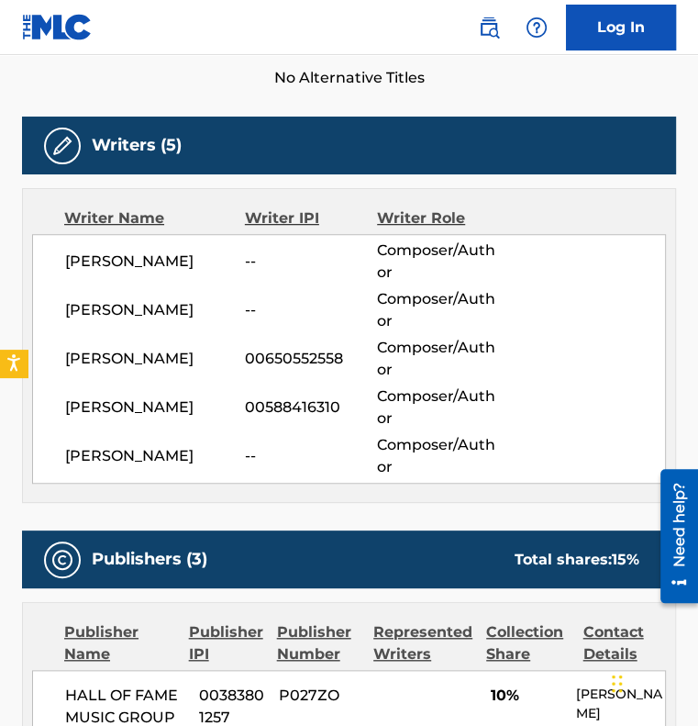
drag, startPoint x: 113, startPoint y: 259, endPoint x: 202, endPoint y: 262, distance: 89.1
click at [202, 262] on span "[PERSON_NAME]" at bounding box center [155, 262] width 180 height 22
copy span "[PERSON_NAME]"
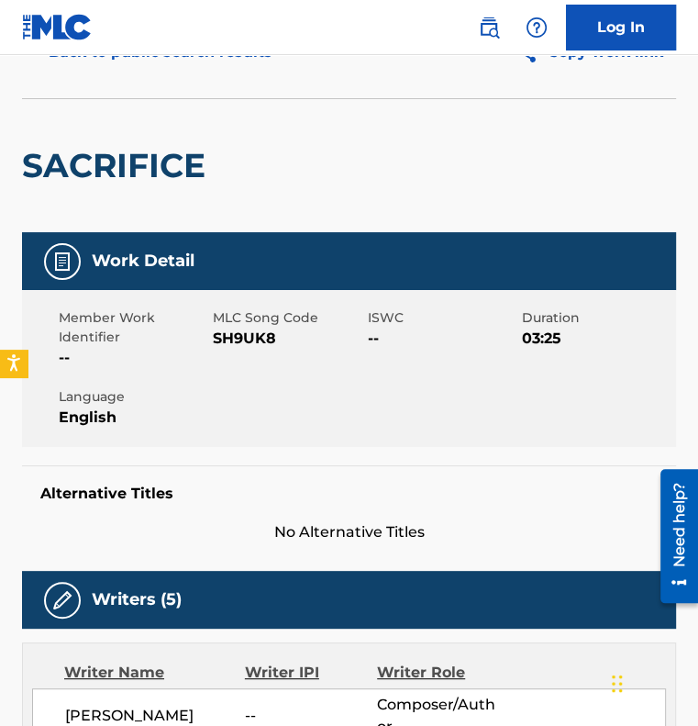
scroll to position [0, 0]
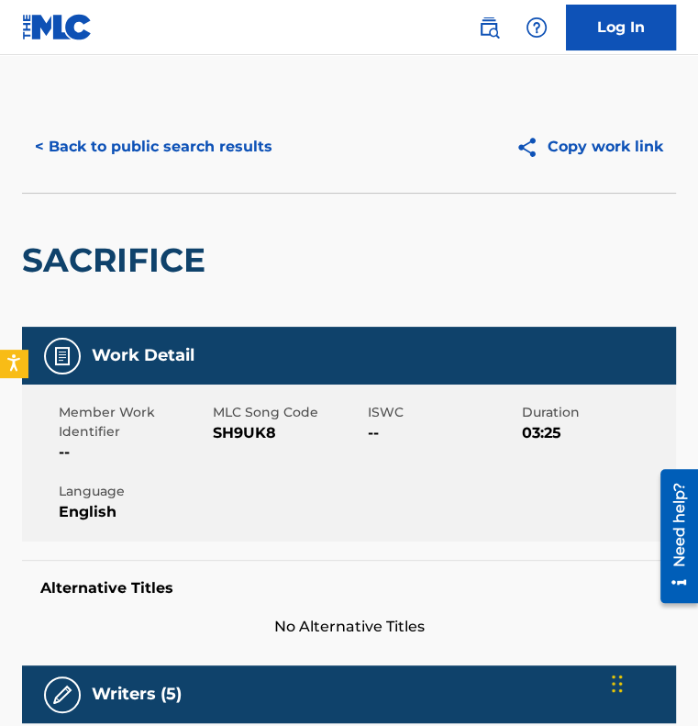
click at [191, 161] on button "< Back to public search results" at bounding box center [153, 147] width 263 height 46
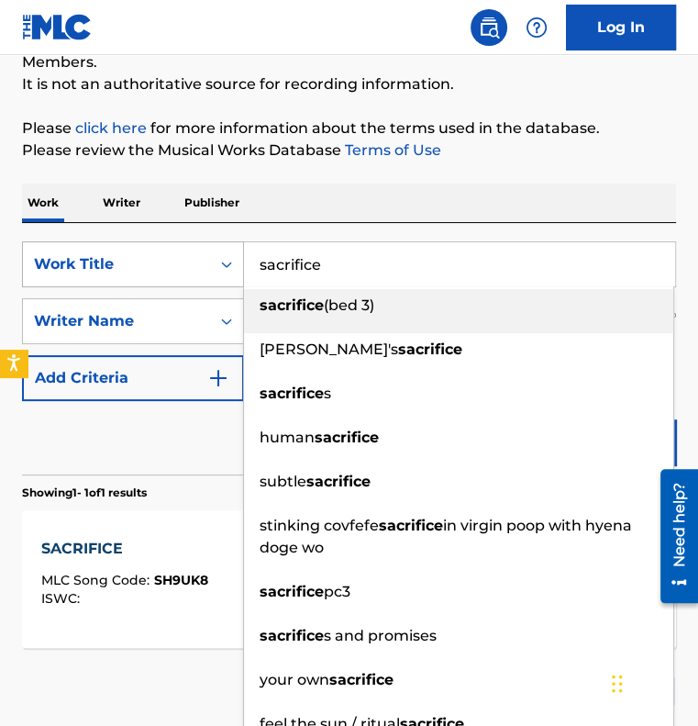
drag, startPoint x: 375, startPoint y: 255, endPoint x: 214, endPoint y: 255, distance: 161.5
click at [214, 255] on div "SearchWithCriteriaa7336f29-9644-4c85-a850-1b12f1963244 Work Title sacrifice sac…" at bounding box center [349, 264] width 654 height 46
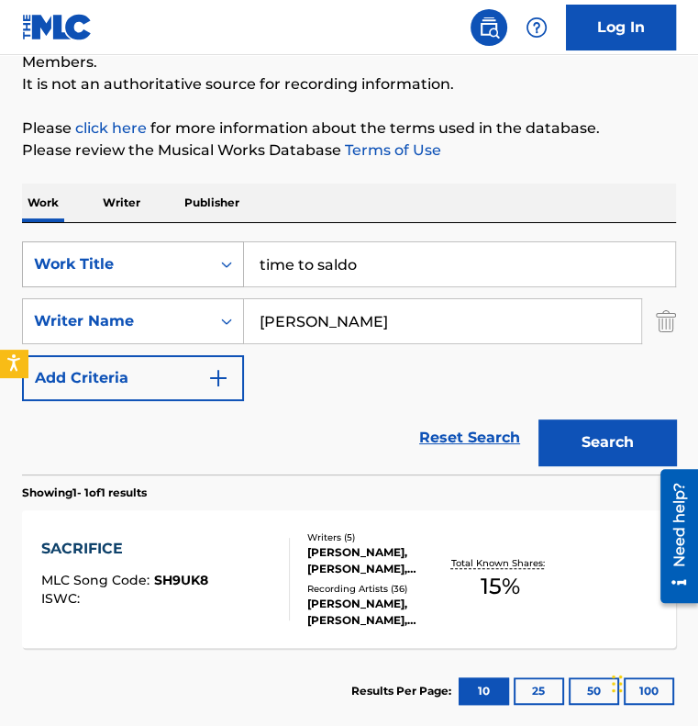
type input "time to saldo"
click at [670, 329] on img "Search Form" at bounding box center [666, 321] width 20 height 46
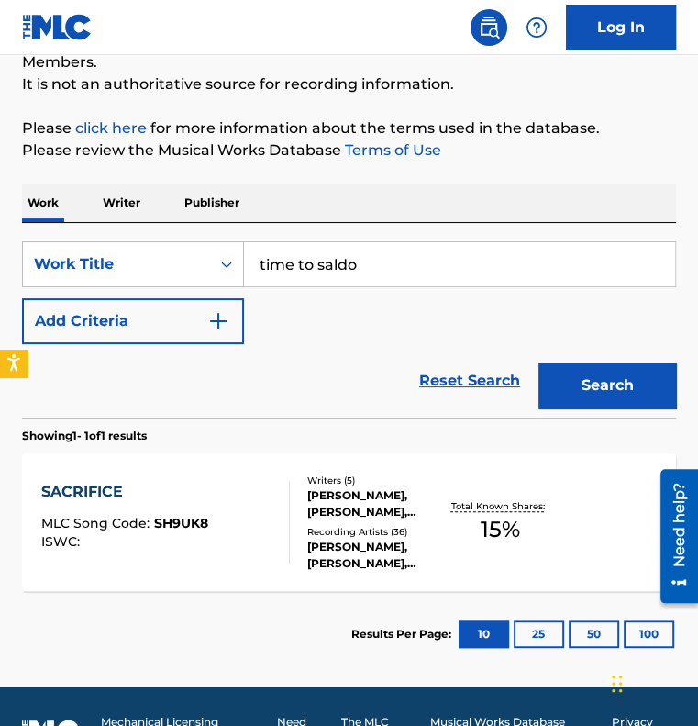
click at [609, 389] on button "Search" at bounding box center [608, 385] width 138 height 46
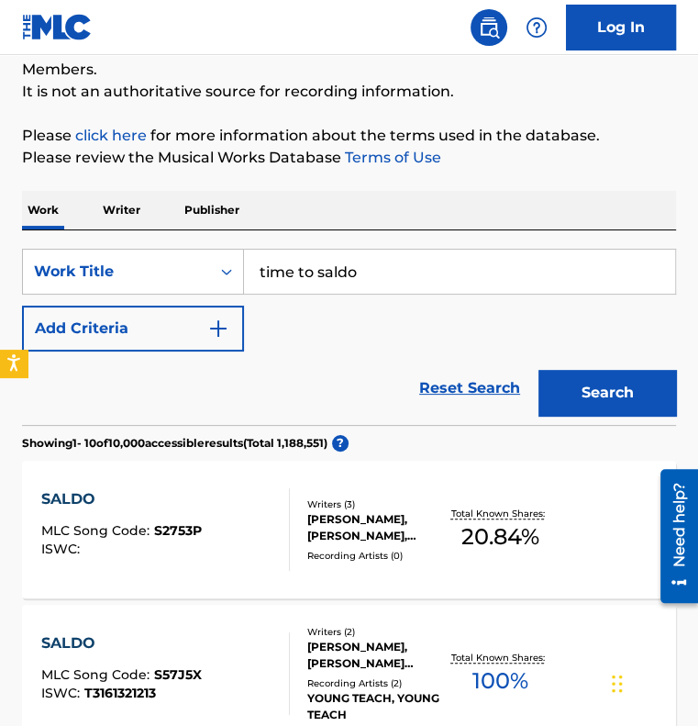
scroll to position [171, 0]
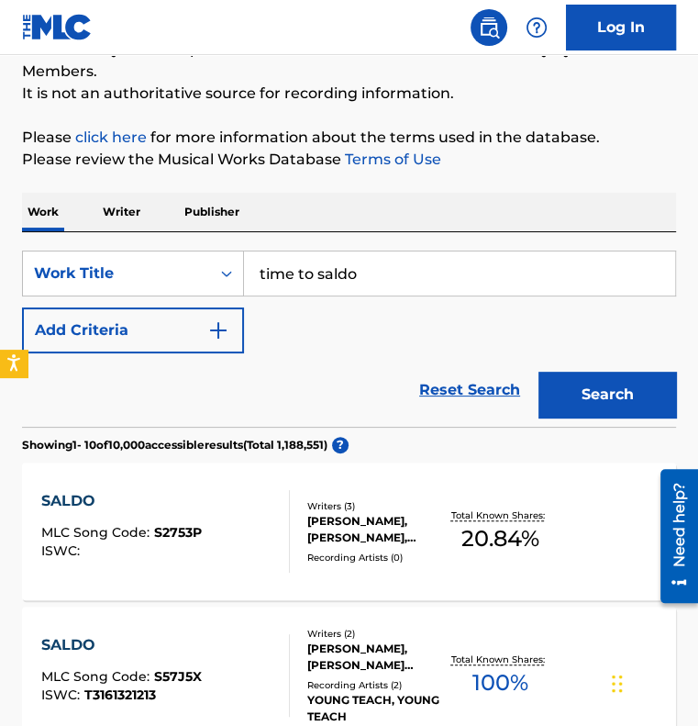
click at [216, 326] on img "Search Form" at bounding box center [218, 330] width 22 height 22
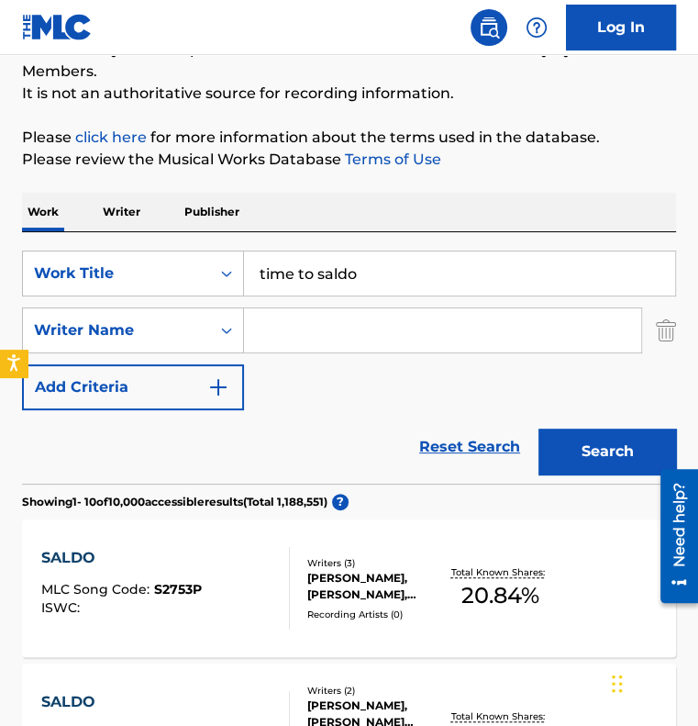
click at [349, 342] on input "Search Form" at bounding box center [442, 330] width 397 height 44
type input "m"
type input "[PERSON_NAME]"
click at [612, 446] on button "Search" at bounding box center [608, 452] width 138 height 46
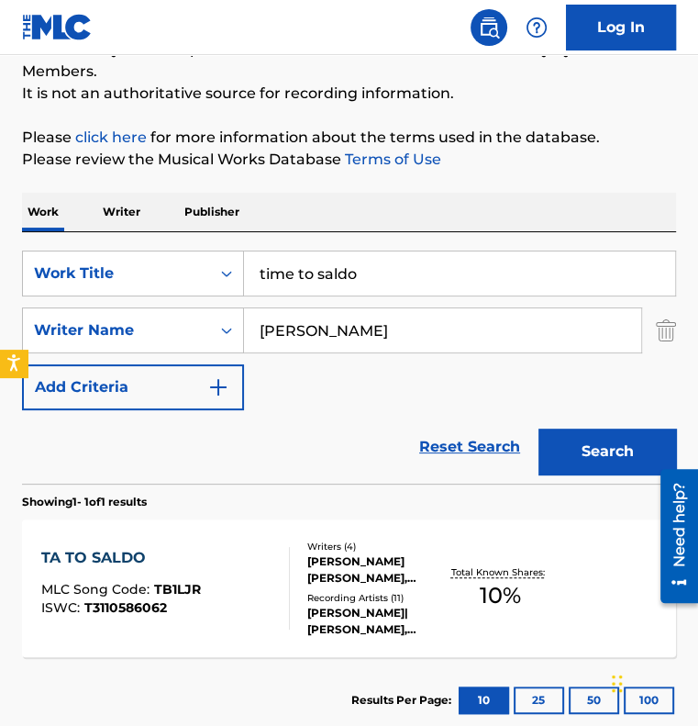
click at [229, 552] on div "TA TO SALDO MLC Song Code : TB1LJR ISWC : T3110586062" at bounding box center [165, 588] width 249 height 83
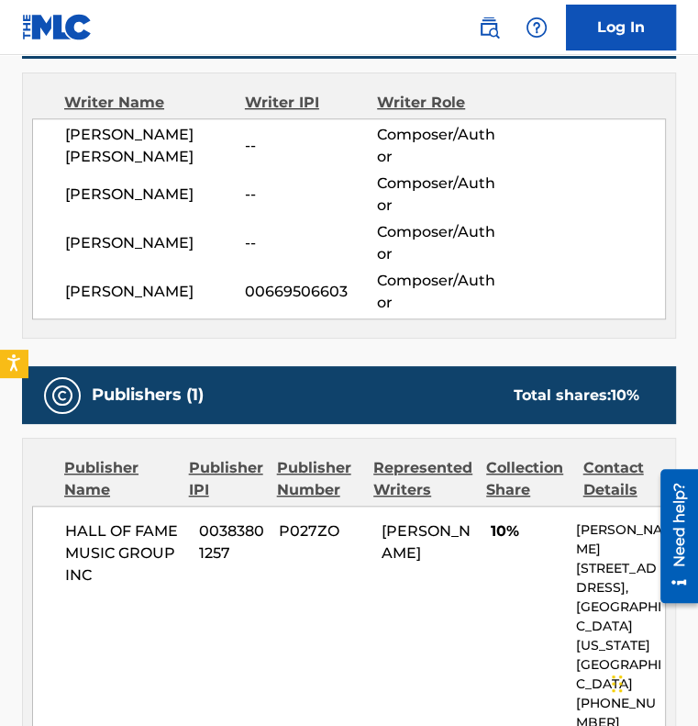
scroll to position [664, 0]
drag, startPoint x: 209, startPoint y: 160, endPoint x: 66, endPoint y: 164, distance: 143.2
click at [66, 164] on span "[PERSON_NAME] [PERSON_NAME]" at bounding box center [155, 146] width 180 height 44
copy span "[PERSON_NAME]"
drag, startPoint x: 131, startPoint y: 207, endPoint x: 65, endPoint y: 205, distance: 66.1
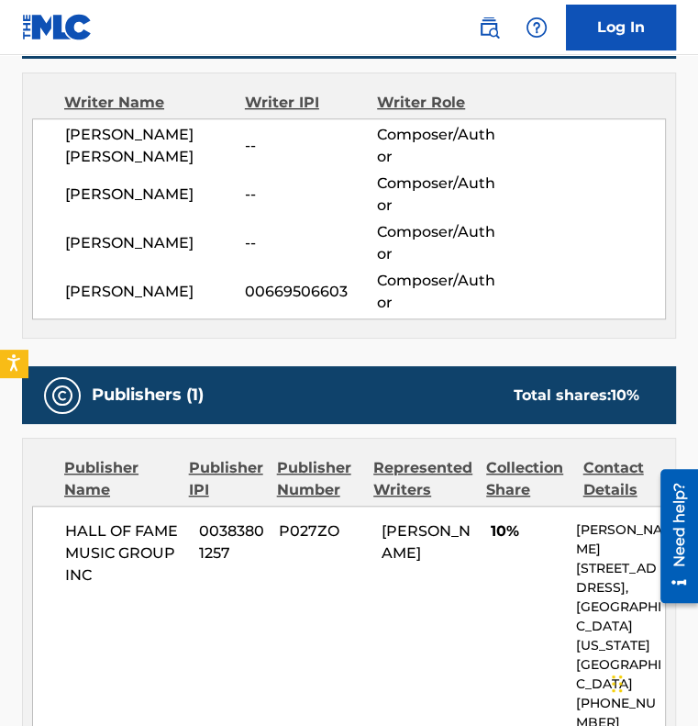
click at [65, 205] on span "[PERSON_NAME]" at bounding box center [155, 195] width 180 height 22
copy span "[PERSON_NAME]"
drag, startPoint x: 125, startPoint y: 240, endPoint x: 206, endPoint y: 246, distance: 81.0
click at [206, 246] on span "[PERSON_NAME]" at bounding box center [155, 243] width 180 height 22
copy span "[PERSON_NAME]"
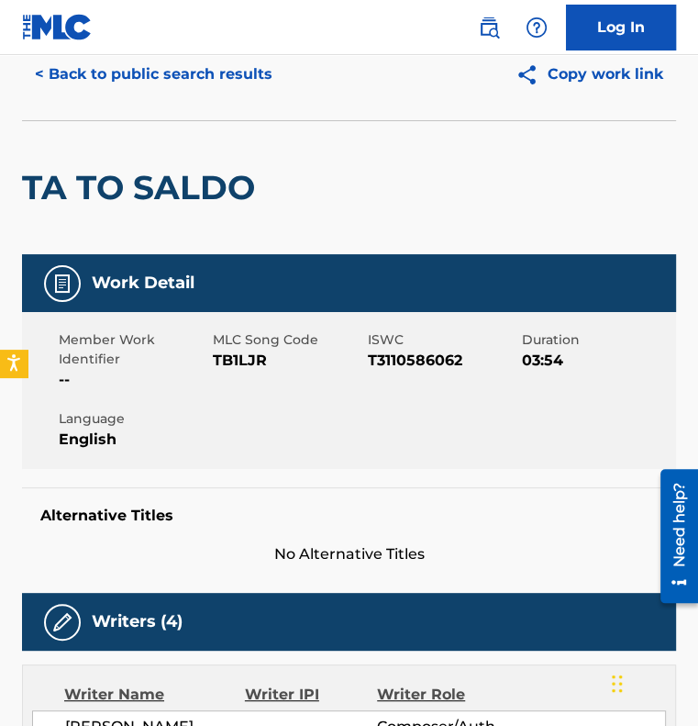
scroll to position [0, 0]
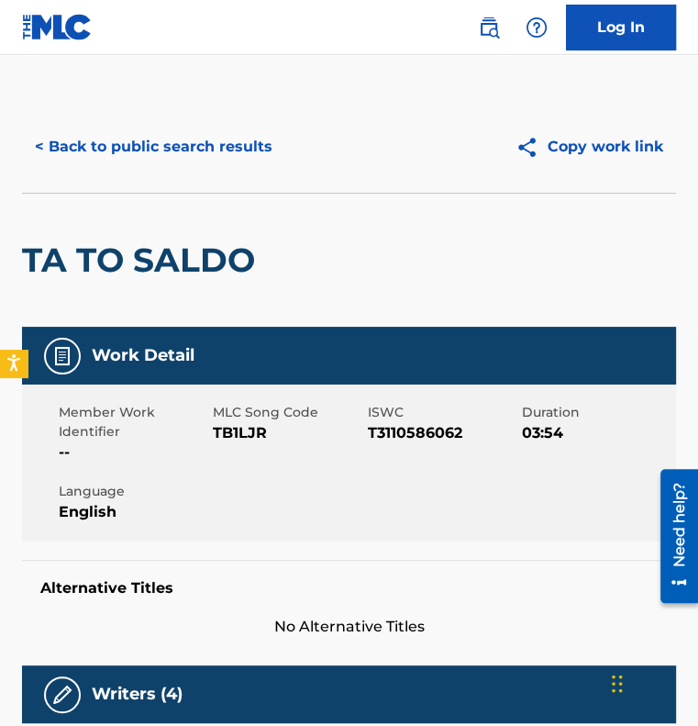
click at [186, 150] on button "< Back to public search results" at bounding box center [153, 147] width 263 height 46
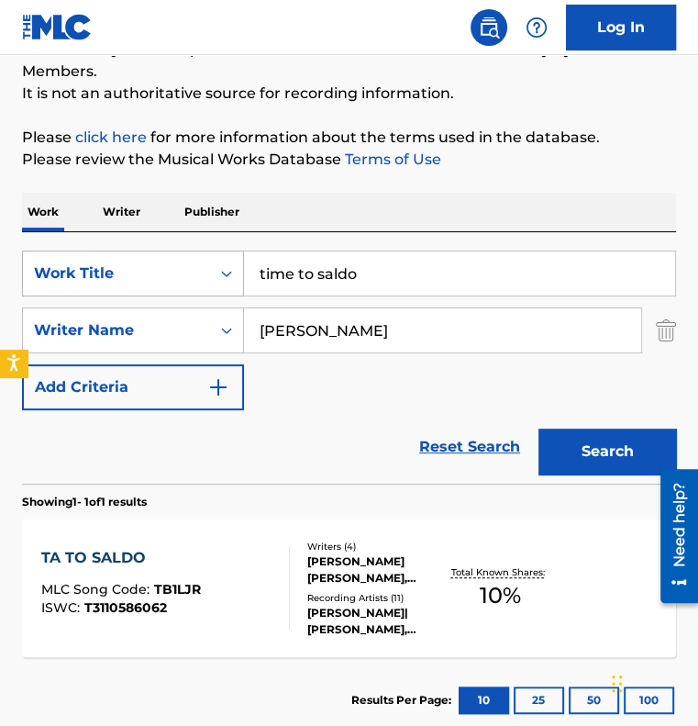
drag, startPoint x: 374, startPoint y: 266, endPoint x: 178, endPoint y: 272, distance: 196.5
click at [178, 272] on div "SearchWithCriteriaa7336f29-9644-4c85-a850-1b12f1963244 Work Title time to saldo" at bounding box center [349, 274] width 654 height 46
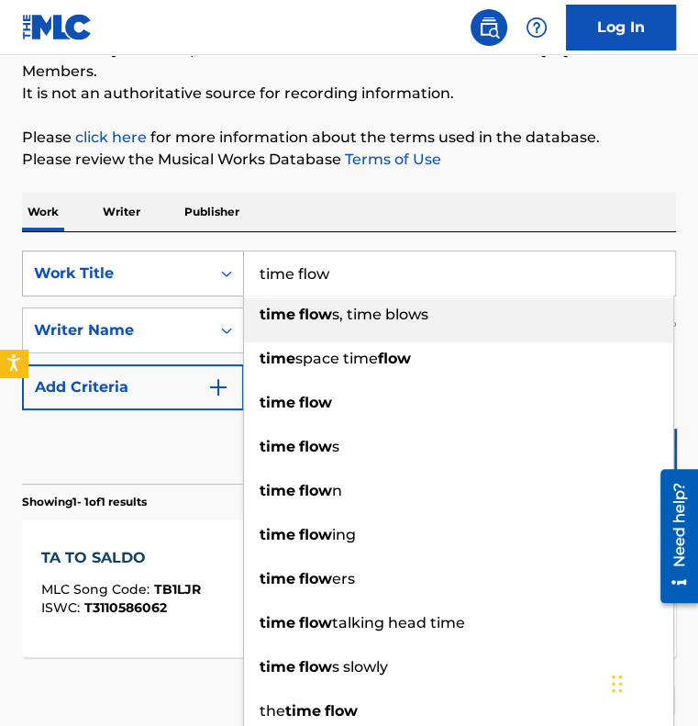
type input "time flow"
click at [539, 429] on button "Search" at bounding box center [608, 452] width 138 height 46
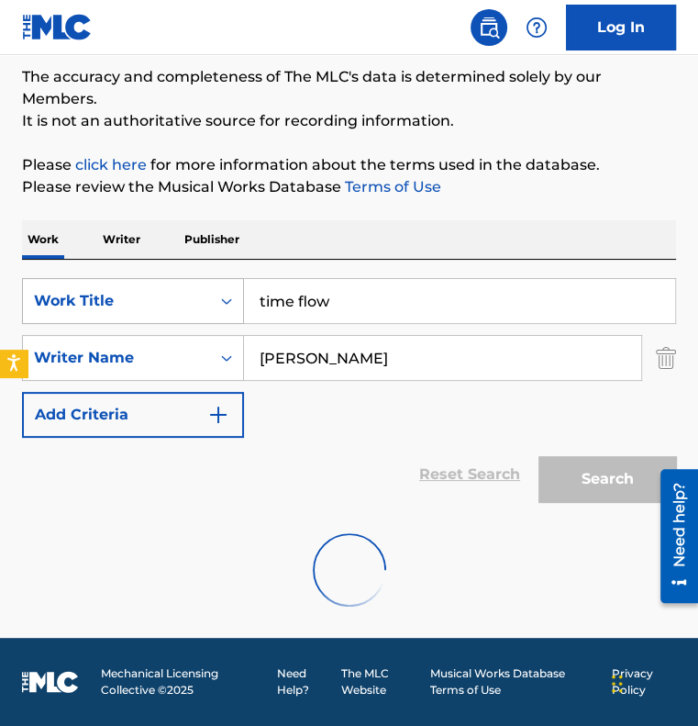
scroll to position [83, 0]
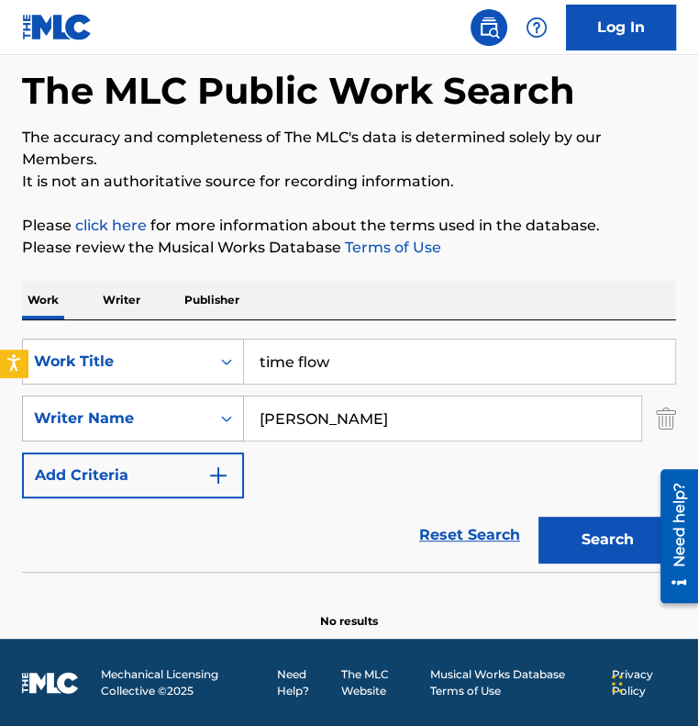
drag, startPoint x: 406, startPoint y: 403, endPoint x: 200, endPoint y: 398, distance: 205.6
click at [200, 398] on div "SearchWithCriteria2226b721-6349-41eb-89c3-be04496580fd Writer Name [PERSON_NAME]" at bounding box center [349, 419] width 654 height 46
type input "[PERSON_NAME] roveski"
click at [539, 517] on button "Search" at bounding box center [608, 540] width 138 height 46
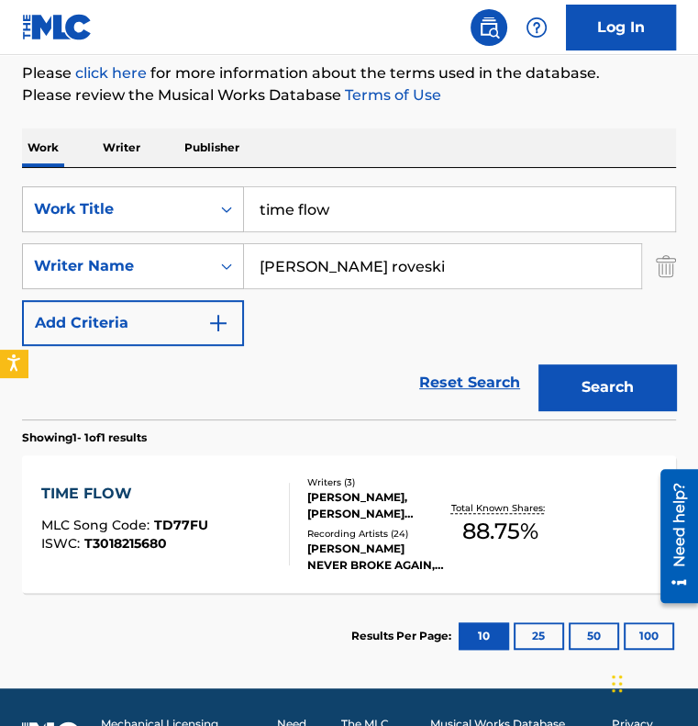
scroll to position [260, 0]
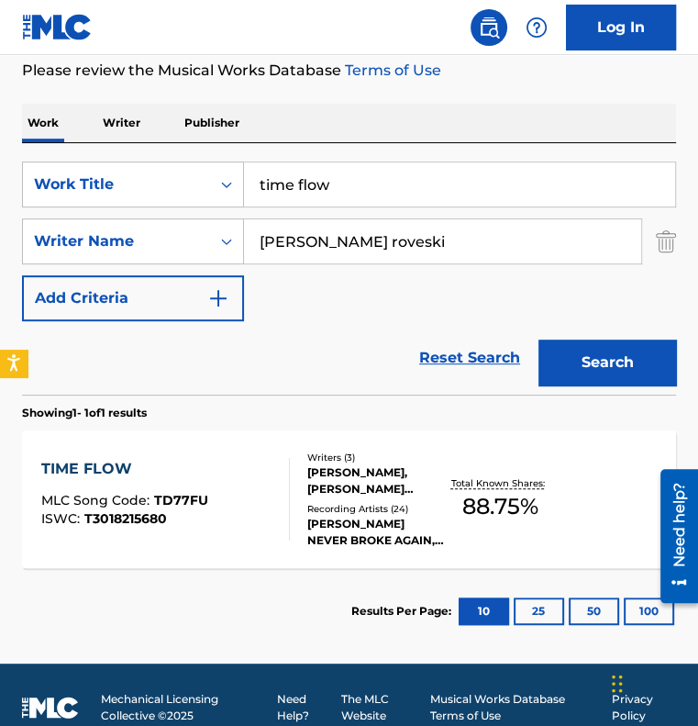
click at [233, 480] on div "TIME FLOW MLC Song Code : TD77FU ISWC : T3018215680" at bounding box center [165, 499] width 249 height 83
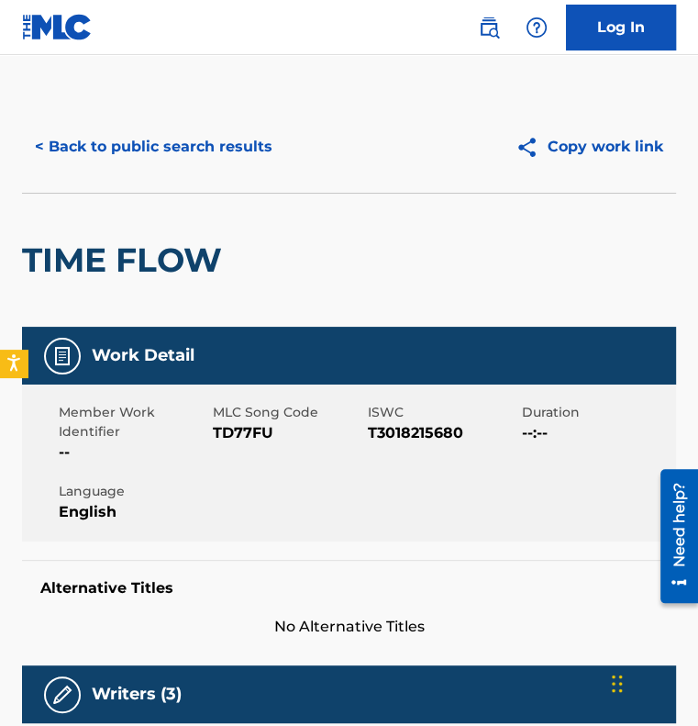
click at [180, 150] on button "< Back to public search results" at bounding box center [153, 147] width 263 height 46
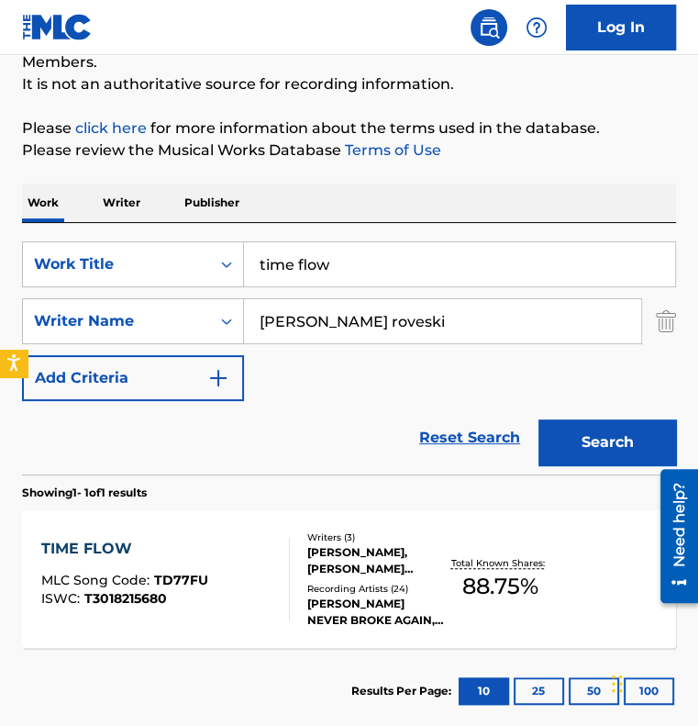
drag, startPoint x: 363, startPoint y: 252, endPoint x: 91, endPoint y: 223, distance: 274.1
click at [91, 223] on div "SearchWithCriteriaa7336f29-9644-4c85-a850-1b12f1963244 Work Title time flow Sea…" at bounding box center [349, 348] width 654 height 251
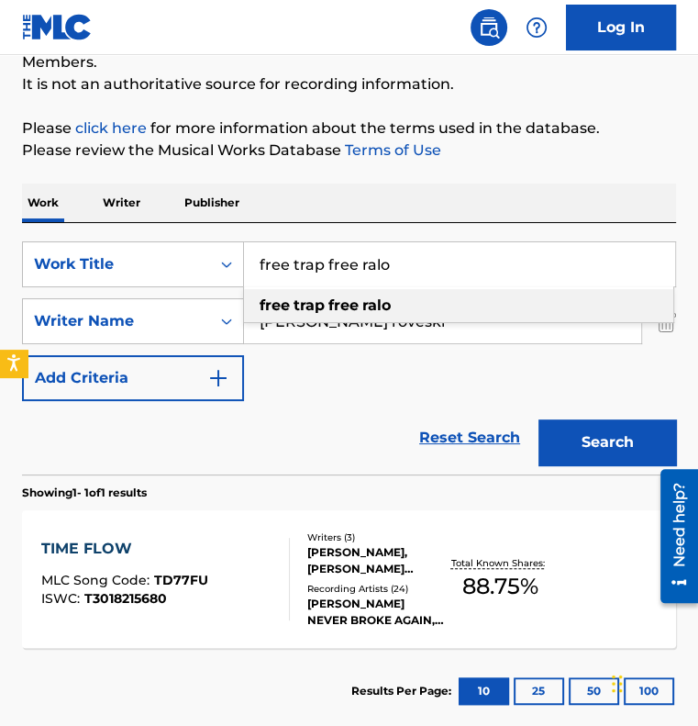
type input "free trap free ralo"
click at [351, 409] on div "Reset Search Search" at bounding box center [349, 437] width 654 height 73
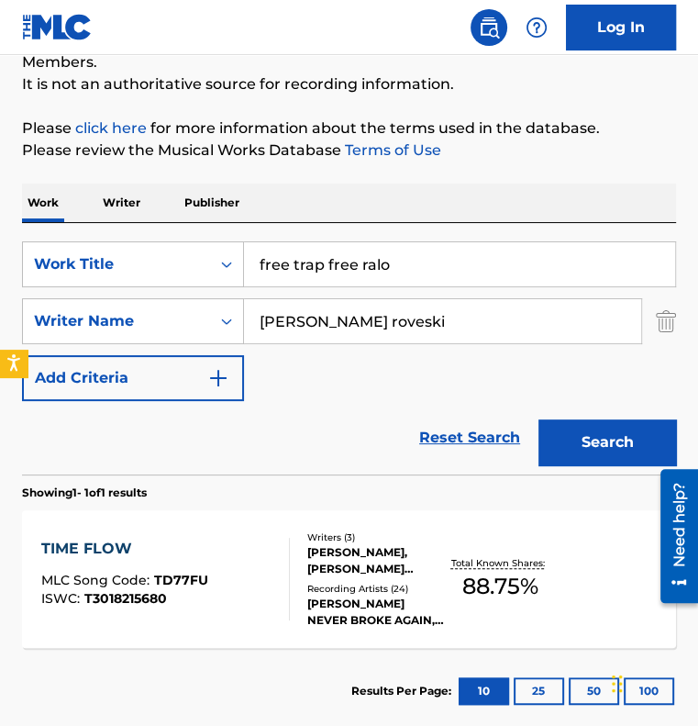
click at [669, 322] on img "Search Form" at bounding box center [666, 321] width 20 height 46
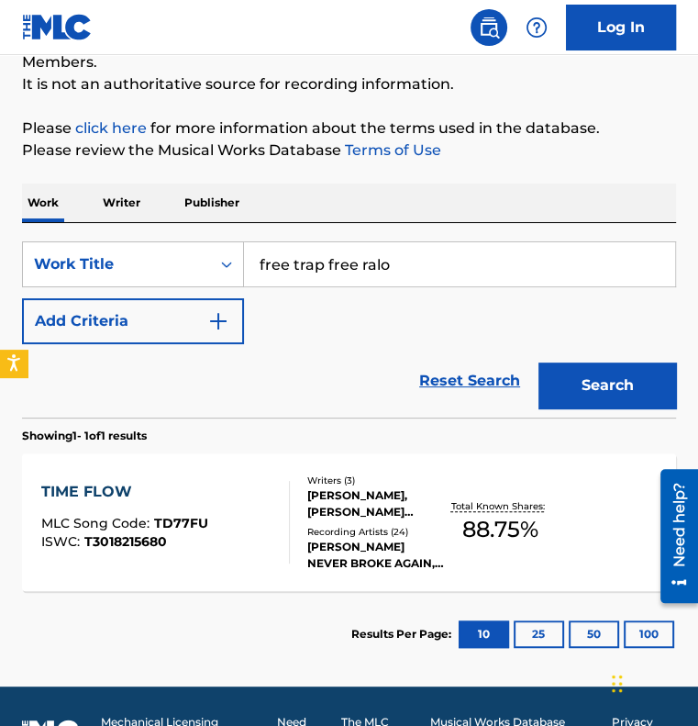
click at [591, 384] on button "Search" at bounding box center [608, 385] width 138 height 46
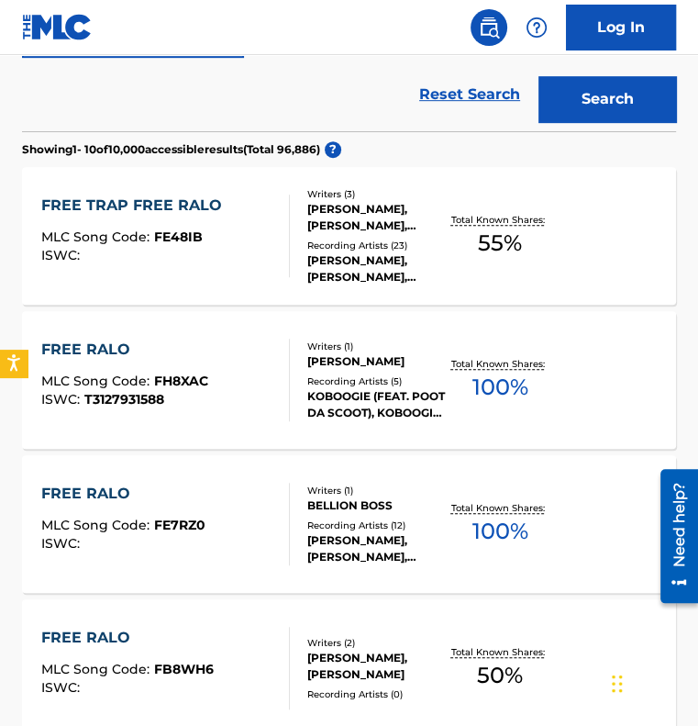
scroll to position [433, 0]
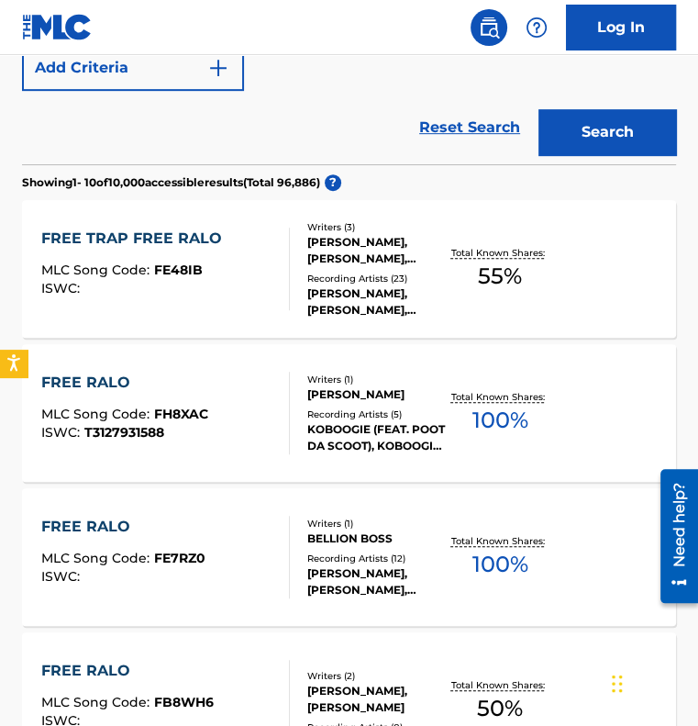
click at [231, 311] on div "FREE TRAP FREE RALO MLC Song Code : FE48IB ISWC : Writers ( 3 ) [PERSON_NAME], …" at bounding box center [349, 269] width 654 height 138
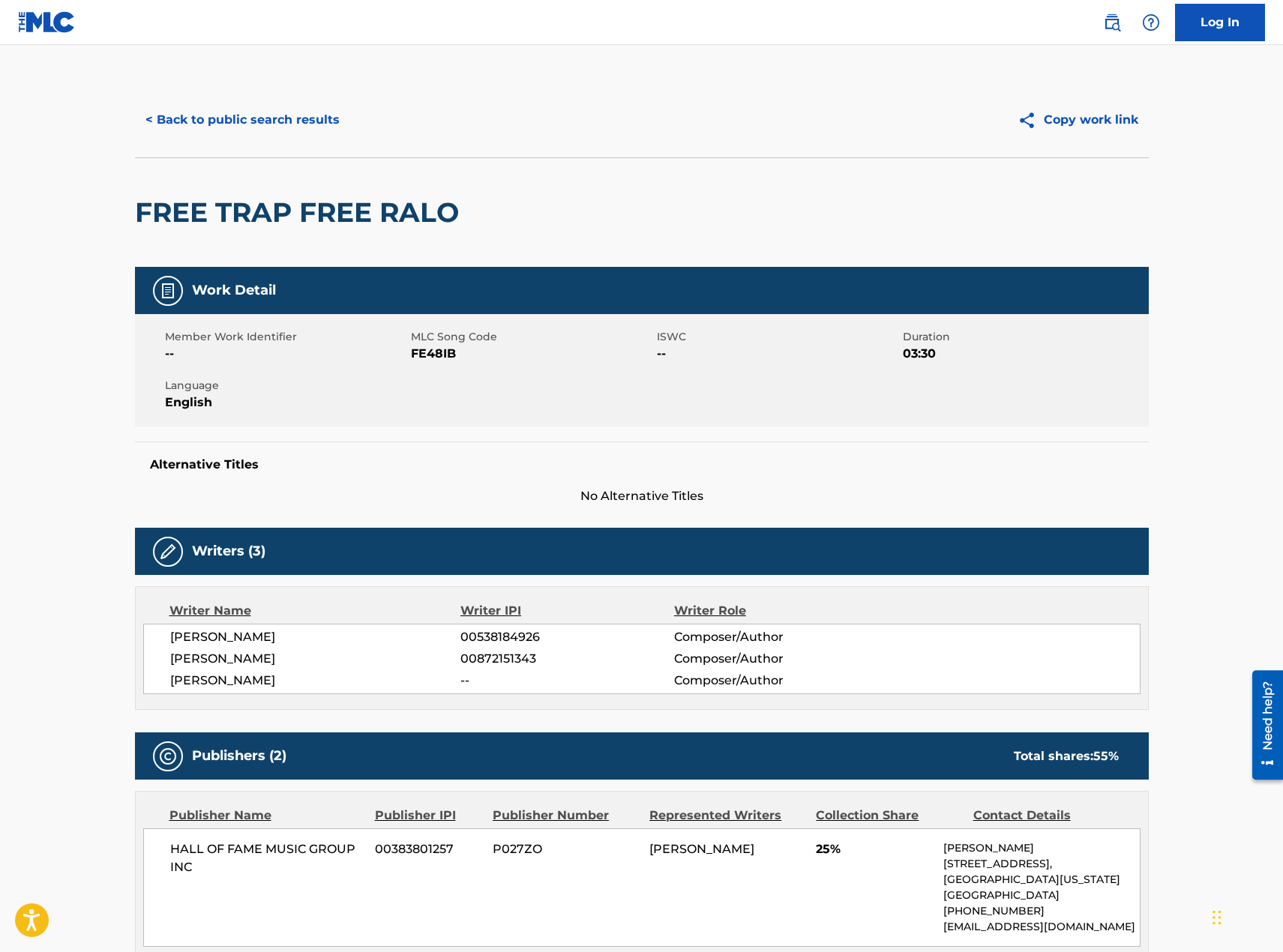
click at [276, 114] on button "< Back to public search results" at bounding box center [242, 120] width 215 height 38
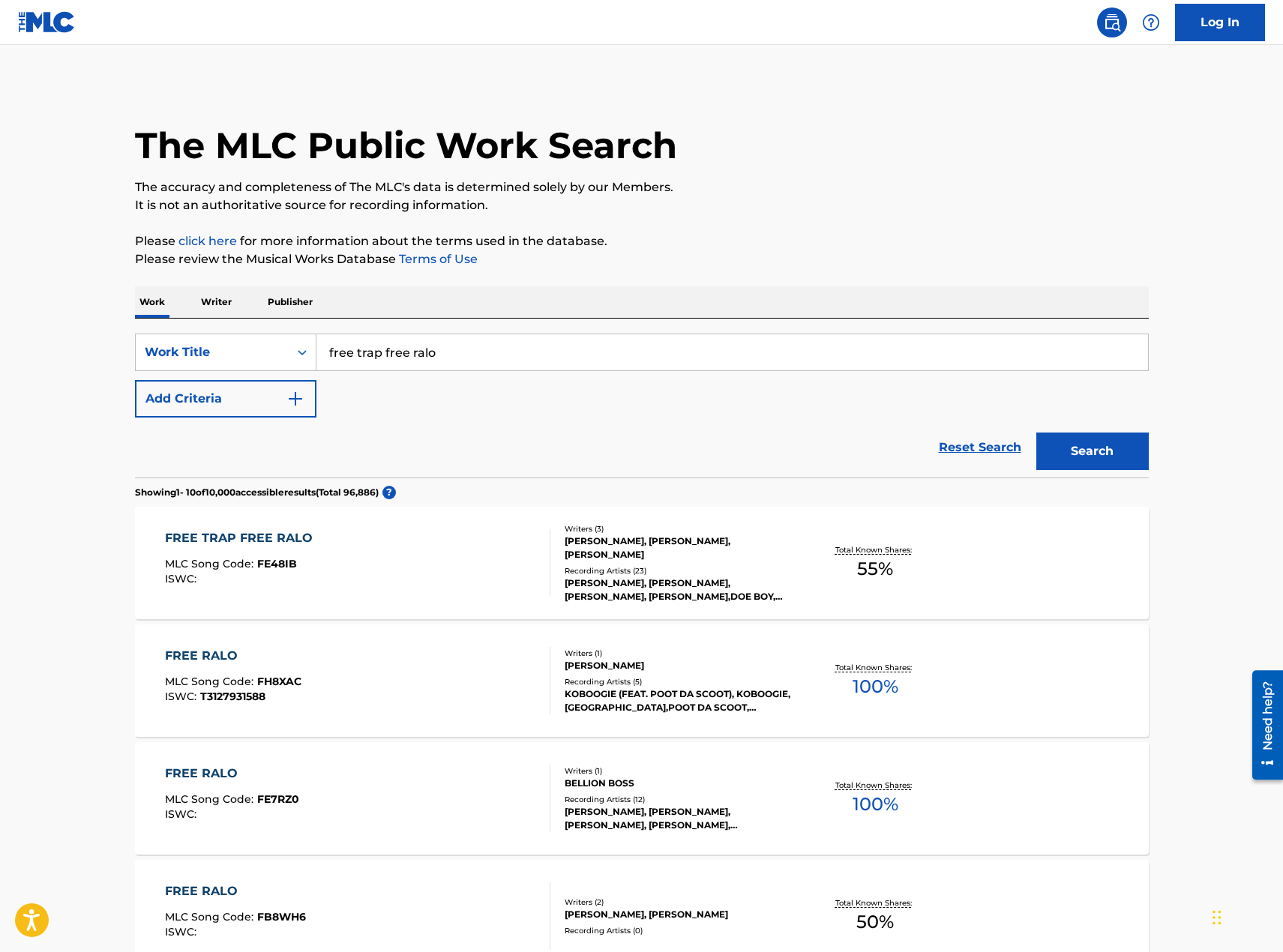
drag, startPoint x: 469, startPoint y: 357, endPoint x: 244, endPoint y: 324, distance: 227.4
click at [302, 336] on div "SearchWithCriteriaa7336f29-9644-4c85-a850-1b12f1963244 Work Title free trap fre…" at bounding box center [642, 352] width 1014 height 38
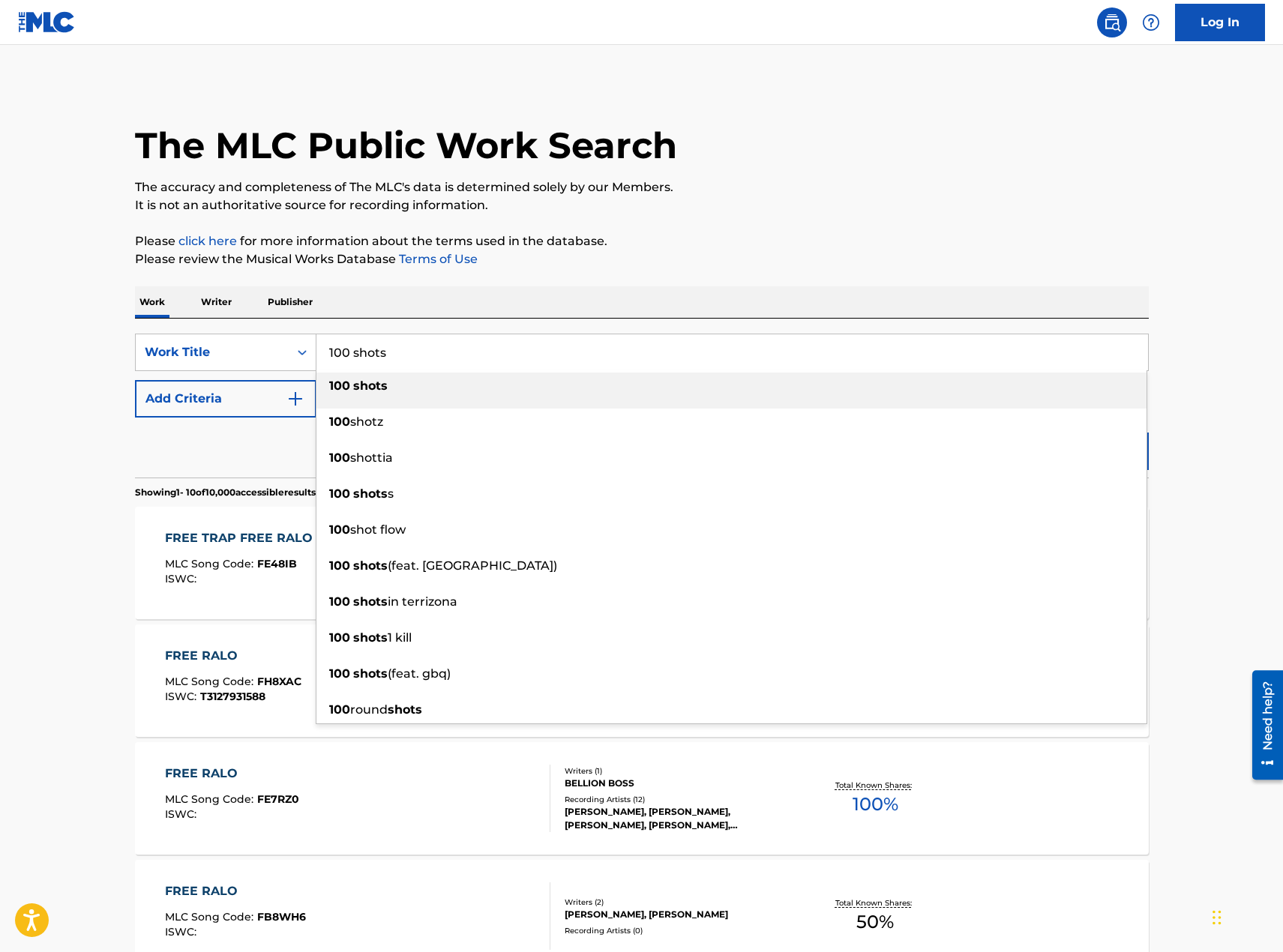
type input "100 shots"
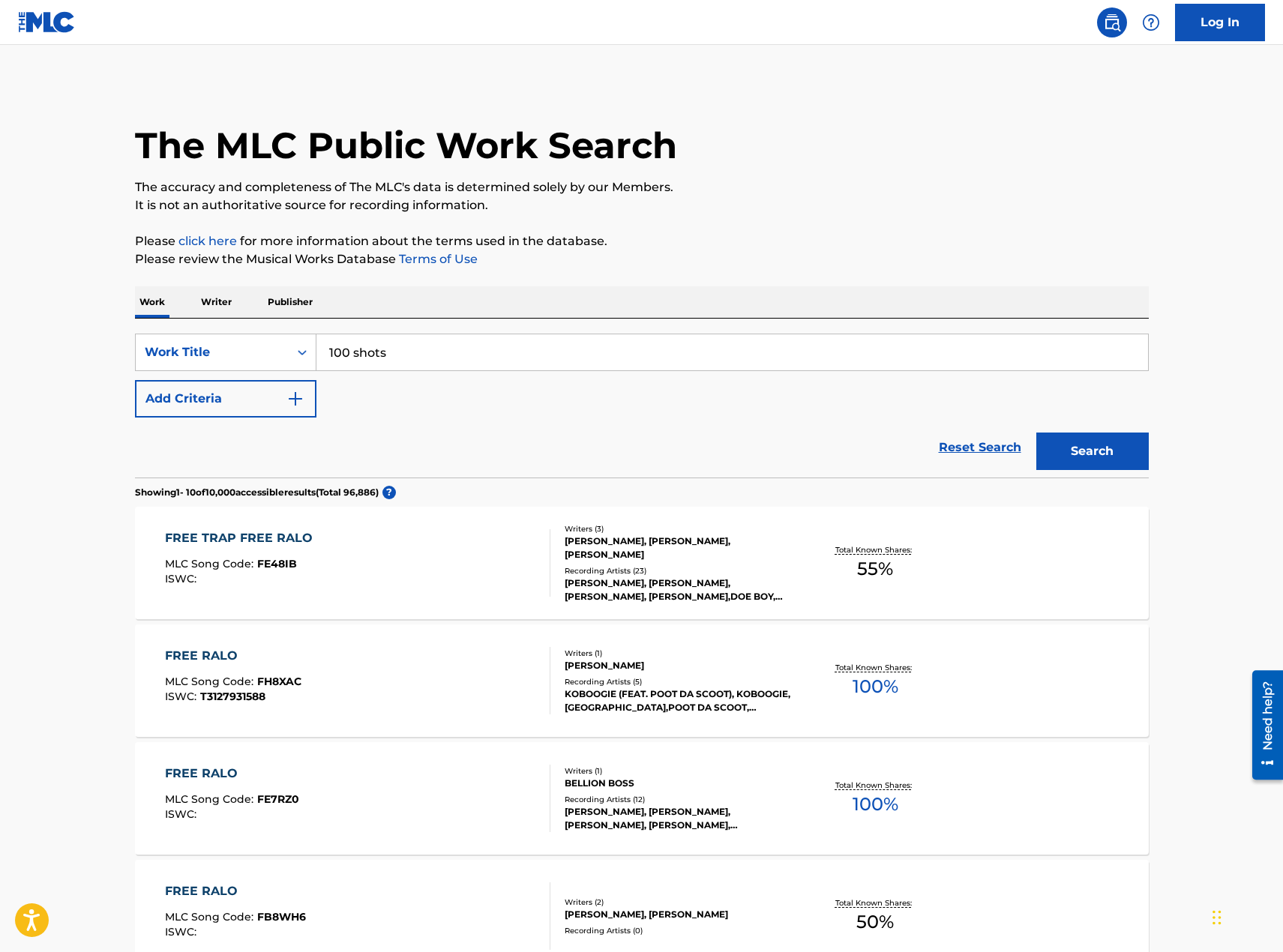
click at [135, 380] on button "Add Criteria" at bounding box center [226, 399] width 181 height 38
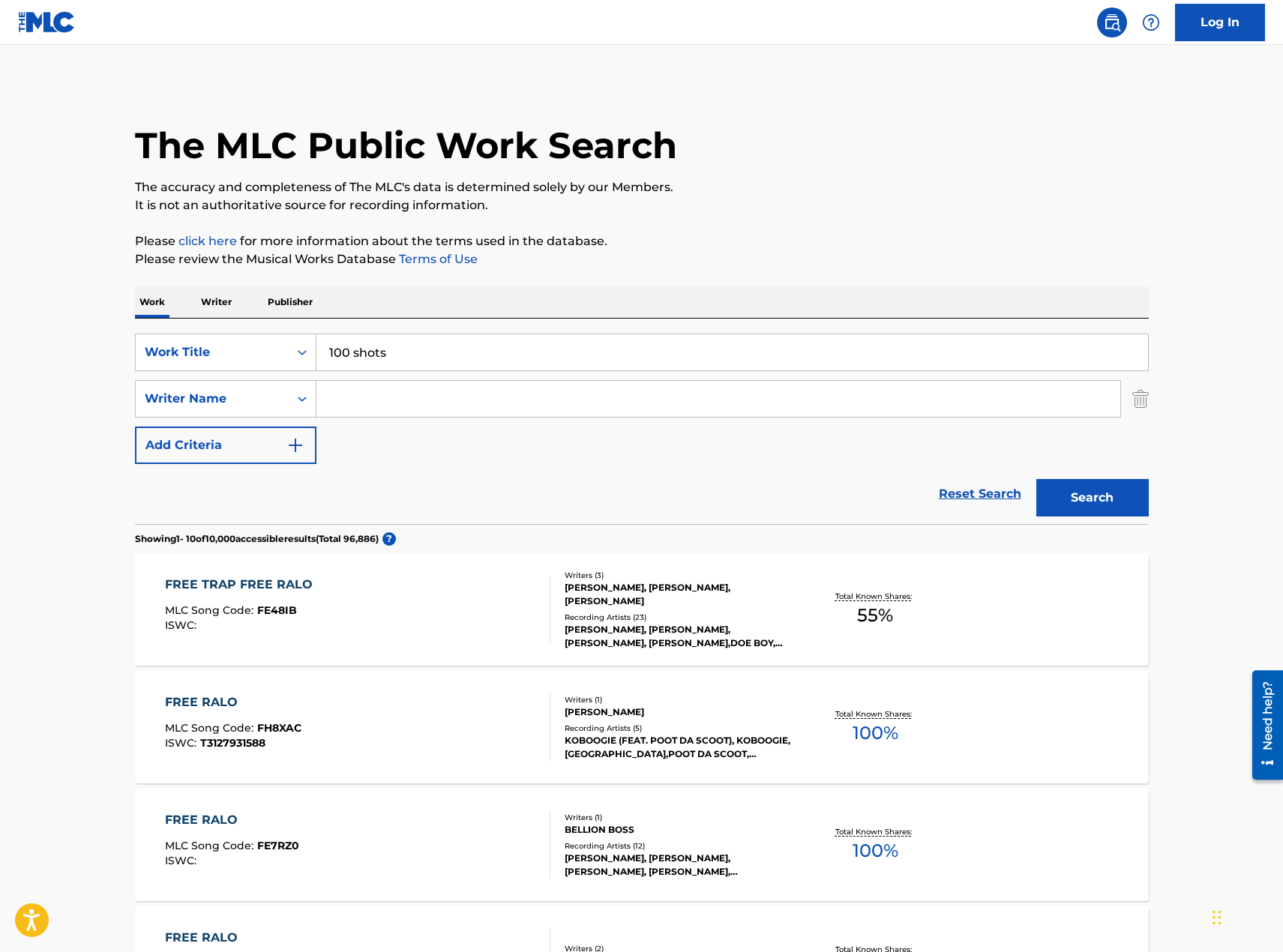
click at [1142, 400] on img "Search Form" at bounding box center [1141, 399] width 16 height 38
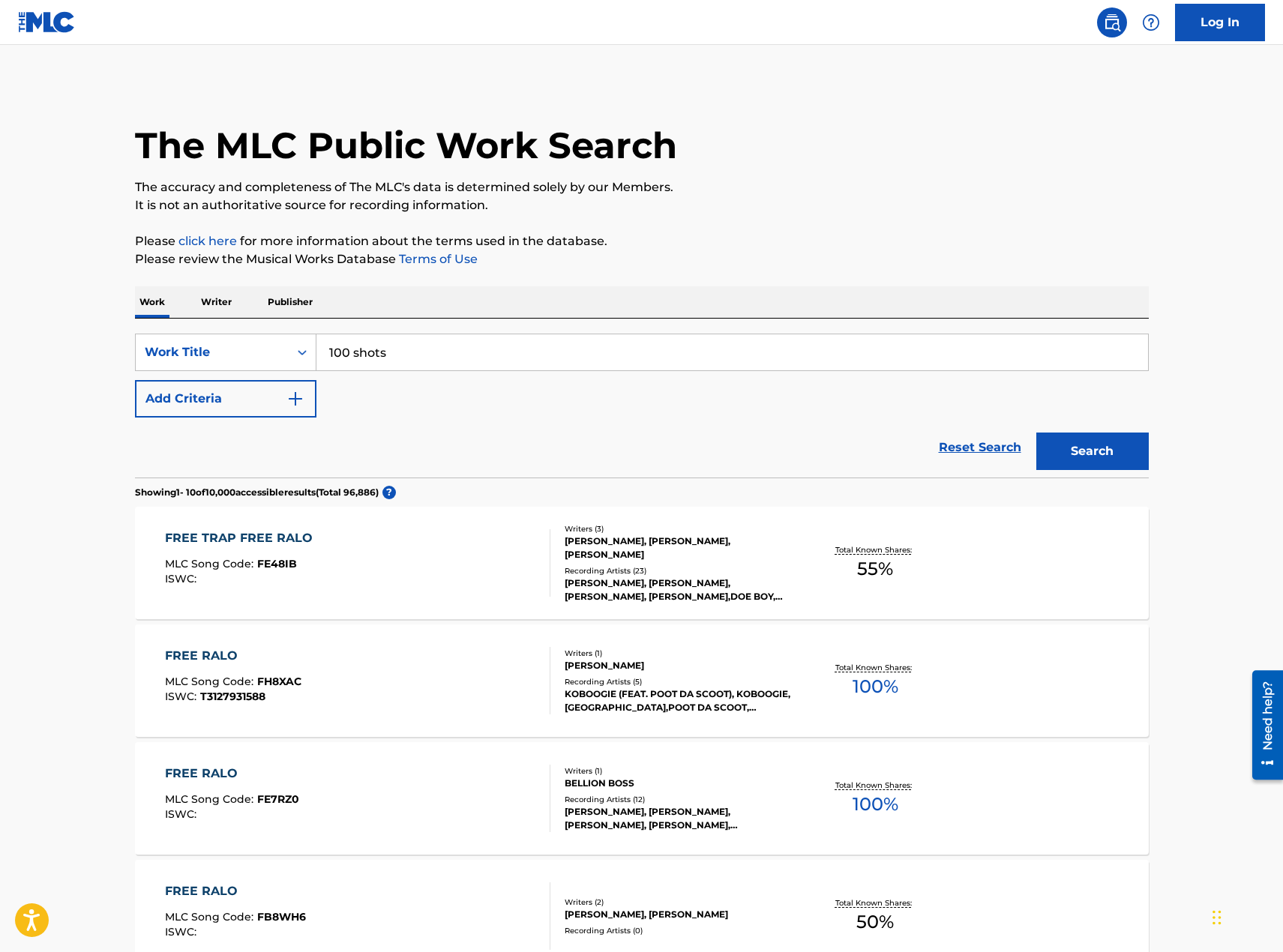
click at [1092, 453] on button "Search" at bounding box center [1093, 452] width 113 height 38
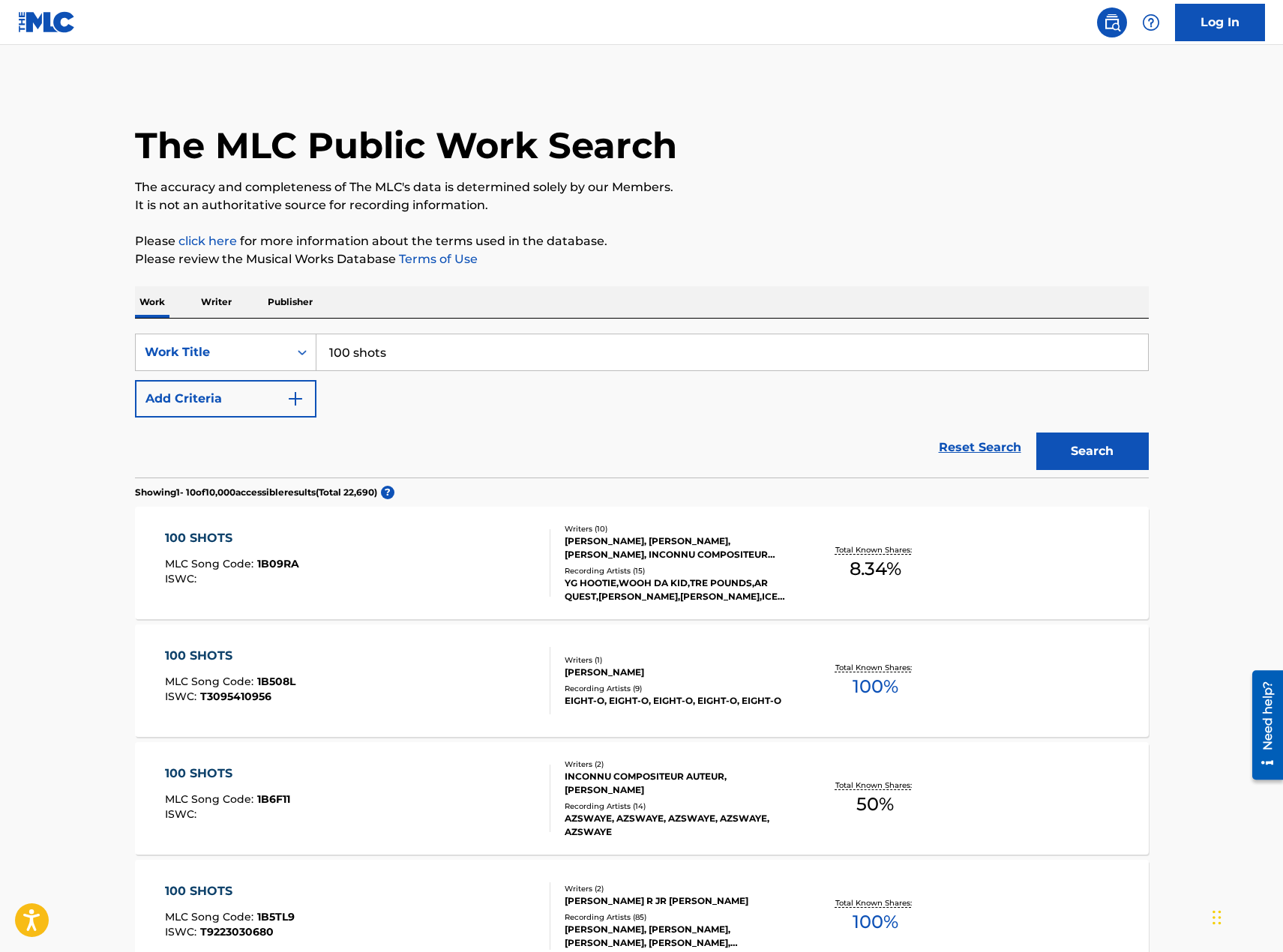
click at [278, 403] on button "Add Criteria" at bounding box center [226, 399] width 181 height 38
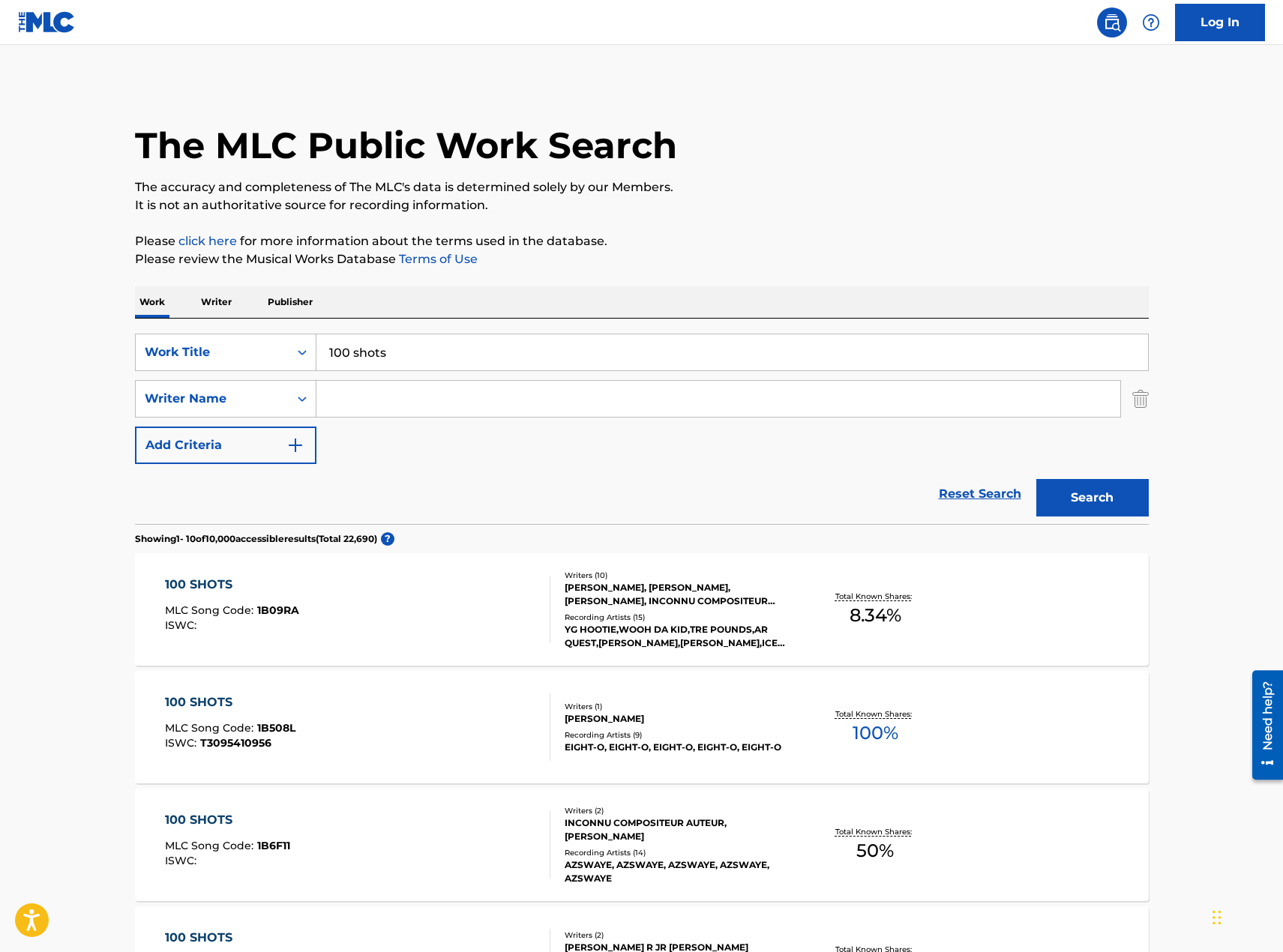
click at [384, 396] on input "Search Form" at bounding box center [718, 399] width 804 height 36
click at [1036, 479] on button "Search" at bounding box center [1093, 498] width 113 height 38
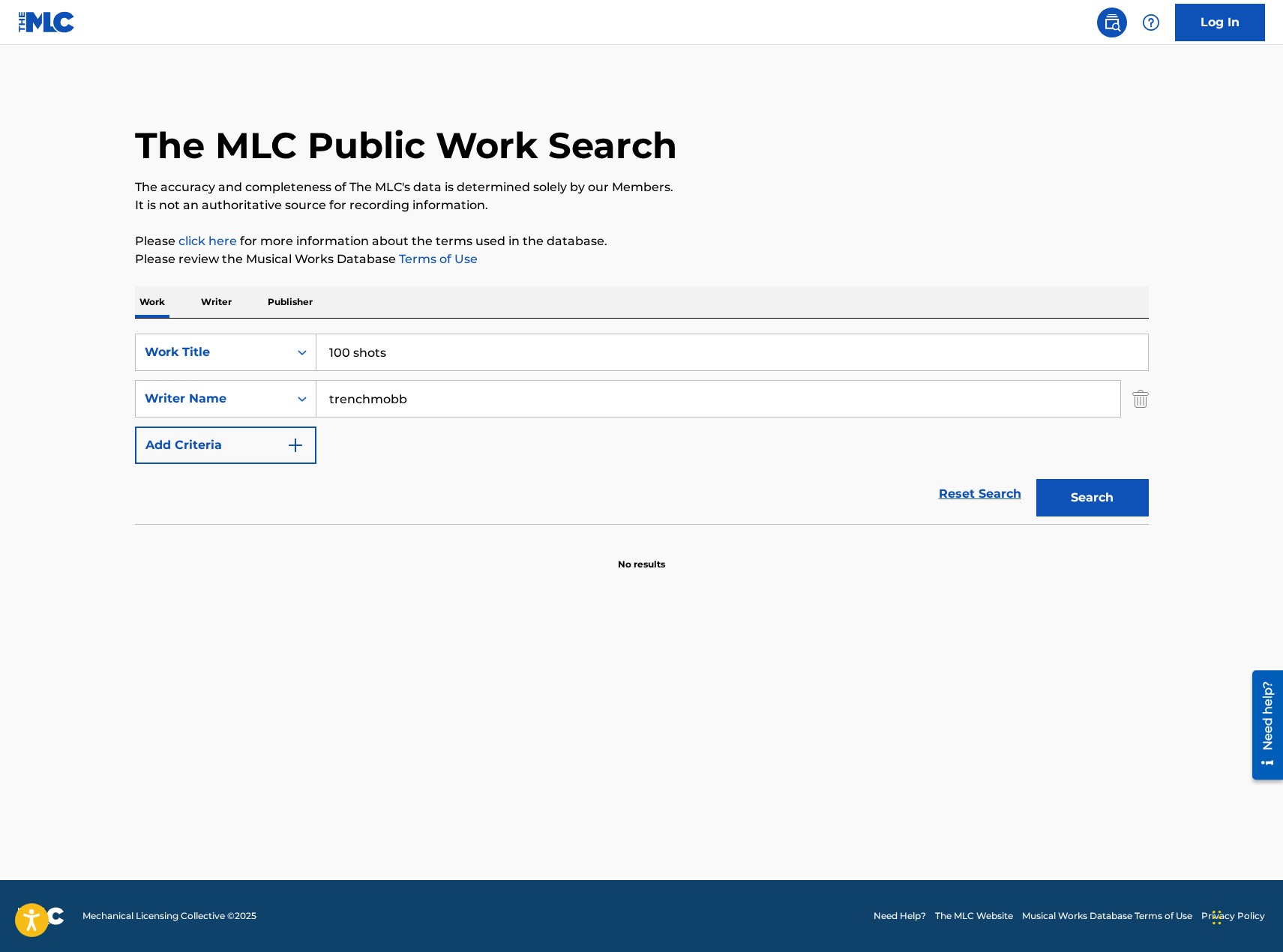
click at [370, 404] on input "trenchmobb" at bounding box center [718, 399] width 804 height 36
type input "trench mobb"
click at [1036, 479] on button "Search" at bounding box center [1093, 498] width 113 height 38
drag, startPoint x: 433, startPoint y: 399, endPoint x: 269, endPoint y: 389, distance: 164.3
click at [273, 390] on div "SearchWithCriteria2226b721-6349-41eb-89c3-be04496580fd Writer Name trench mobb" at bounding box center [642, 399] width 1014 height 38
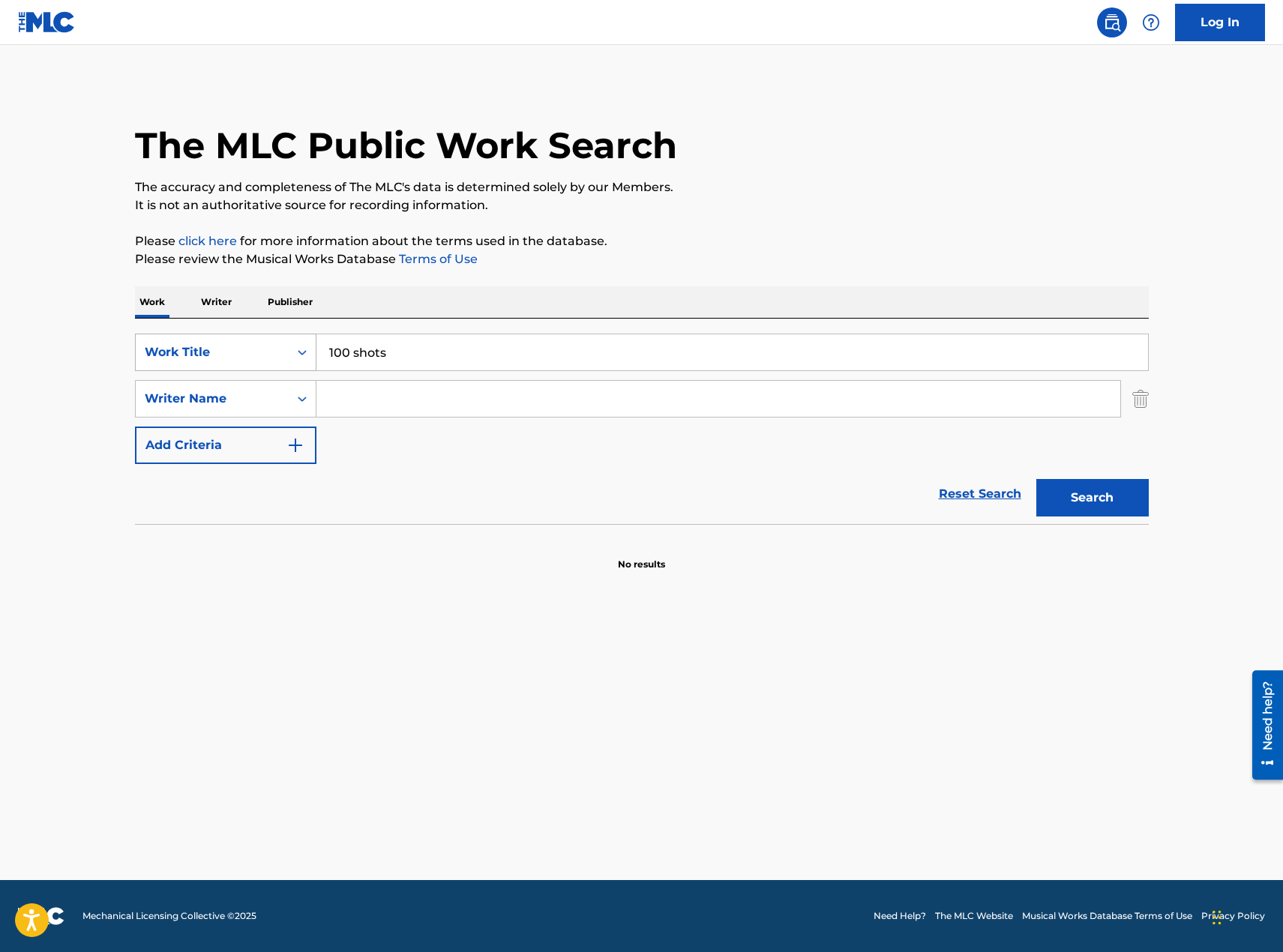
click at [225, 351] on div "Work Title" at bounding box center [212, 352] width 135 height 18
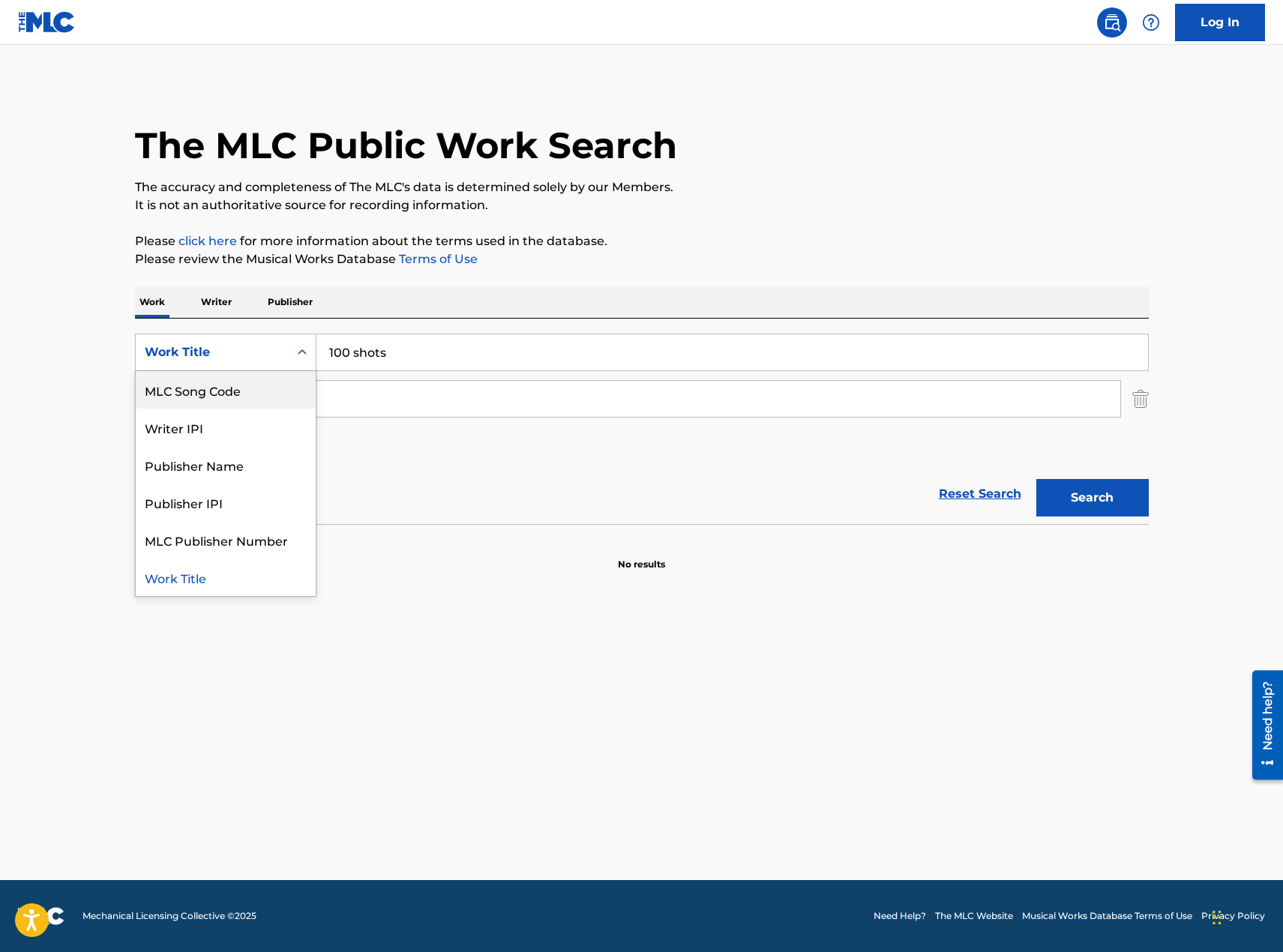
click at [223, 392] on div "MLC Song Code" at bounding box center [226, 390] width 180 height 38
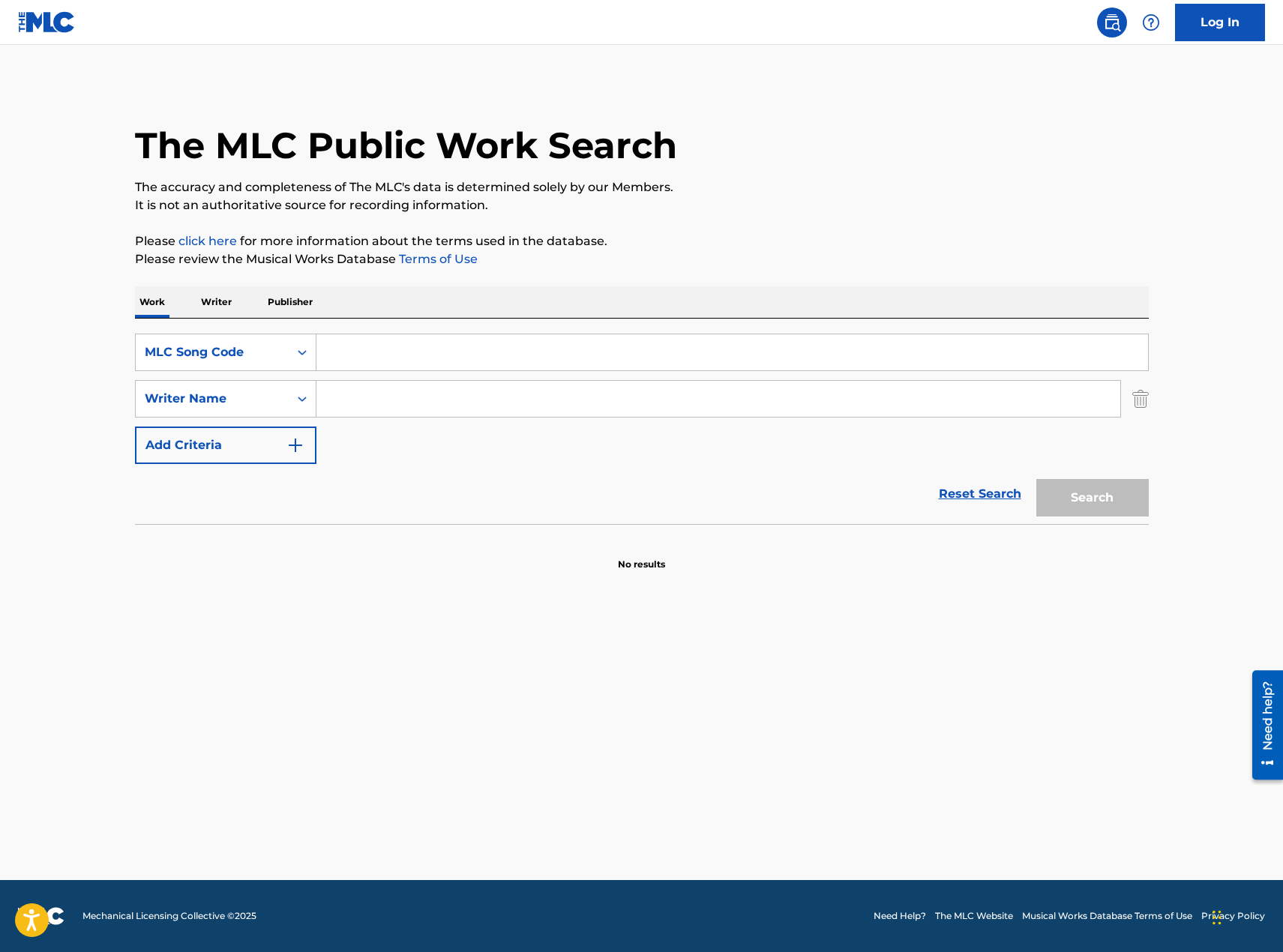
click at [423, 360] on input "Search Form" at bounding box center [732, 352] width 832 height 36
paste input "TVG5MY"
type input "TVG5MY"
click at [1101, 503] on button "Search" at bounding box center [1093, 498] width 113 height 38
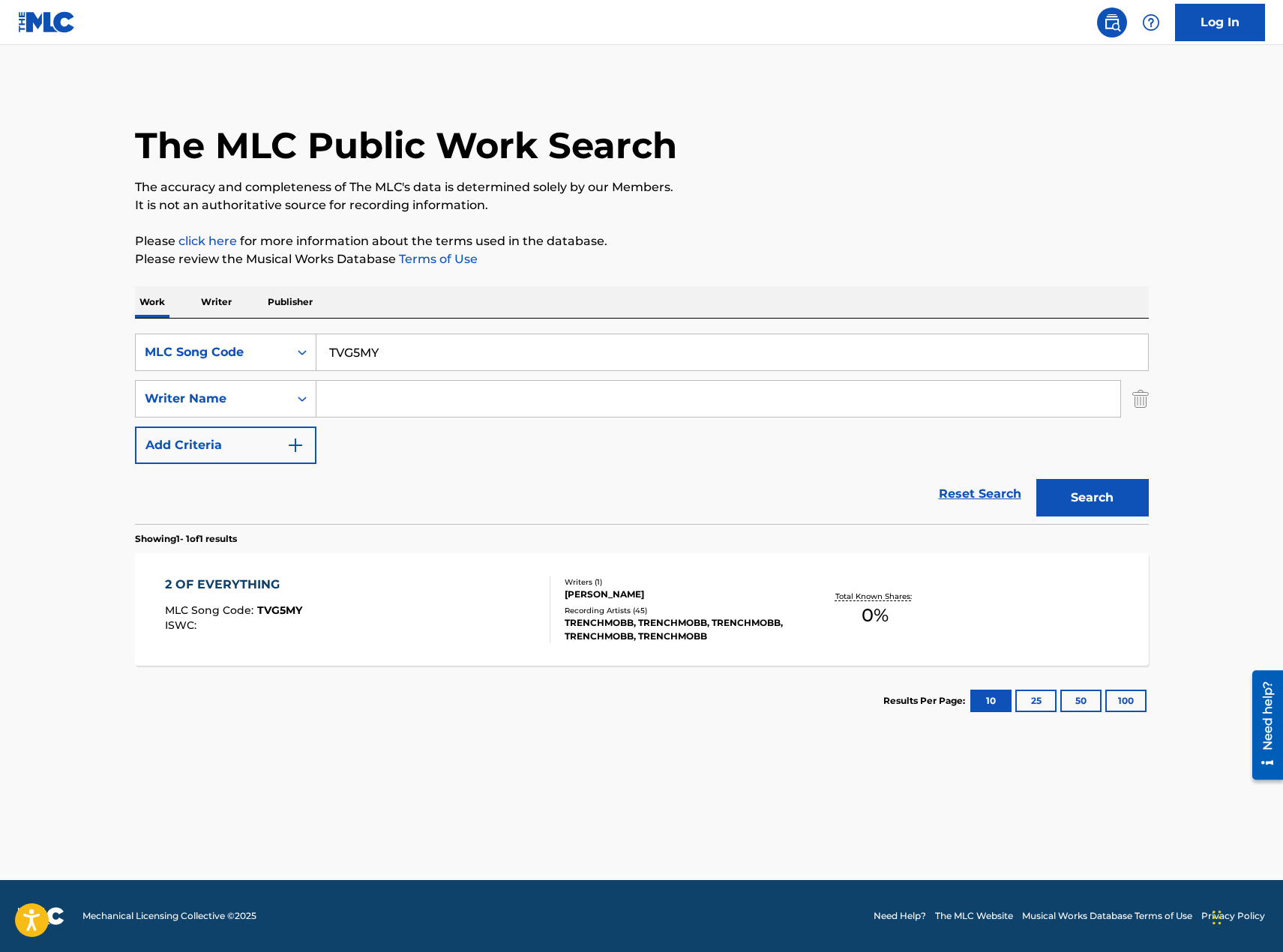
click at [365, 624] on div "2 OF EVERYTHING MLC Song Code : TVG5MY ISWC :" at bounding box center [358, 610] width 386 height 68
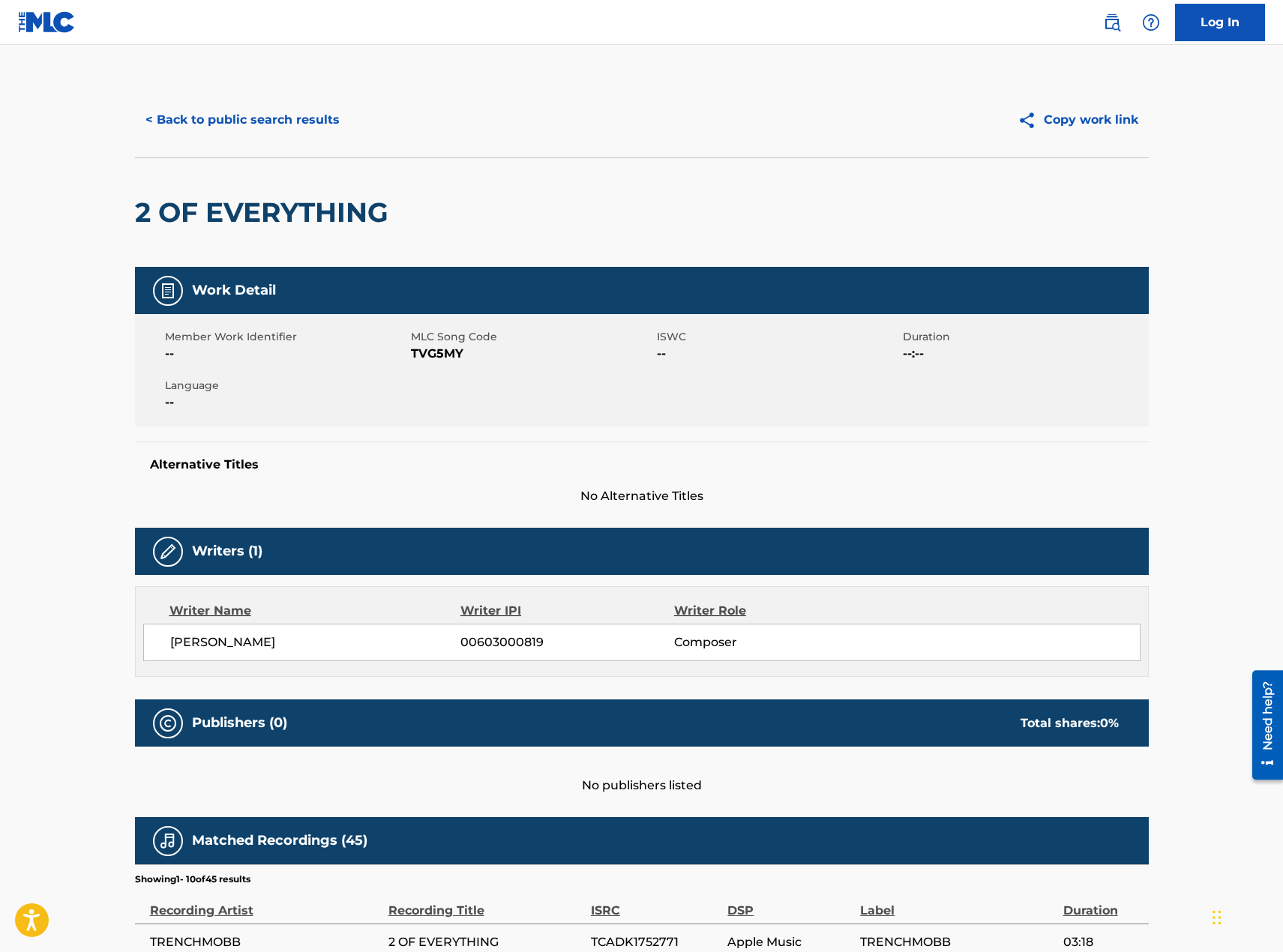
click at [300, 122] on button "< Back to public search results" at bounding box center [242, 120] width 215 height 38
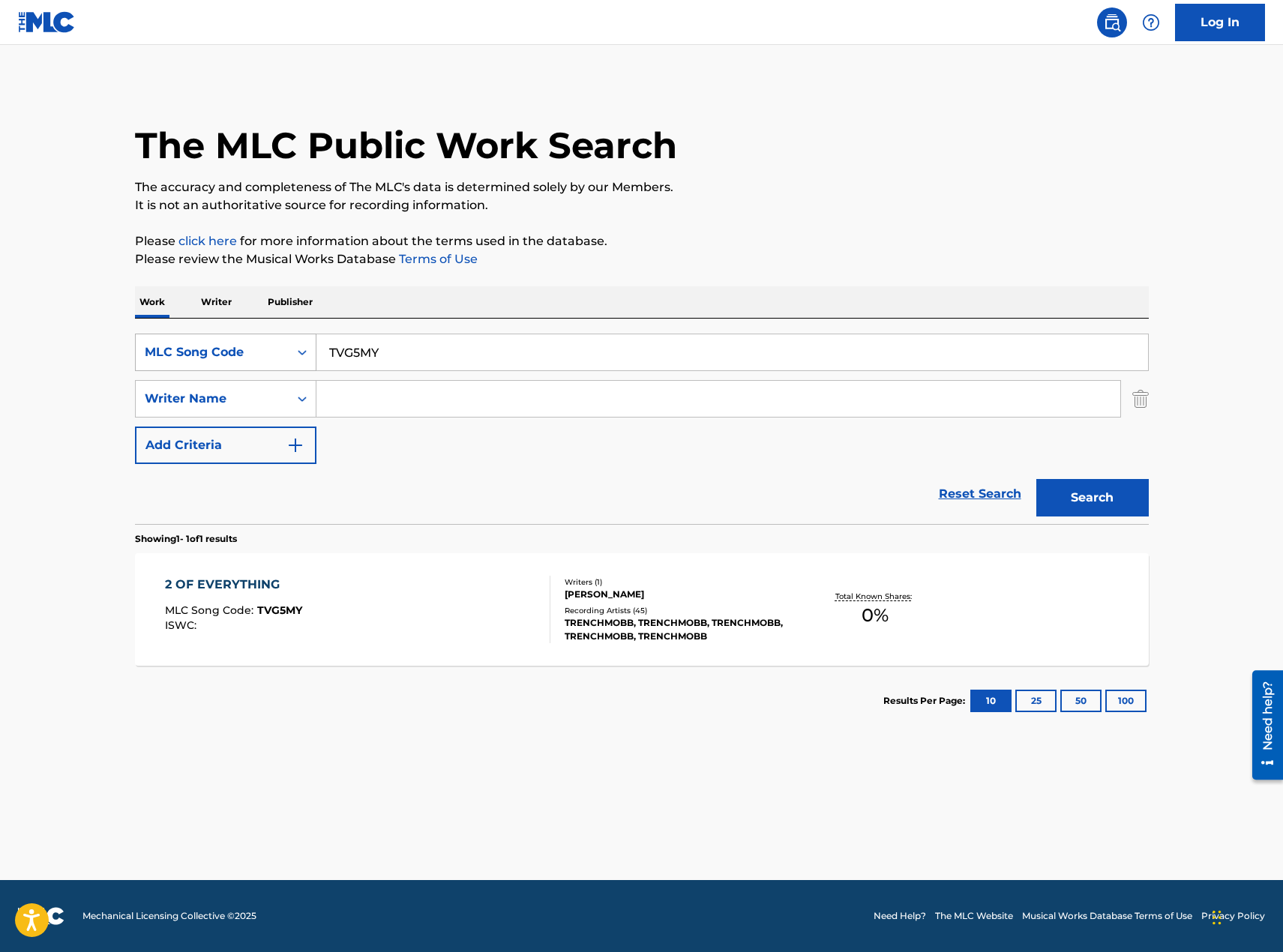
drag, startPoint x: 441, startPoint y: 346, endPoint x: 260, endPoint y: 346, distance: 181.0
click at [263, 346] on div "SearchWithCriteriac4460faf-7207-4783-8a63-fd6f21af4ac7 MLC Song Code TVG5MY" at bounding box center [642, 352] width 1014 height 38
click at [213, 346] on div "MLC Song Code" at bounding box center [212, 352] width 135 height 18
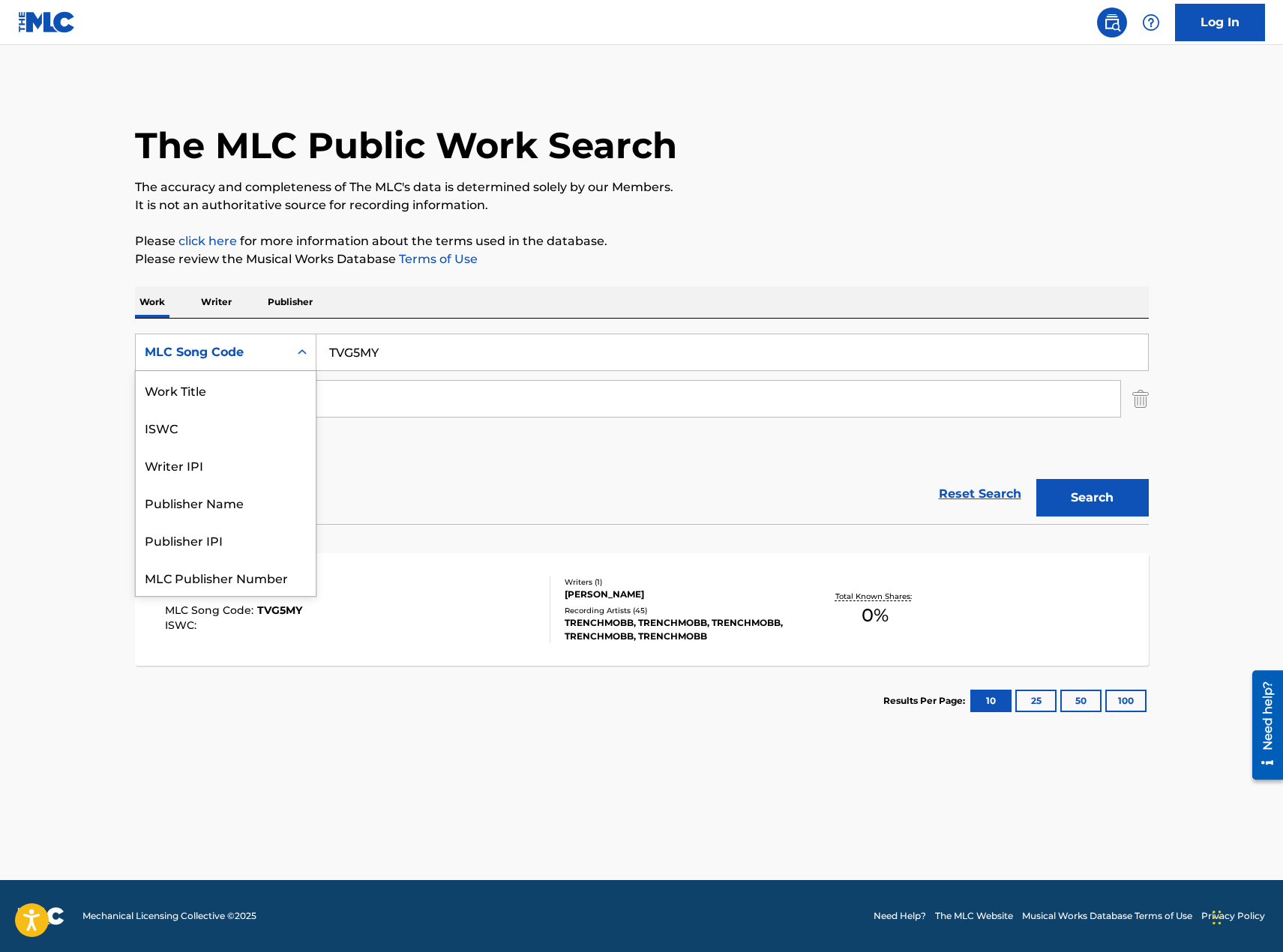
scroll to position [38, 0]
click at [230, 396] on div "ISWC" at bounding box center [226, 390] width 180 height 38
click at [263, 359] on div "ISWC" at bounding box center [212, 352] width 135 height 18
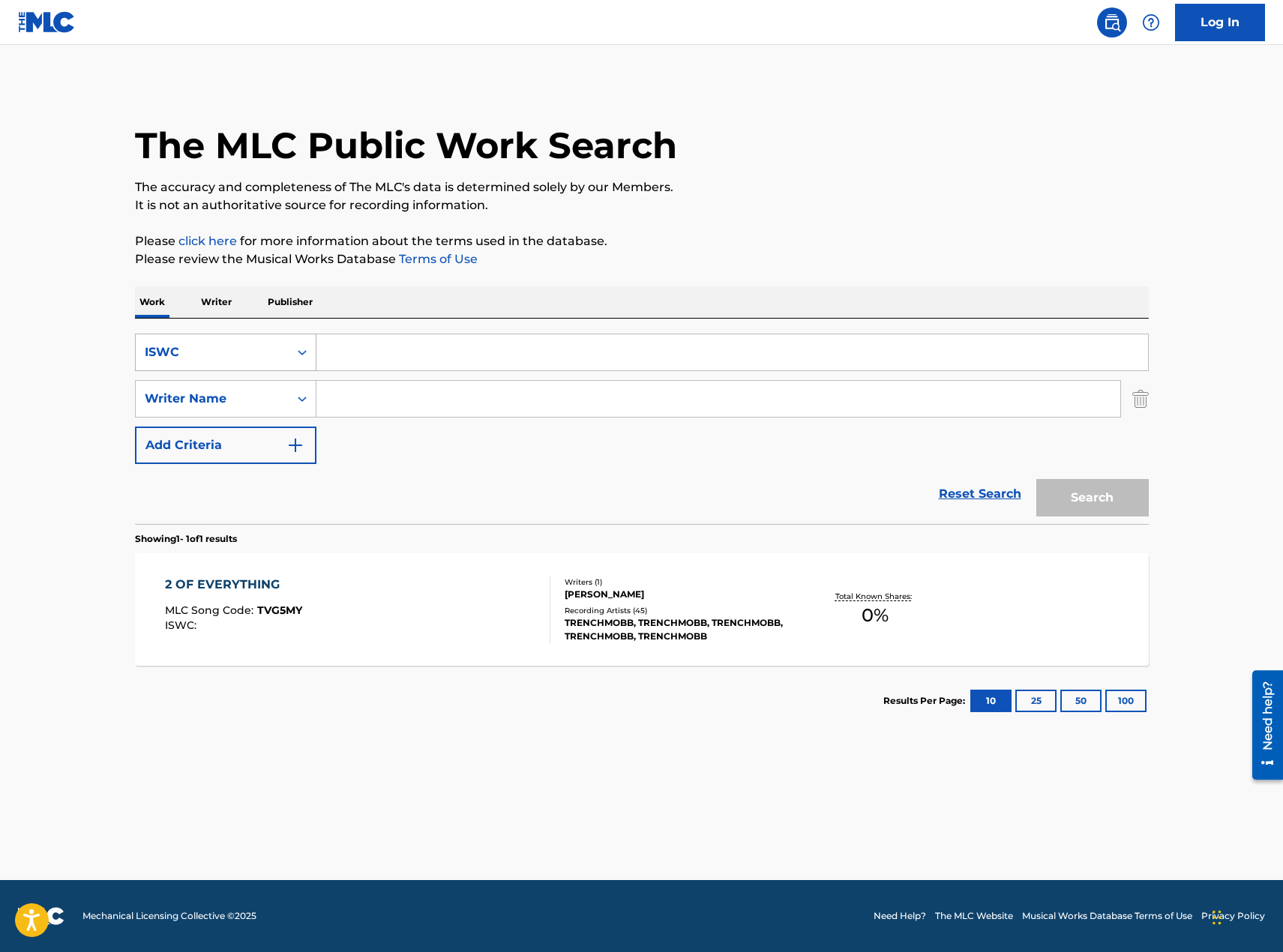
click at [237, 351] on div "ISWC" at bounding box center [212, 352] width 135 height 18
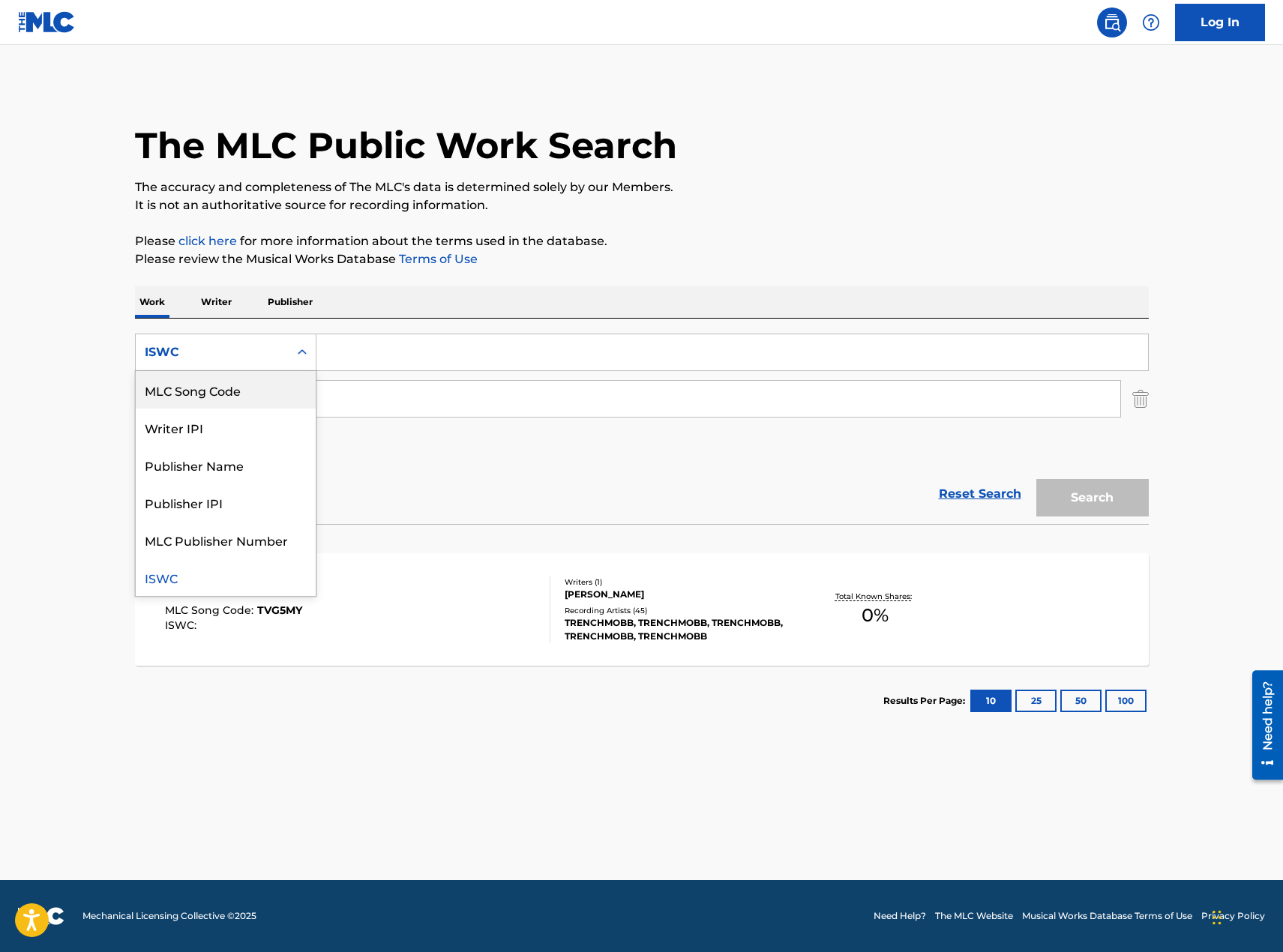
scroll to position [0, 0]
click at [220, 396] on div "Work Title" at bounding box center [226, 390] width 180 height 38
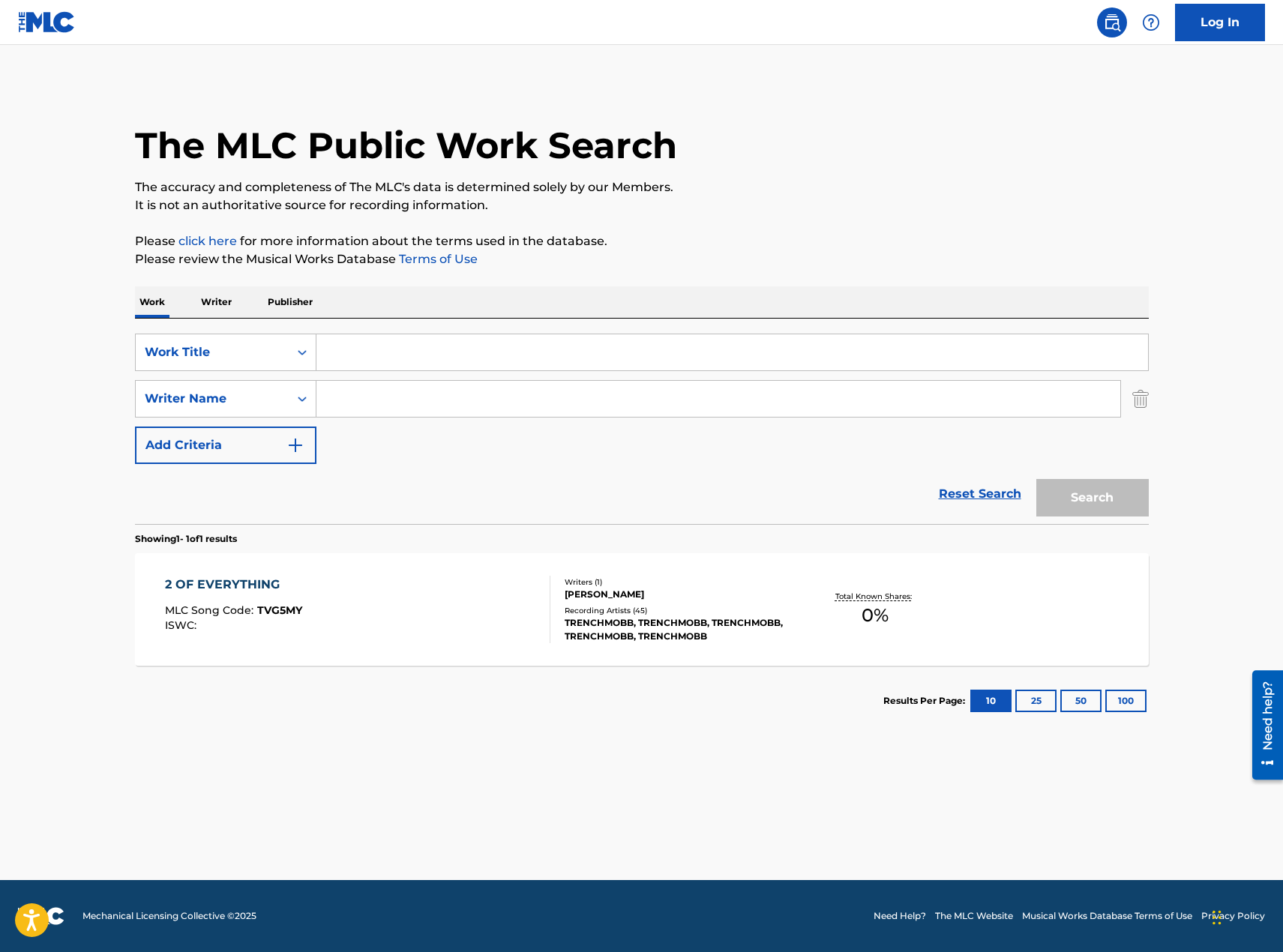
click at [392, 342] on input "Search Form" at bounding box center [732, 352] width 832 height 36
paste input "3A5QYK"
type input "3A5QYK"
click at [212, 355] on div "Work Title" at bounding box center [212, 352] width 135 height 18
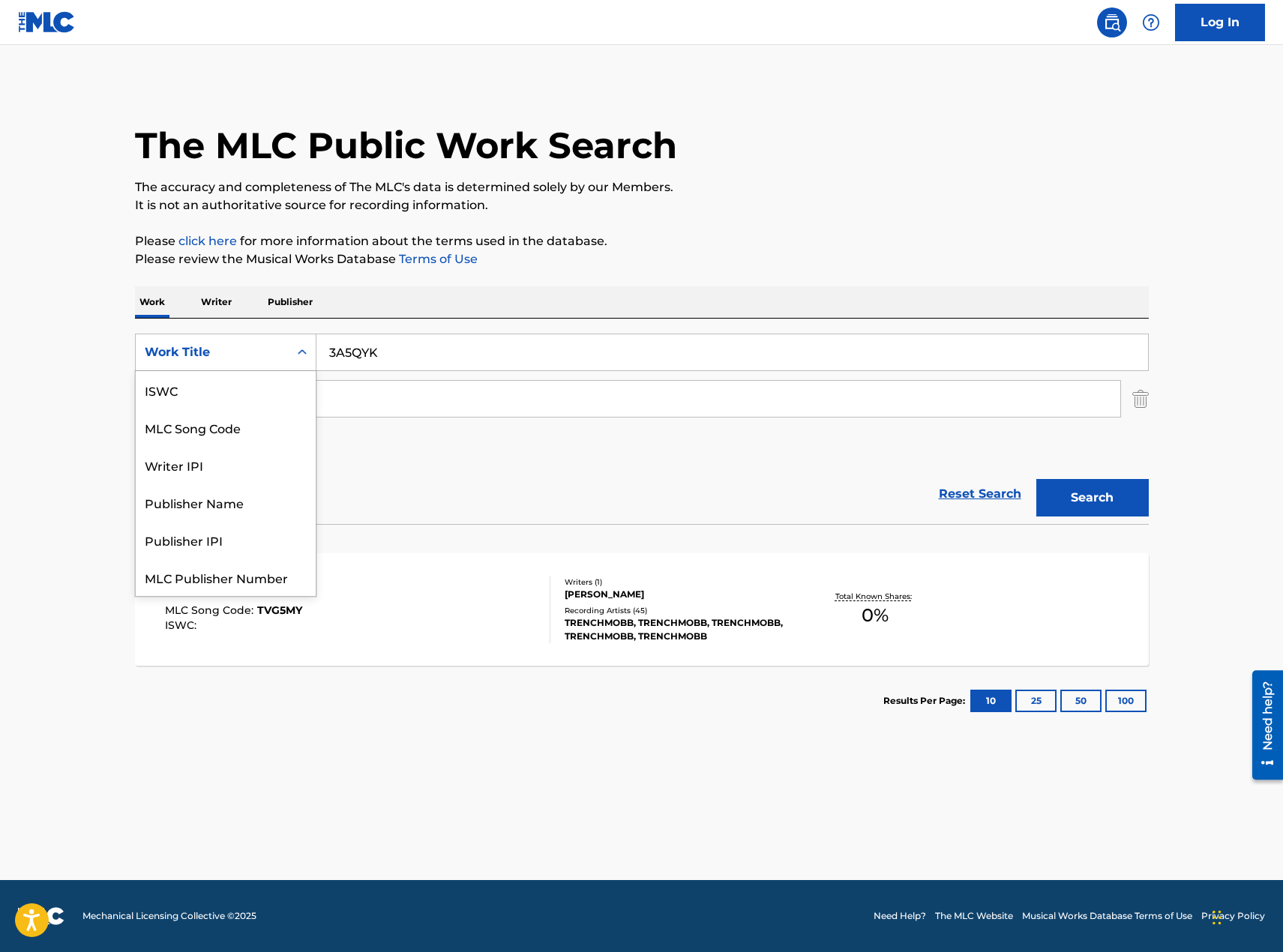
scroll to position [38, 0]
click at [241, 404] on div "MLC Song Code" at bounding box center [226, 390] width 180 height 38
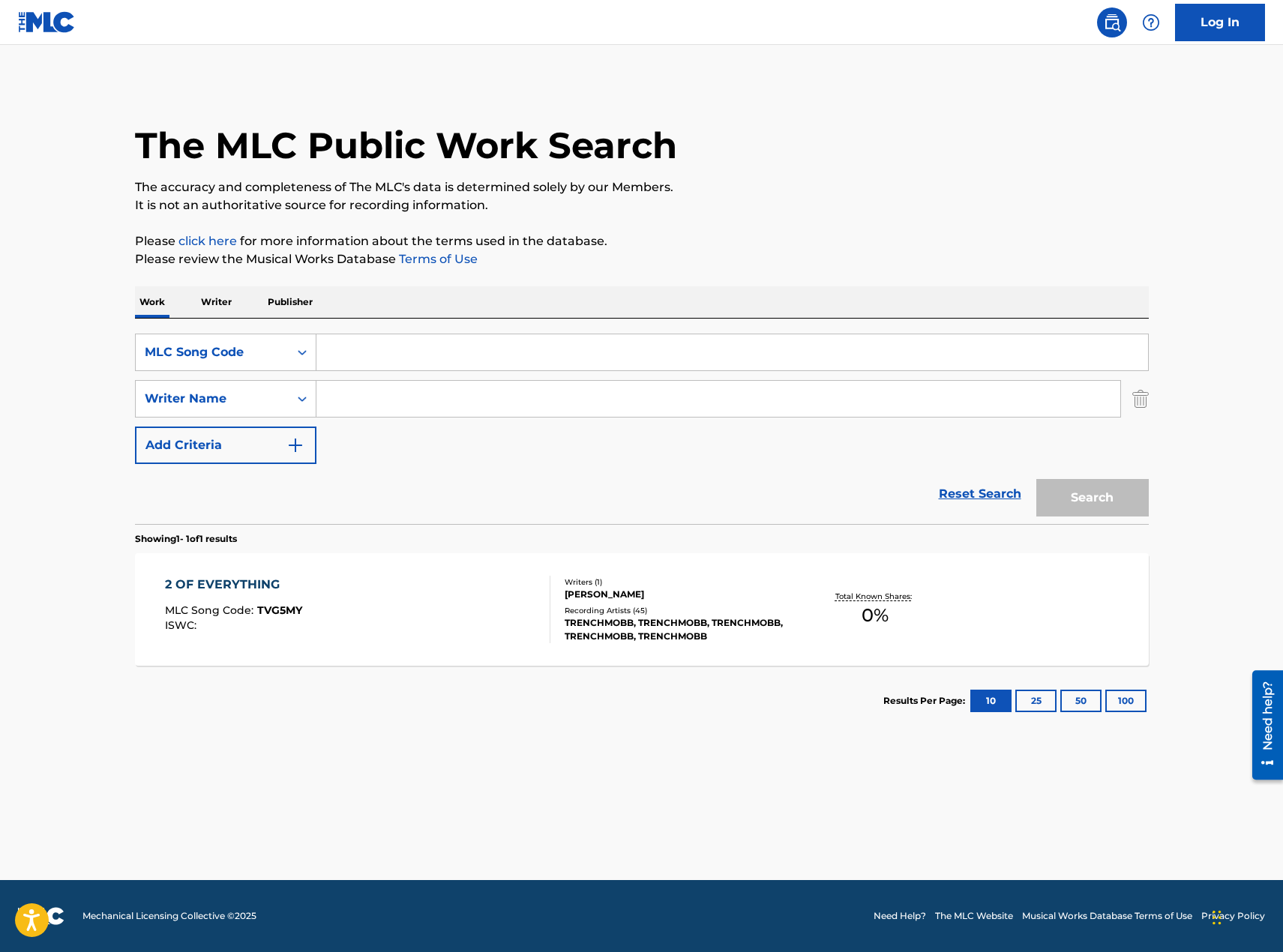
click at [427, 360] on input "Search Form" at bounding box center [732, 352] width 832 height 36
paste input "3A5QYK"
type input "3A5QYK"
drag, startPoint x: 1087, startPoint y: 514, endPoint x: 909, endPoint y: 516, distance: 178.0
click at [1087, 513] on button "Search" at bounding box center [1093, 498] width 113 height 38
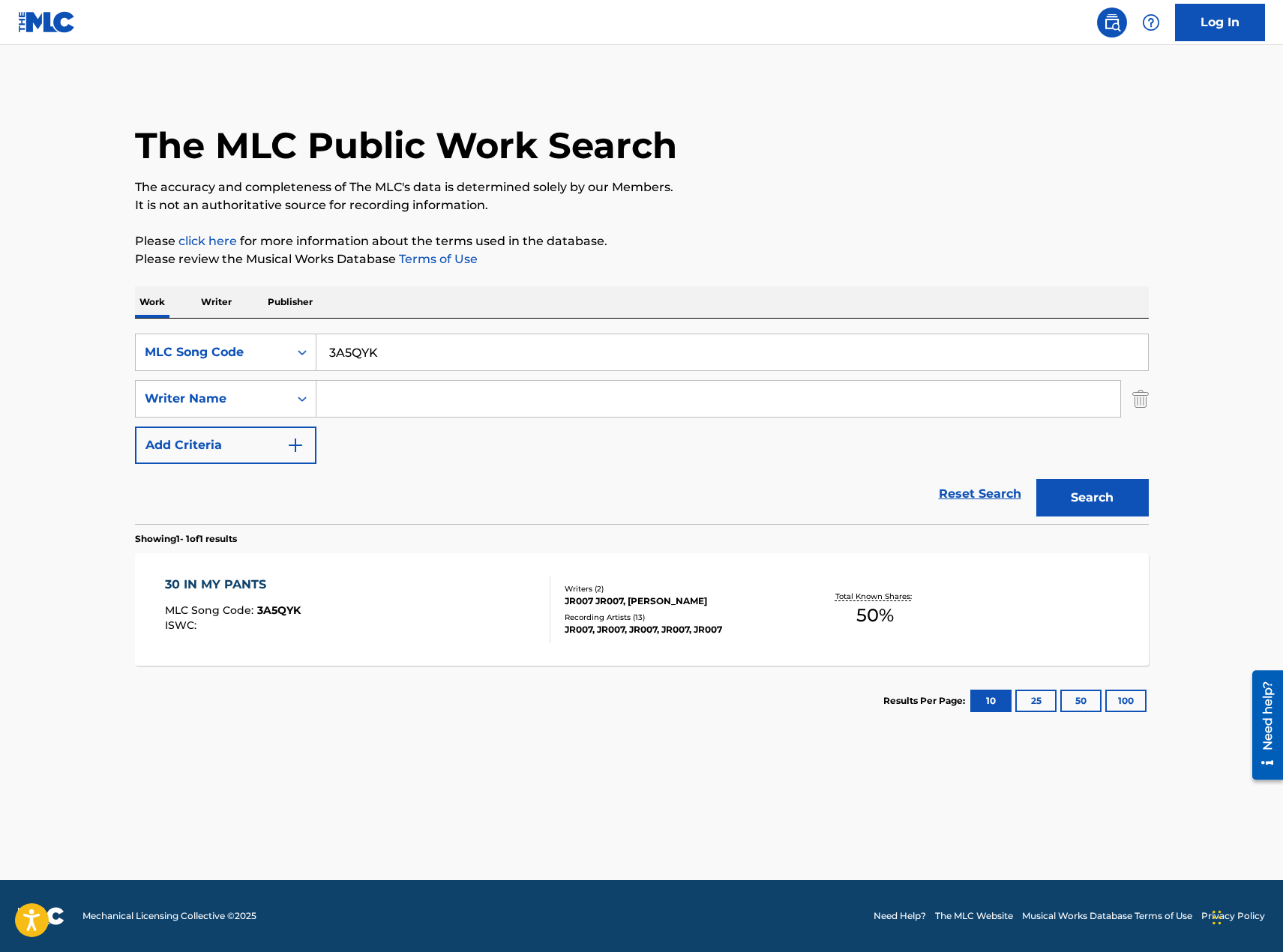
click at [391, 624] on div "30 IN MY PANTS MLC Song Code : 3A5QYK ISWC :" at bounding box center [358, 610] width 386 height 68
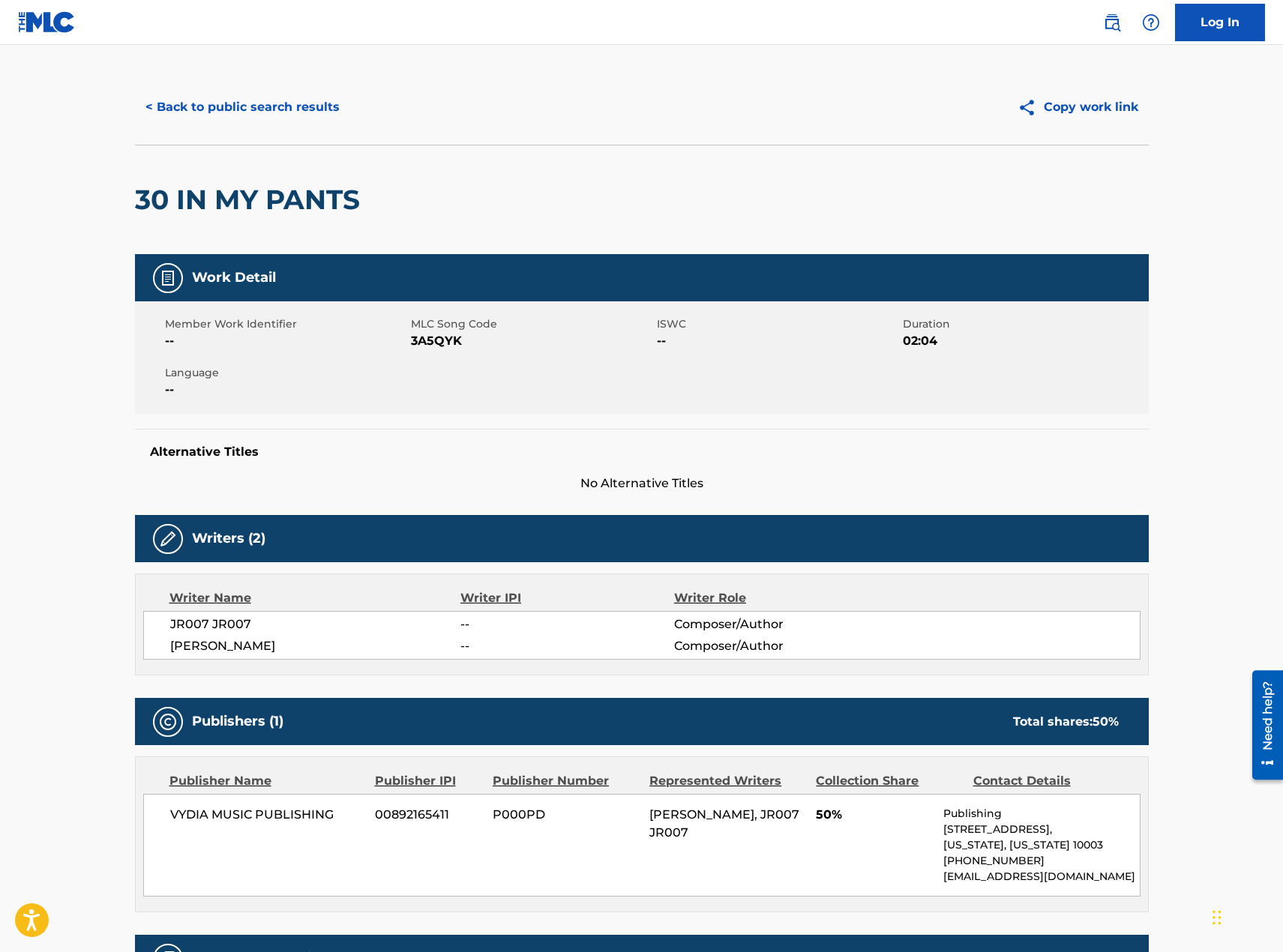
scroll to position [300, 0]
